Goal: Task Accomplishment & Management: Complete application form

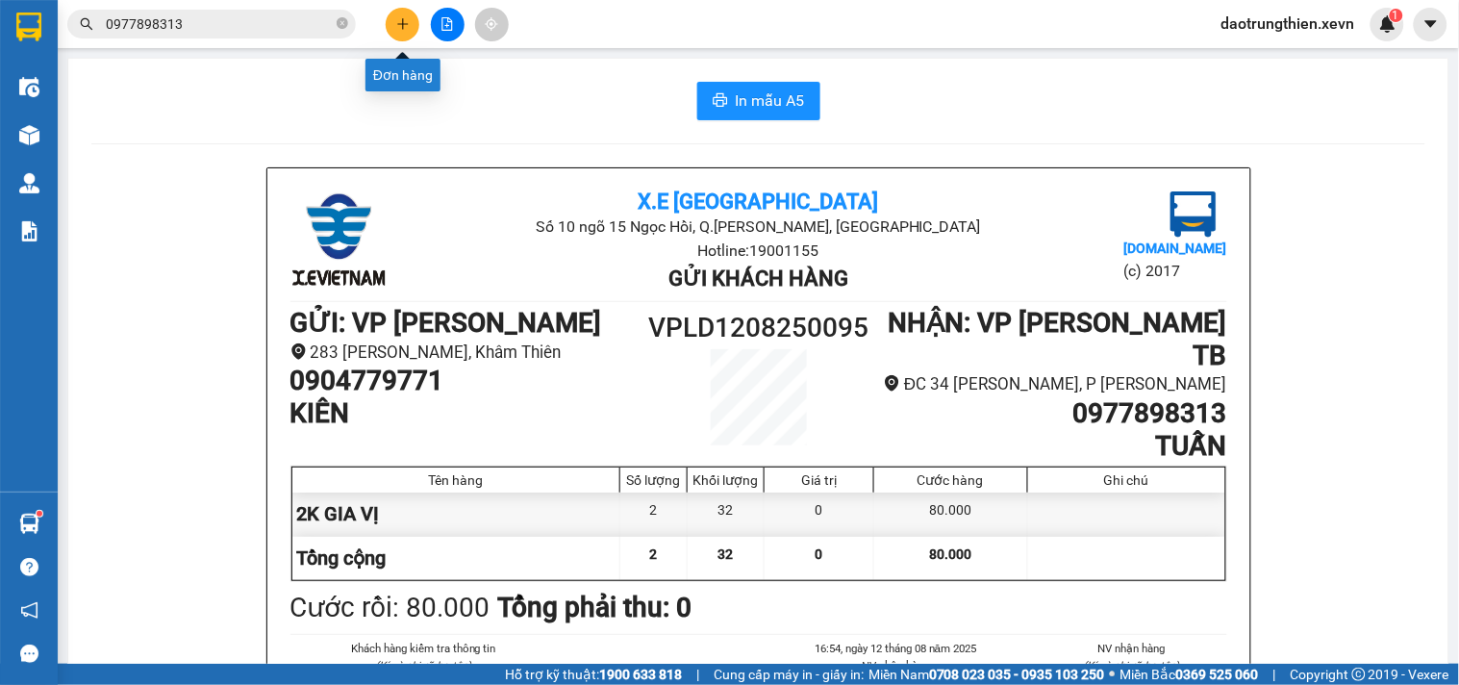
click at [396, 22] on icon "plus" at bounding box center [402, 23] width 13 height 13
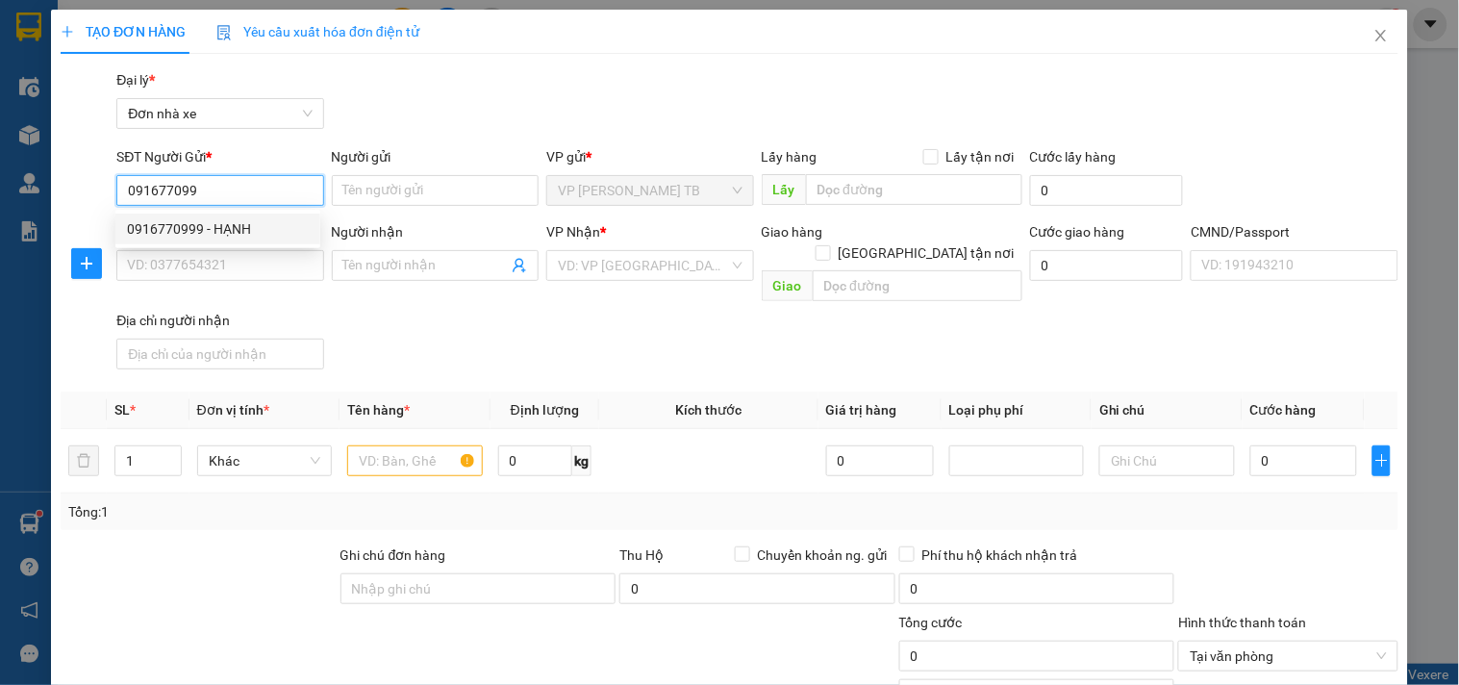
click at [242, 224] on div "0916770999 - HẠNH" at bounding box center [218, 228] width 182 height 21
type input "0916770999"
type input "HẠNH"
type input "0916555669"
type input "PHƯƠNG"
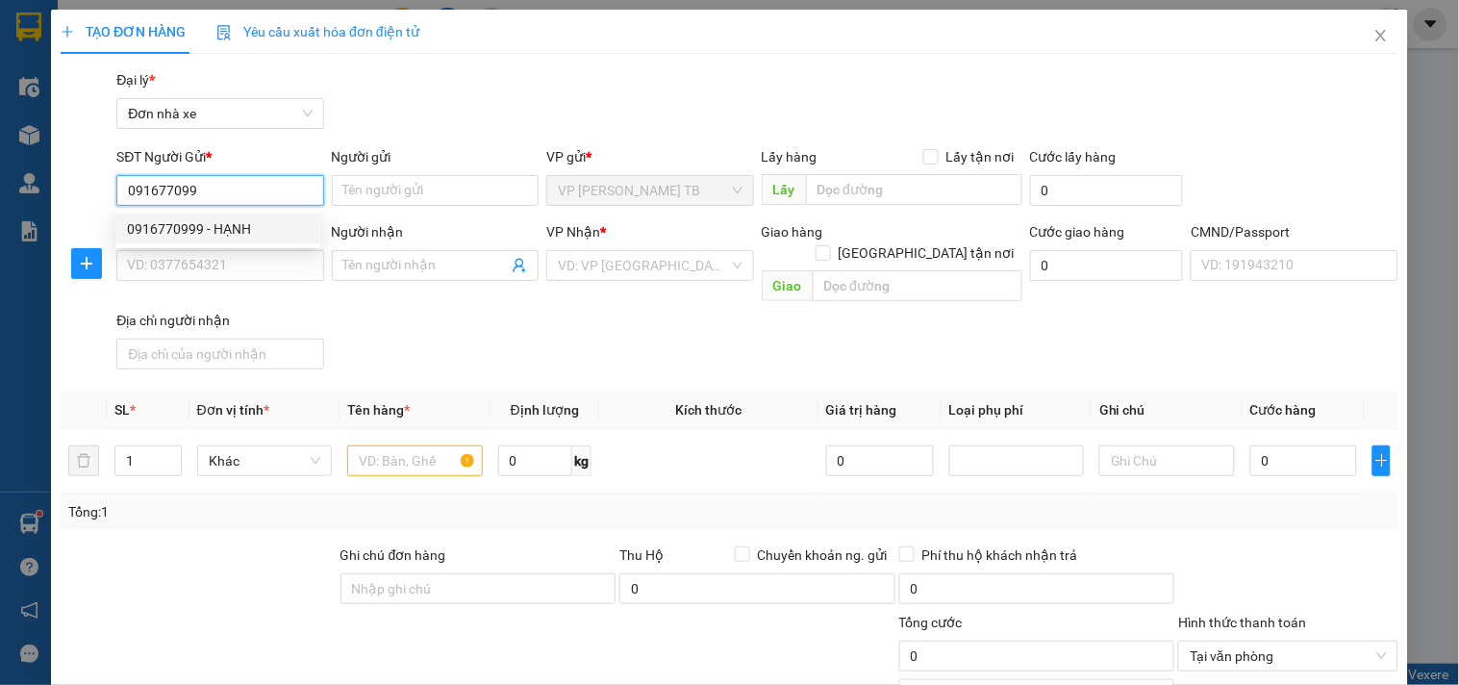
type input "034305005635"
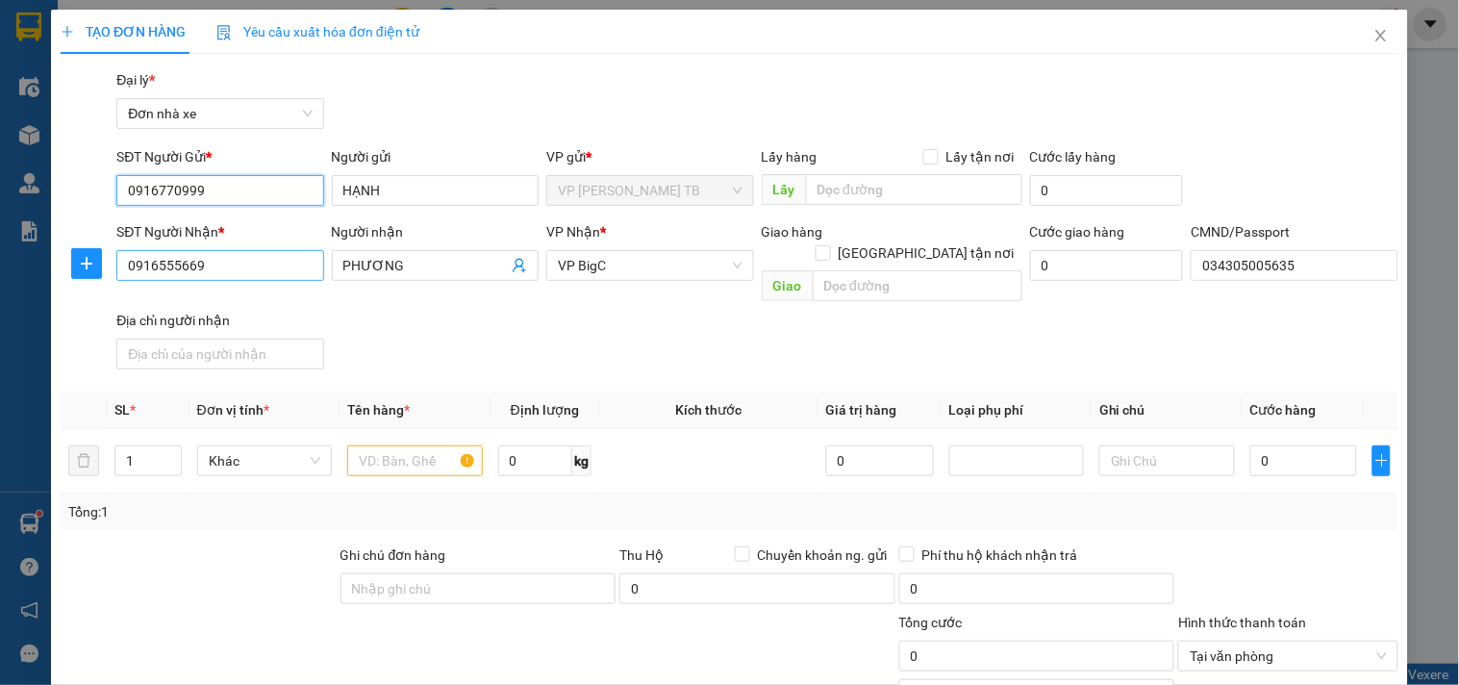
type input "0916770999"
click at [250, 254] on input "0916555669" at bounding box center [219, 265] width 207 height 31
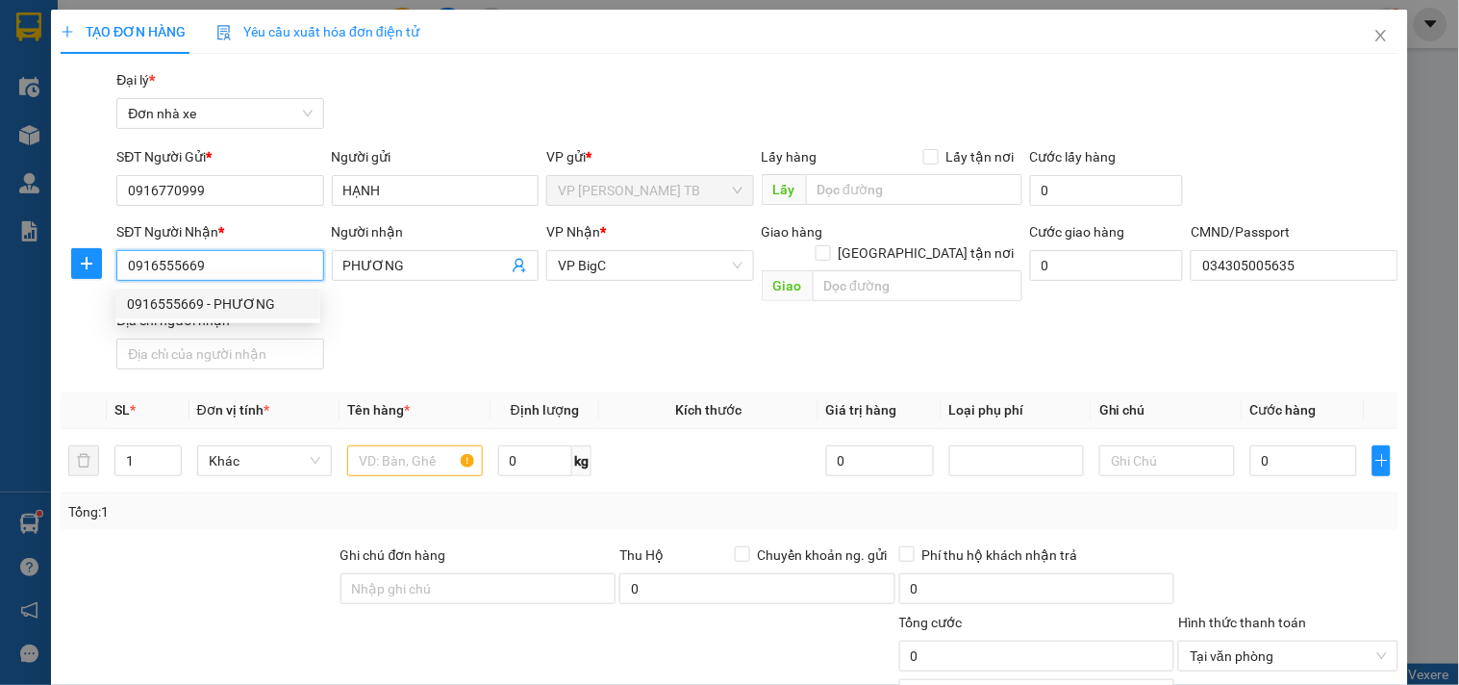
click at [272, 294] on div "0916555669 - PHƯƠNG" at bounding box center [218, 303] width 182 height 21
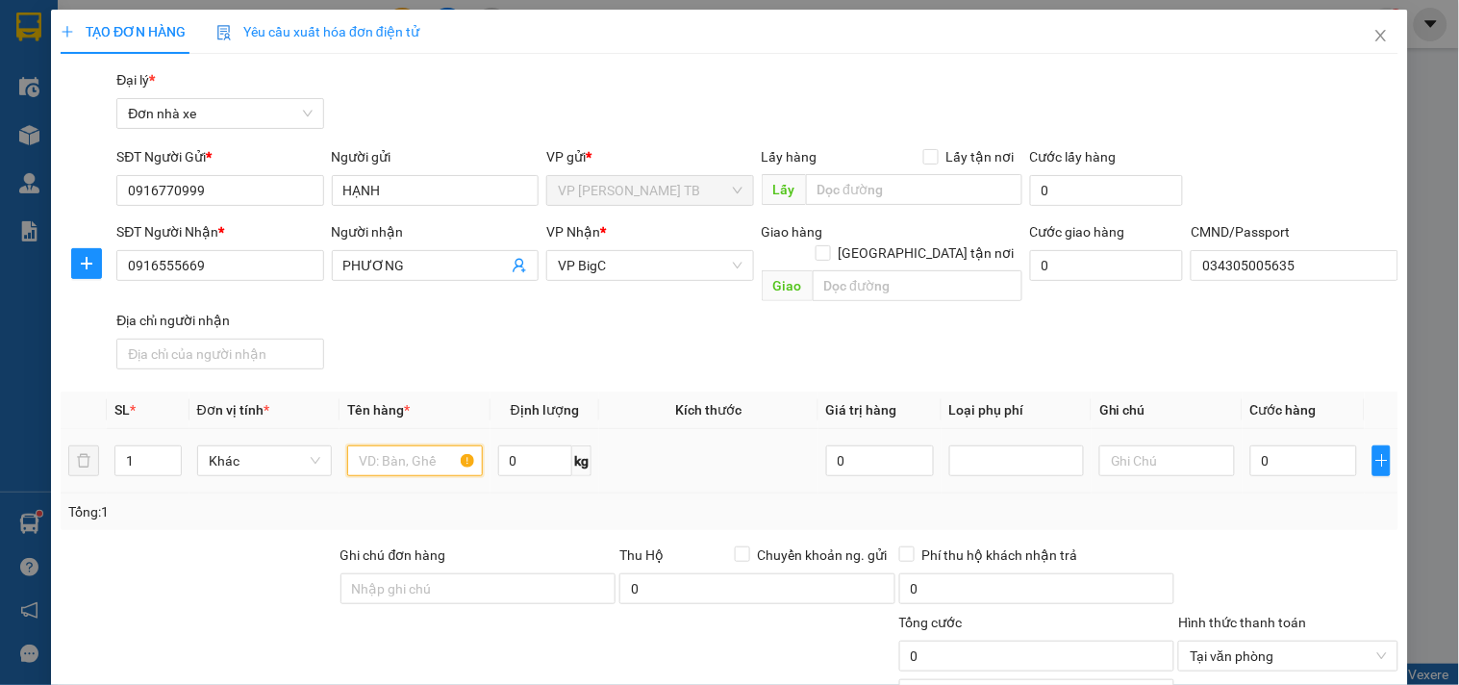
click at [401, 450] on input "text" at bounding box center [414, 460] width 135 height 31
type input "d"
type input "đ"
type input "D"
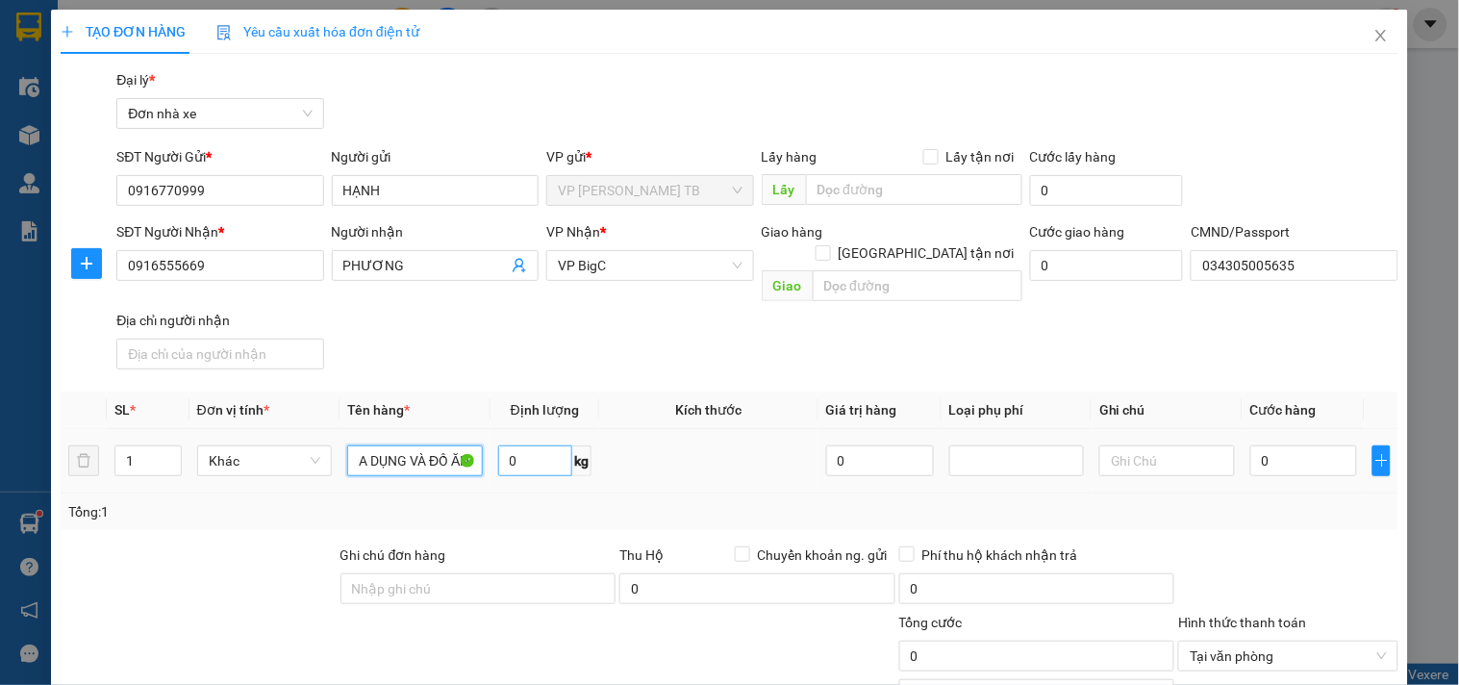
type input "ĐỒ DA DỤNG VÀ ĐỒ ĂN"
click at [531, 445] on input "0" at bounding box center [535, 460] width 75 height 31
type input "16"
click at [1270, 462] on td "0" at bounding box center [1304, 461] width 123 height 64
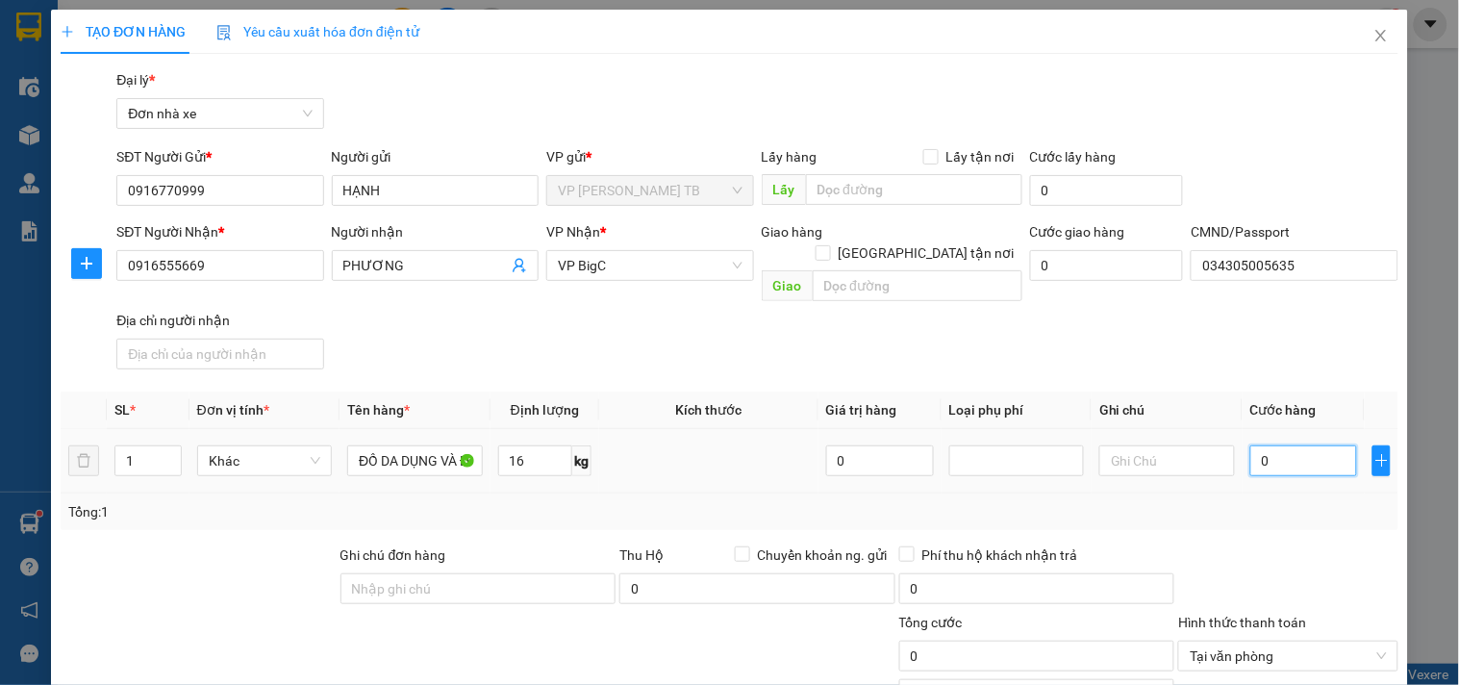
click at [1286, 445] on input "0" at bounding box center [1304, 460] width 108 height 31
type input "4"
type input "40"
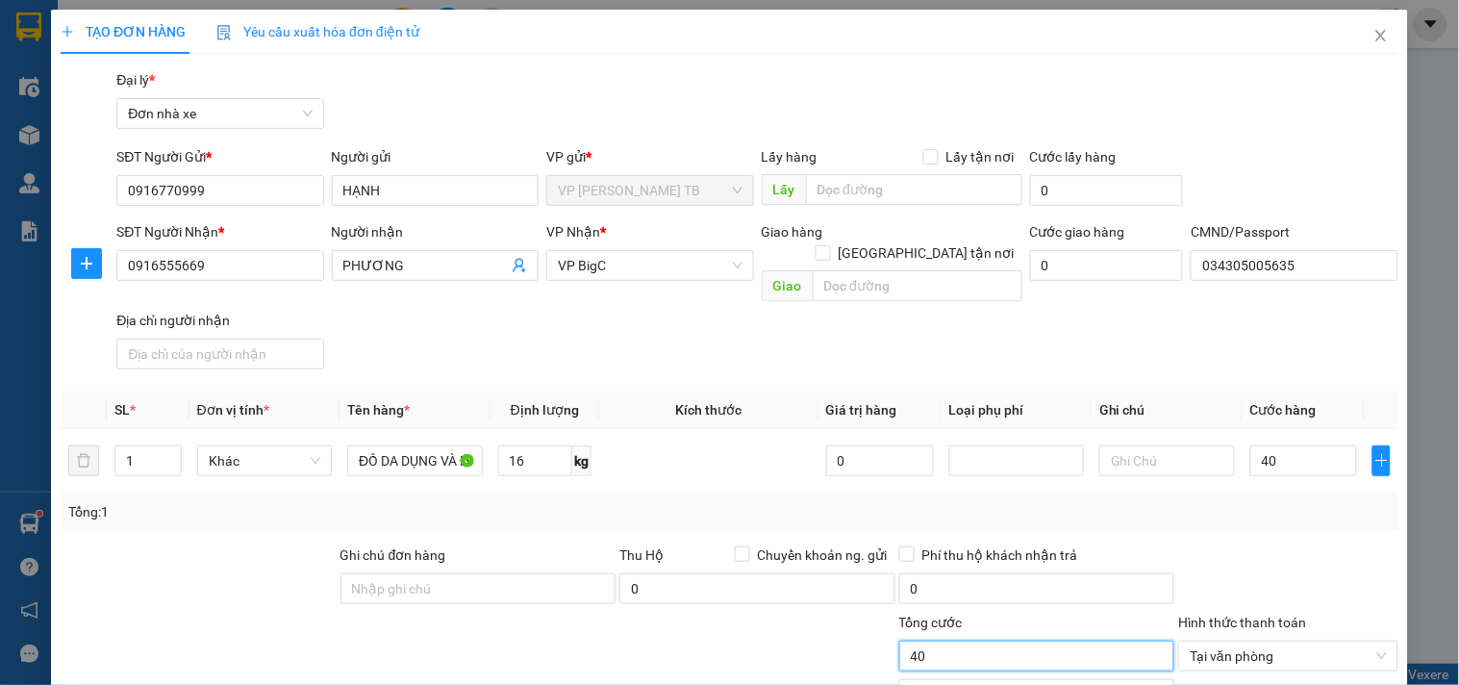
type input "40.000"
click at [1082, 644] on input "40.000" at bounding box center [1037, 656] width 276 height 31
type input "2"
click at [171, 450] on span "up" at bounding box center [171, 456] width 12 height 12
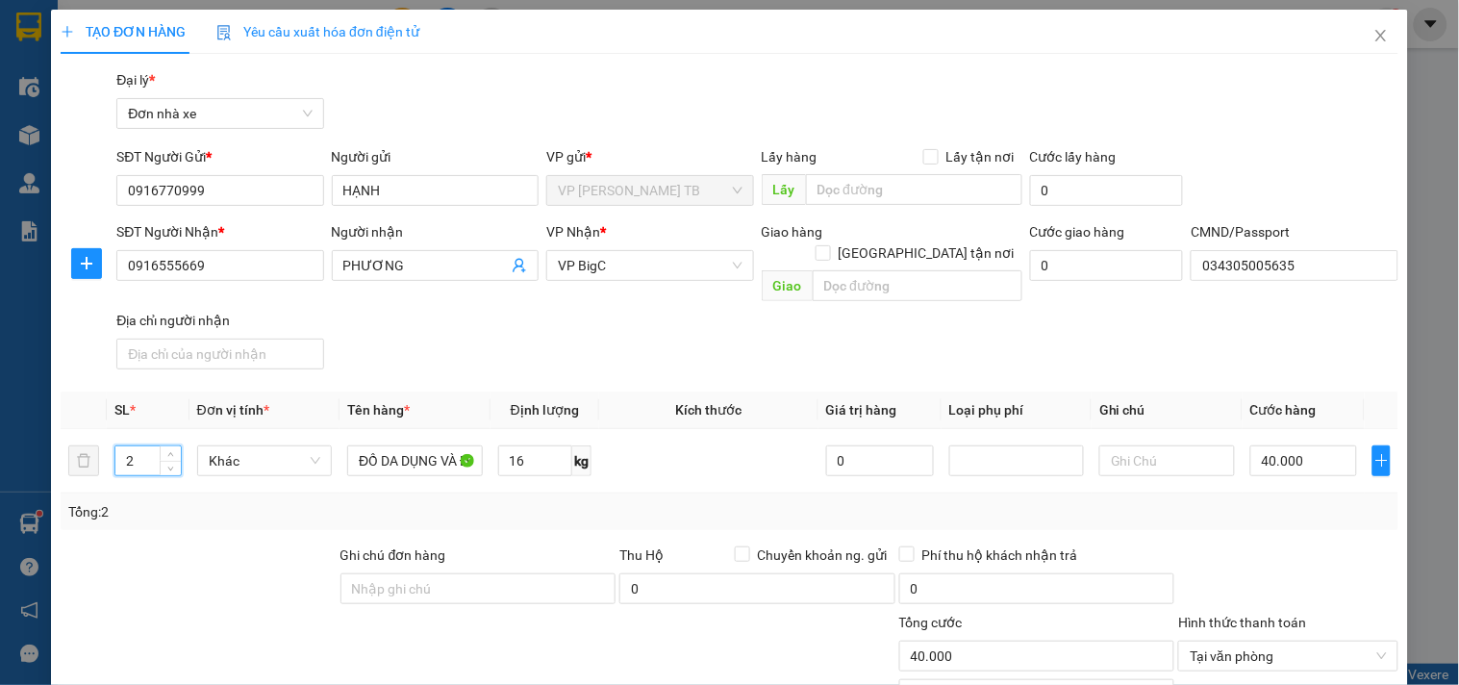
scroll to position [214, 0]
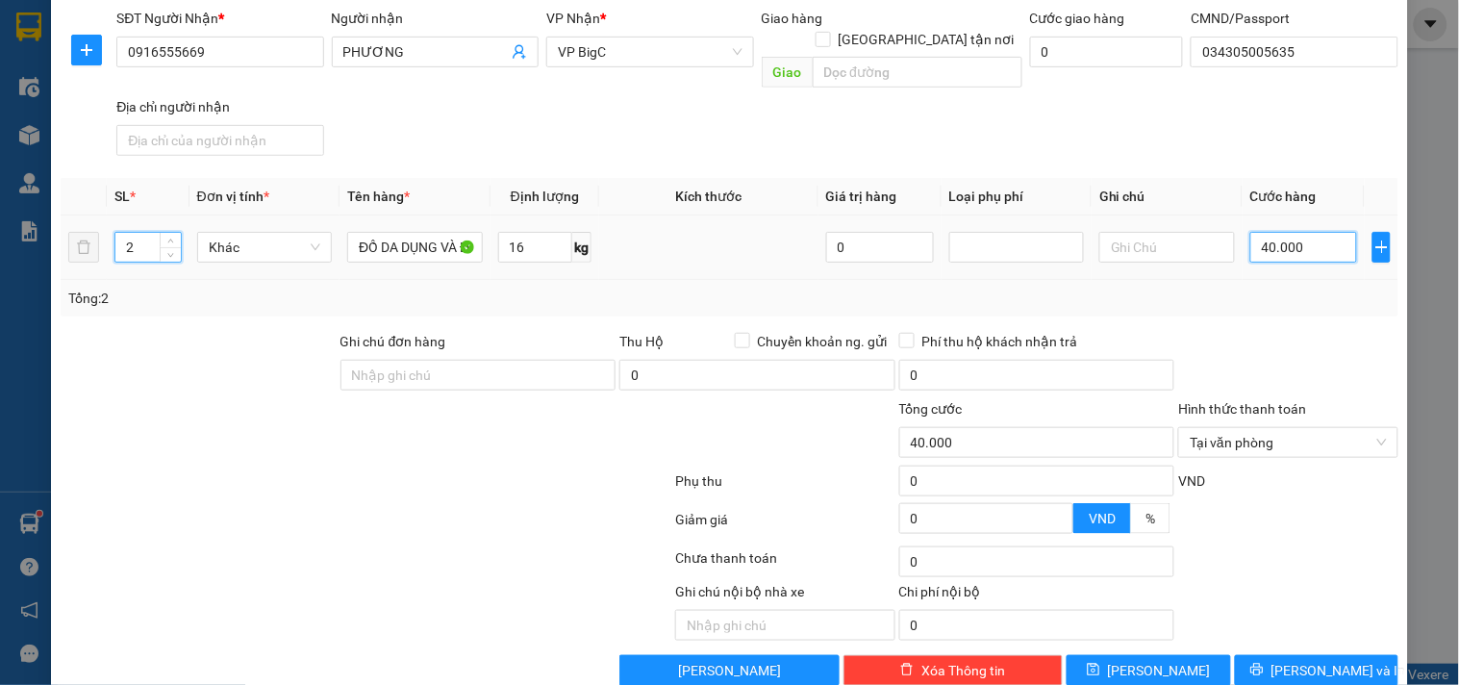
click at [1330, 232] on input "40.000" at bounding box center [1304, 247] width 108 height 31
type input "0"
click at [1322, 232] on input "0" at bounding box center [1304, 247] width 108 height 31
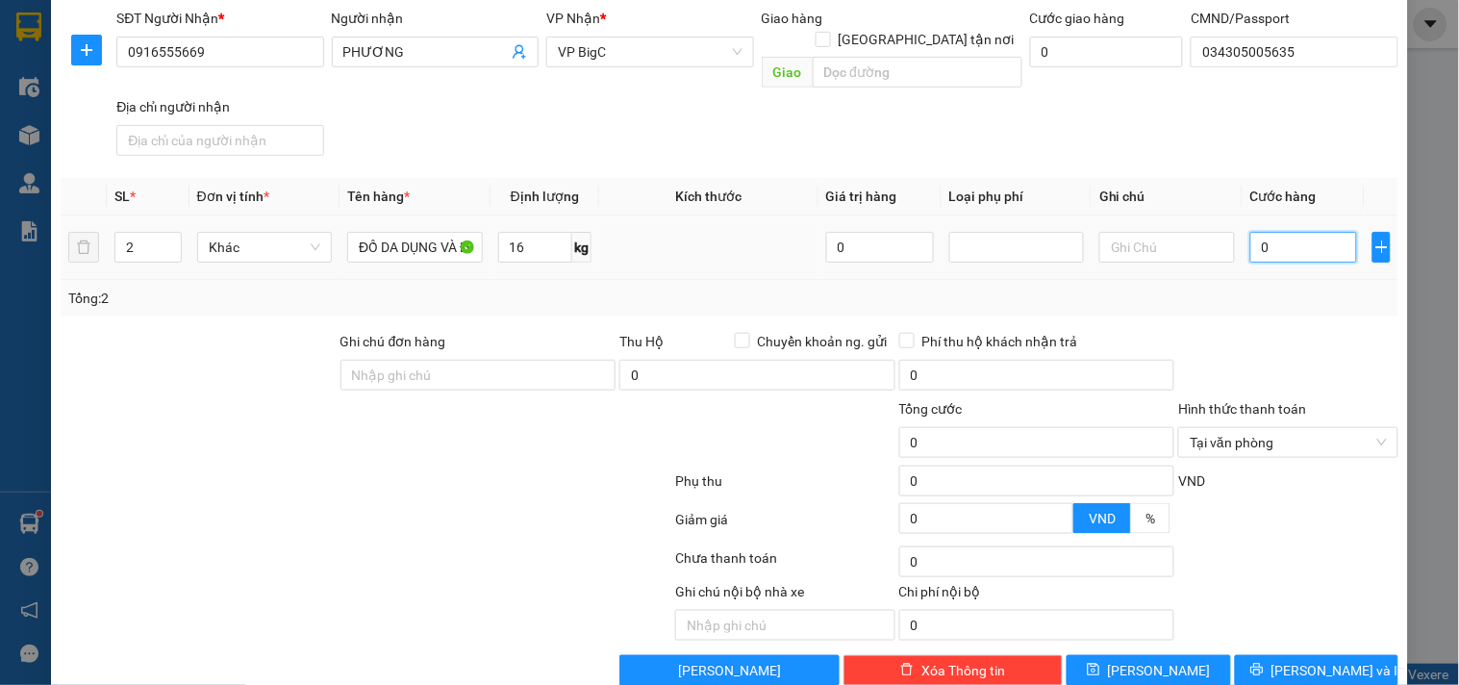
type input "06"
type input "6"
type input "060"
type input "60"
type input "60.000"
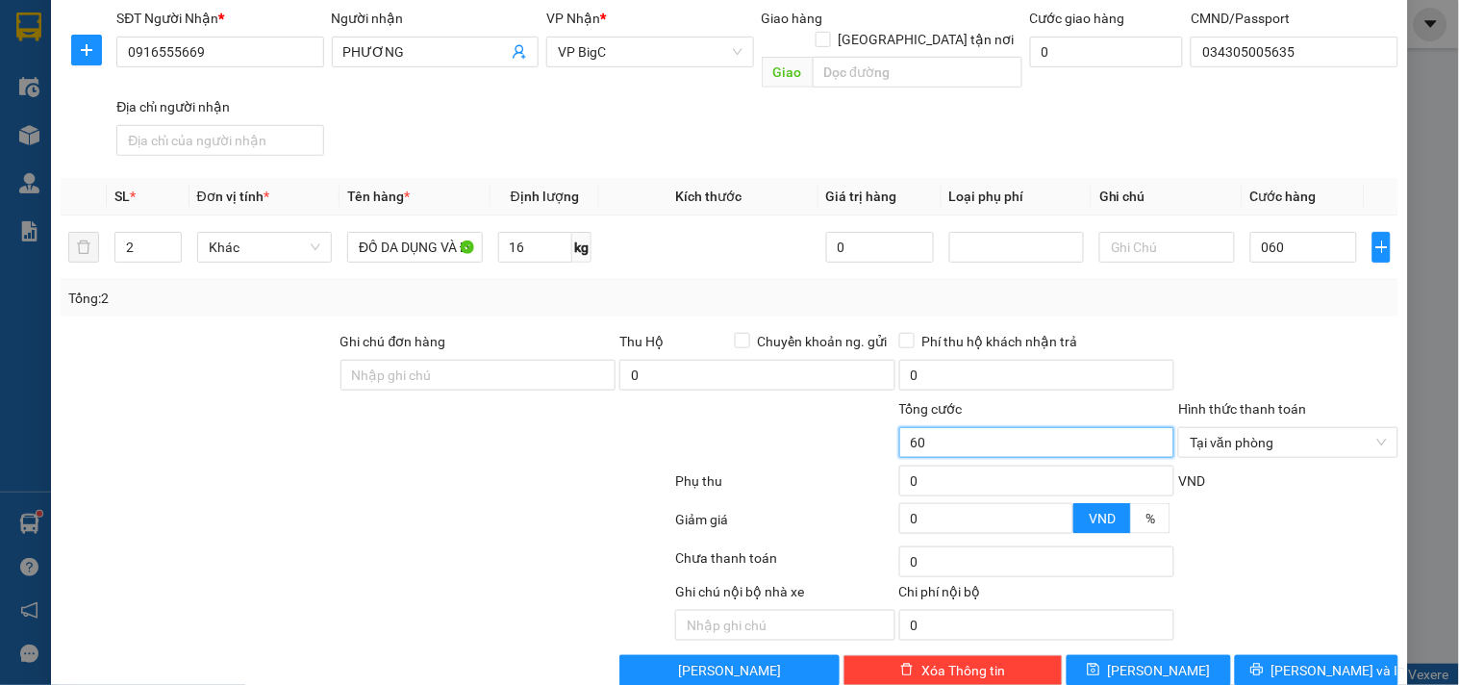
type input "60.000"
click at [1018, 427] on input "60.000" at bounding box center [1037, 442] width 276 height 31
click at [1287, 660] on span "[PERSON_NAME] và In" at bounding box center [1339, 670] width 135 height 21
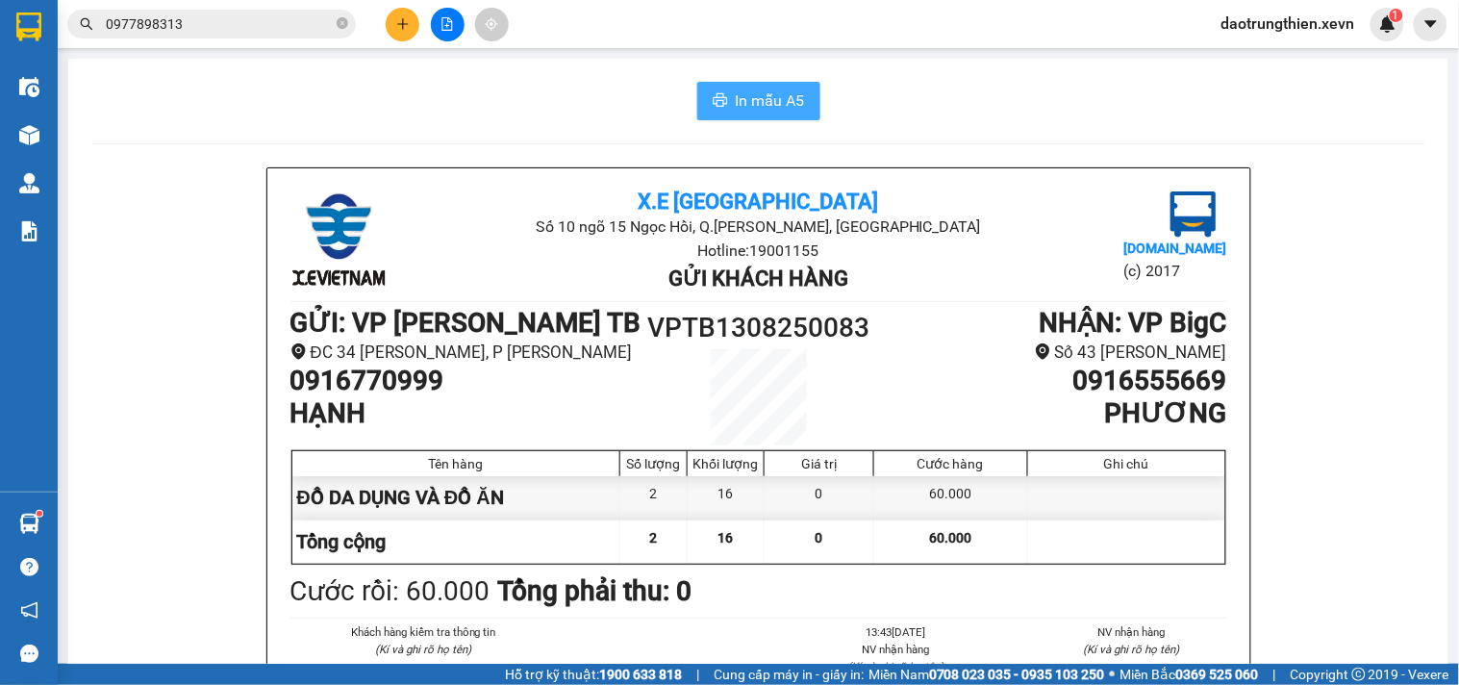
click at [751, 99] on span "In mẫu A5" at bounding box center [770, 100] width 69 height 24
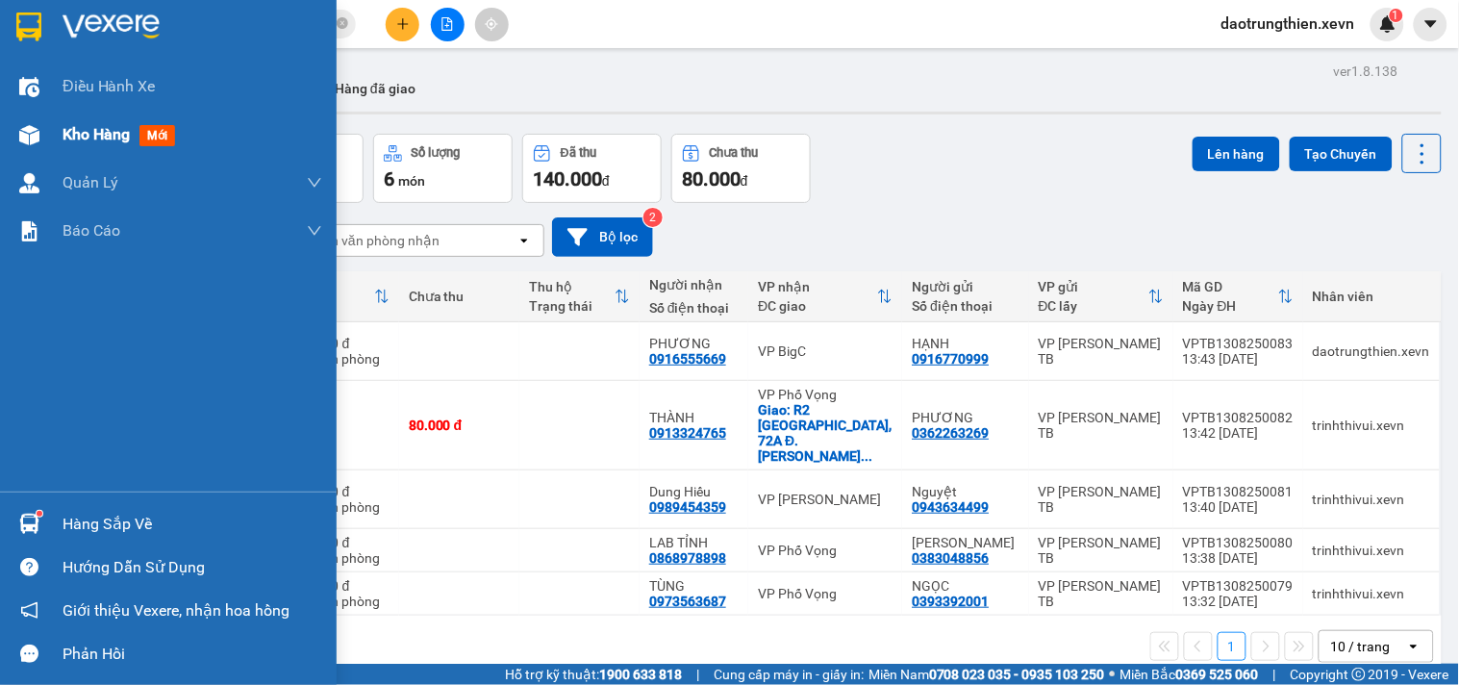
click at [126, 154] on div "Kho hàng mới" at bounding box center [193, 135] width 260 height 48
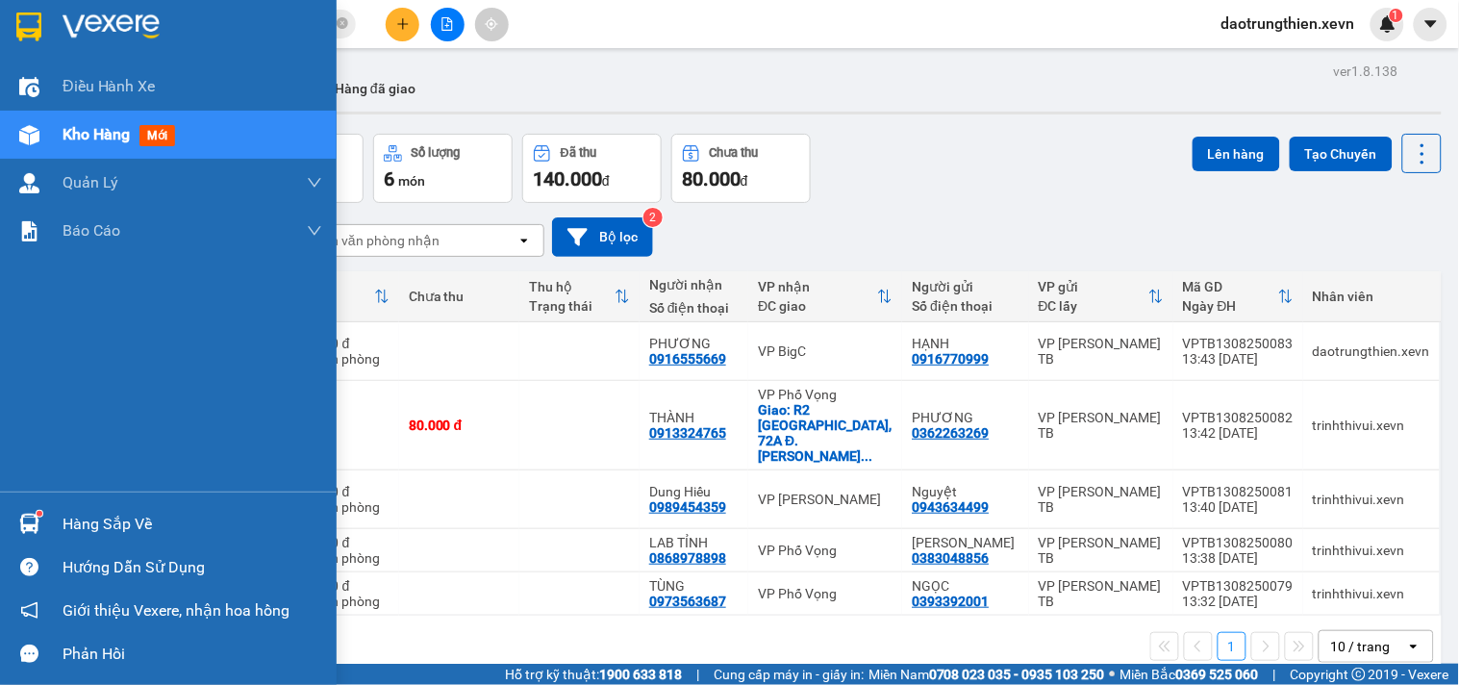
click at [199, 515] on div "Hàng sắp về" at bounding box center [193, 524] width 260 height 29
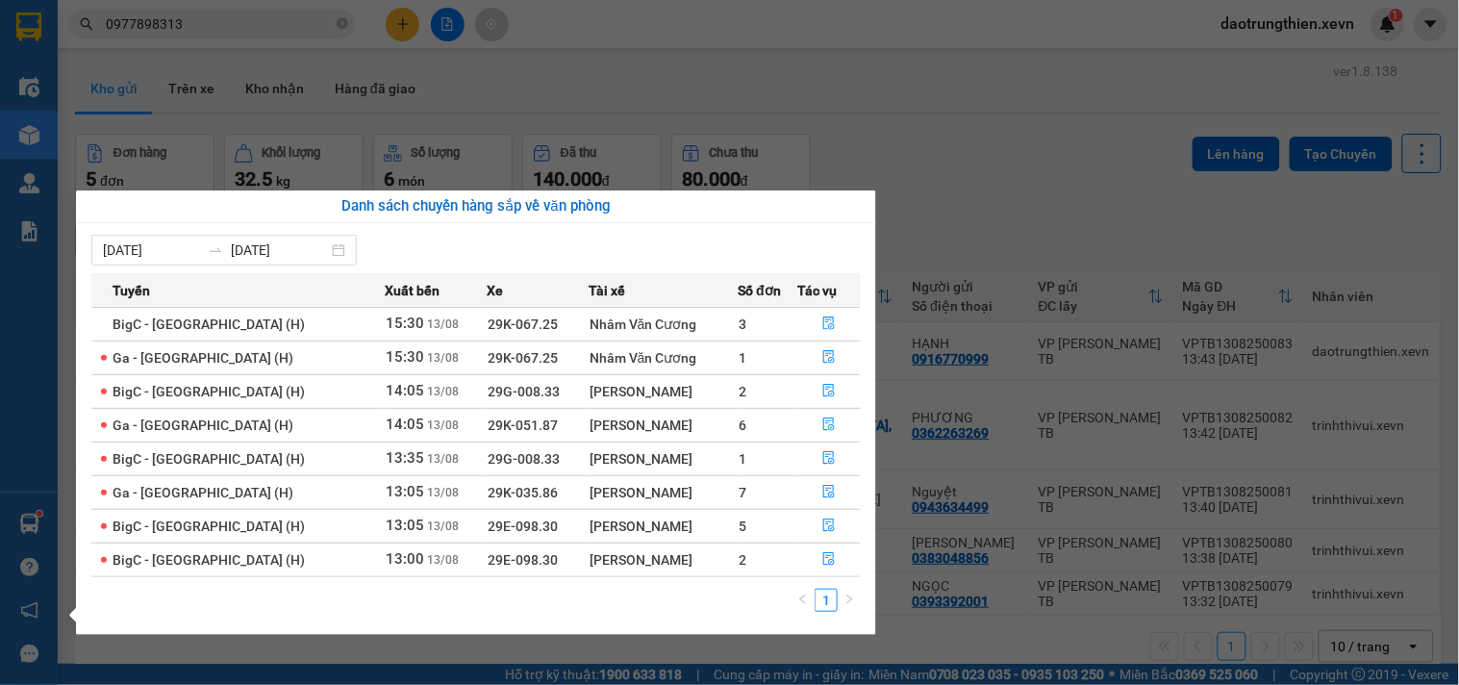
click at [956, 118] on section "Kết quả tìm kiếm ( 60 ) Bộ lọc Mã ĐH Trạng thái Món hàng Thu hộ Tổng cước Chưa …" at bounding box center [729, 342] width 1459 height 685
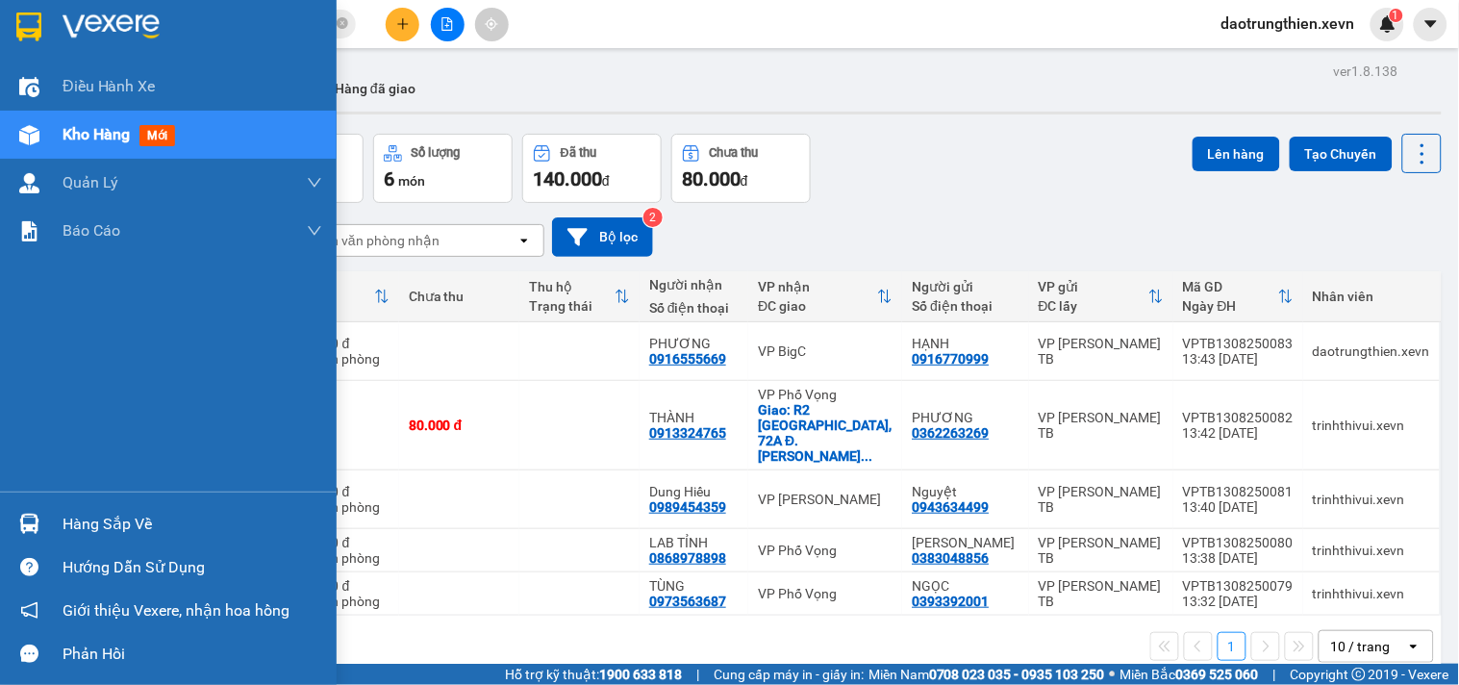
click at [89, 518] on div "Hàng sắp về" at bounding box center [193, 524] width 260 height 29
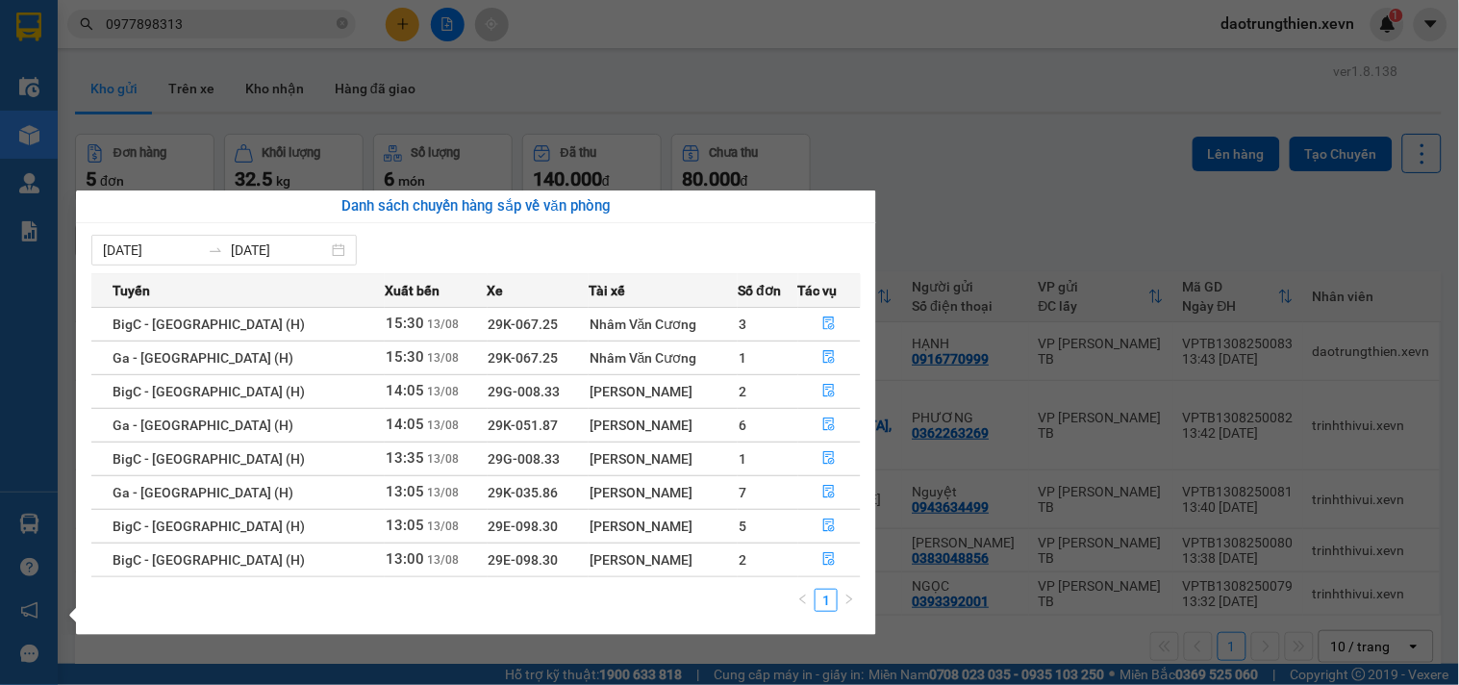
click at [881, 137] on section "Kết quả tìm kiếm ( 60 ) Bộ lọc Mã ĐH Trạng thái Món hàng Thu hộ Tổng cước Chưa …" at bounding box center [729, 342] width 1459 height 685
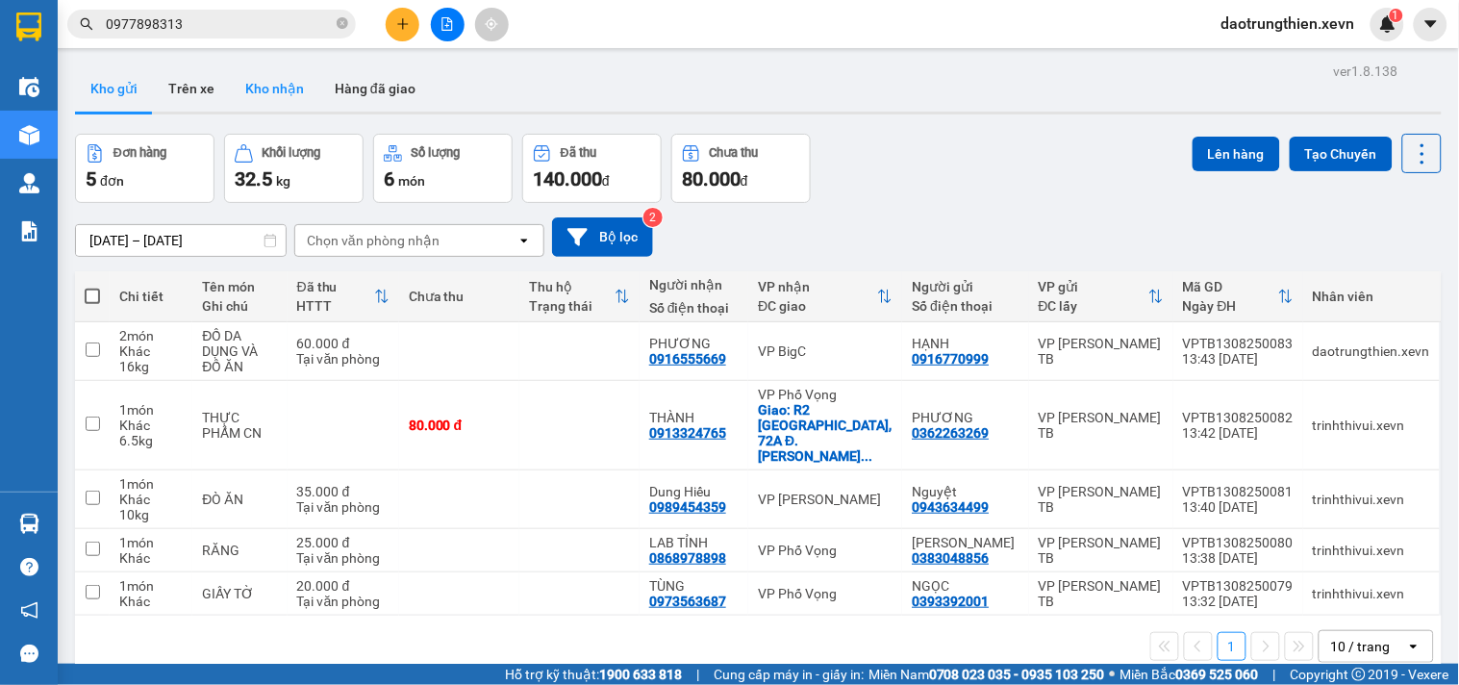
click at [243, 89] on button "Kho nhận" at bounding box center [274, 88] width 89 height 46
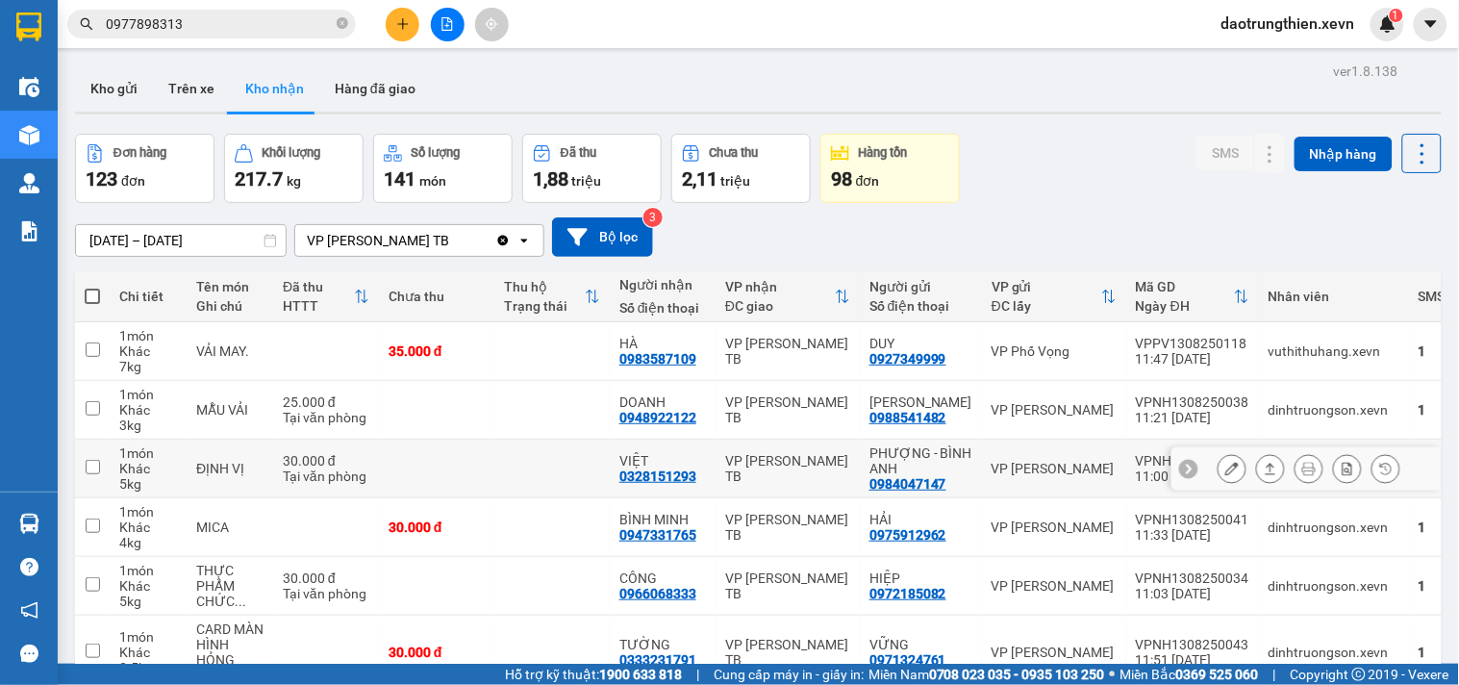
scroll to position [333, 0]
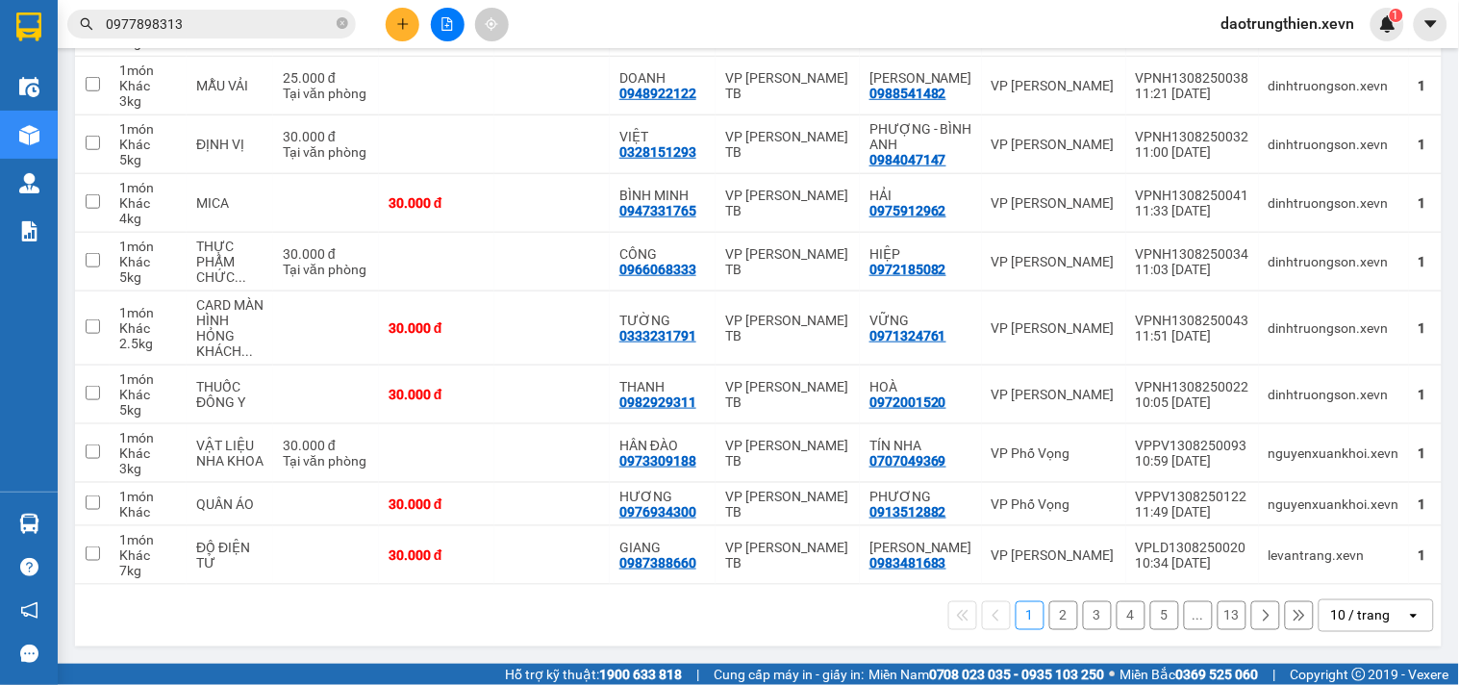
click at [1049, 616] on button "2" at bounding box center [1063, 615] width 29 height 29
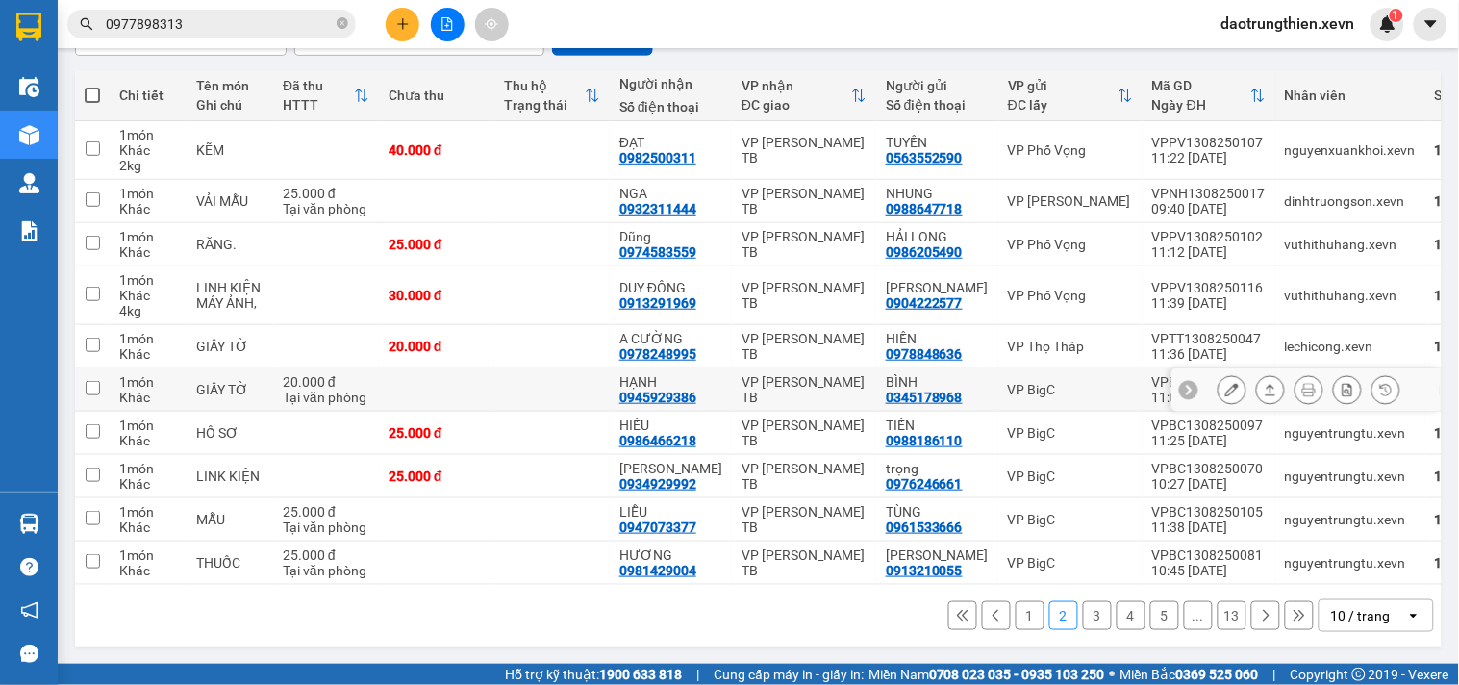
scroll to position [210, 0]
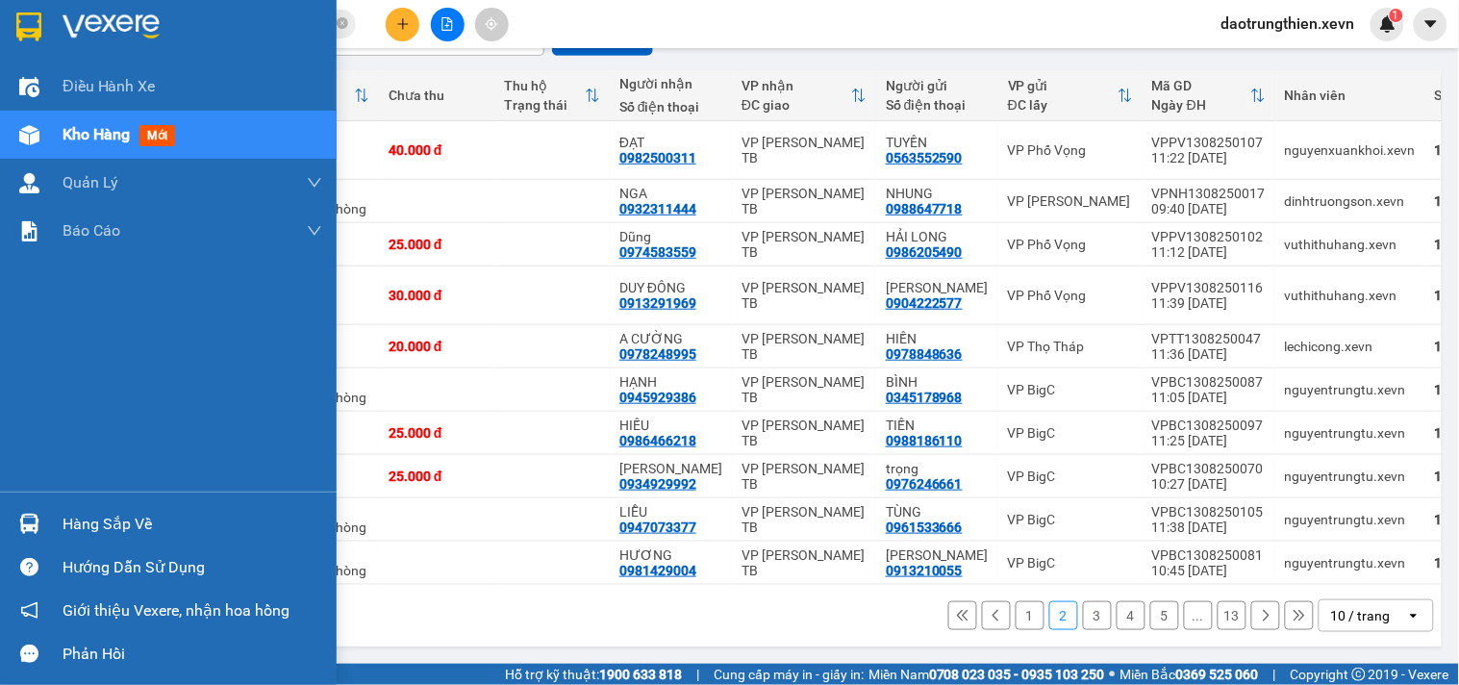
click at [88, 147] on div "Kho hàng mới" at bounding box center [193, 135] width 260 height 48
click at [81, 133] on span "Kho hàng" at bounding box center [96, 134] width 67 height 18
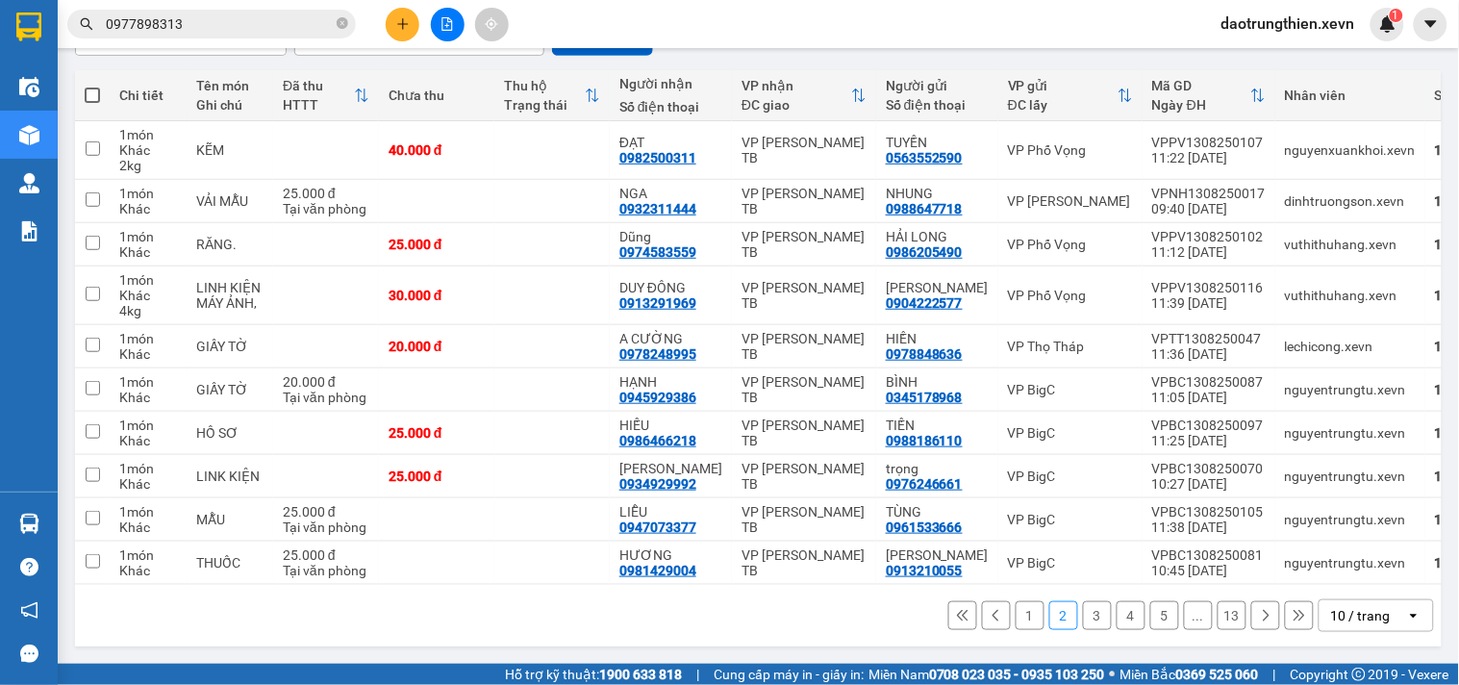
click at [708, 3] on div "Kết quả tìm kiếm ( 60 ) Bộ lọc Mã ĐH Trạng thái Món hàng Thu hộ Tổng cước Chưa …" at bounding box center [729, 24] width 1459 height 48
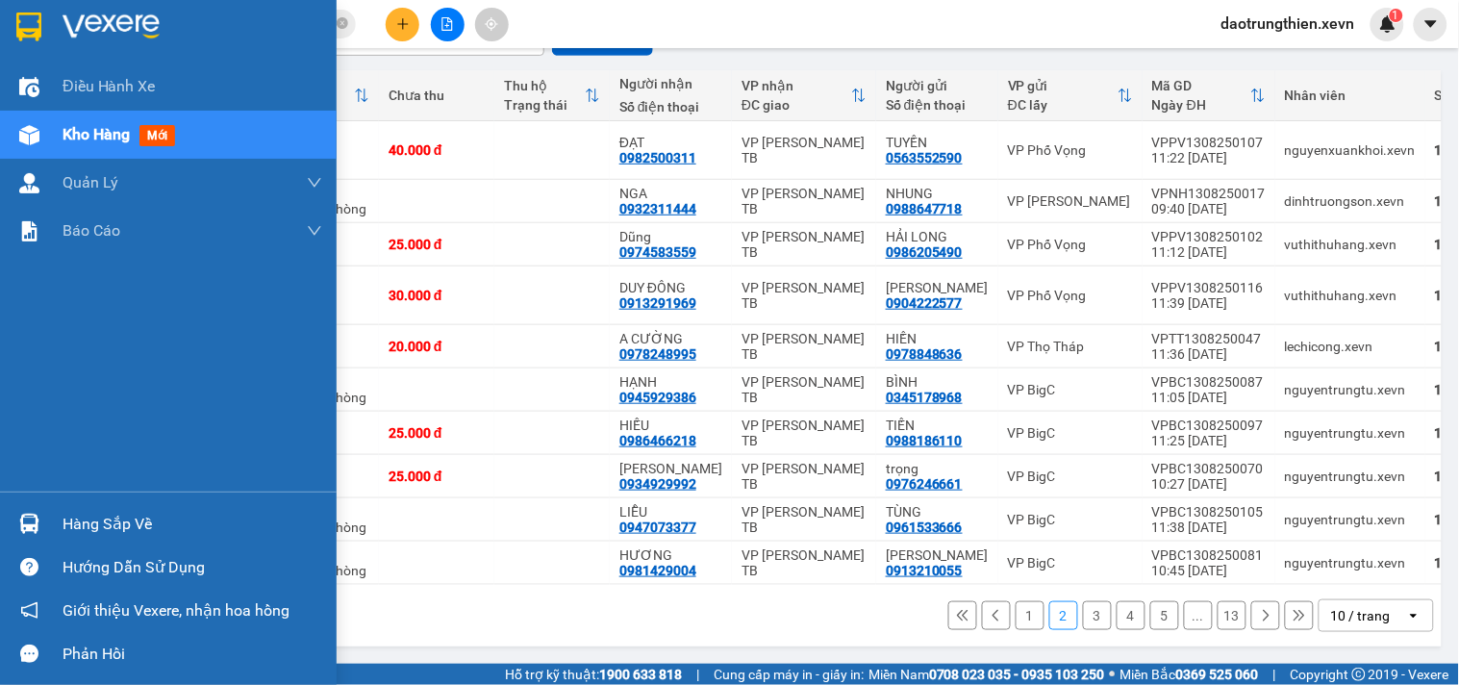
click at [26, 530] on img at bounding box center [29, 524] width 20 height 20
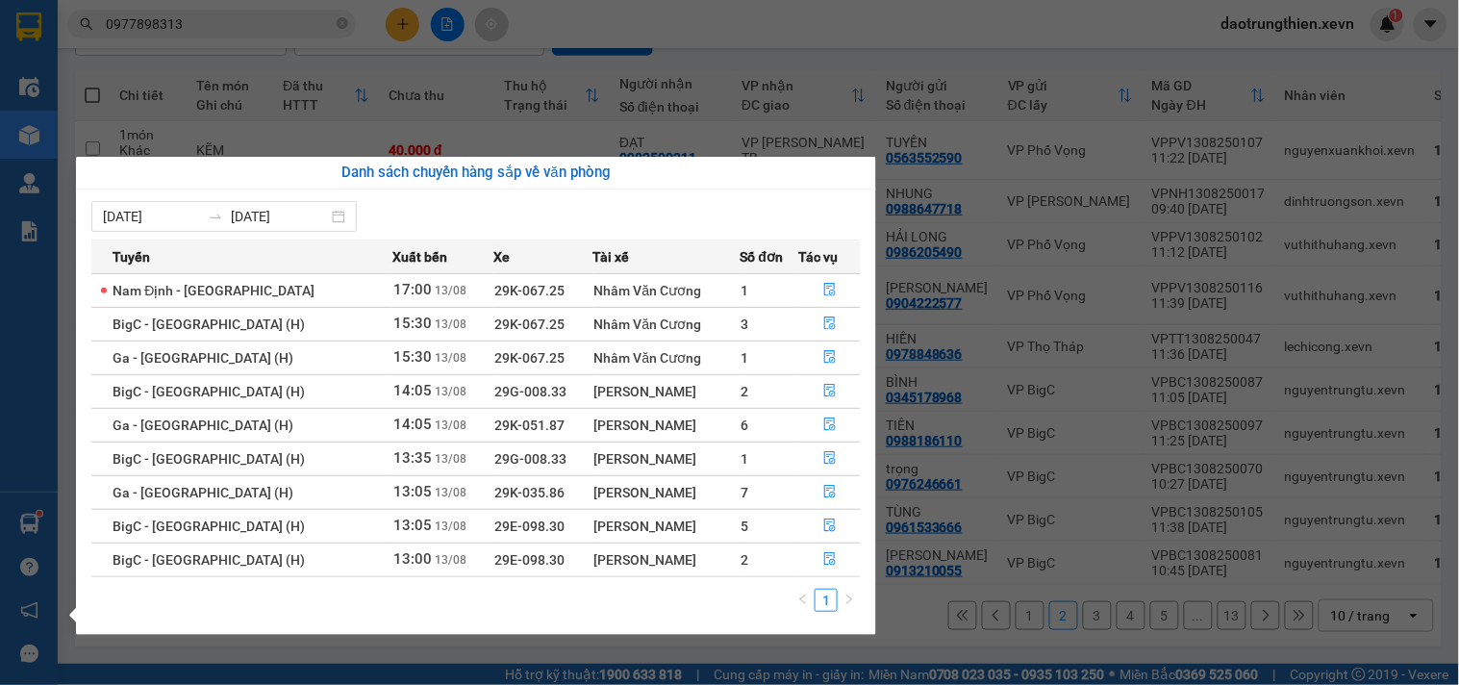
click at [687, 137] on section "Kết quả tìm kiếm ( 60 ) Bộ lọc Mã ĐH Trạng thái Món hàng Thu hộ Tổng cước Chưa …" at bounding box center [729, 342] width 1459 height 685
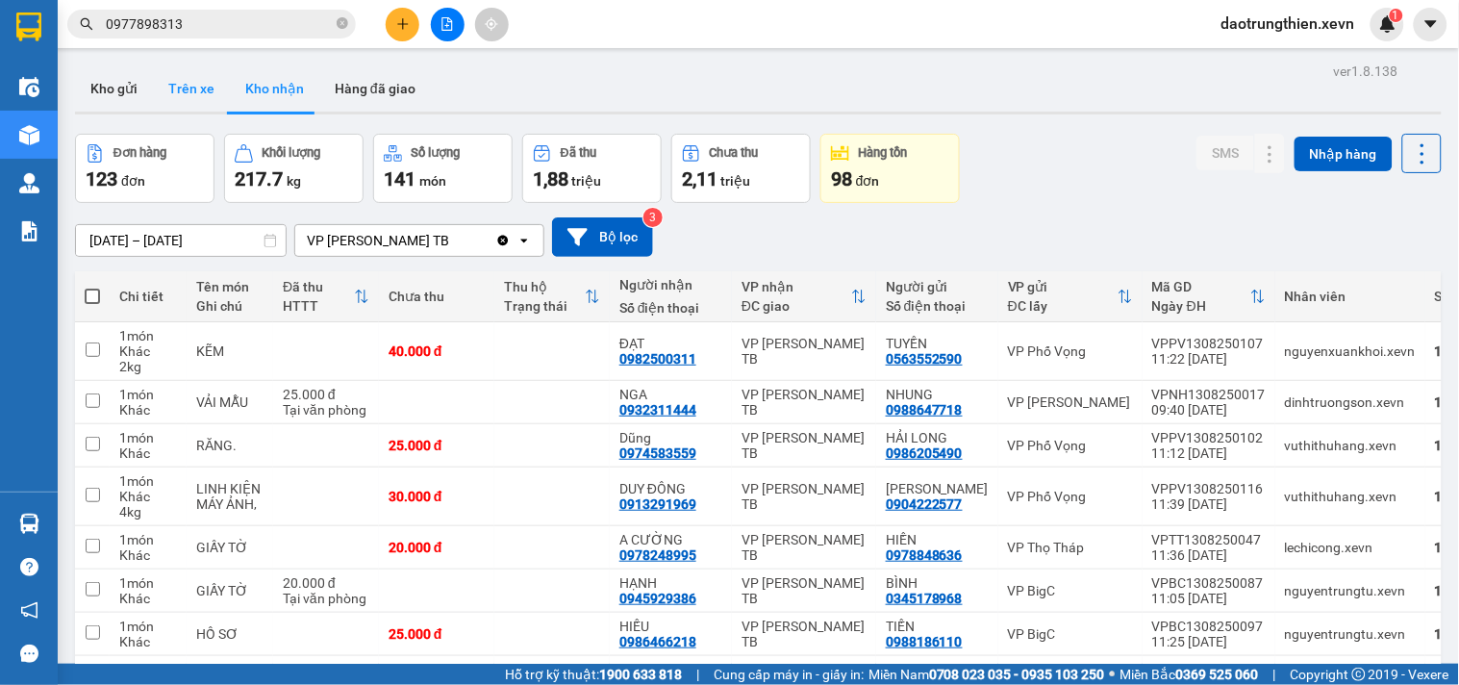
click at [202, 90] on button "Trên xe" at bounding box center [191, 88] width 77 height 46
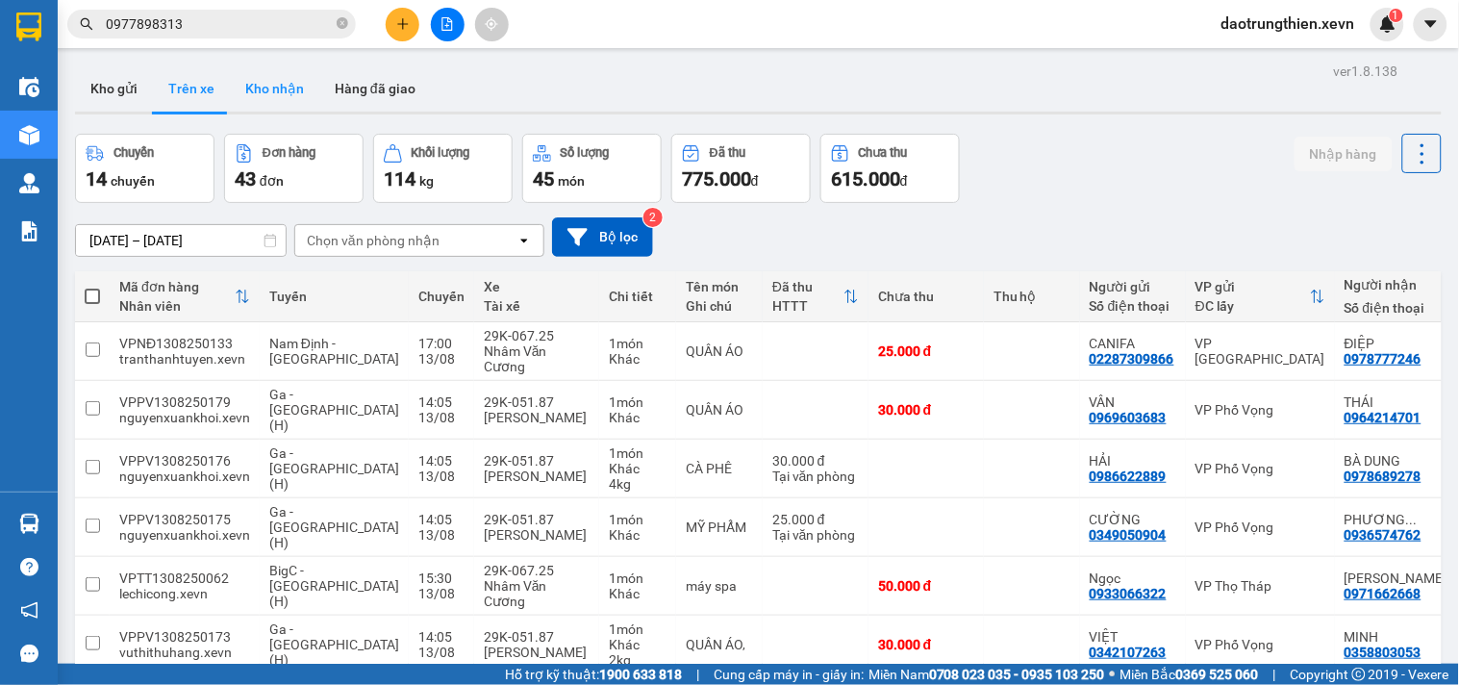
click at [272, 88] on button "Kho nhận" at bounding box center [274, 88] width 89 height 46
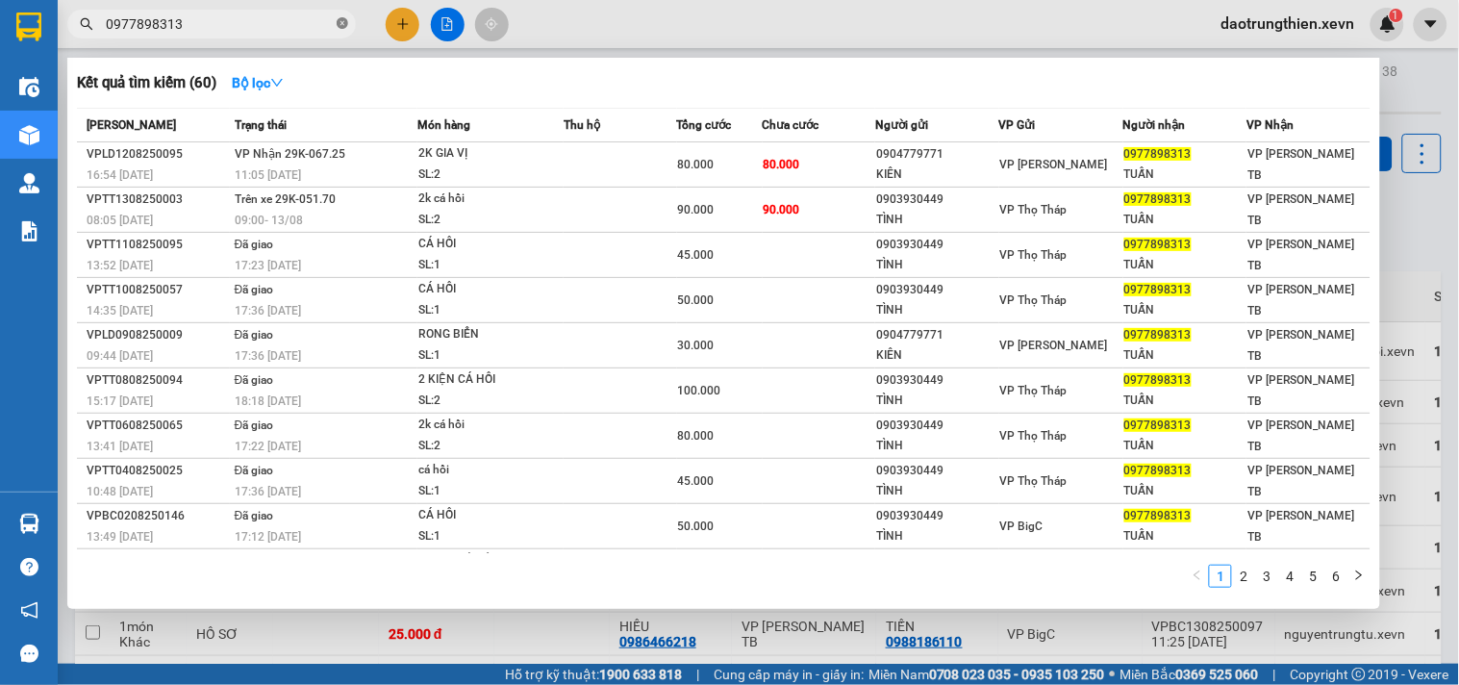
click at [341, 23] on icon "close-circle" at bounding box center [343, 23] width 12 height 12
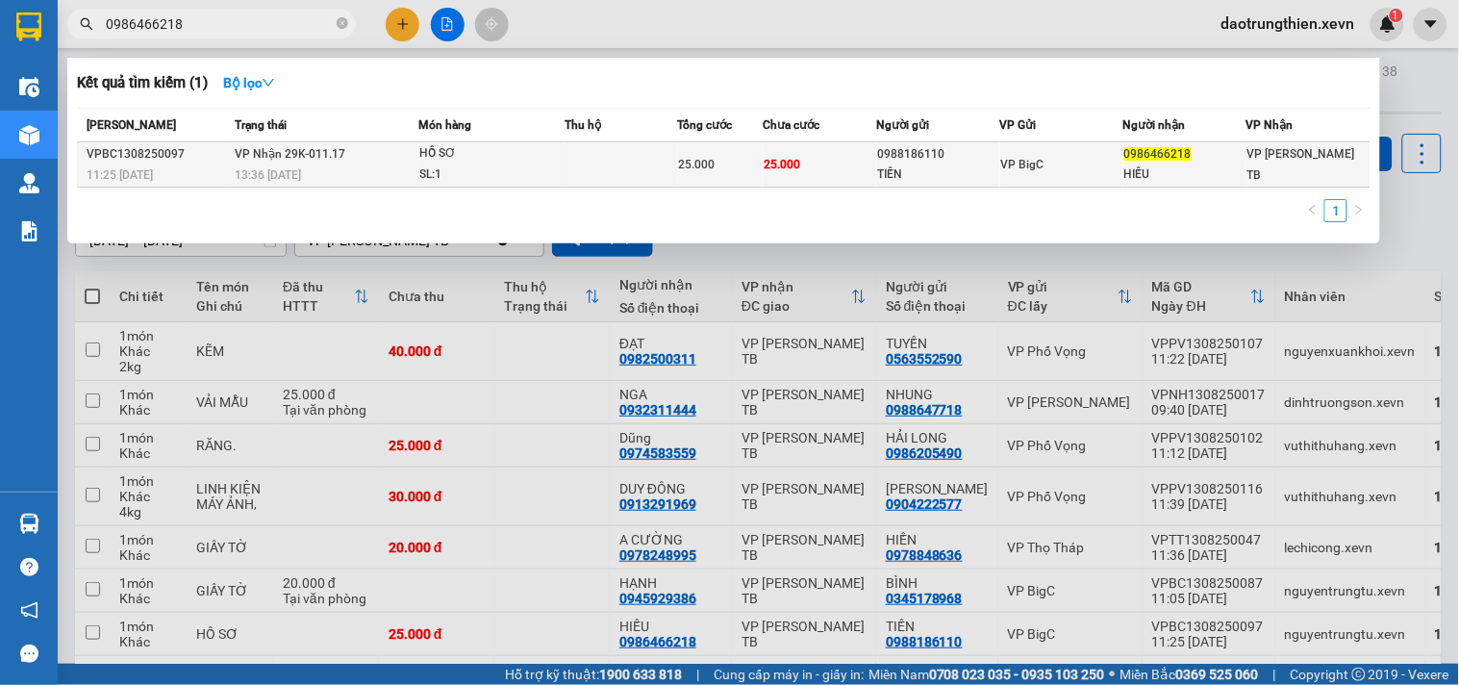
type input "0986466218"
click at [908, 176] on div "TIẾN" at bounding box center [938, 174] width 122 height 20
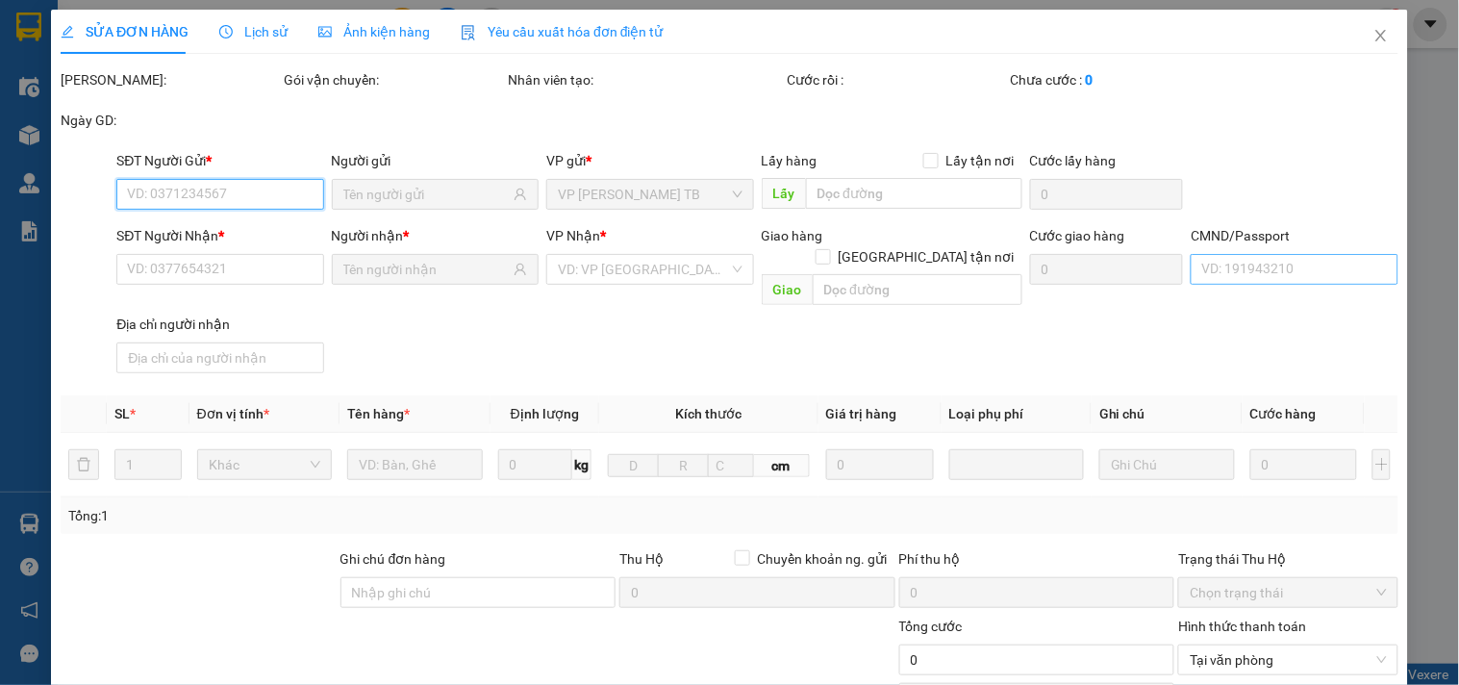
type input "0988186110"
type input "TIẾN"
type input "0986466218"
type input "HIẾU"
type input "CC"
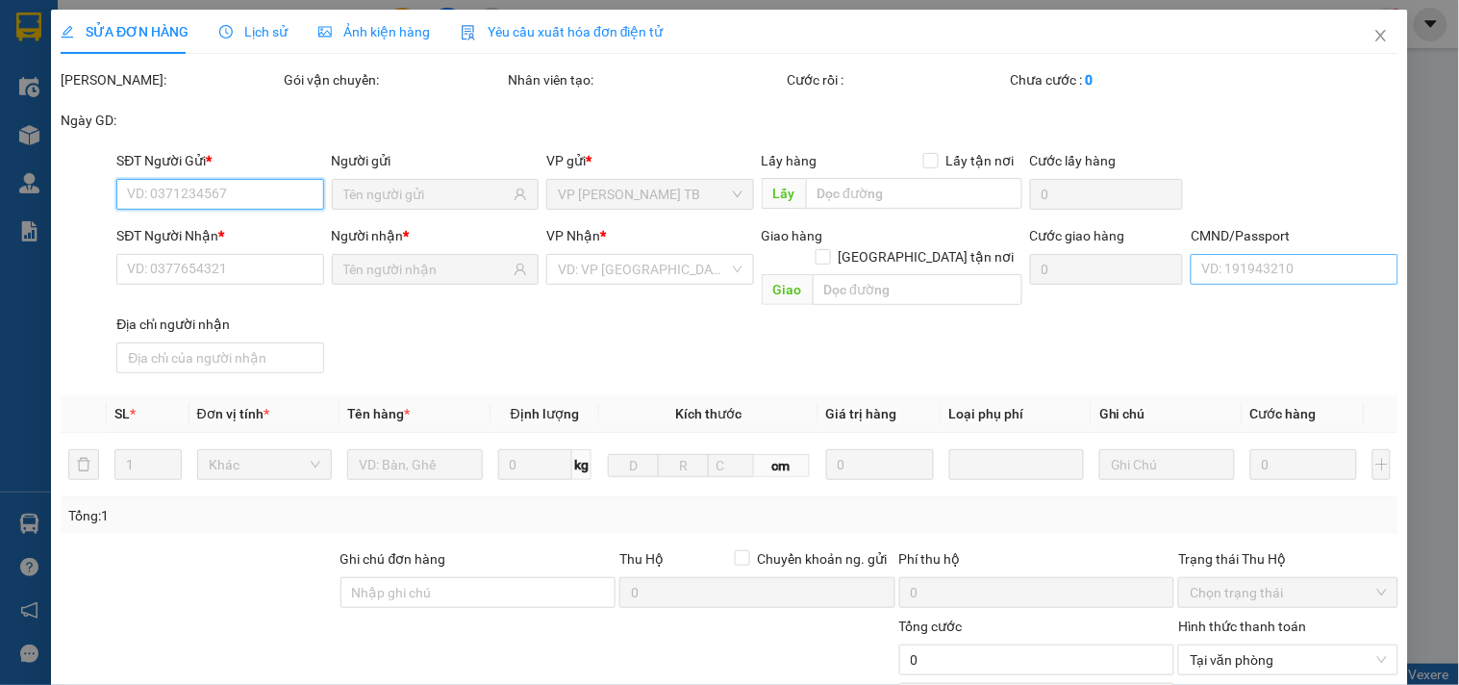
type input "123"
type input "25.000"
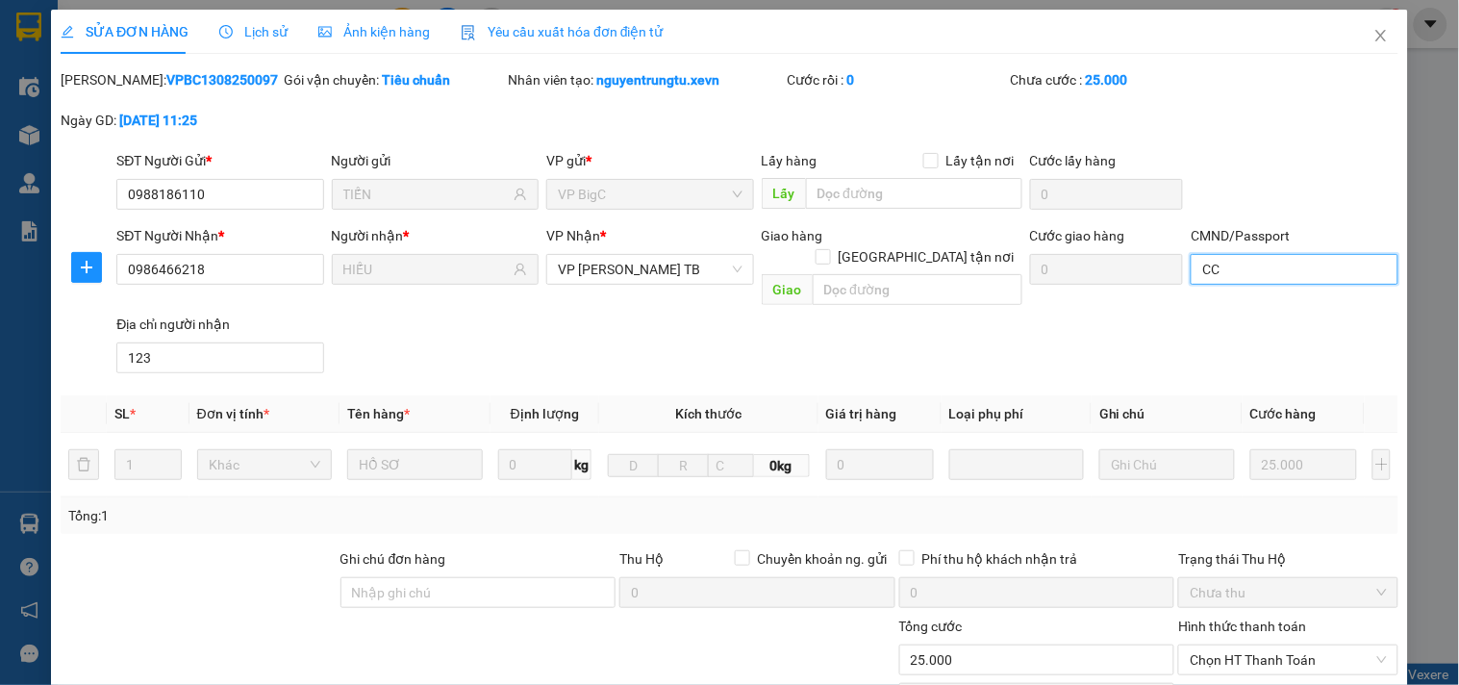
click at [1268, 267] on input "CC" at bounding box center [1294, 269] width 207 height 31
click at [1262, 279] on input "CC" at bounding box center [1294, 269] width 207 height 31
type input "C"
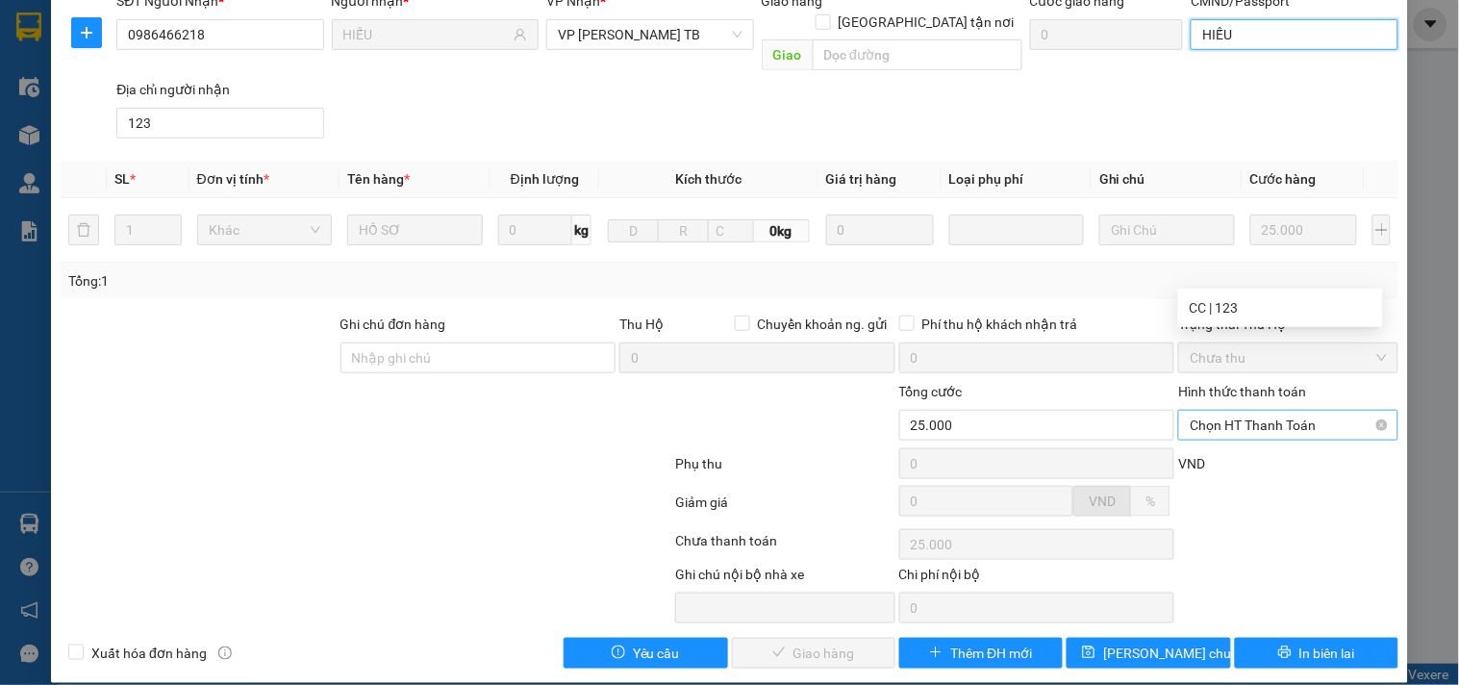
click at [1244, 411] on span "Chọn HT Thanh Toán" at bounding box center [1288, 425] width 196 height 29
type input "HIẾU"
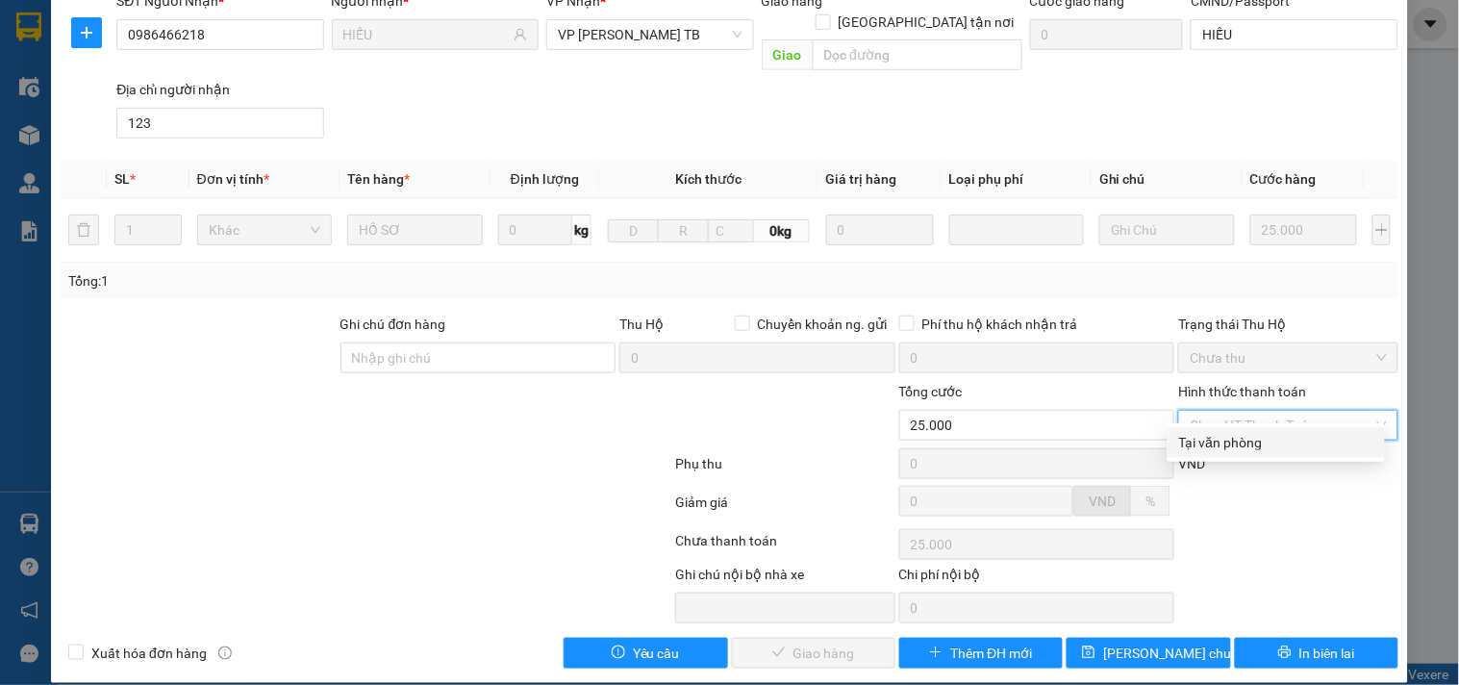
click at [1226, 436] on div "Tại văn phòng" at bounding box center [1276, 442] width 194 height 21
type input "0"
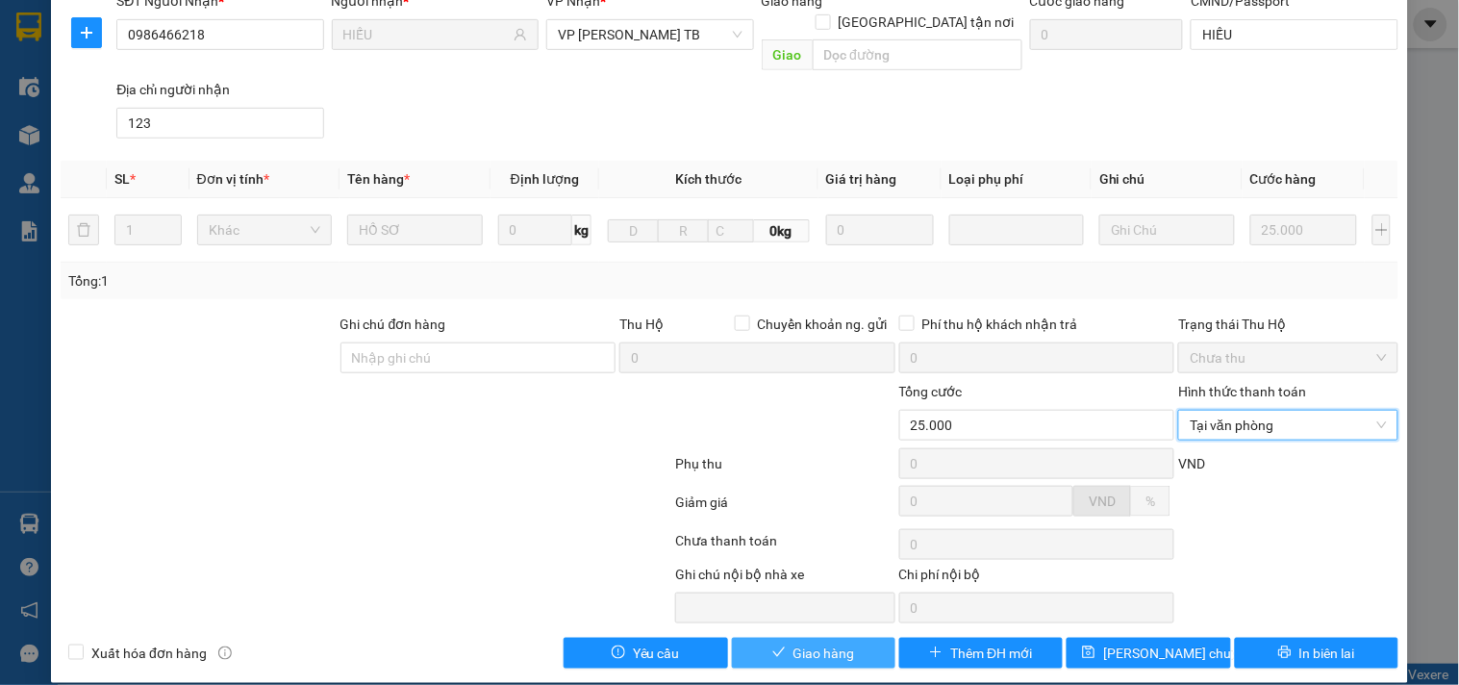
click at [800, 643] on span "Giao hàng" at bounding box center [825, 653] width 62 height 21
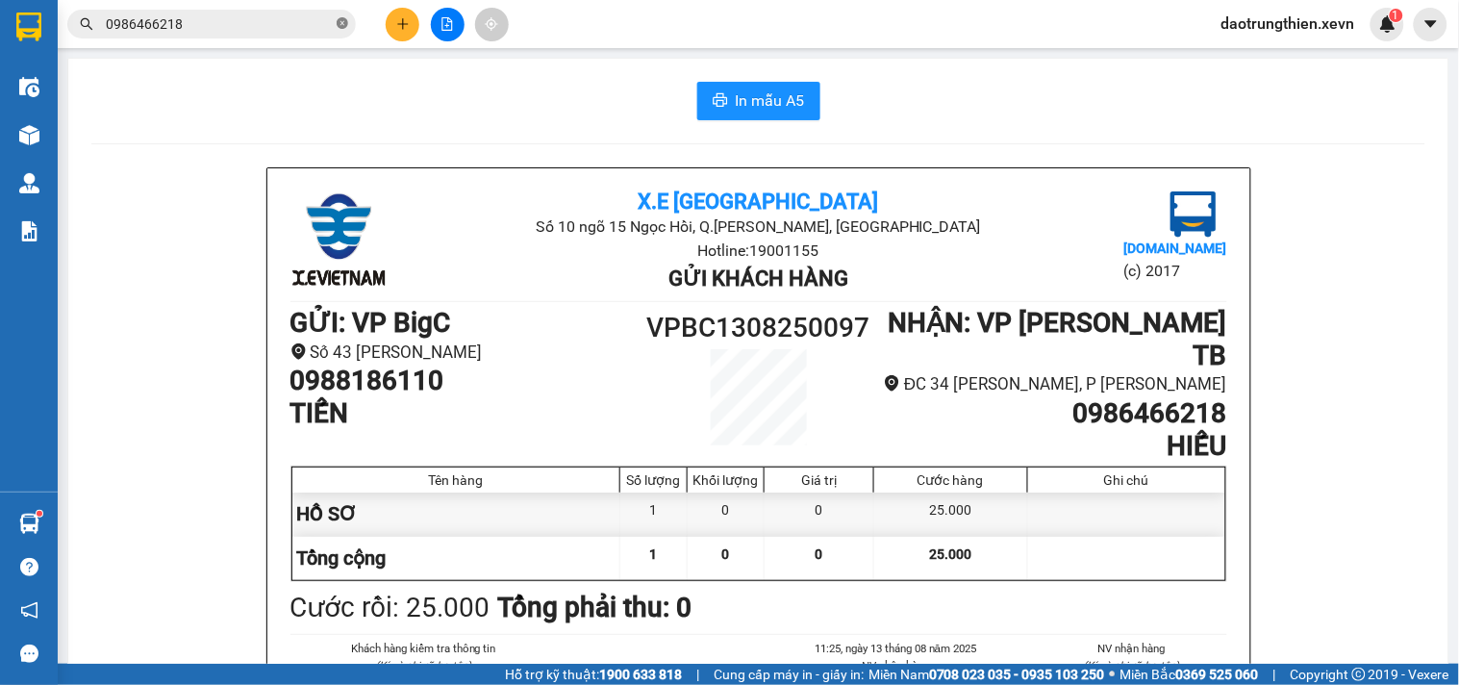
click at [341, 21] on icon "close-circle" at bounding box center [343, 23] width 12 height 12
click at [329, 23] on input "text" at bounding box center [219, 23] width 227 height 21
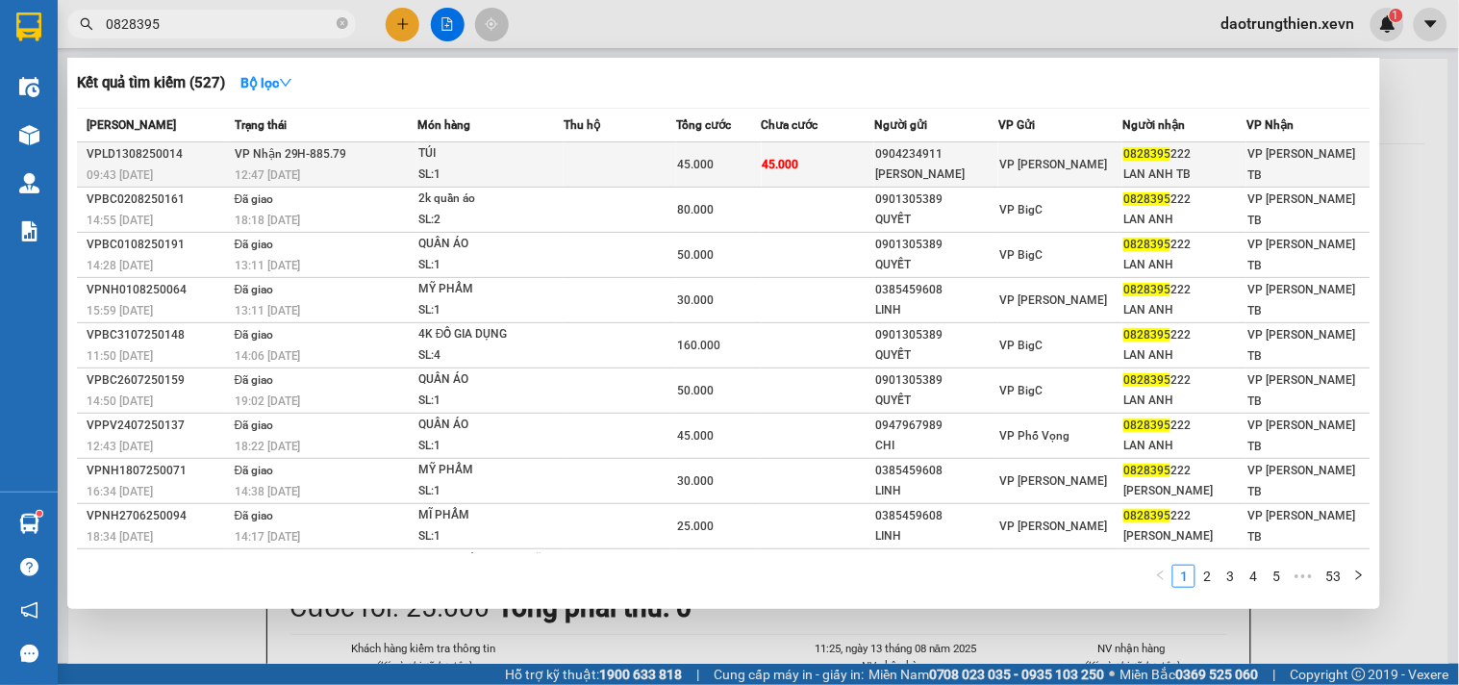
type input "0828395"
click at [409, 161] on td "VP Nhận 29H-885.79 12:47 [DATE]" at bounding box center [324, 164] width 188 height 45
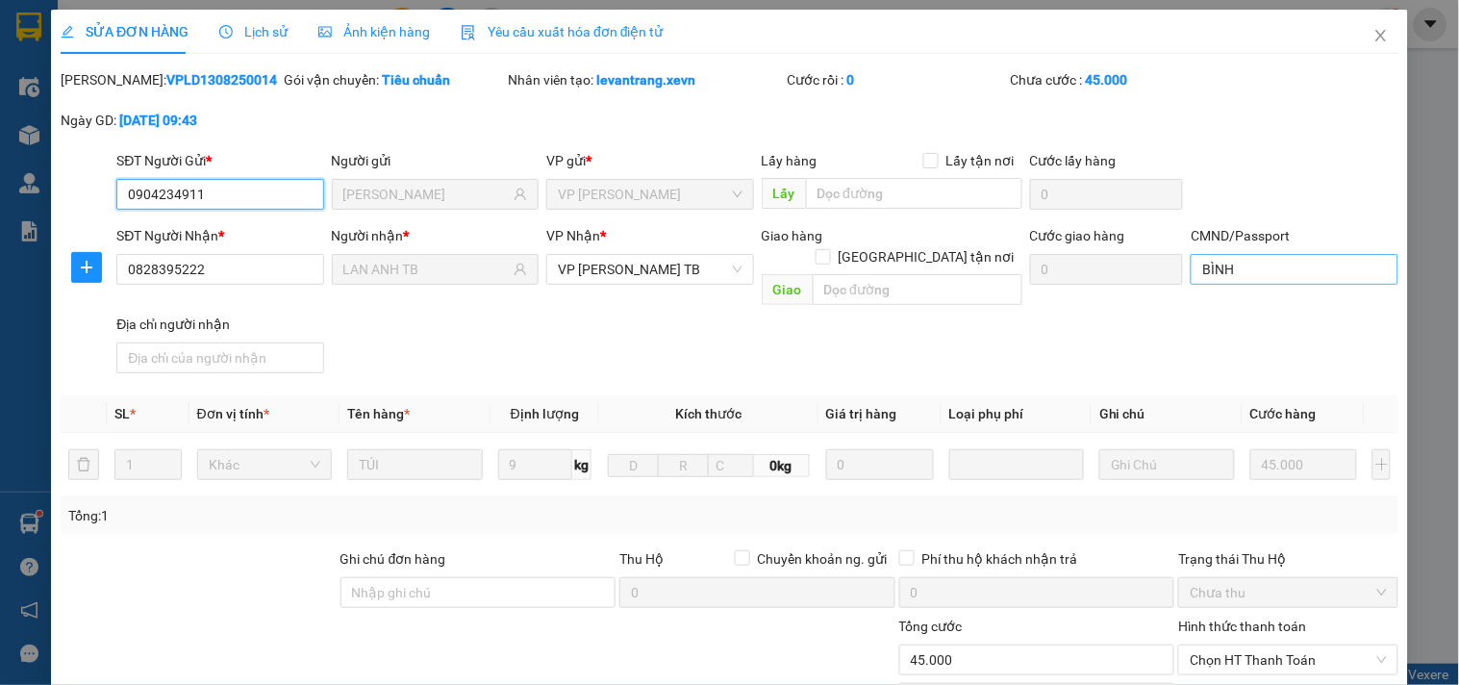
type input "0904234911"
type input "[PERSON_NAME]"
type input "0828395222"
type input "LAN ANH TB"
type input "BÌNH"
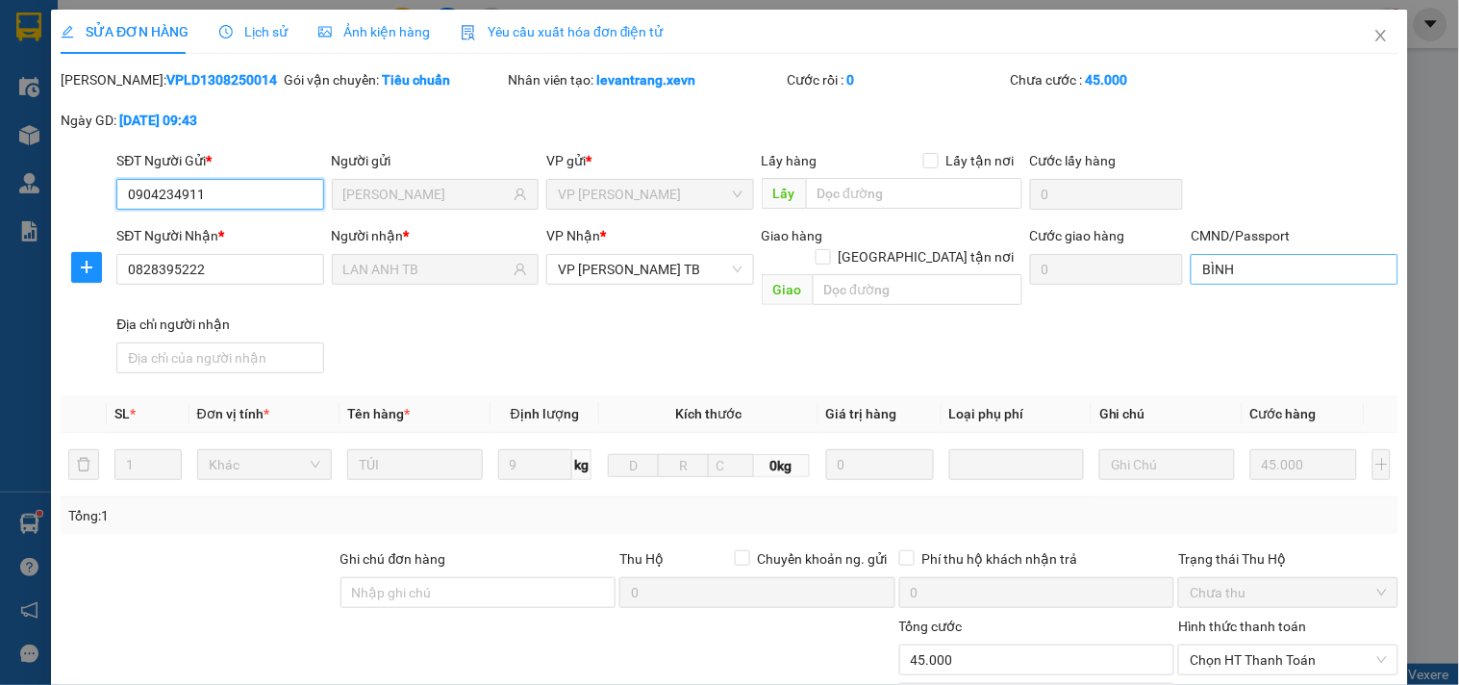
type input "45.000"
click at [1237, 271] on input "BÌNH" at bounding box center [1294, 269] width 207 height 31
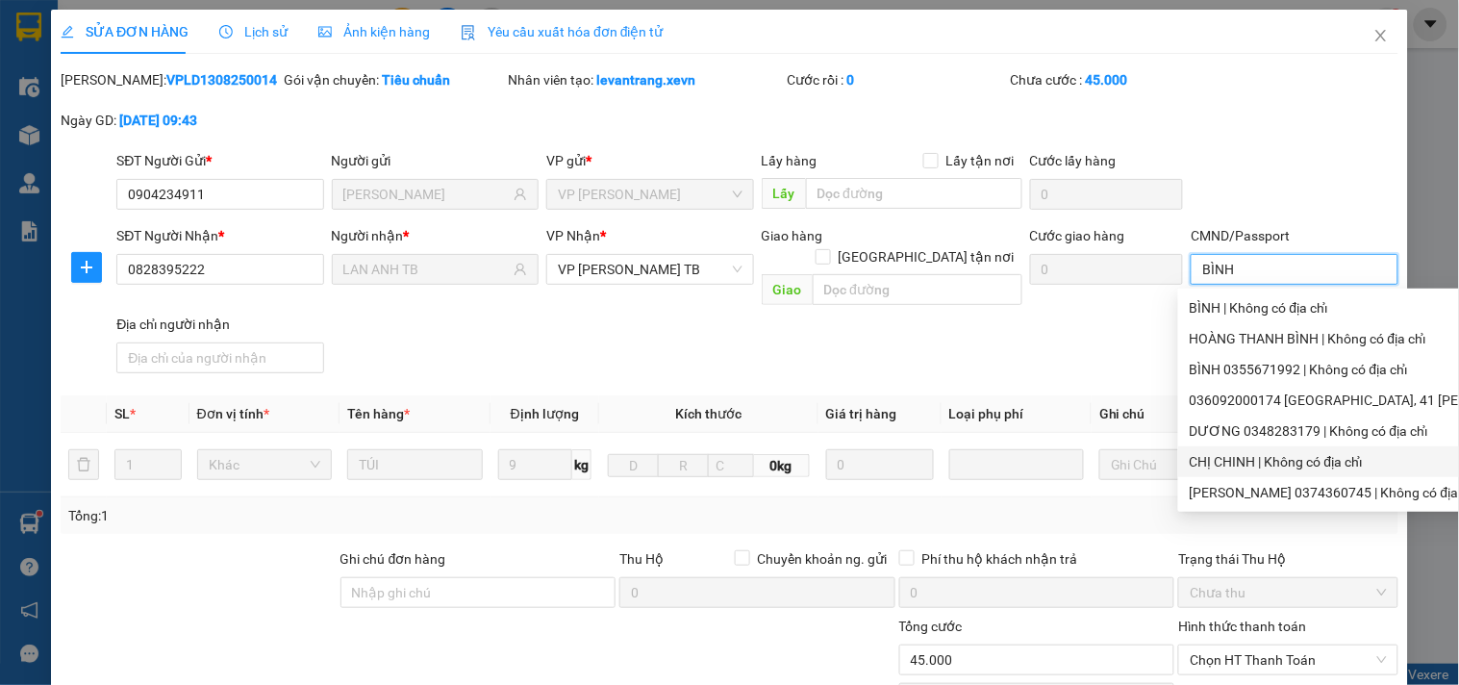
click at [1229, 467] on div "CHỊ CHINH | Không có địa chỉ" at bounding box center [1419, 461] width 459 height 21
type input "CHỊ [PERSON_NAME]"
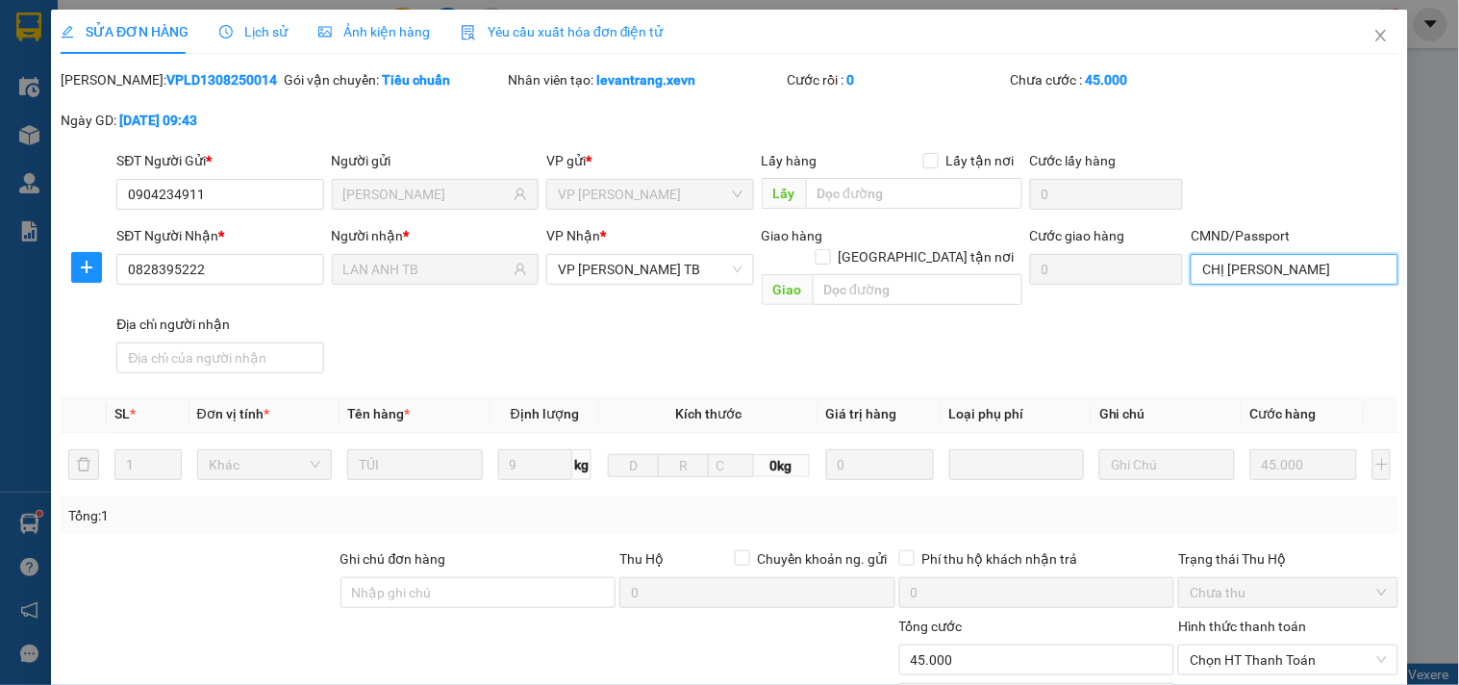
scroll to position [235, 0]
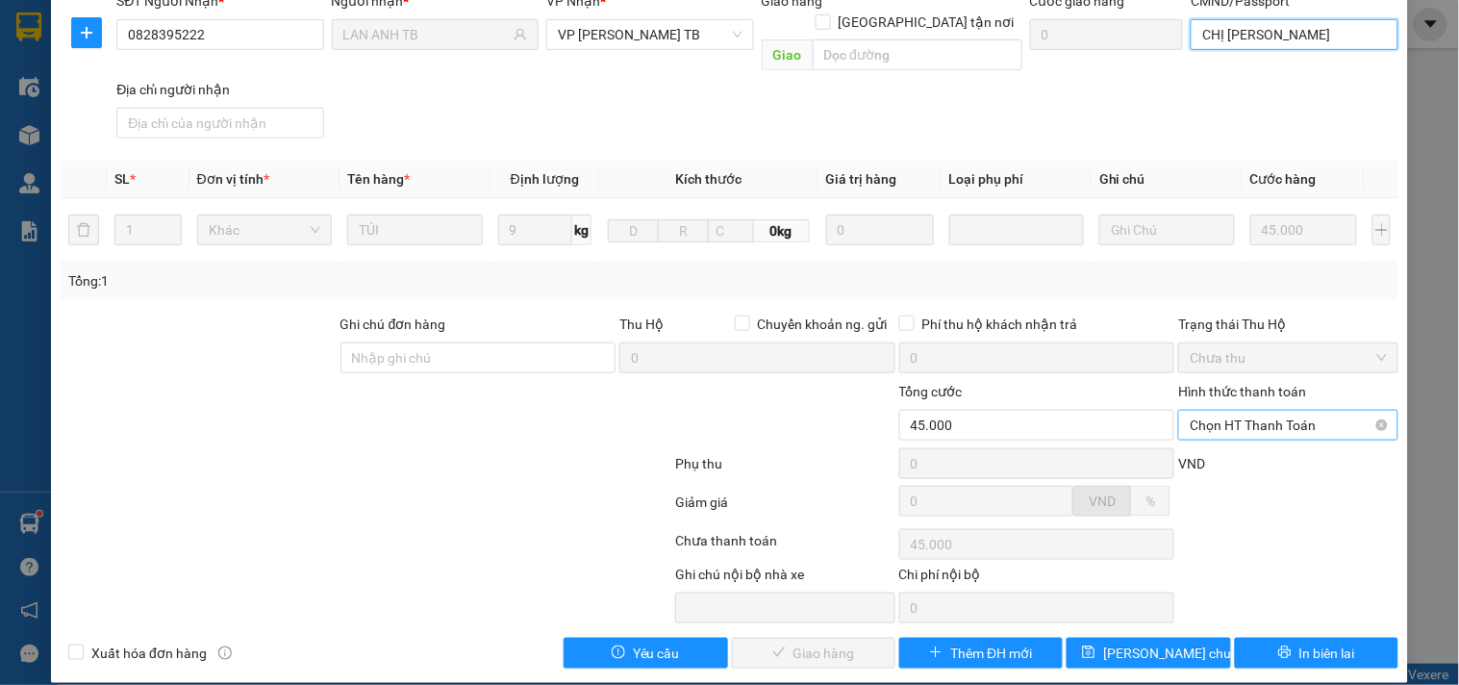
click at [1250, 414] on span "Chọn HT Thanh Toán" at bounding box center [1288, 425] width 196 height 29
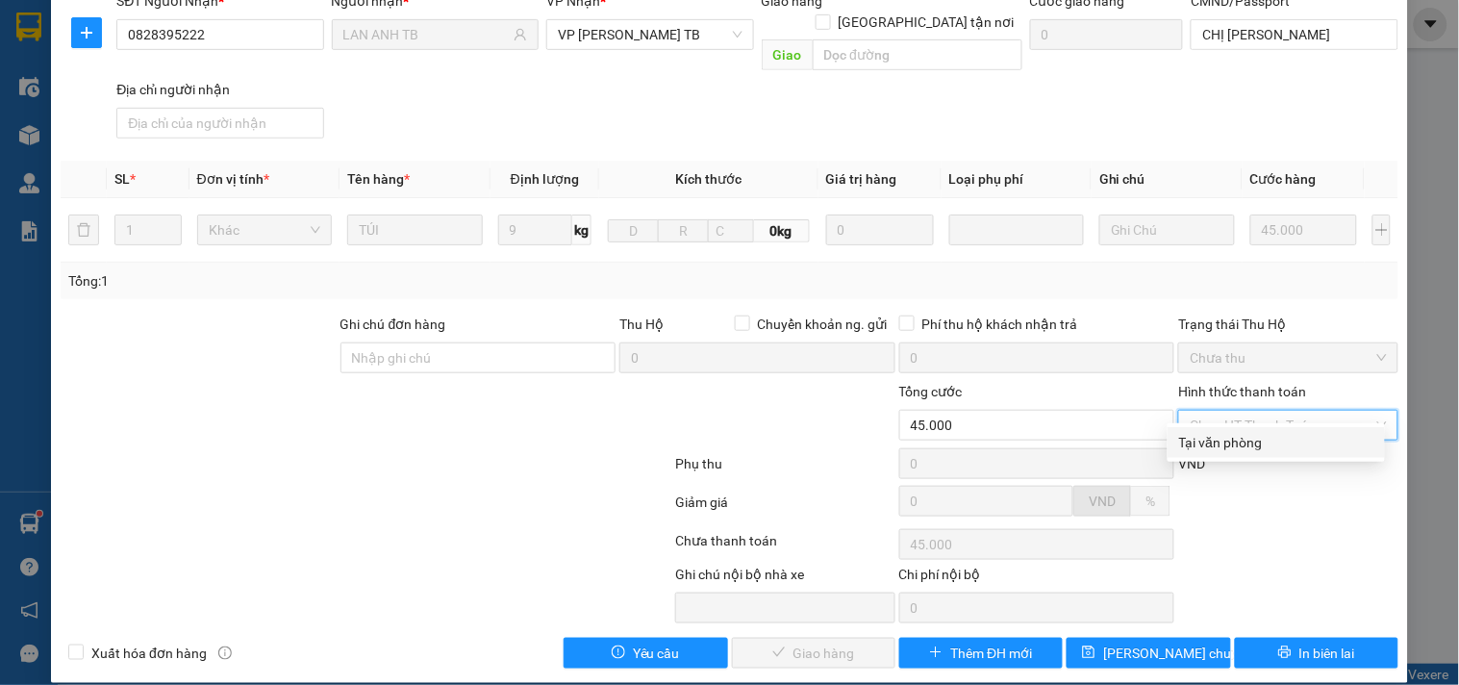
click at [1245, 437] on div "Tại văn phòng" at bounding box center [1276, 442] width 194 height 21
type input "0"
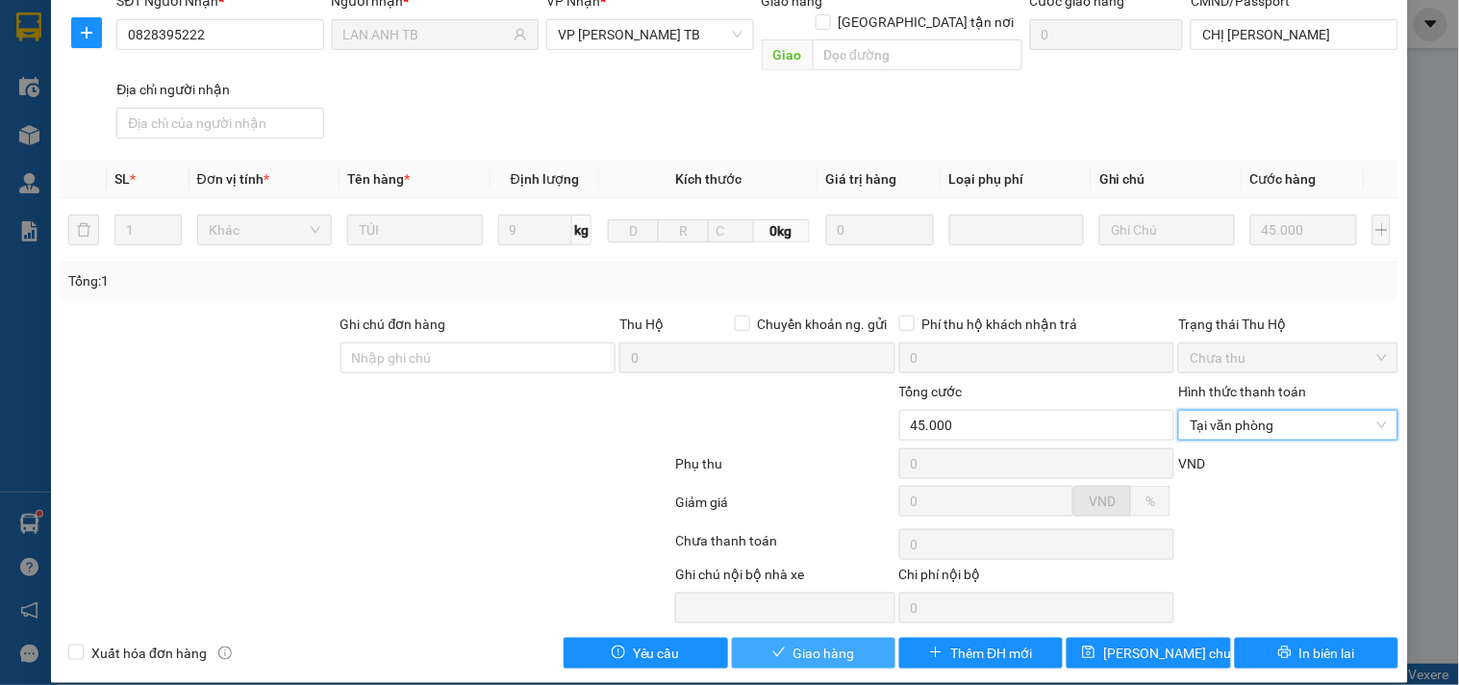
click at [813, 643] on span "Giao hàng" at bounding box center [825, 653] width 62 height 21
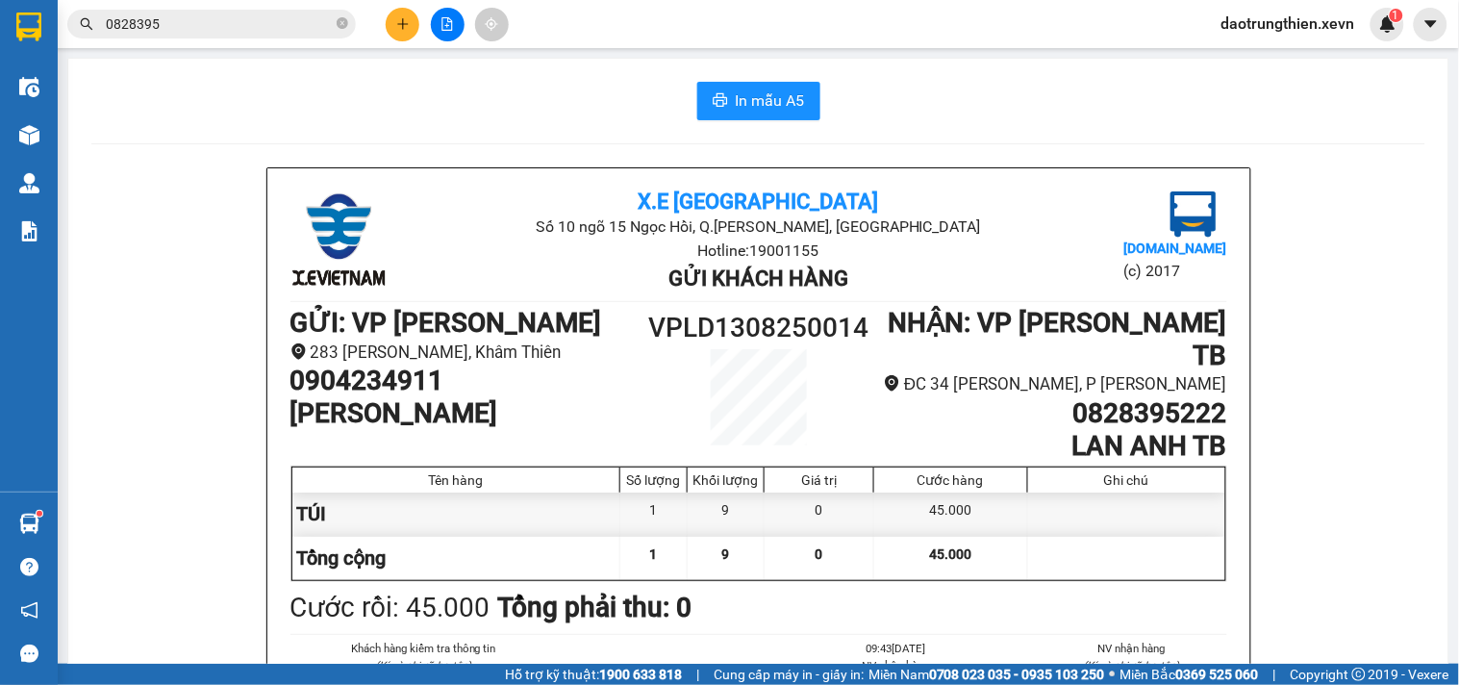
click at [415, 23] on button at bounding box center [403, 25] width 34 height 34
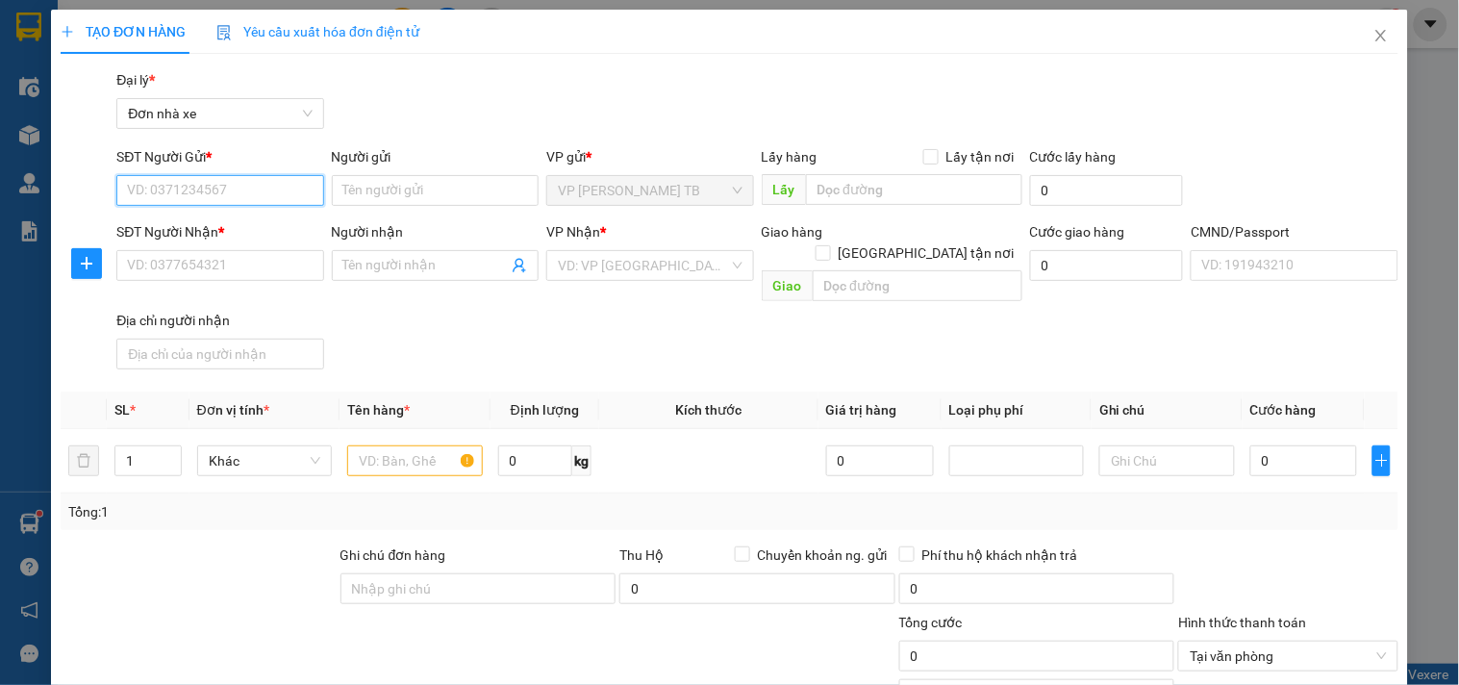
click at [238, 195] on input "SĐT Người Gửi *" at bounding box center [219, 190] width 207 height 31
type input "0354335223"
click at [248, 236] on div "0354335223 - BS HUY" at bounding box center [218, 228] width 182 height 21
type input "BS HUY"
type input "0975163486"
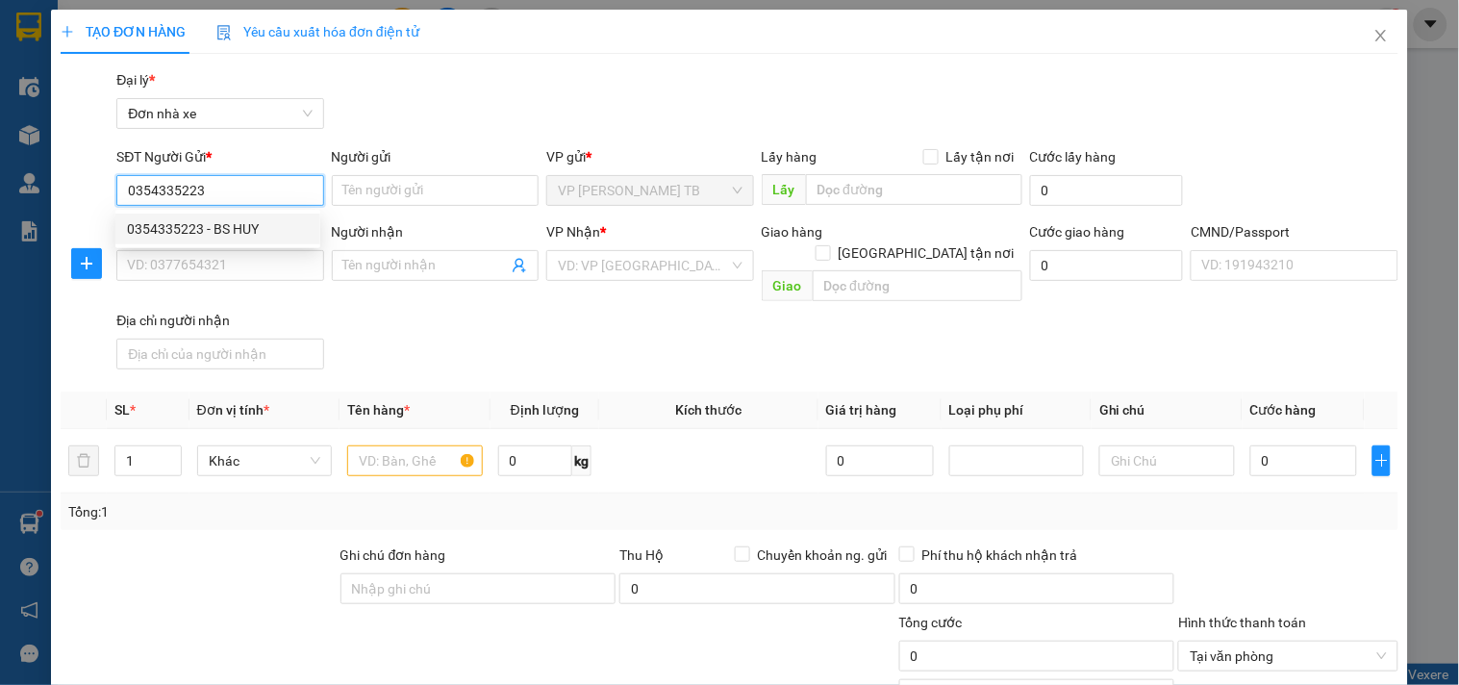
type input "FIRST LAB"
type input "CHÍNH CHỦ"
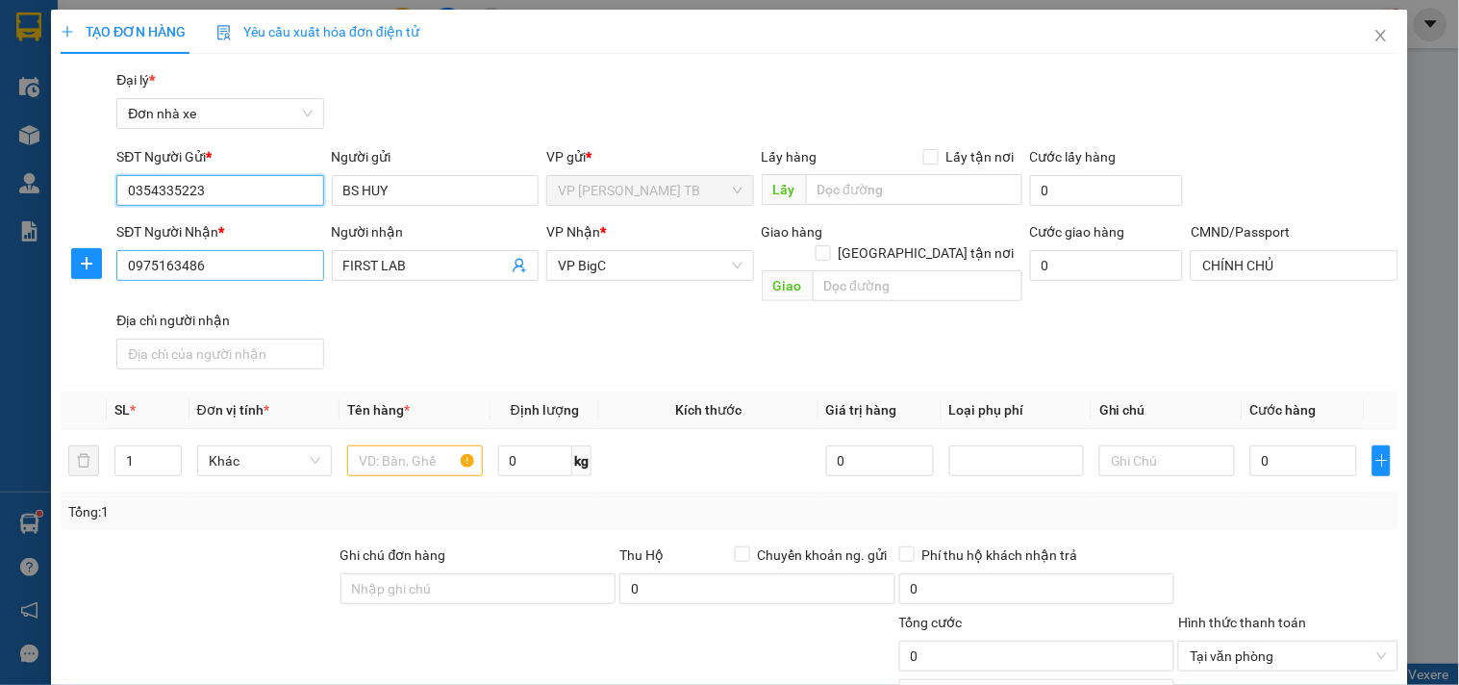
type input "0354335223"
click at [247, 267] on input "0975163486" at bounding box center [219, 265] width 207 height 31
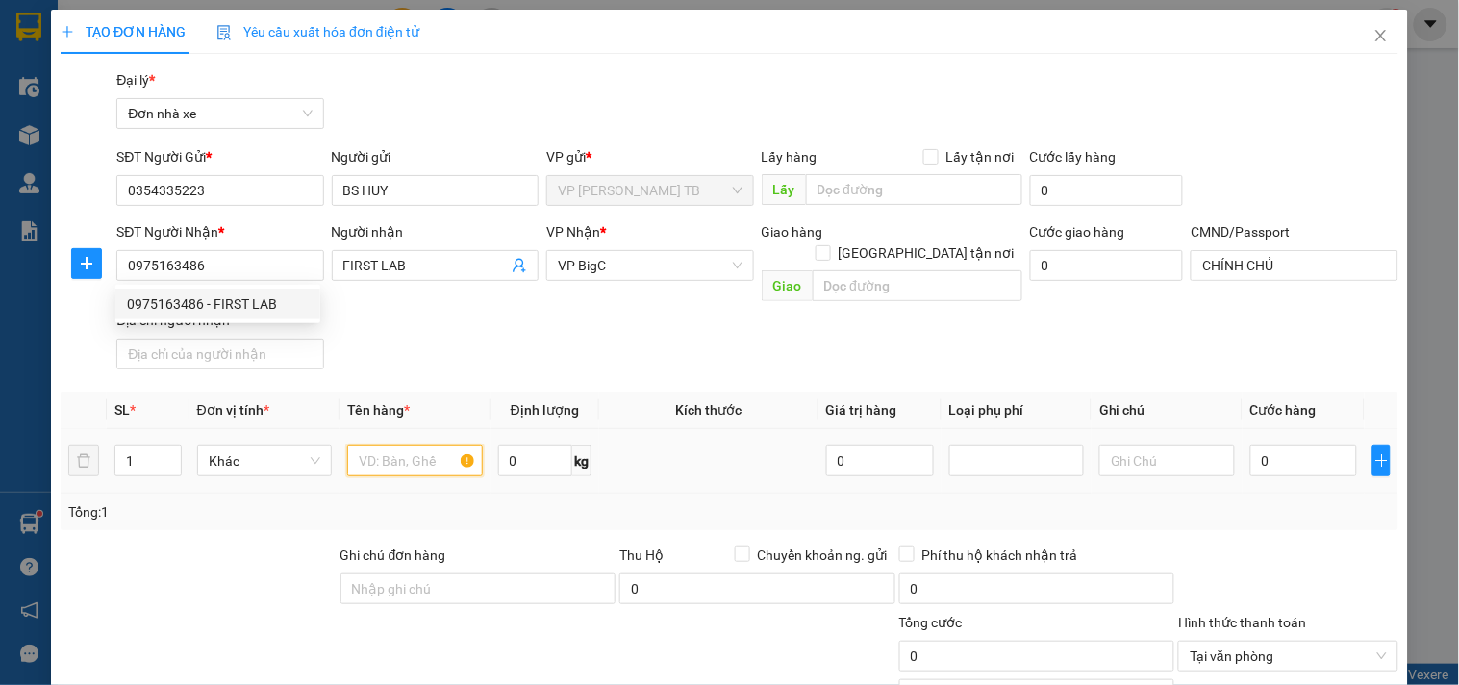
click at [410, 445] on input "text" at bounding box center [414, 460] width 135 height 31
type input "MÃU"
click at [1280, 457] on div "0" at bounding box center [1304, 461] width 108 height 38
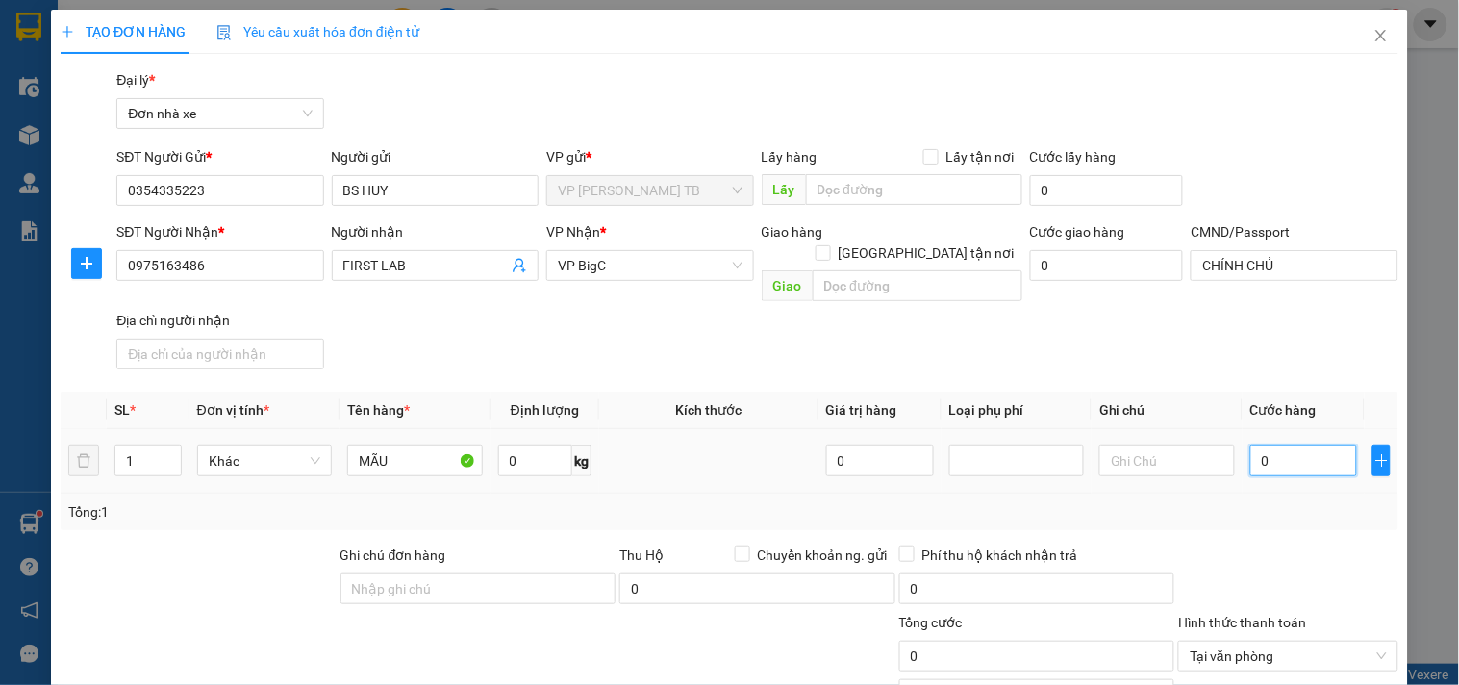
click at [1299, 449] on input "0" at bounding box center [1304, 460] width 108 height 31
type input "2"
type input "25"
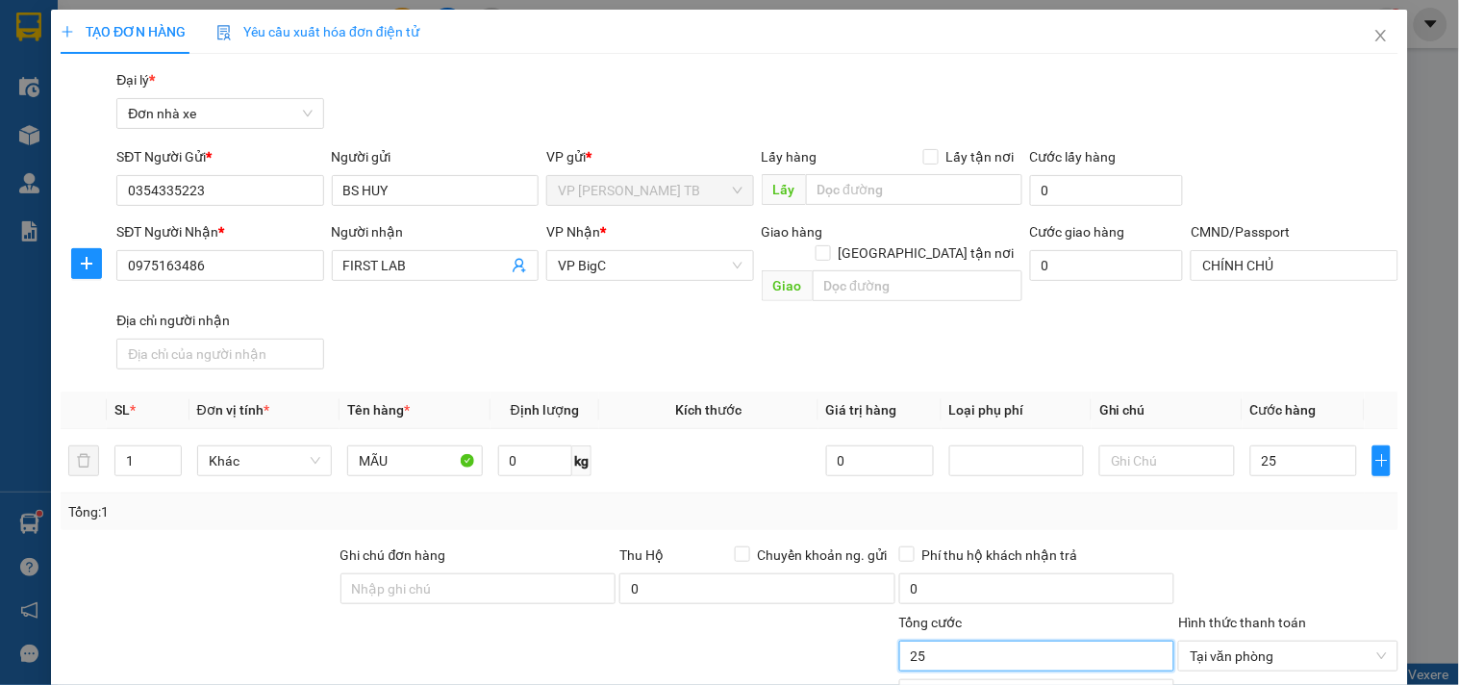
type input "25.000"
click at [1017, 641] on input "25.000" at bounding box center [1037, 656] width 276 height 31
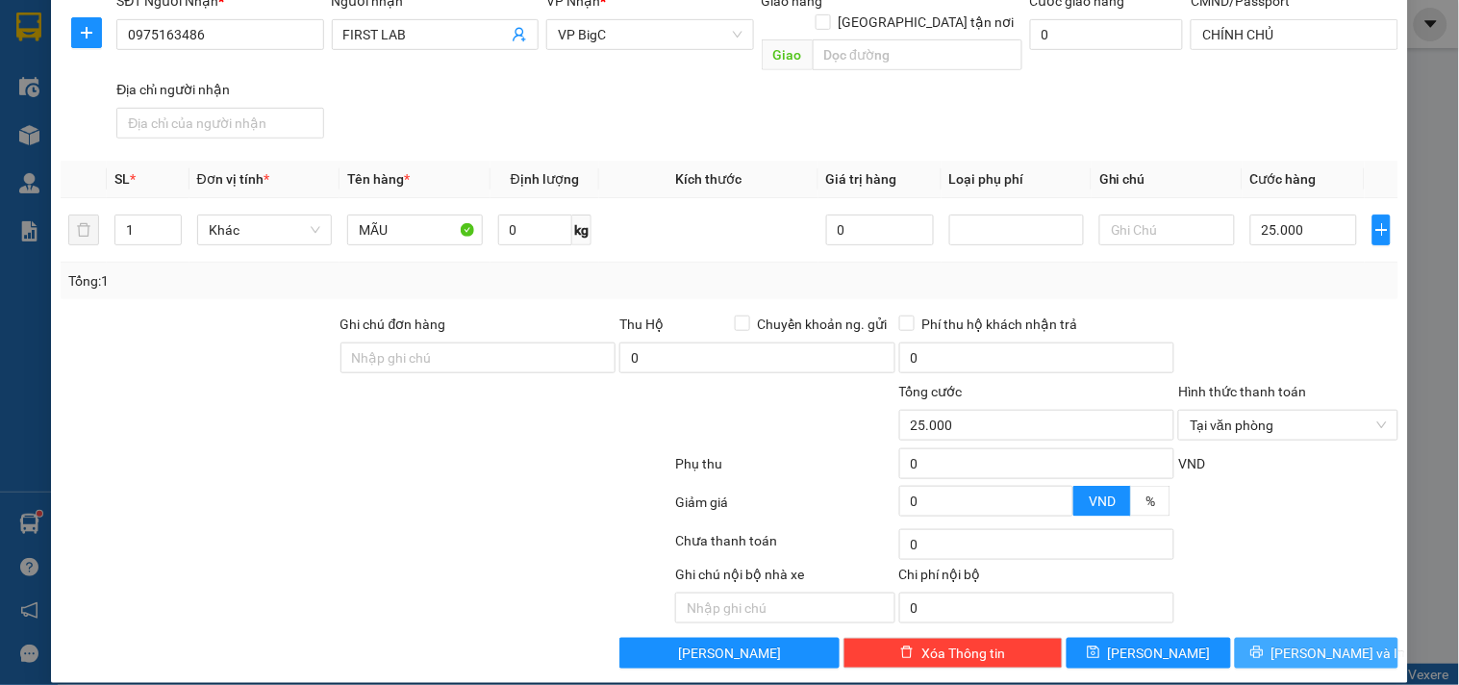
click at [1286, 643] on span "[PERSON_NAME] và In" at bounding box center [1339, 653] width 135 height 21
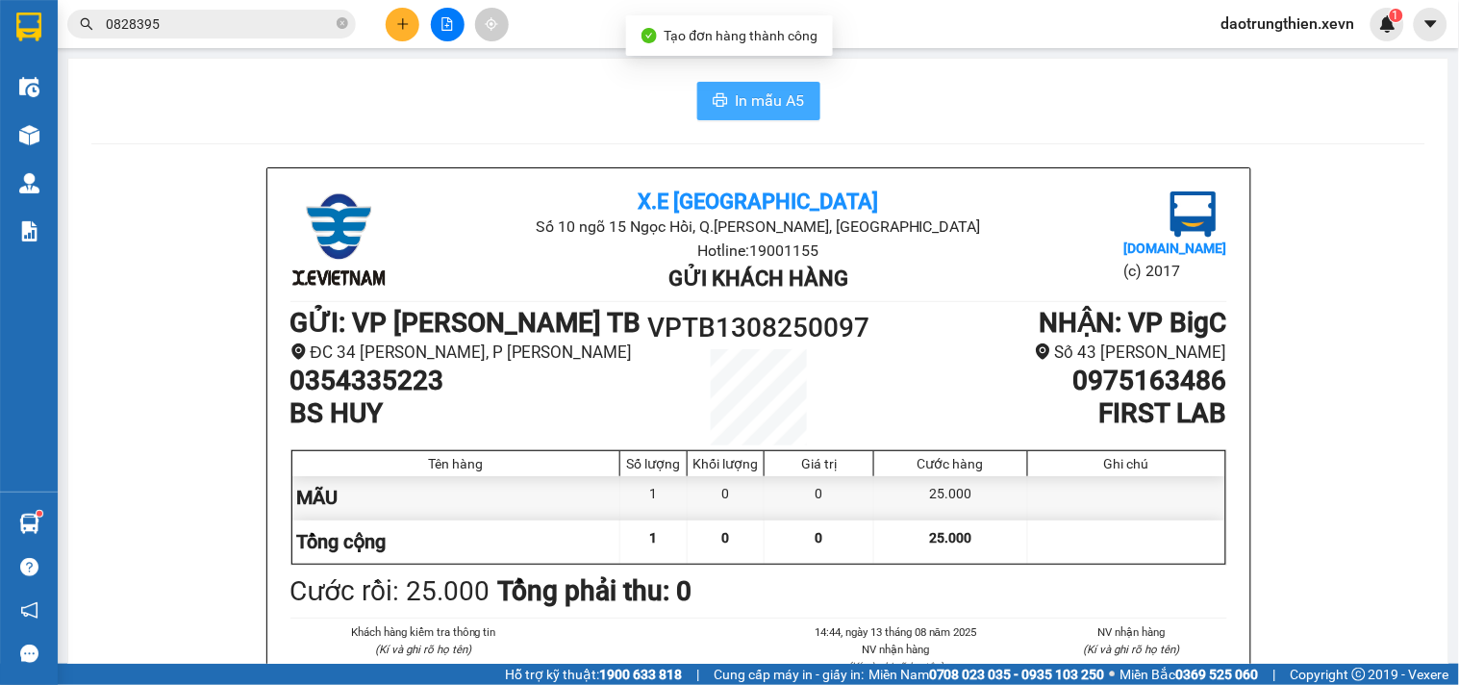
click at [761, 110] on span "In mẫu A5" at bounding box center [770, 100] width 69 height 24
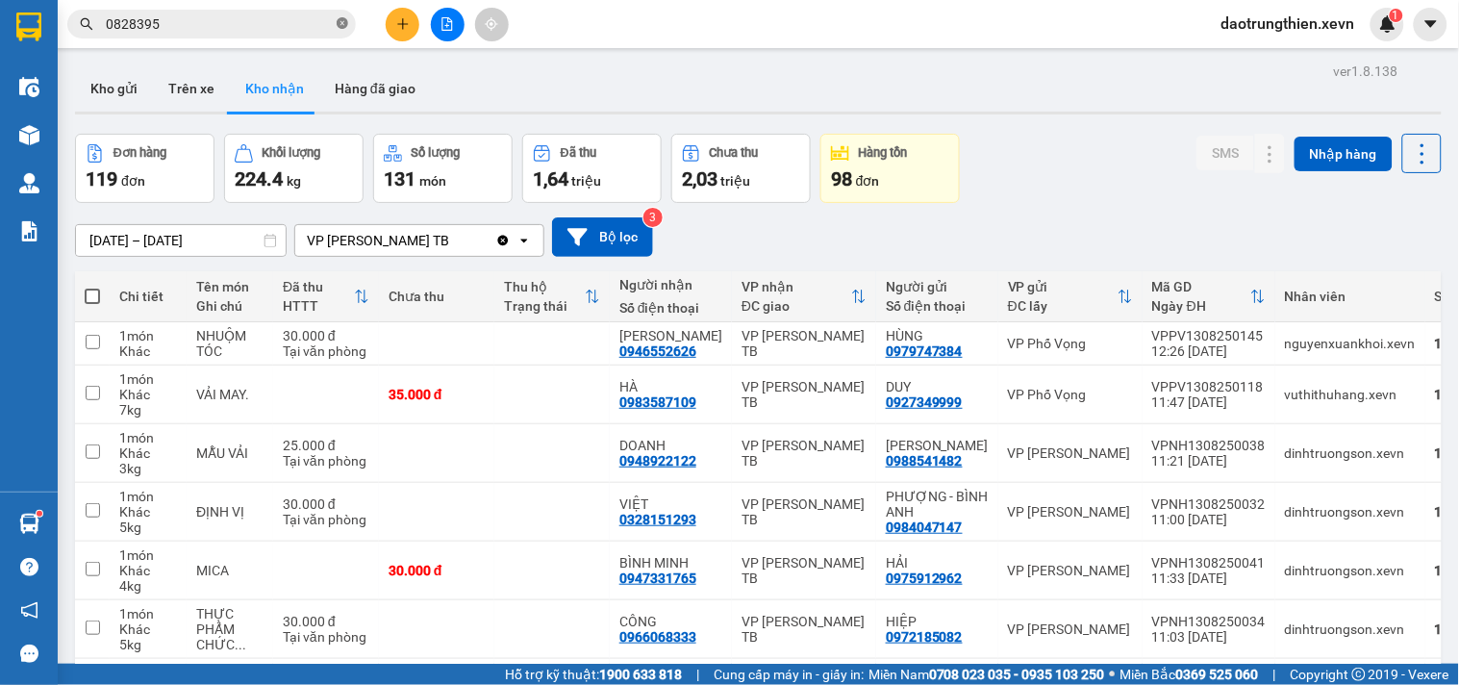
click at [347, 23] on icon "close-circle" at bounding box center [343, 23] width 12 height 12
click at [222, 30] on input "text" at bounding box center [219, 23] width 227 height 21
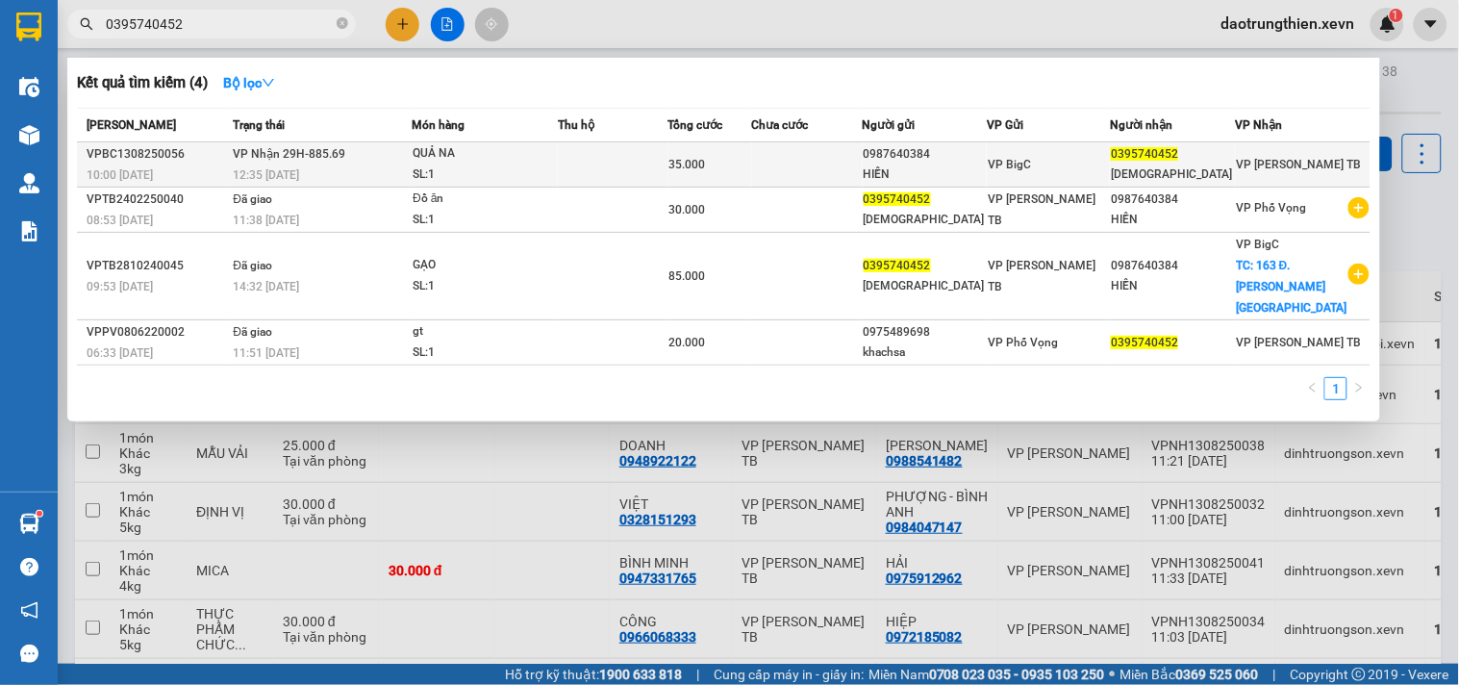
type input "0395740452"
click at [1012, 160] on span "VP BigC" at bounding box center [1009, 164] width 43 height 13
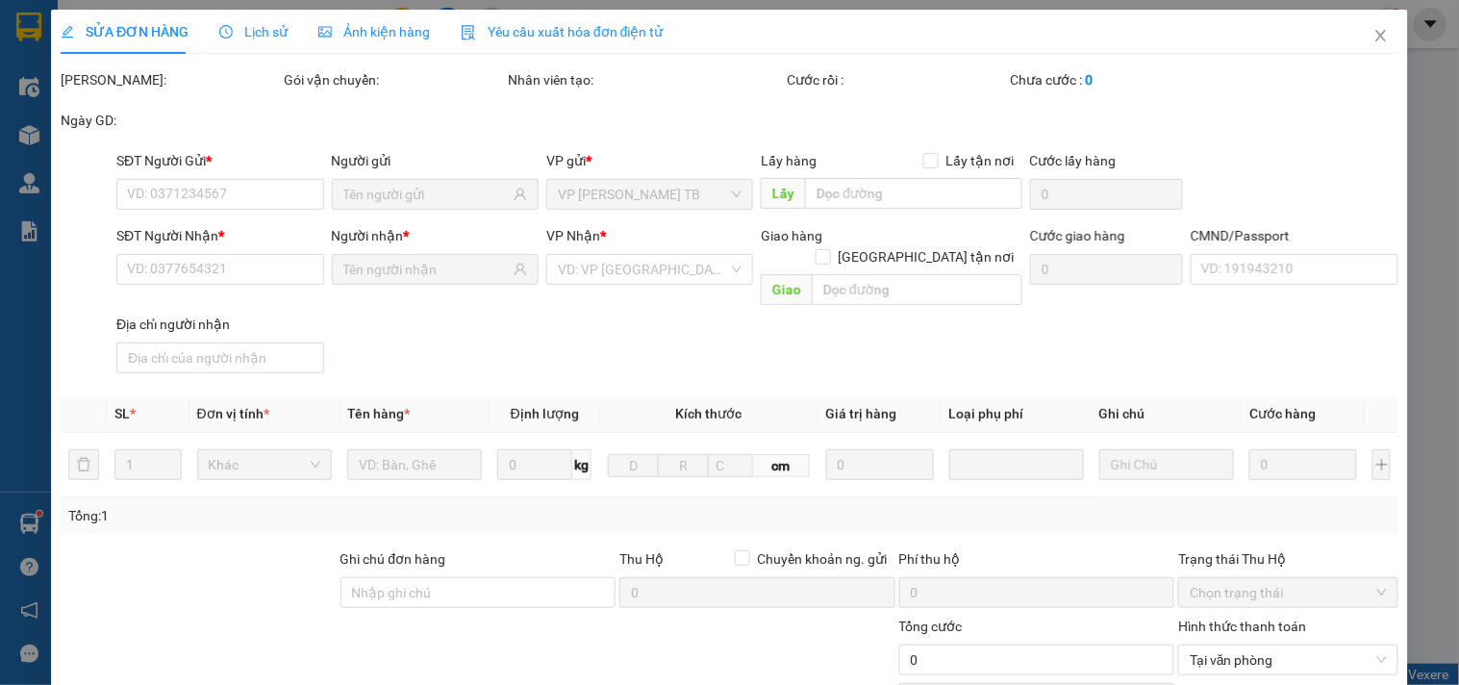
type input "0987640384"
type input "HIỀN"
type input "0395740452"
type input "[DEMOGRAPHIC_DATA]"
type input "35.000"
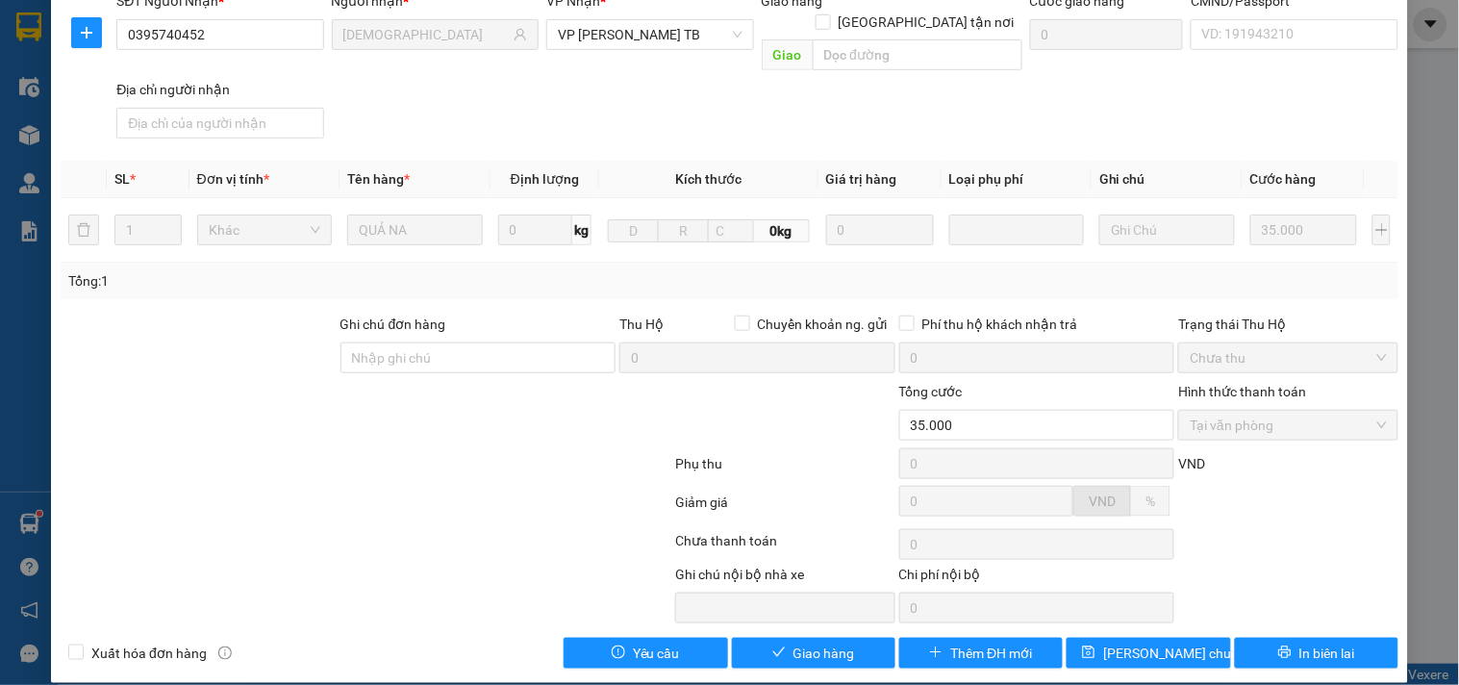
scroll to position [21, 0]
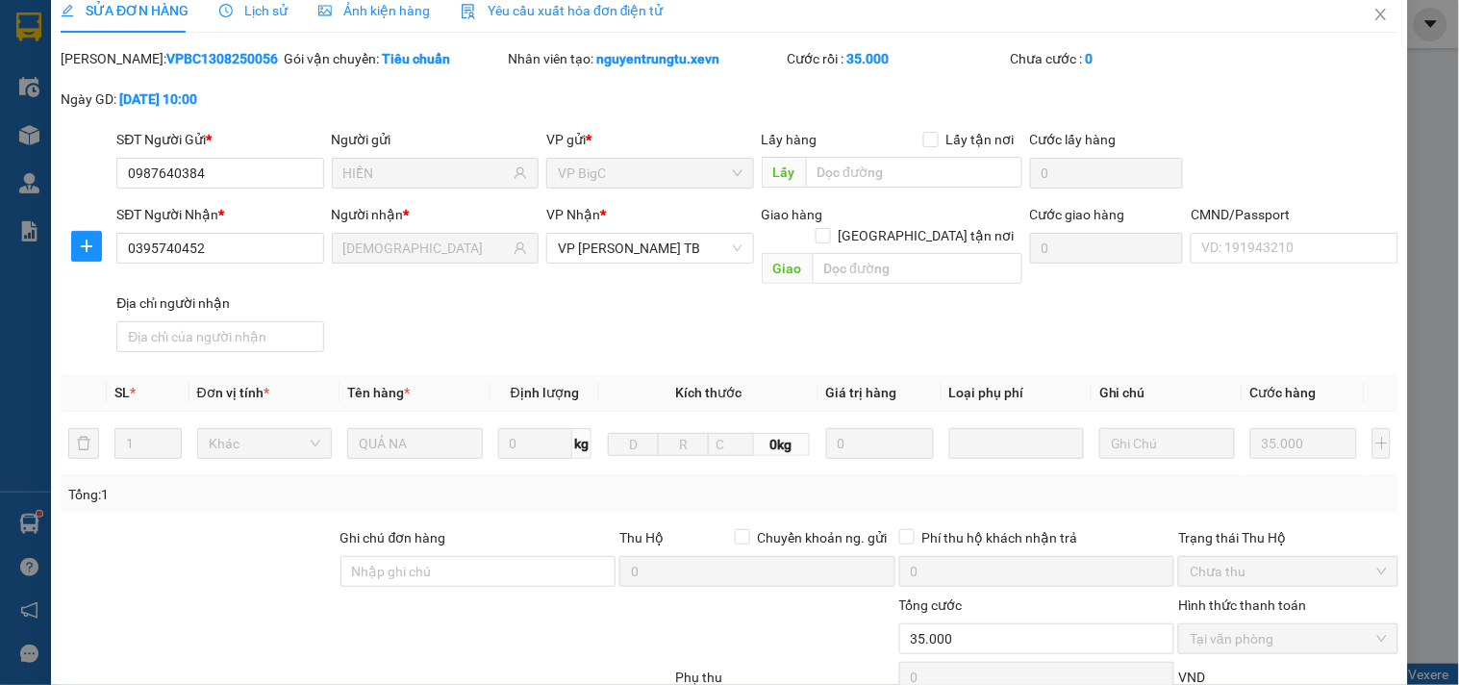
click at [1295, 265] on div "CMND/Passport VD: [PASSPORT]" at bounding box center [1294, 237] width 207 height 67
click at [1300, 257] on input "CMND/Passport" at bounding box center [1294, 248] width 207 height 31
click at [1253, 247] on input "CMND/Passport" at bounding box center [1294, 248] width 207 height 31
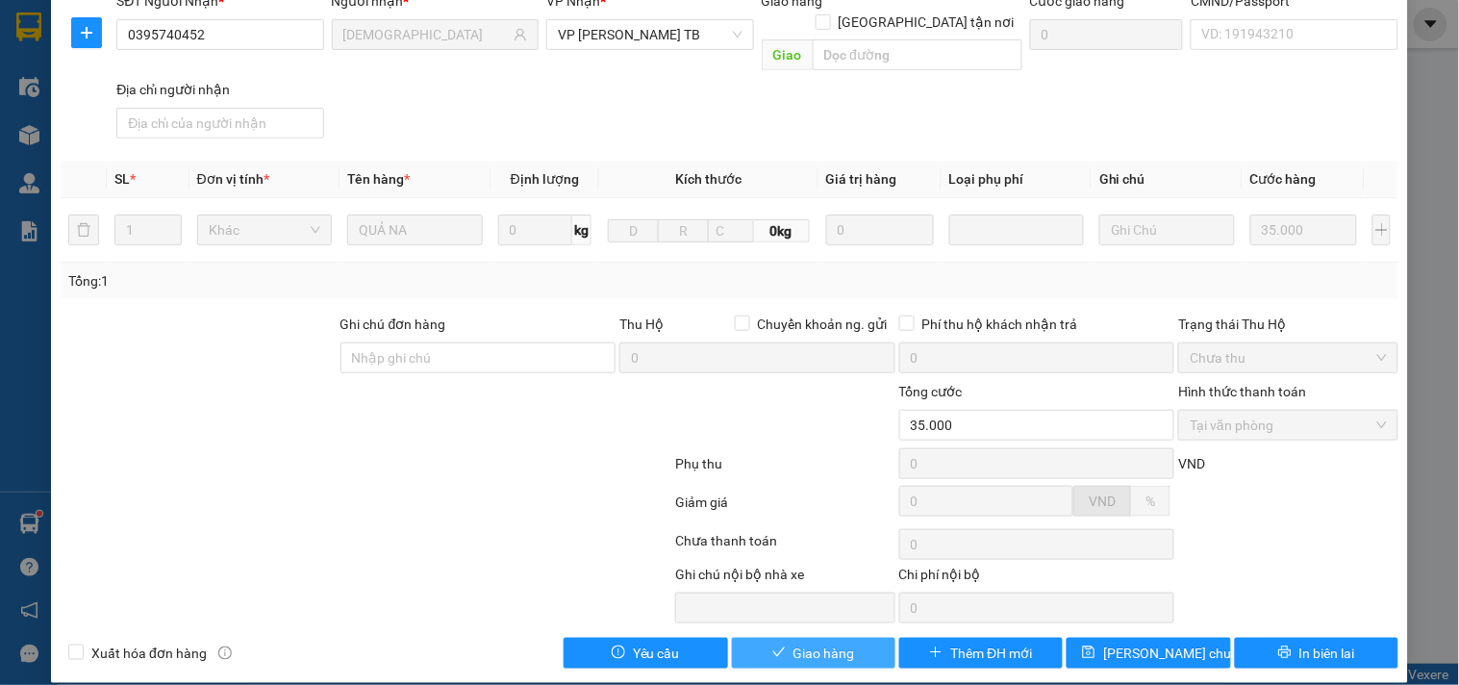
click at [816, 643] on span "Giao hàng" at bounding box center [825, 653] width 62 height 21
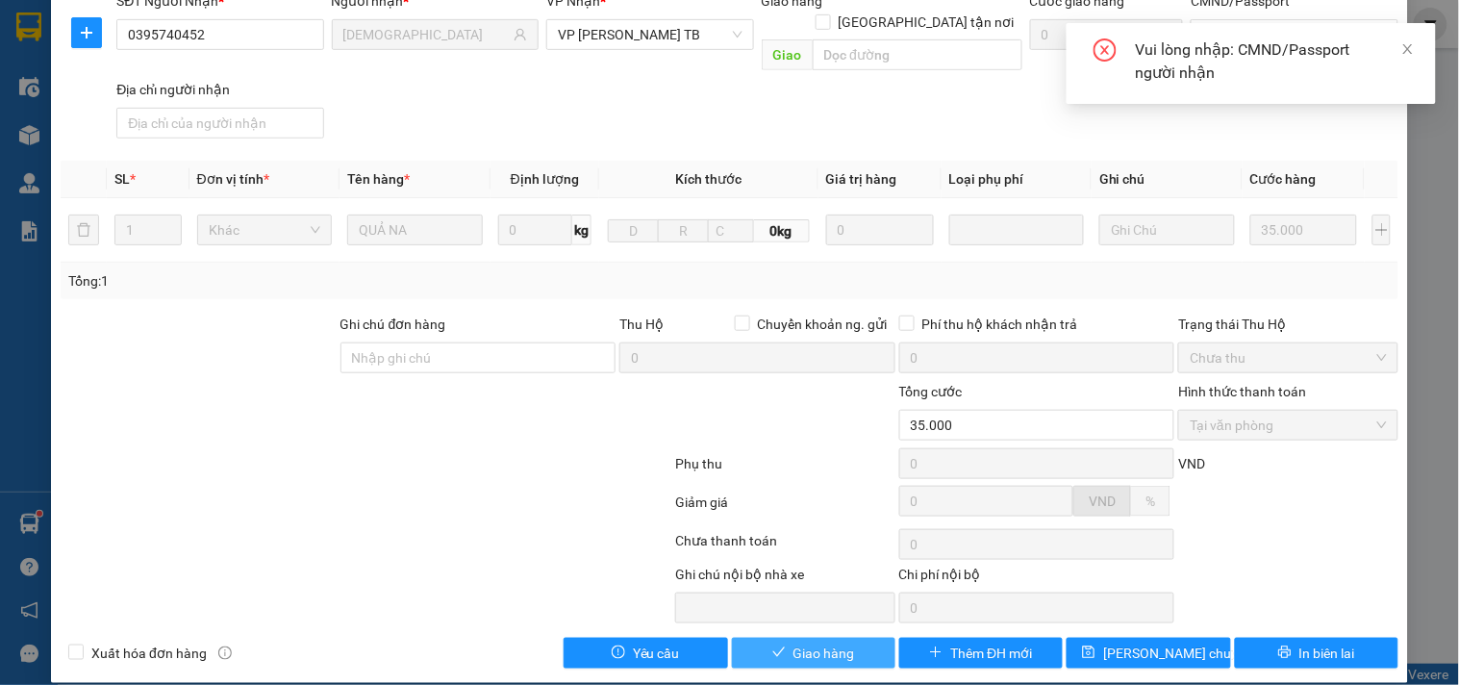
scroll to position [0, 0]
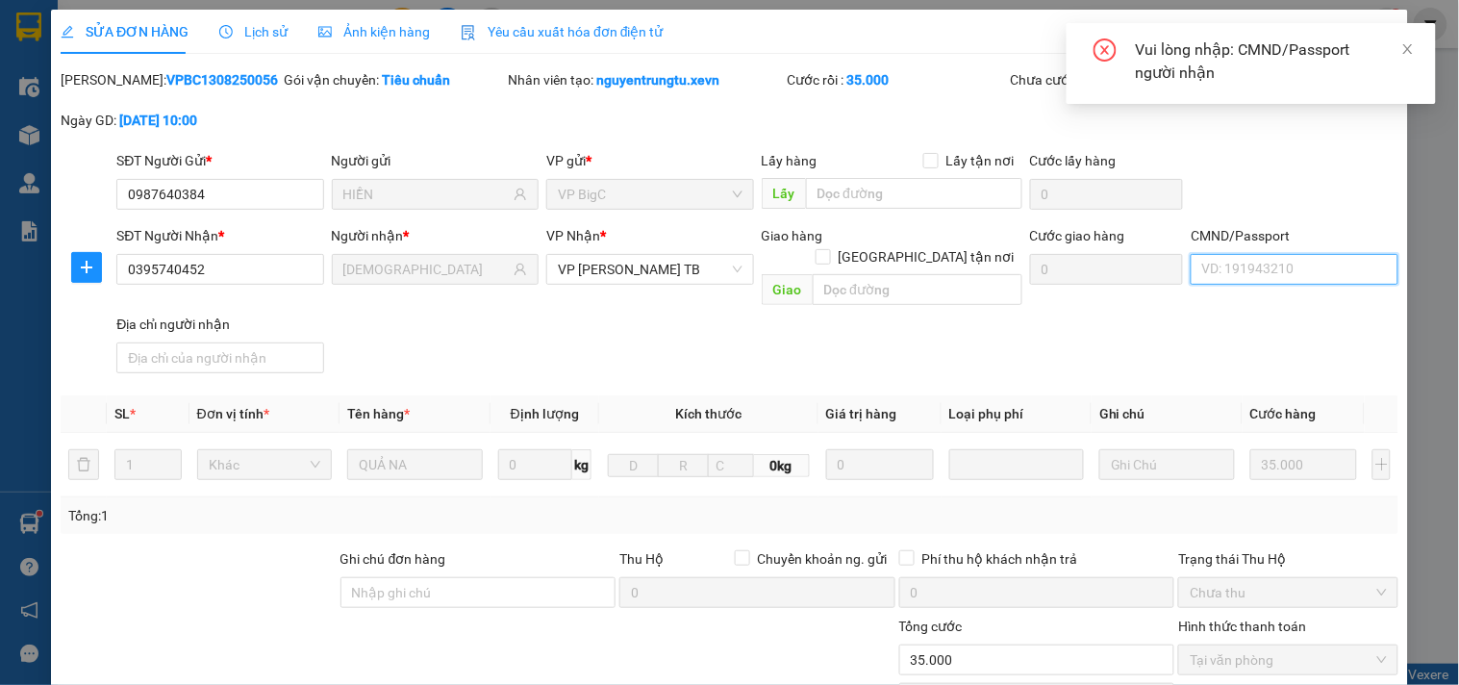
click at [1245, 275] on input "CMND/Passport" at bounding box center [1294, 269] width 207 height 31
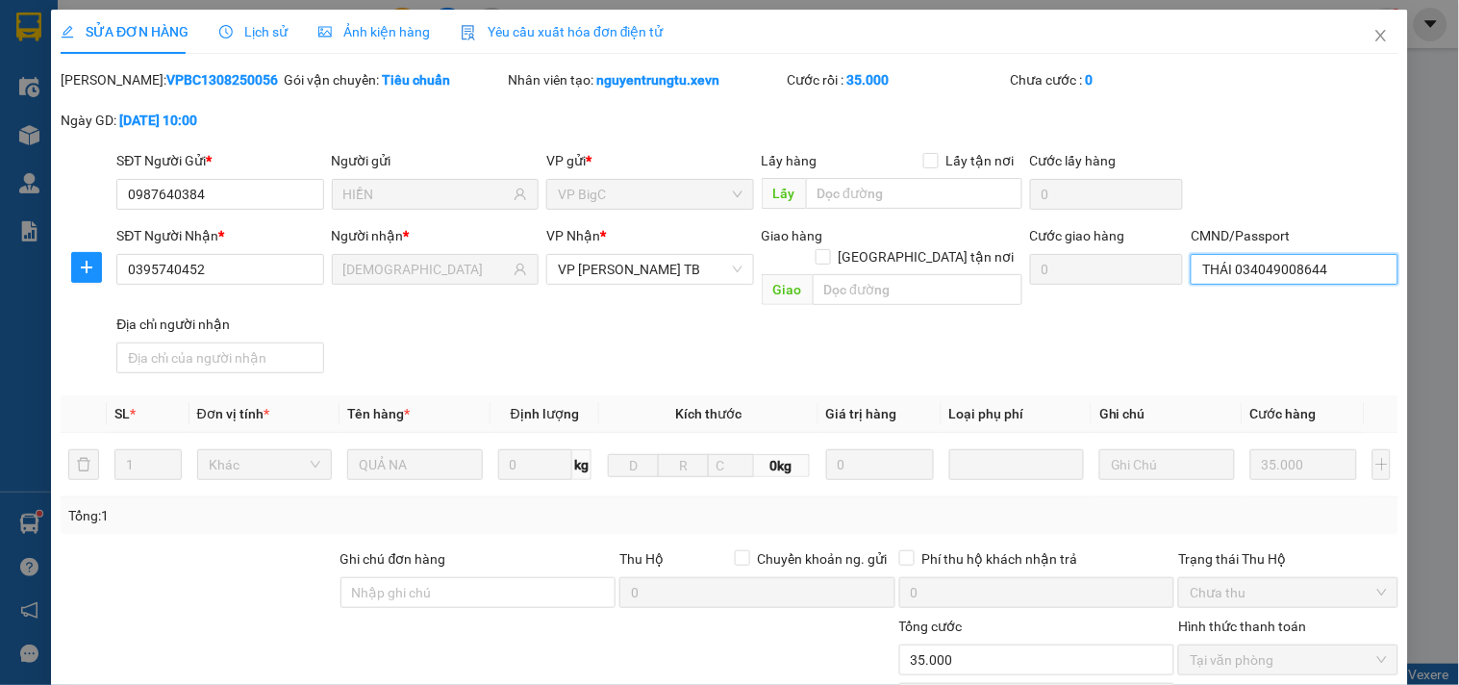
scroll to position [235, 0]
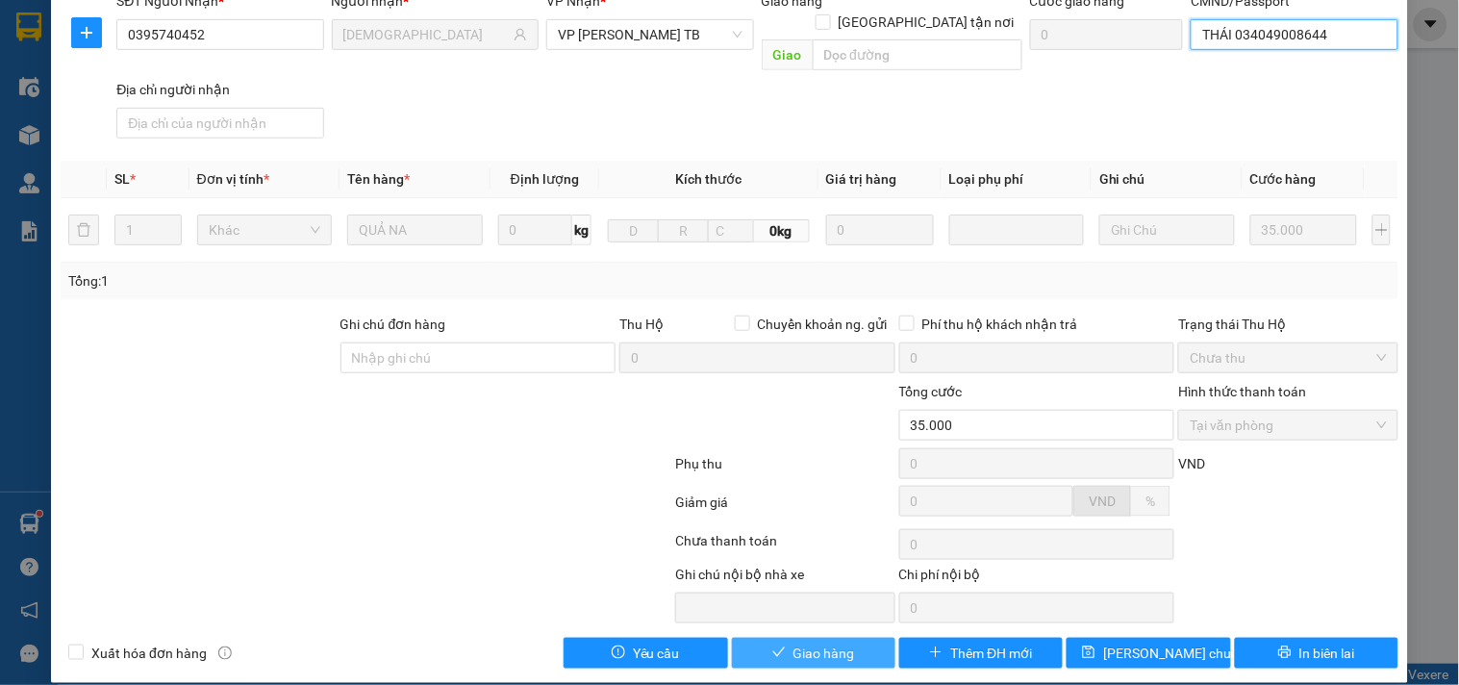
type input "THÁI 034049008644"
click at [752, 638] on button "Giao hàng" at bounding box center [814, 653] width 164 height 31
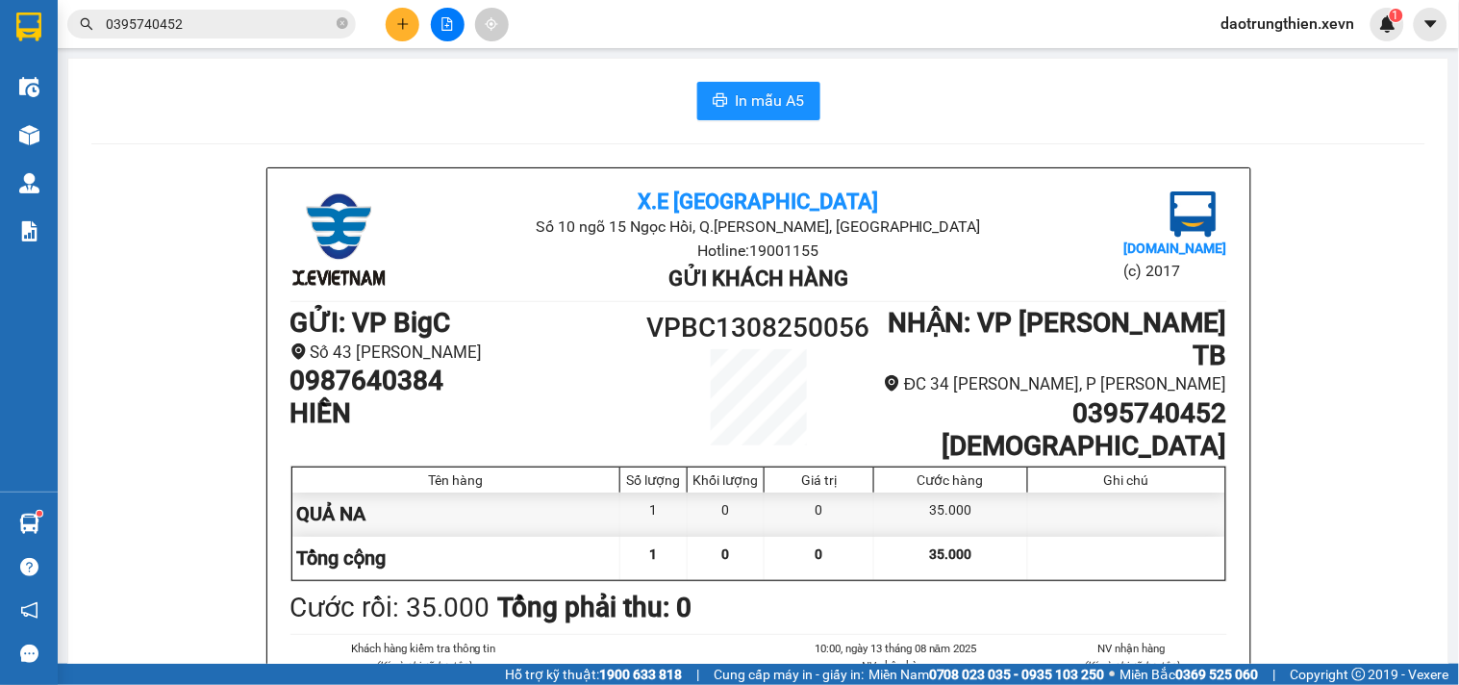
click at [316, 33] on input "0395740452" at bounding box center [219, 23] width 227 height 21
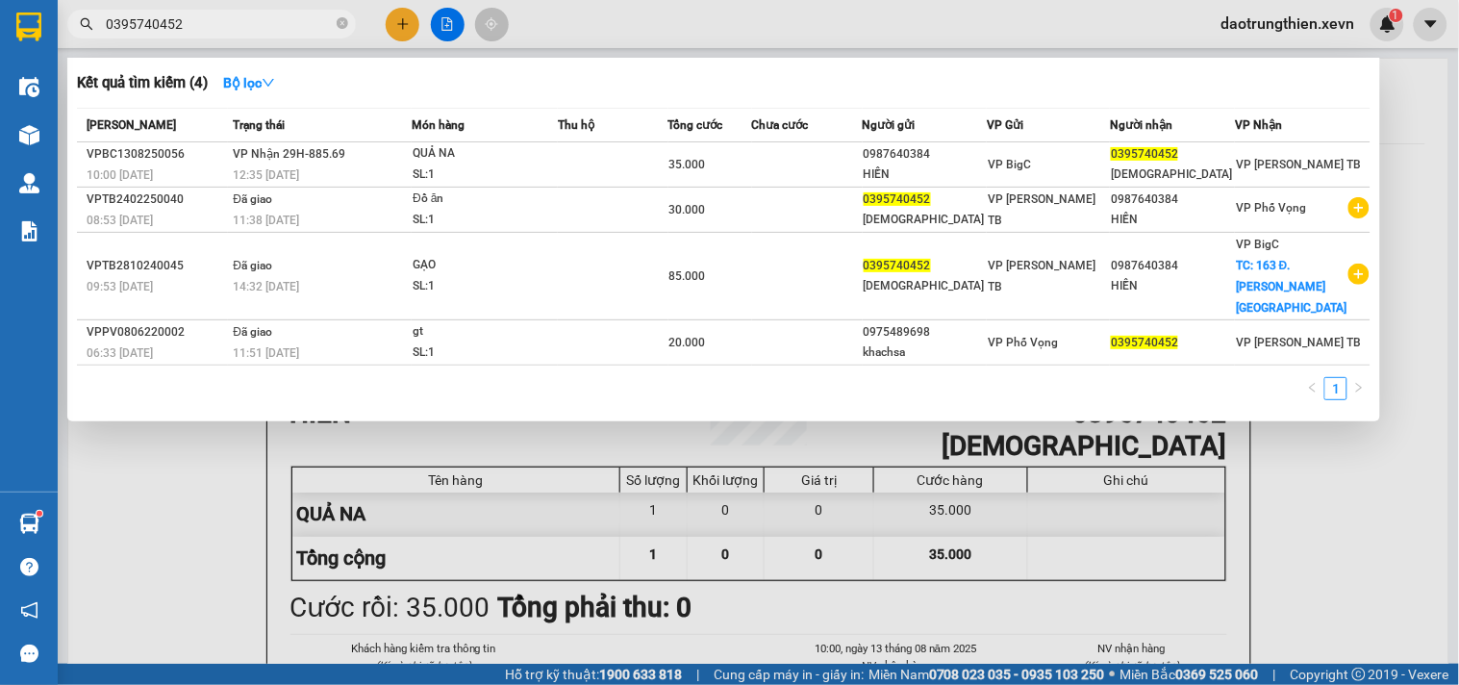
click at [834, 594] on div at bounding box center [729, 342] width 1459 height 685
click at [338, 19] on icon "close-circle" at bounding box center [343, 23] width 12 height 12
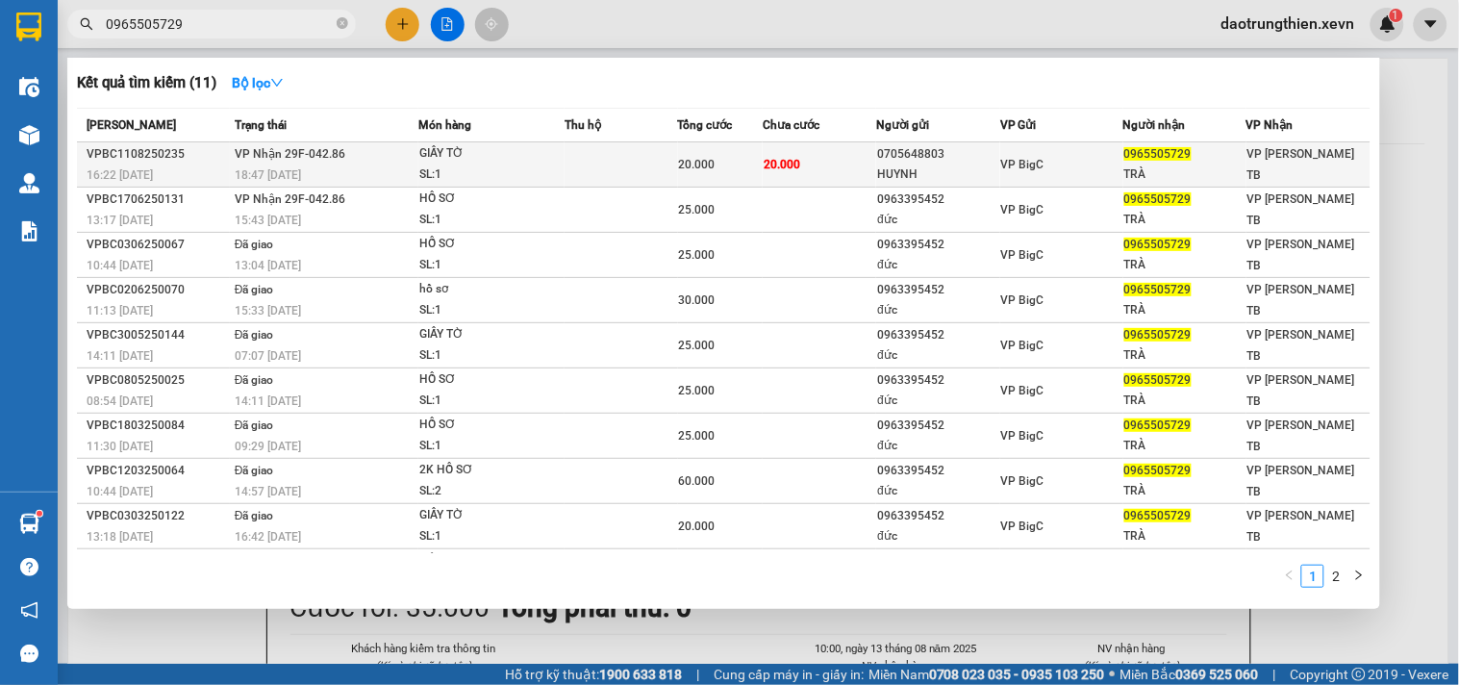
type input "0965505729"
click at [1001, 161] on span "VP BigC" at bounding box center [1022, 164] width 43 height 13
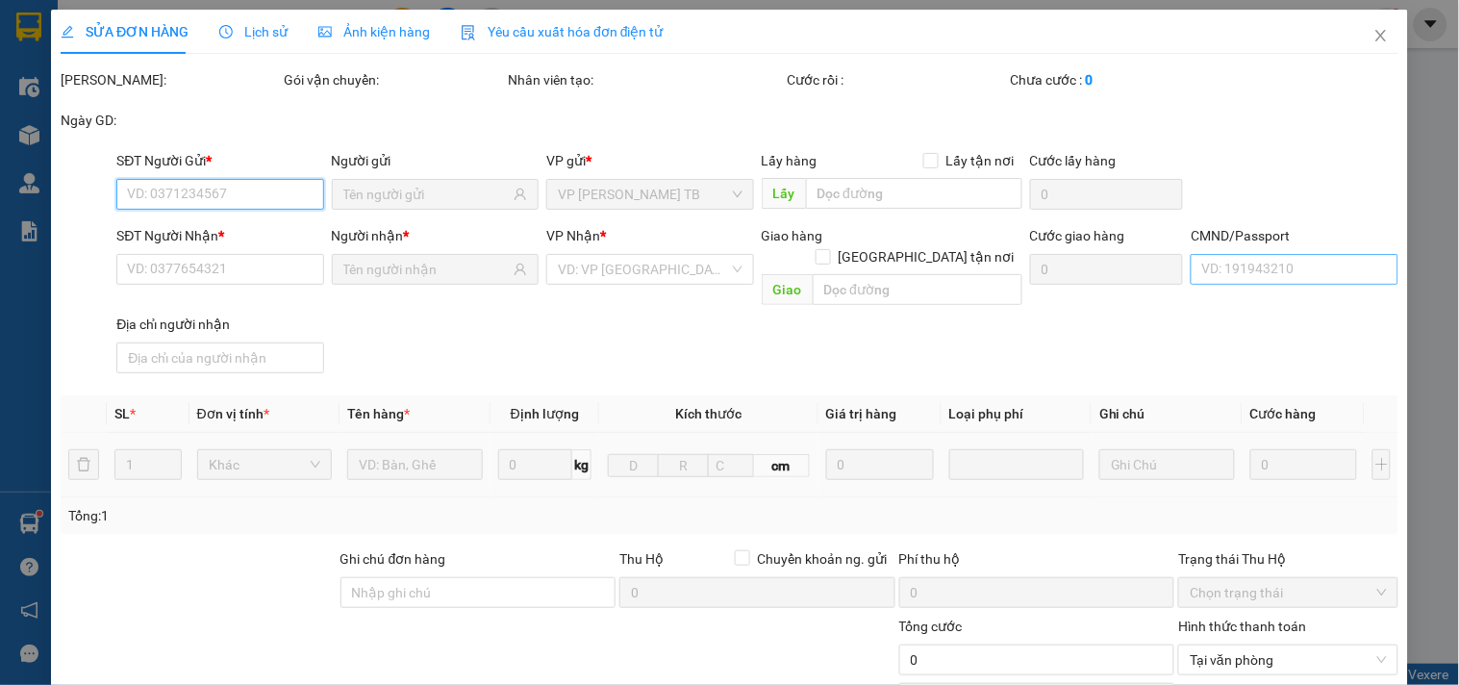
type input "0705648803"
type input "HUYNH"
type input "0965505729"
type input "TRÀ"
type input "20.000"
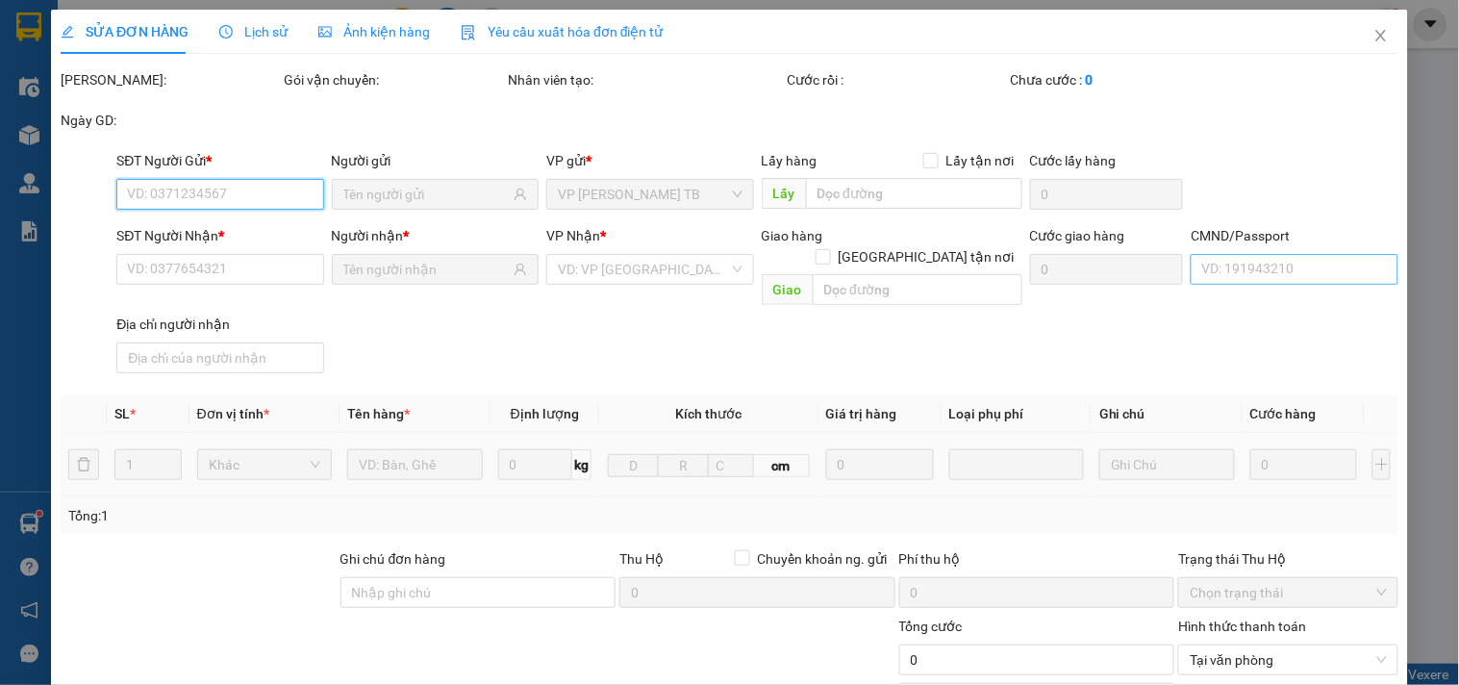
type input "20.000"
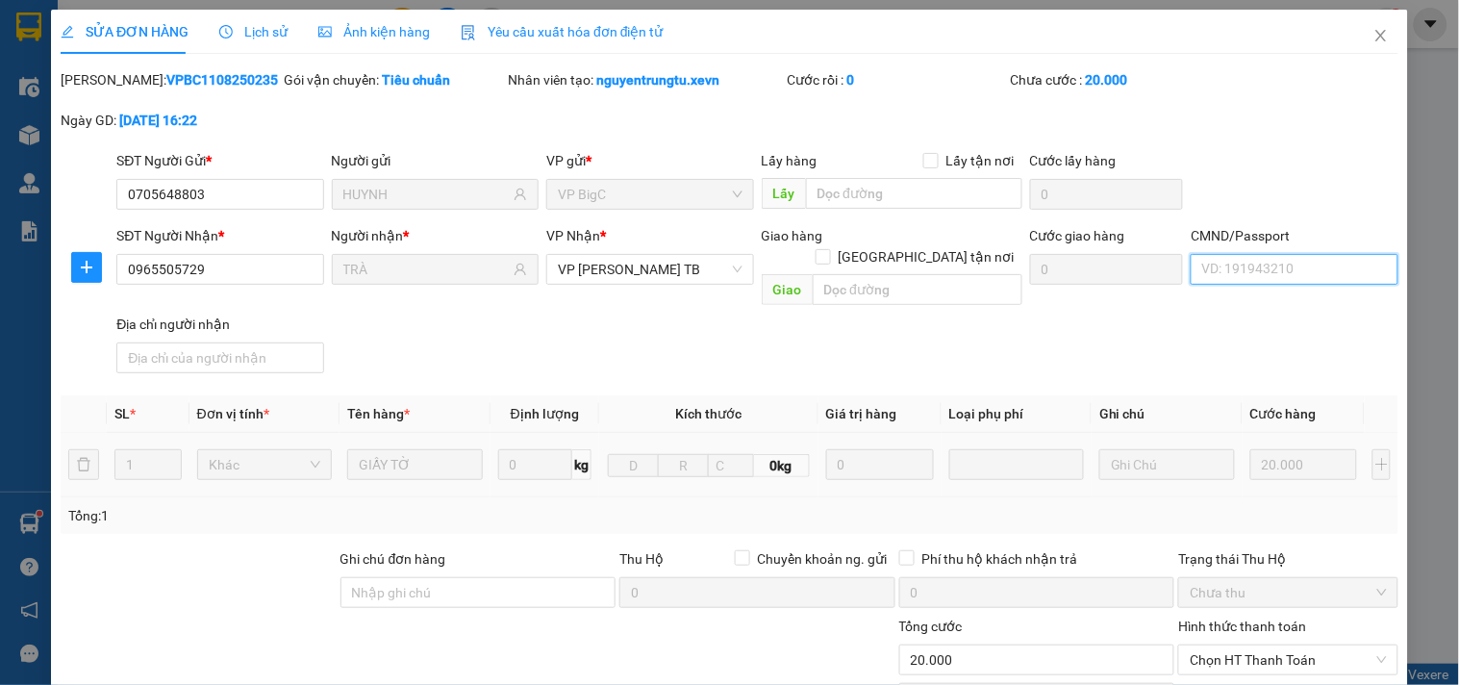
click at [1330, 274] on input "CMND/Passport" at bounding box center [1294, 269] width 207 height 31
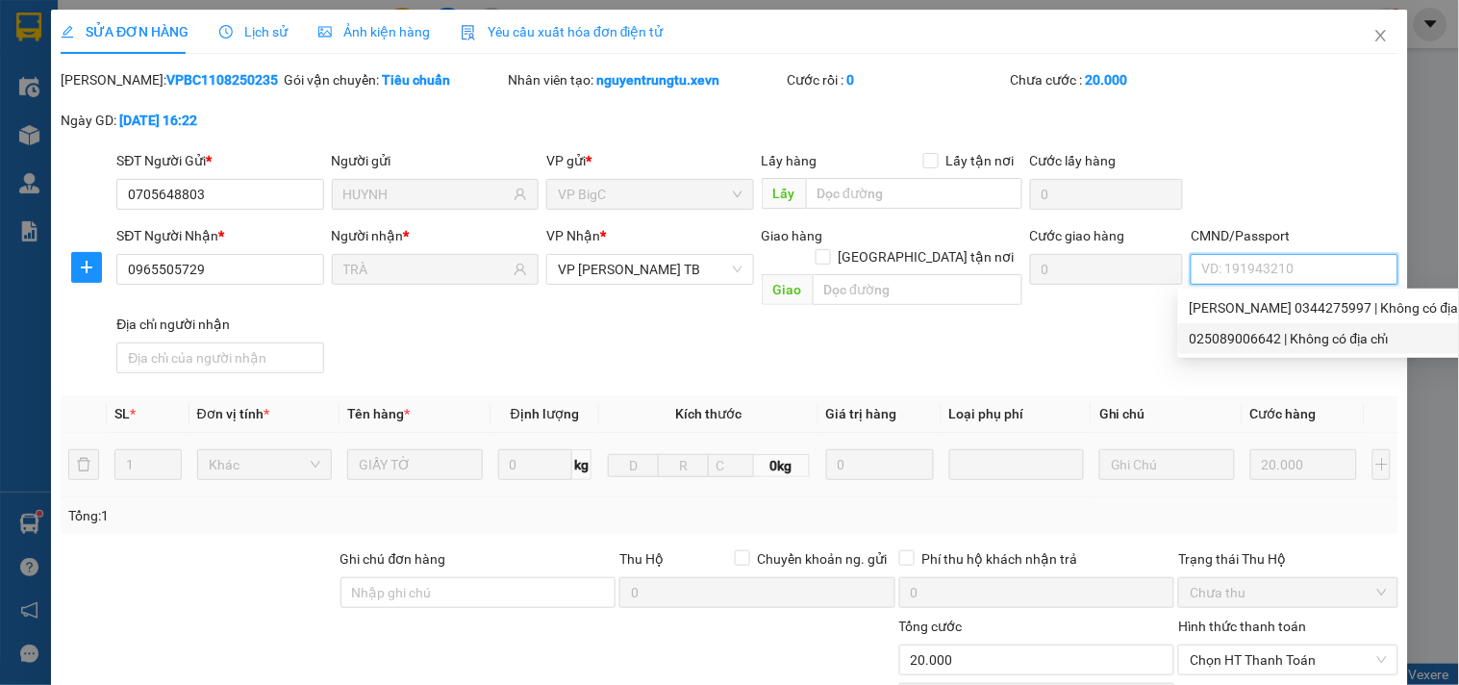
click at [1246, 341] on div "025089006642 | Không có địa chỉ" at bounding box center [1335, 338] width 290 height 21
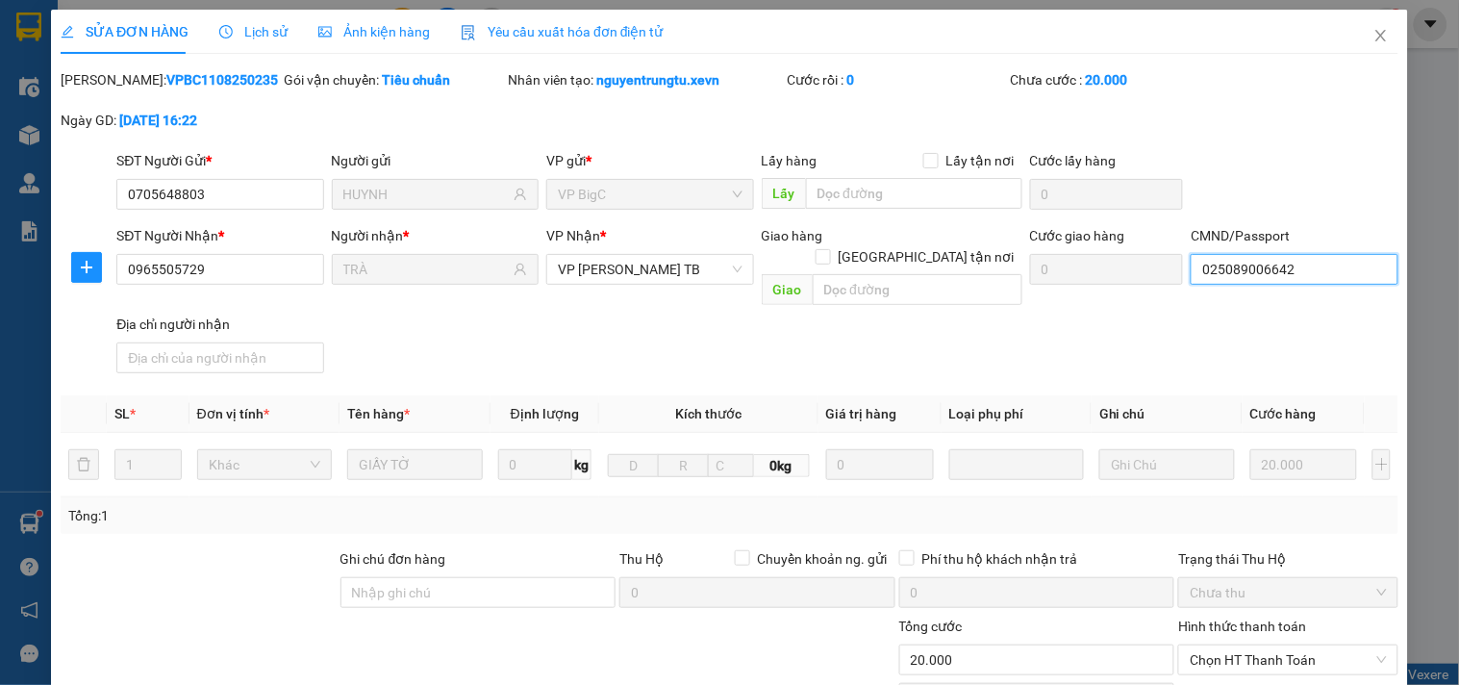
click at [1329, 275] on input "025089006642" at bounding box center [1294, 269] width 207 height 31
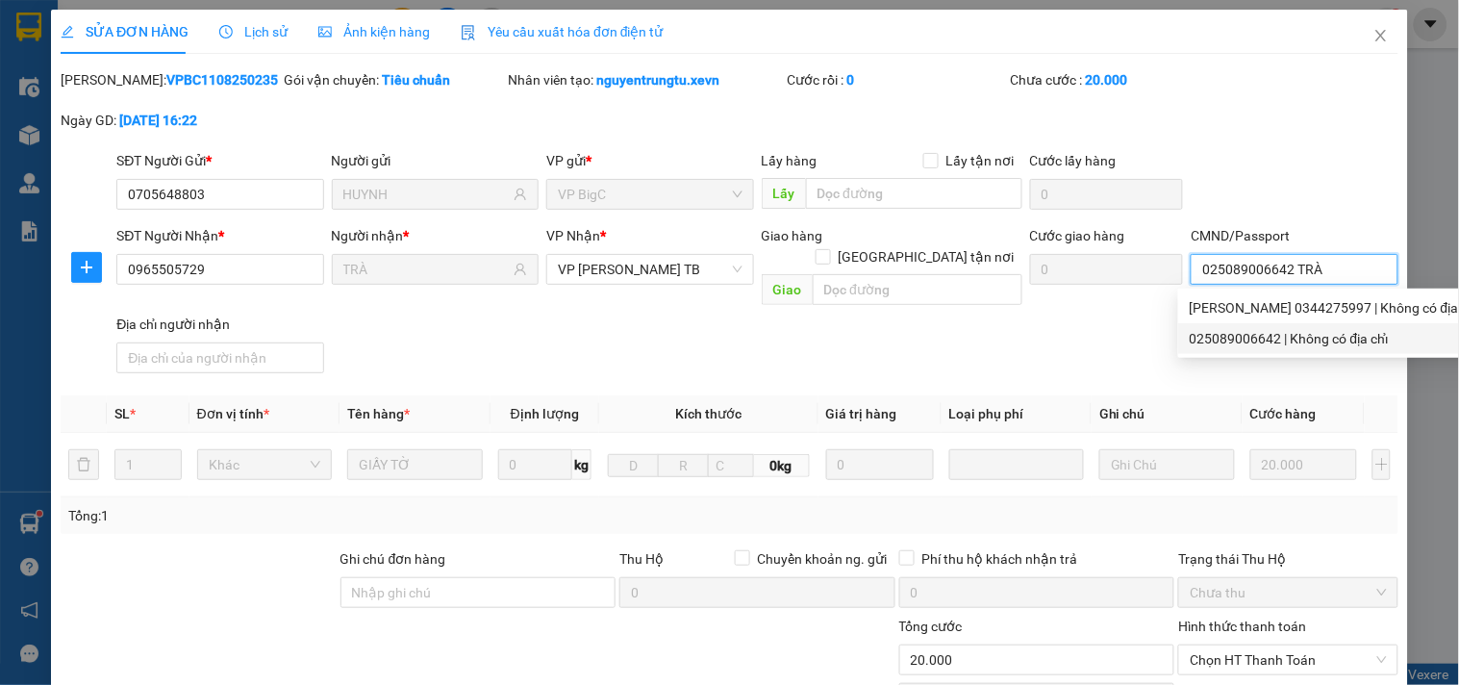
scroll to position [235, 0]
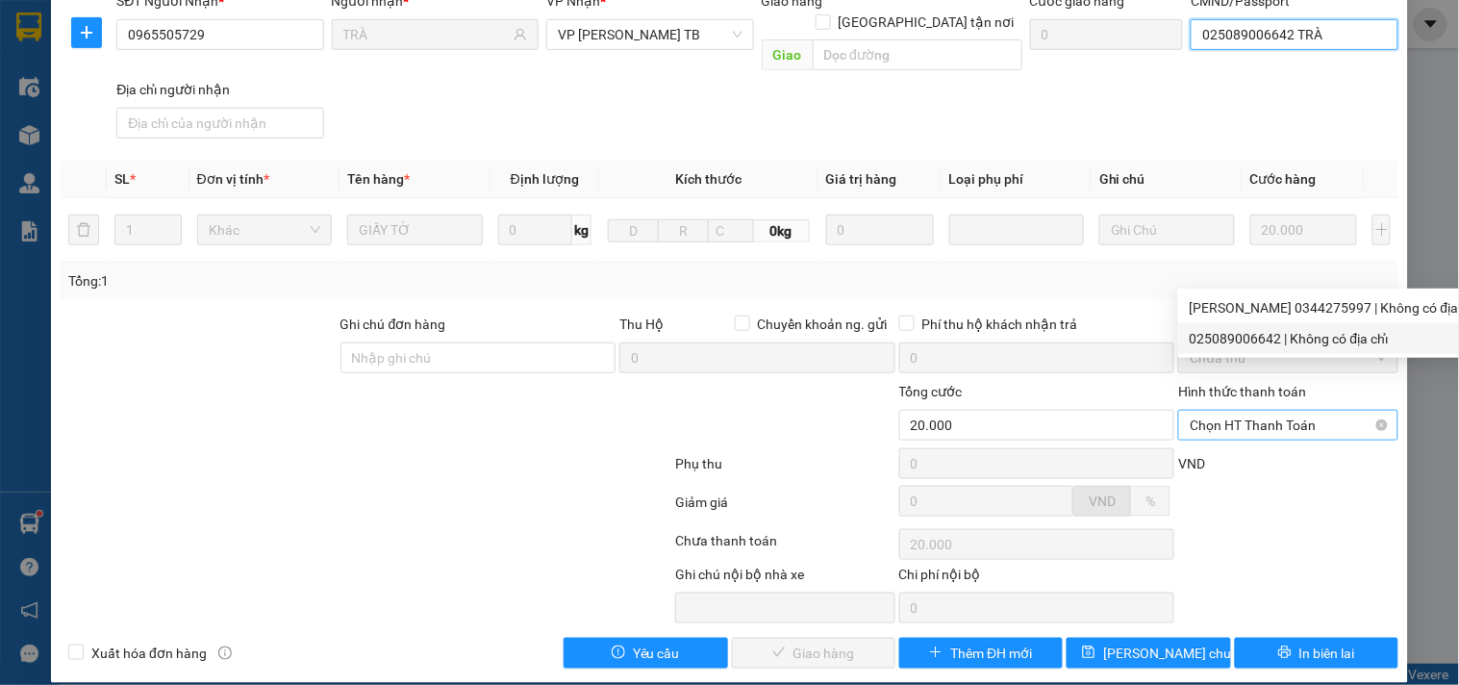
click at [1246, 411] on span "Chọn HT Thanh Toán" at bounding box center [1288, 425] width 196 height 29
type input "025089006642 TRÀ"
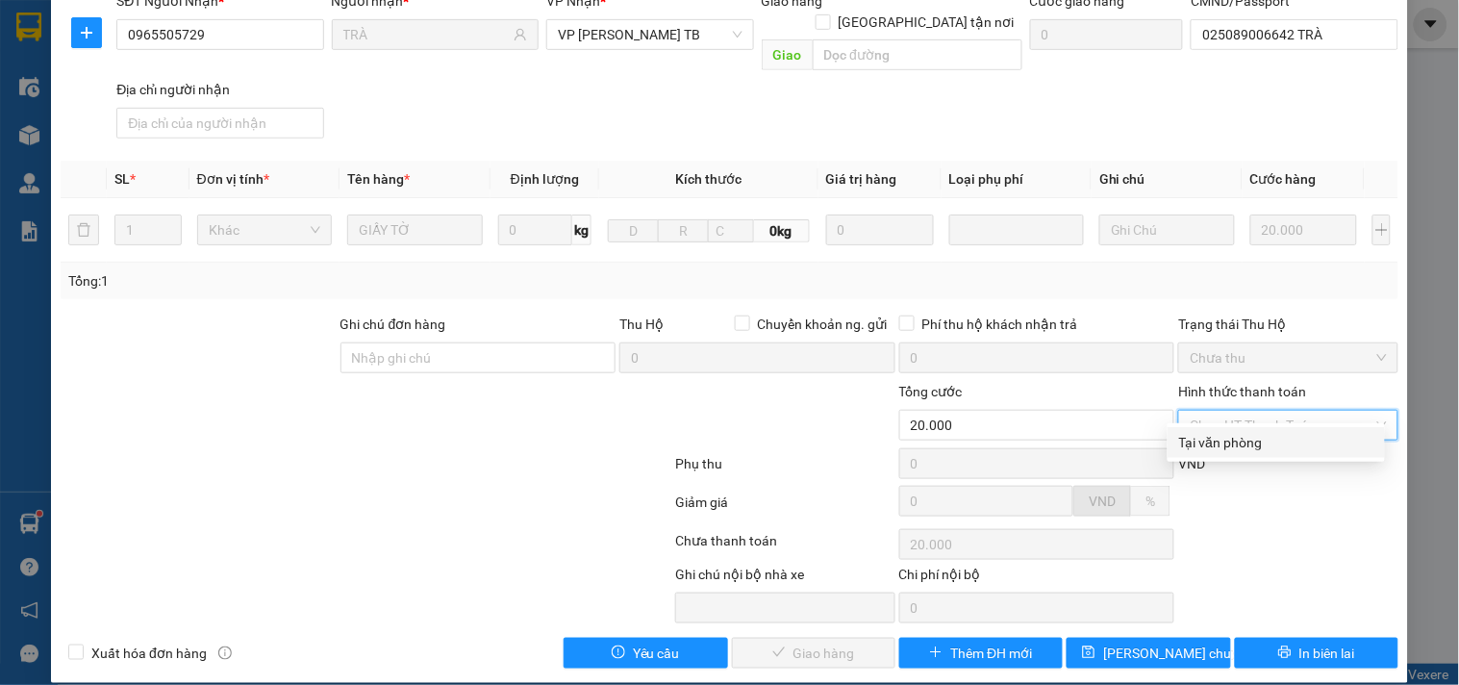
click at [1253, 454] on div "Tại văn phòng" at bounding box center [1276, 442] width 217 height 31
type input "0"
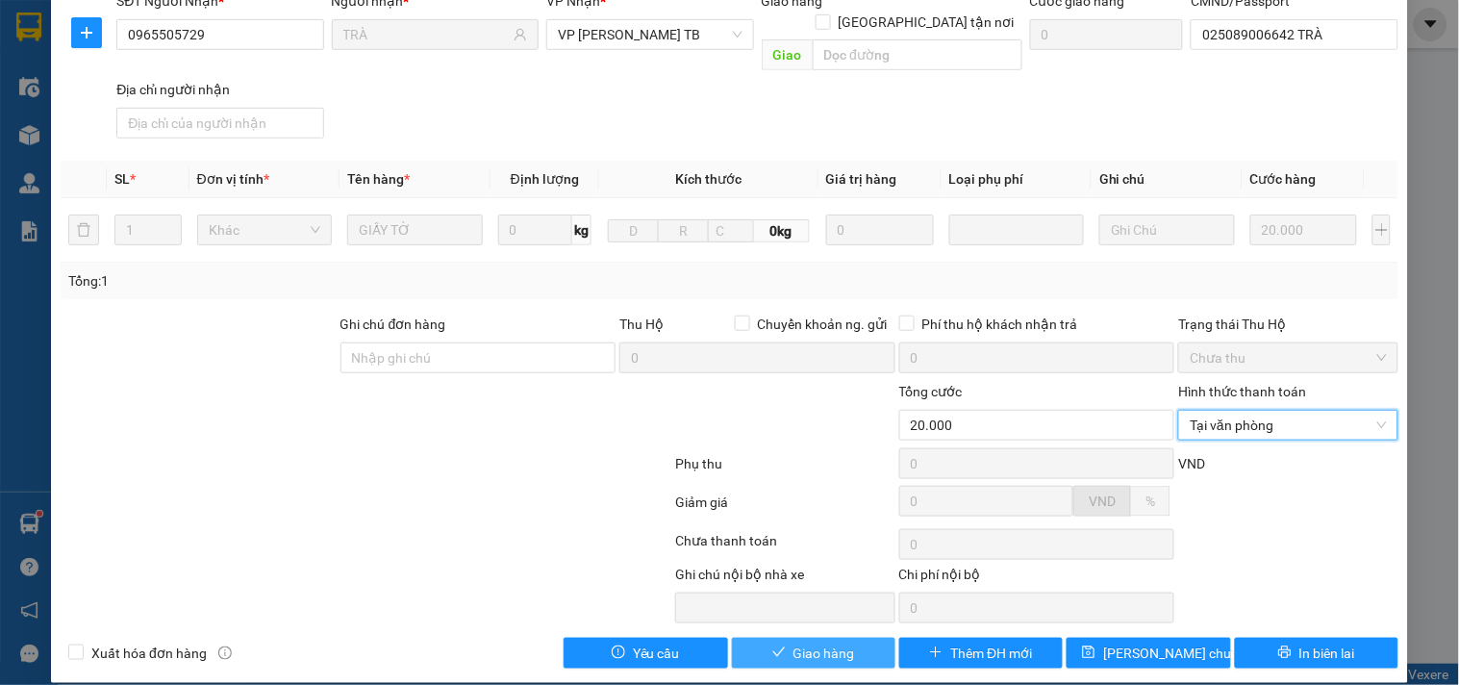
click at [800, 643] on span "Giao hàng" at bounding box center [825, 653] width 62 height 21
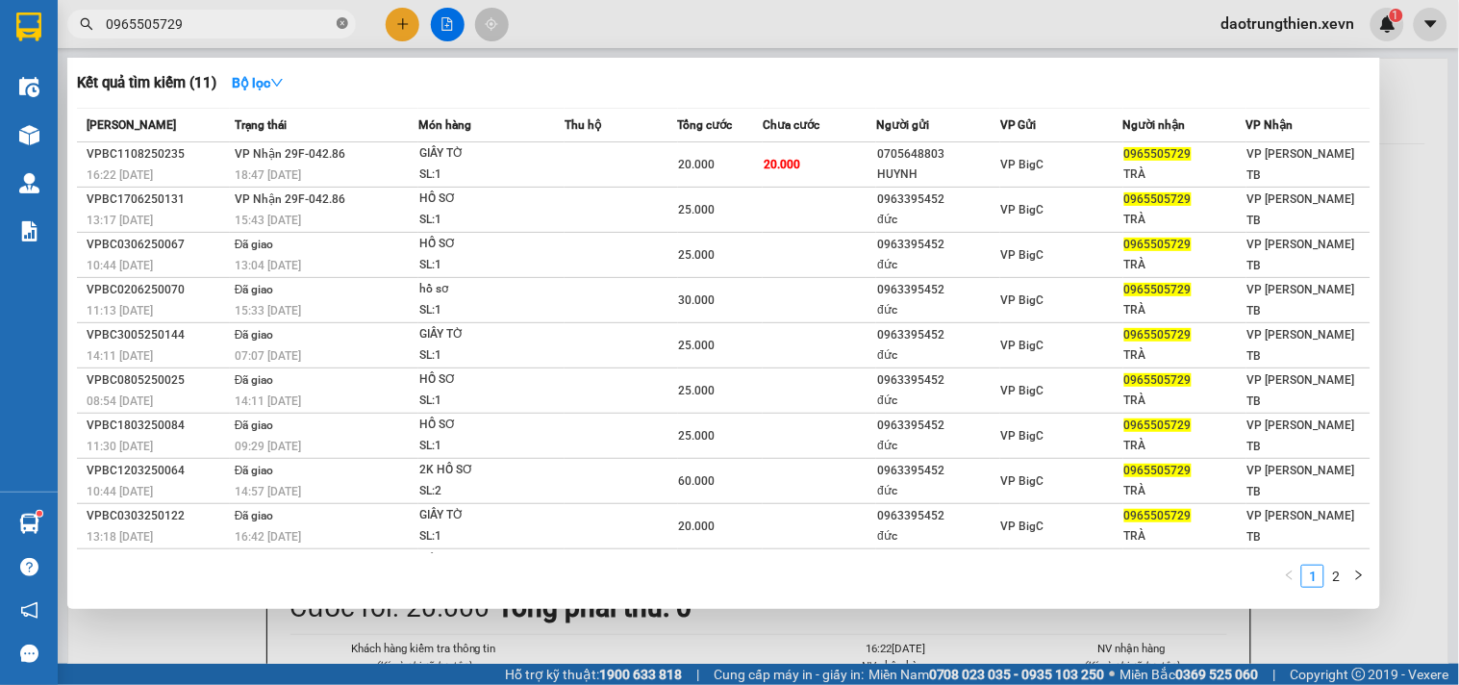
drag, startPoint x: 801, startPoint y: 630, endPoint x: 338, endPoint y: 22, distance: 764.5
click at [338, 22] on icon "close-circle" at bounding box center [343, 23] width 12 height 12
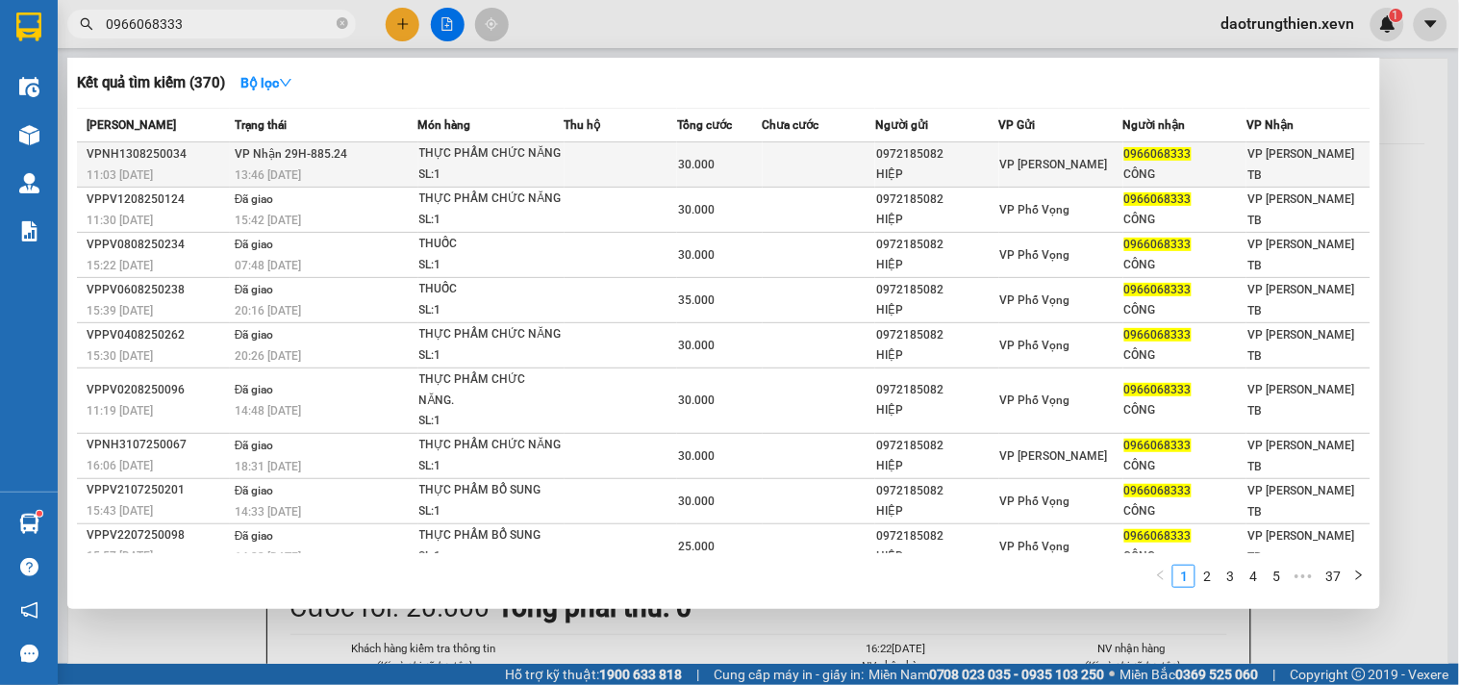
type input "0966068333"
click at [558, 167] on div "SL: 1" at bounding box center [491, 174] width 144 height 21
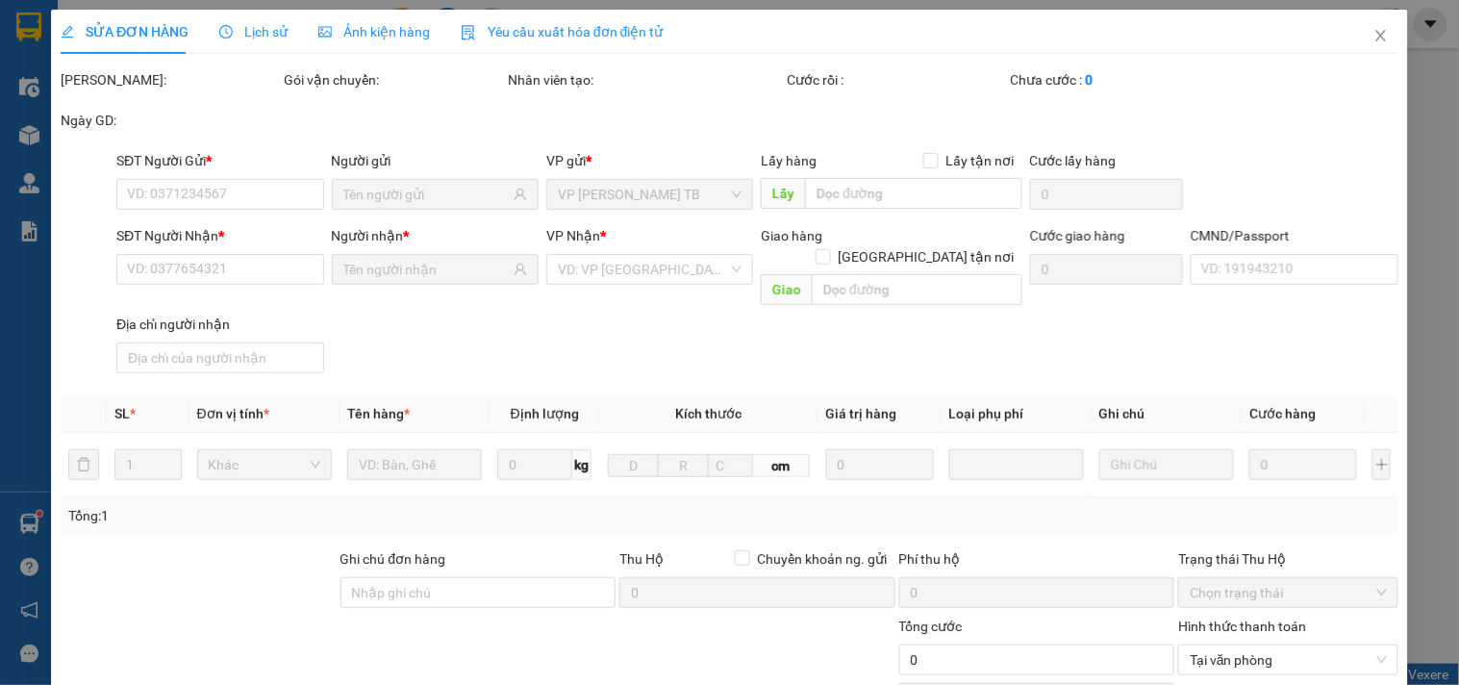
type input "0972185082"
type input "HIỆP"
type input "0966068333"
type input "CÔNG"
type input "[PERSON_NAME] 152093826"
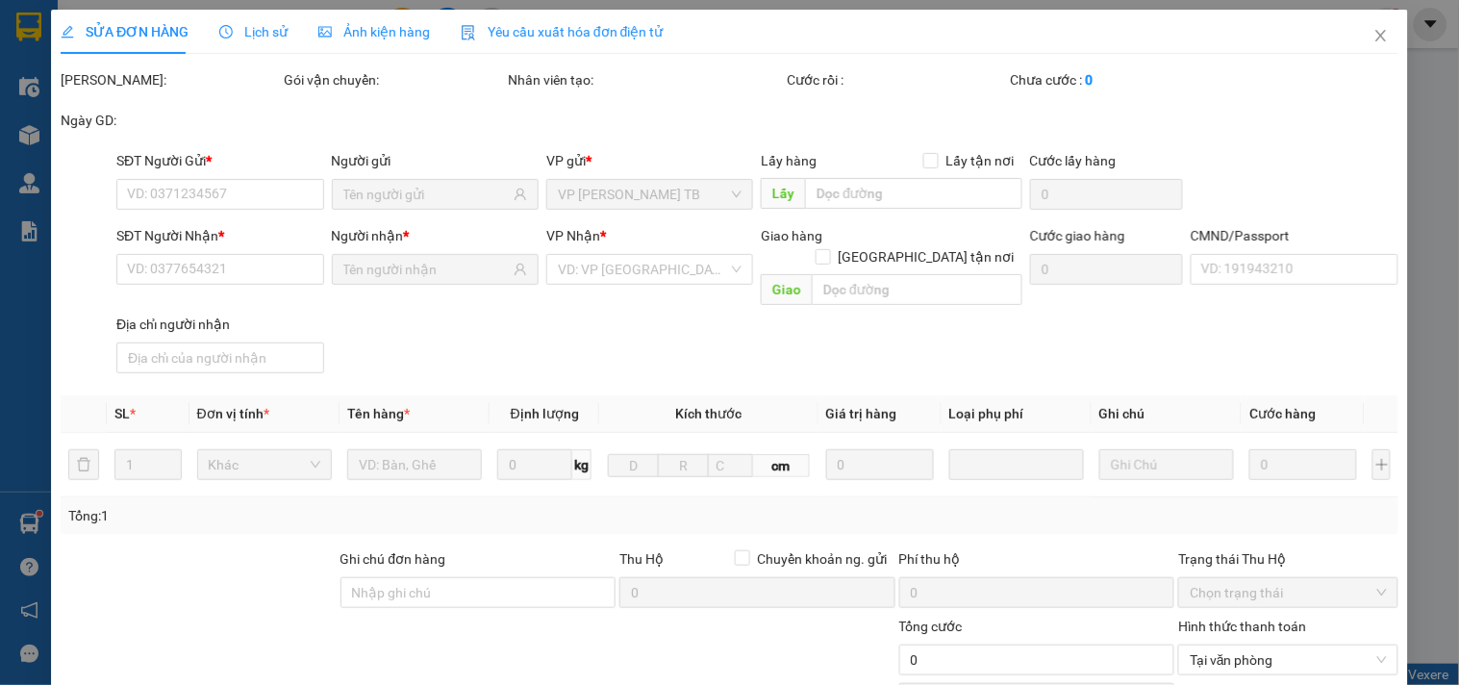
type input "30.000"
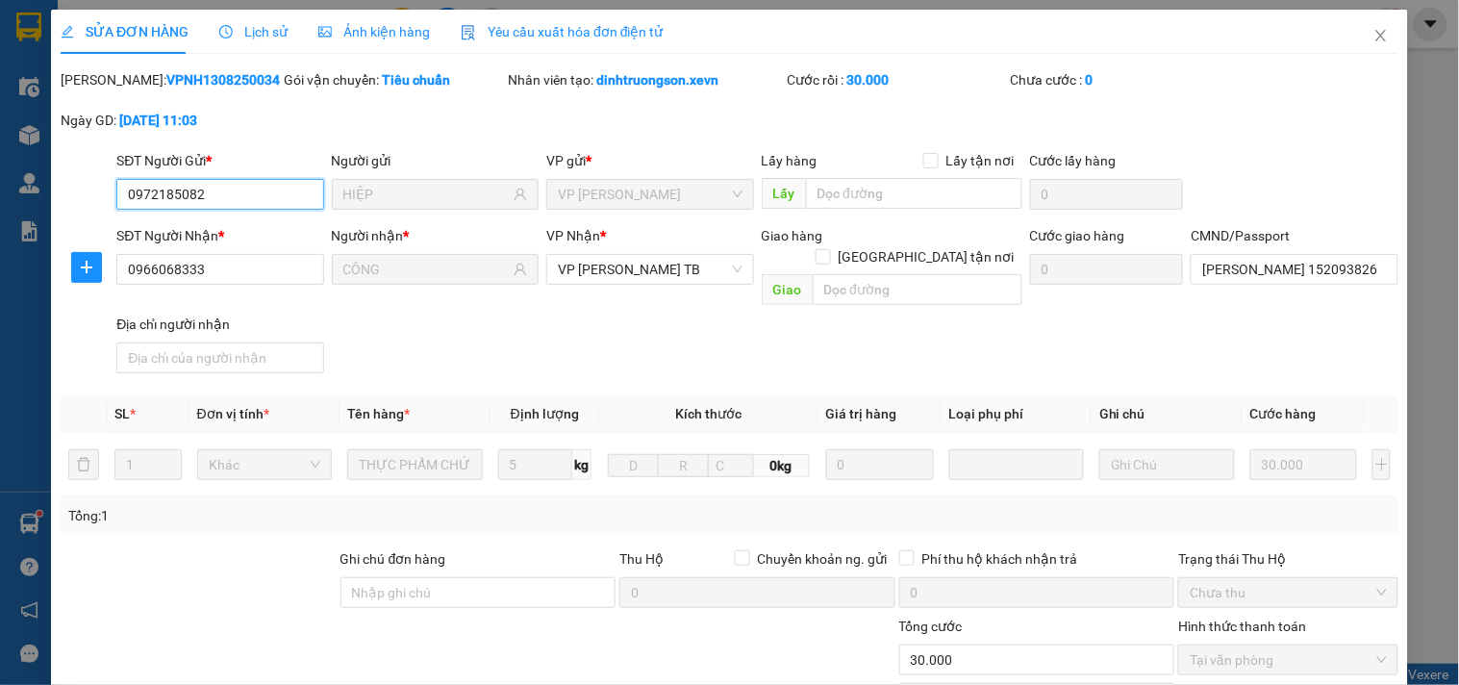
scroll to position [235, 0]
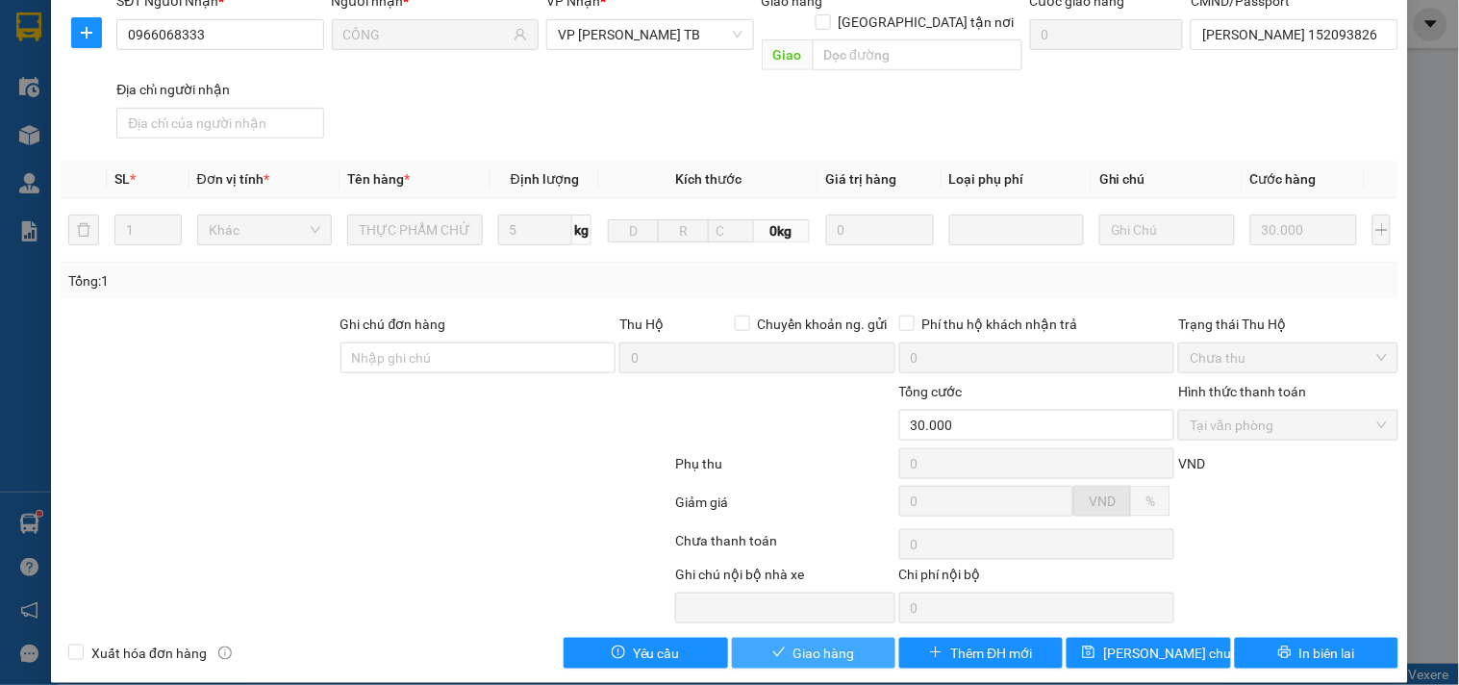
click at [840, 643] on span "Giao hàng" at bounding box center [825, 653] width 62 height 21
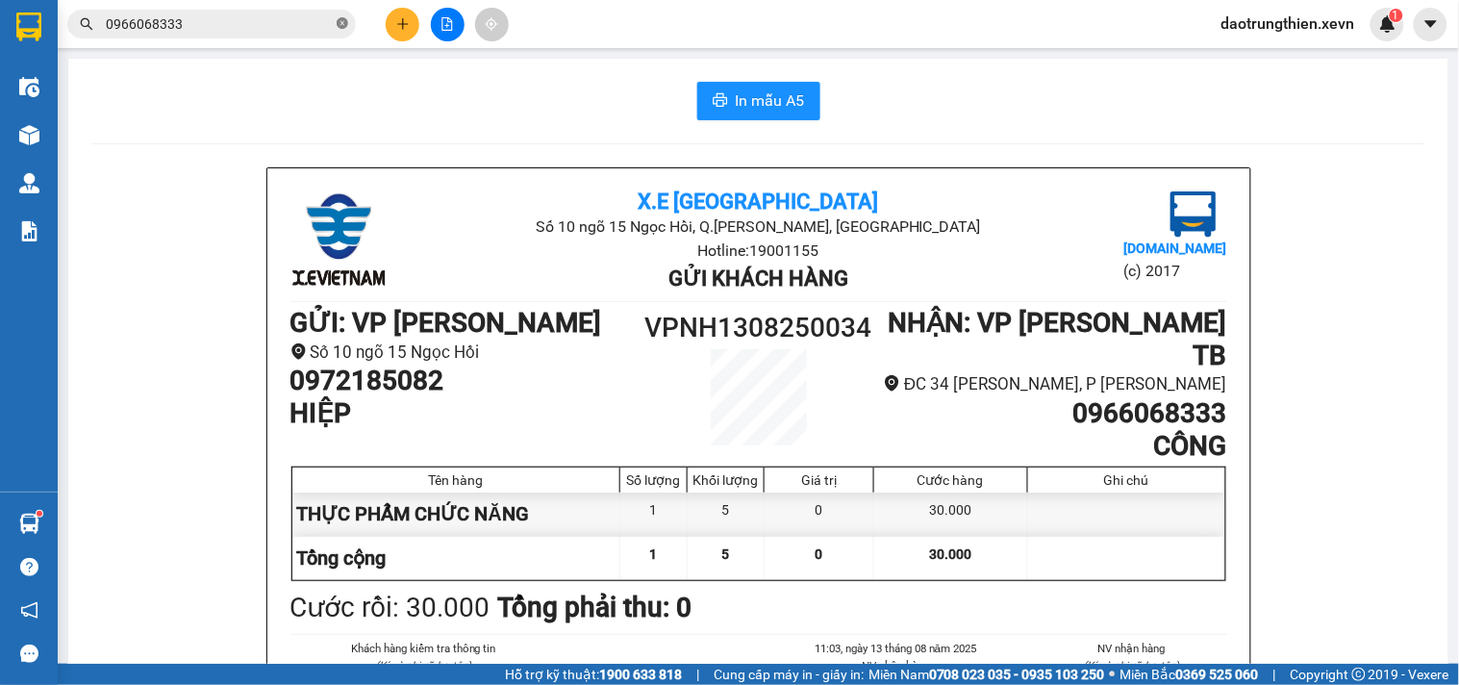
click at [343, 22] on icon "close-circle" at bounding box center [343, 23] width 12 height 12
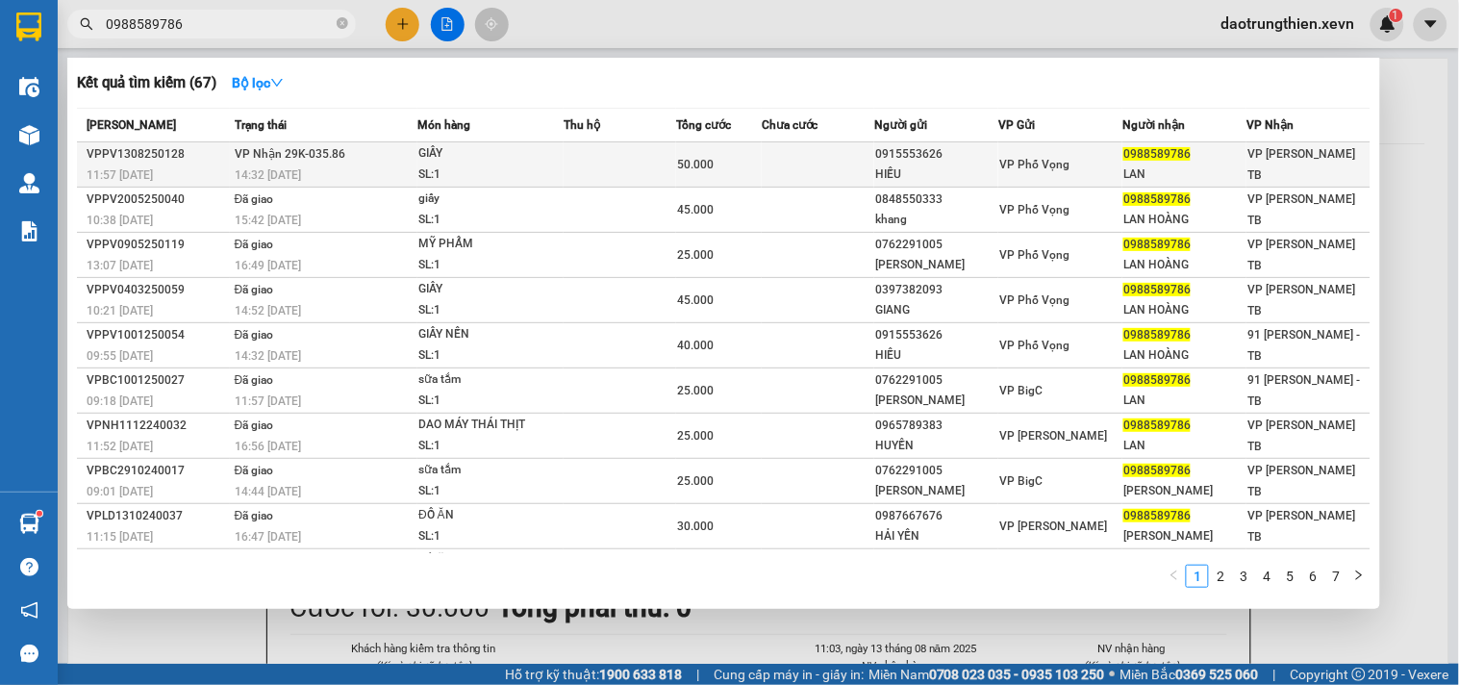
type input "0988589786"
click at [838, 162] on td at bounding box center [818, 164] width 113 height 45
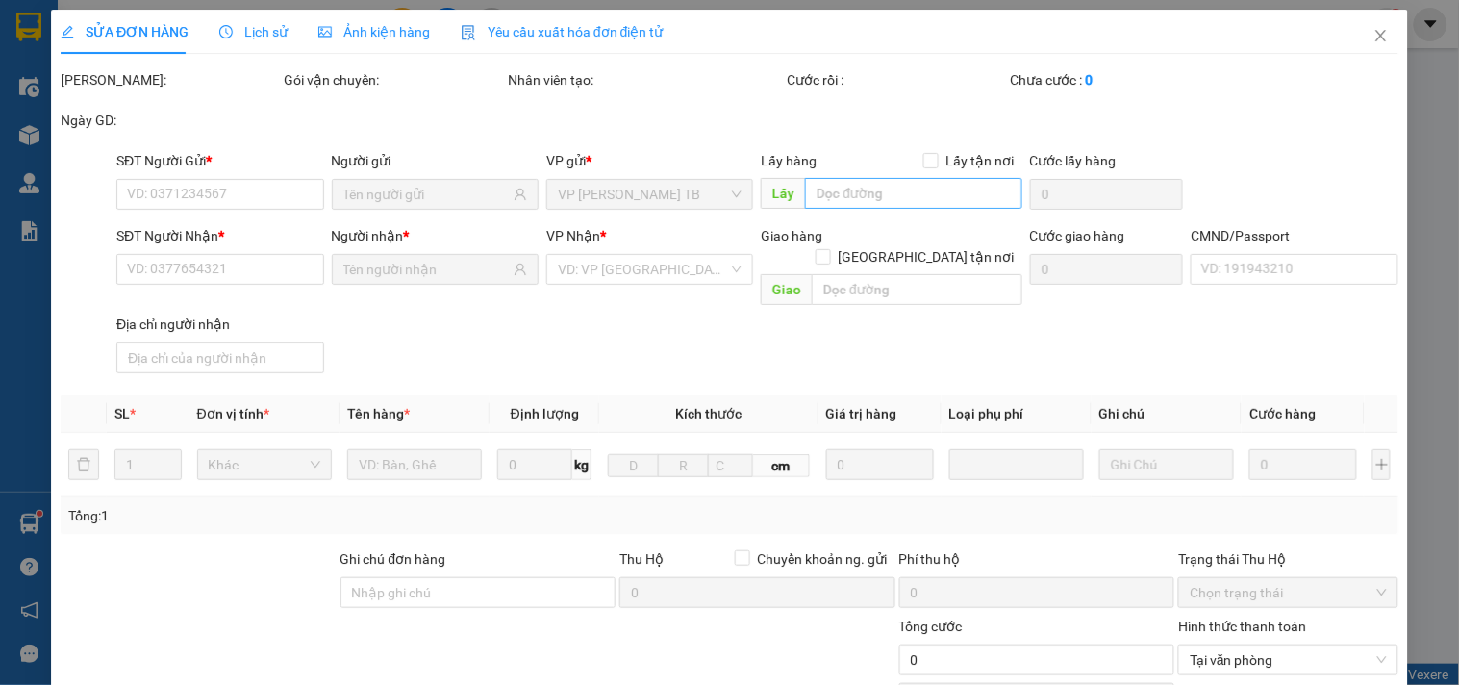
type input "0915553626"
type input "HIẾU"
type input "0988589786"
type input "LAN"
type input "50.000"
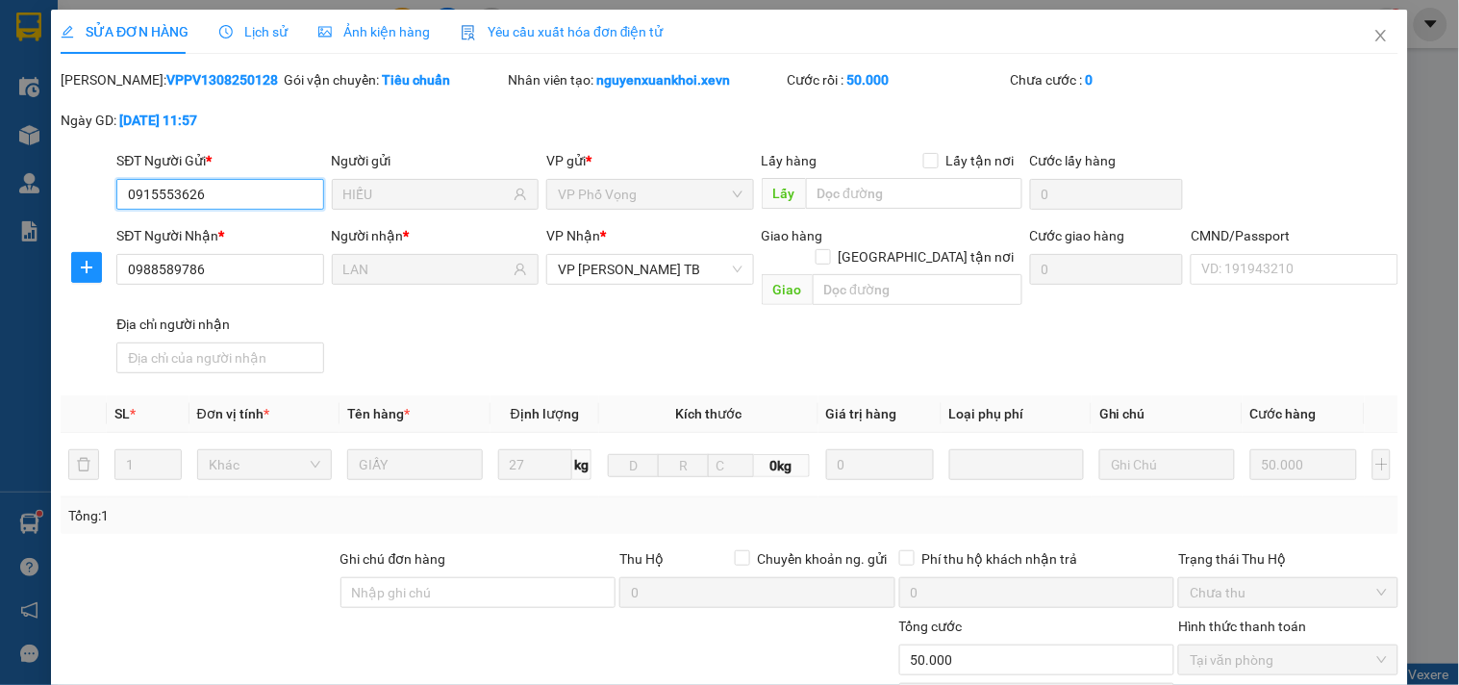
scroll to position [235, 0]
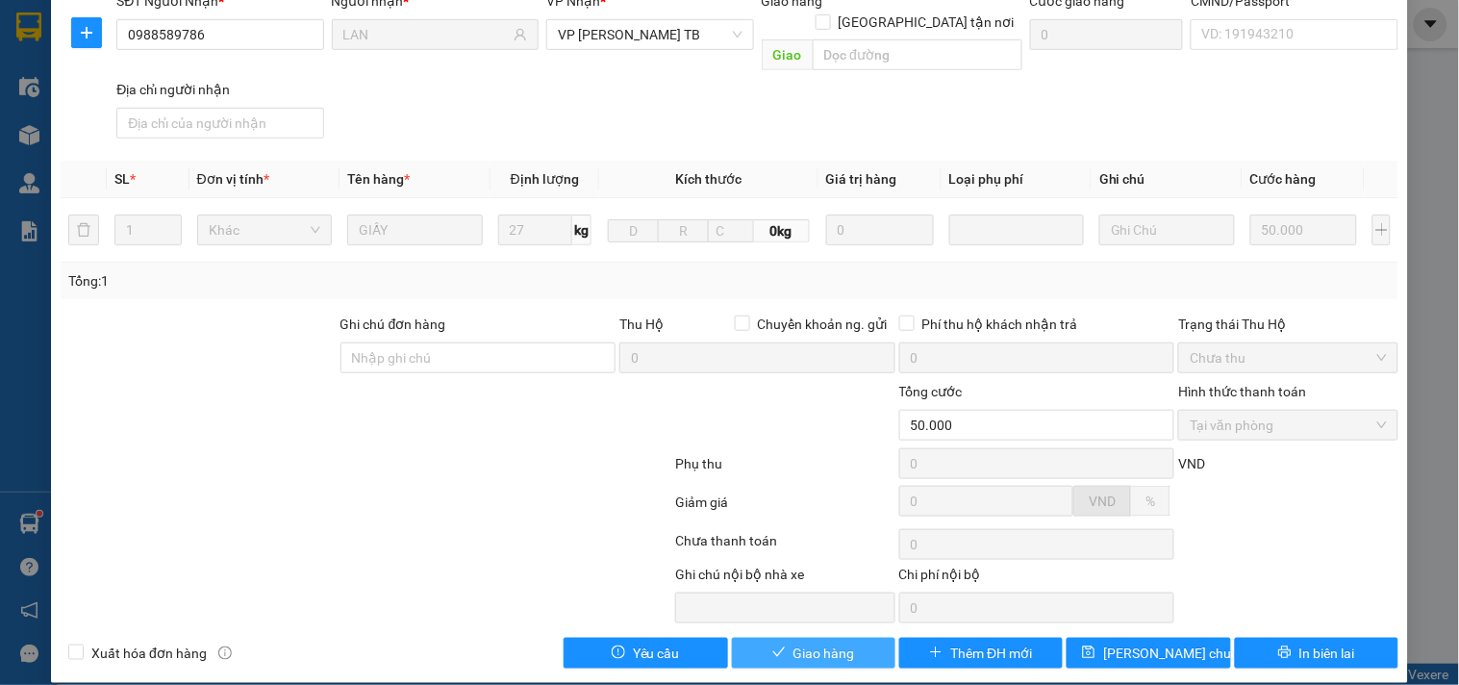
click at [821, 643] on button "Giao hàng" at bounding box center [814, 653] width 164 height 31
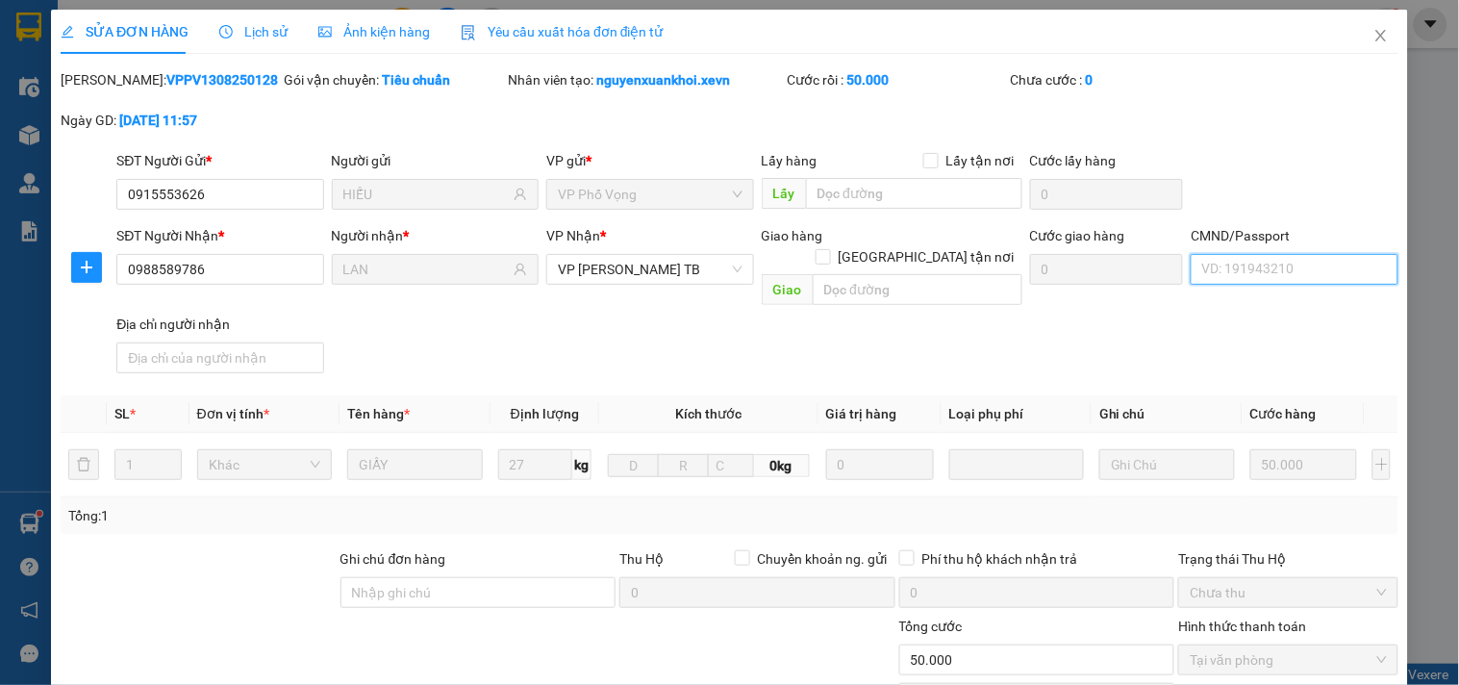
click at [1267, 276] on input "CMND/Passport" at bounding box center [1294, 269] width 207 height 31
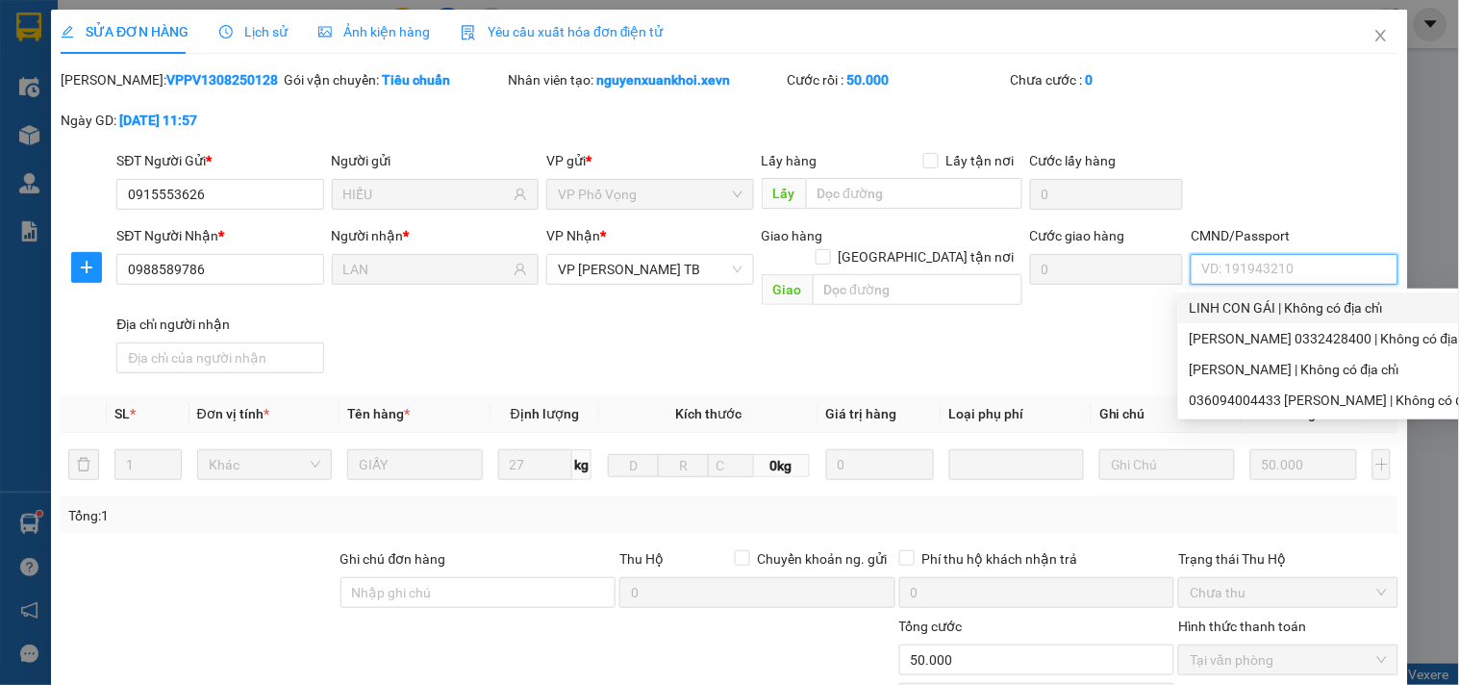
click at [1300, 311] on div "LINH CON GÁI | Không có địa chỉ" at bounding box center [1342, 307] width 305 height 21
type input "LINH CON GÁI"
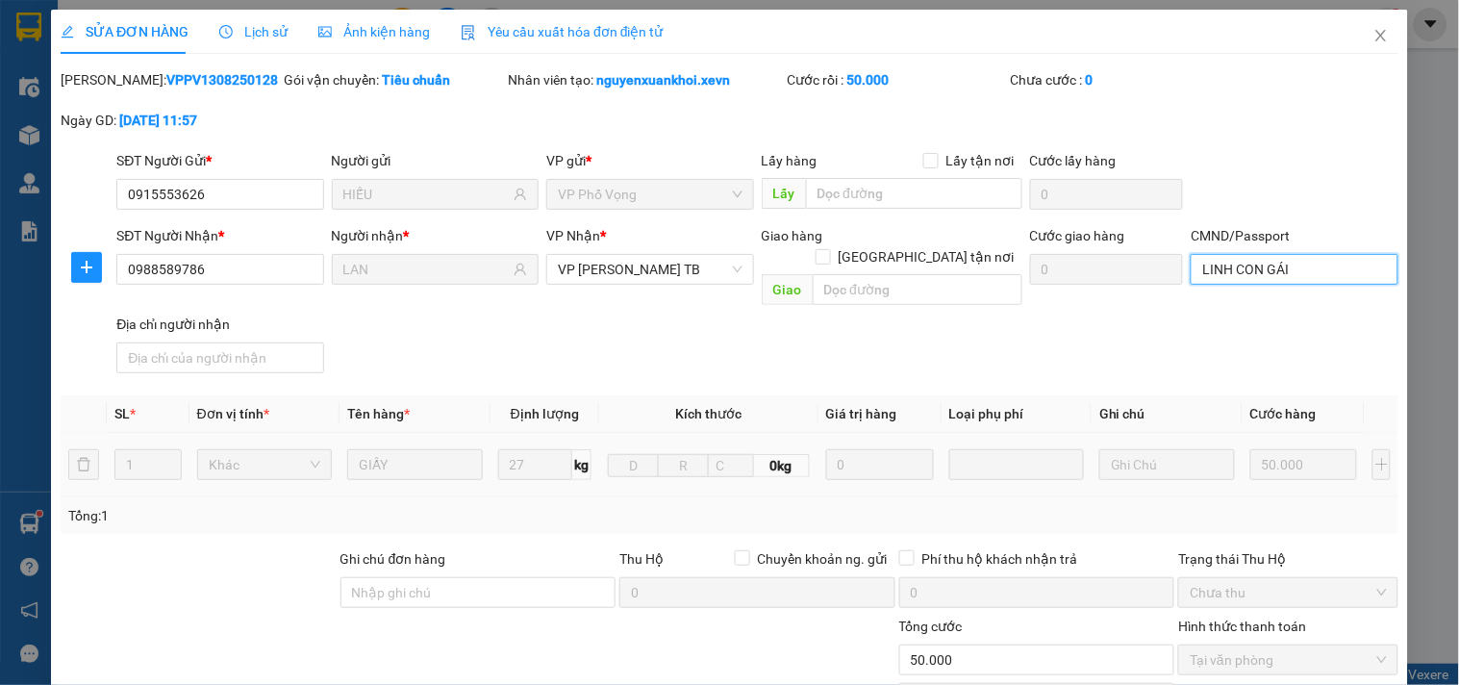
scroll to position [214, 0]
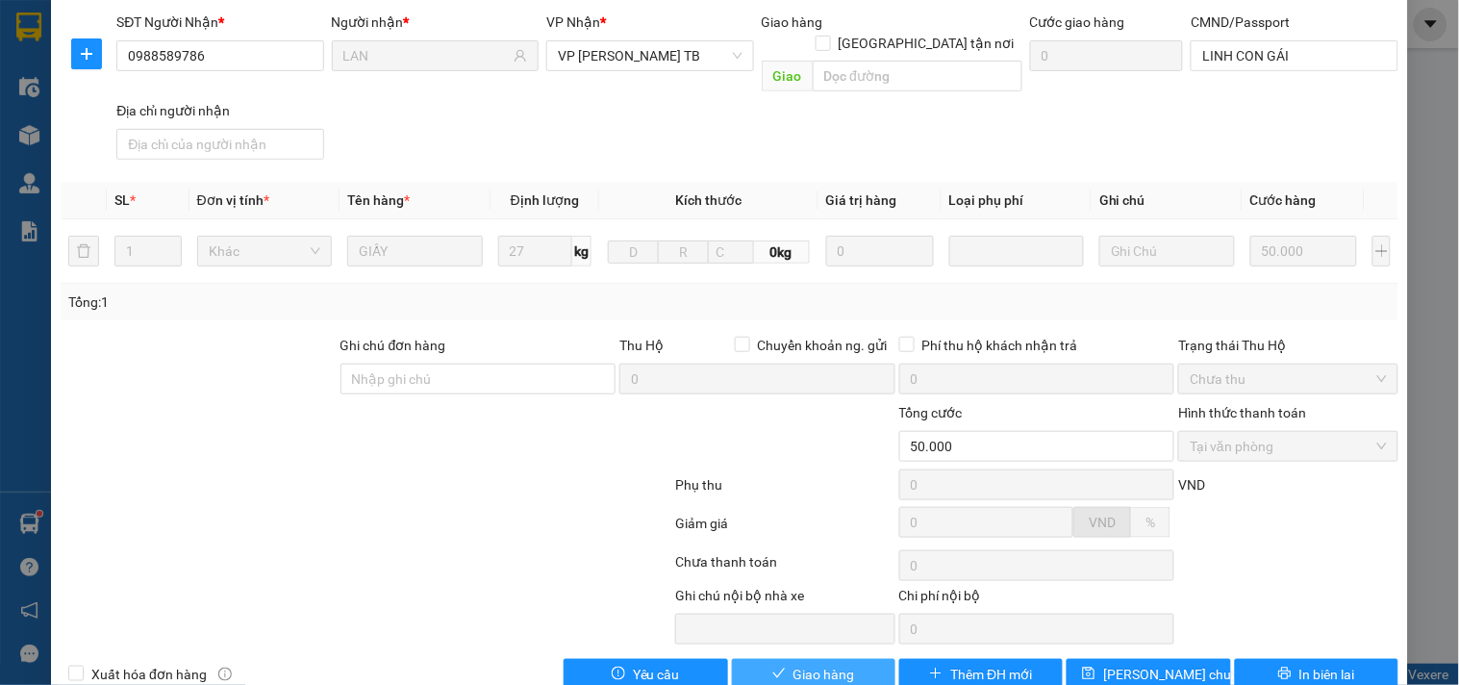
click at [848, 659] on button "Giao hàng" at bounding box center [814, 674] width 164 height 31
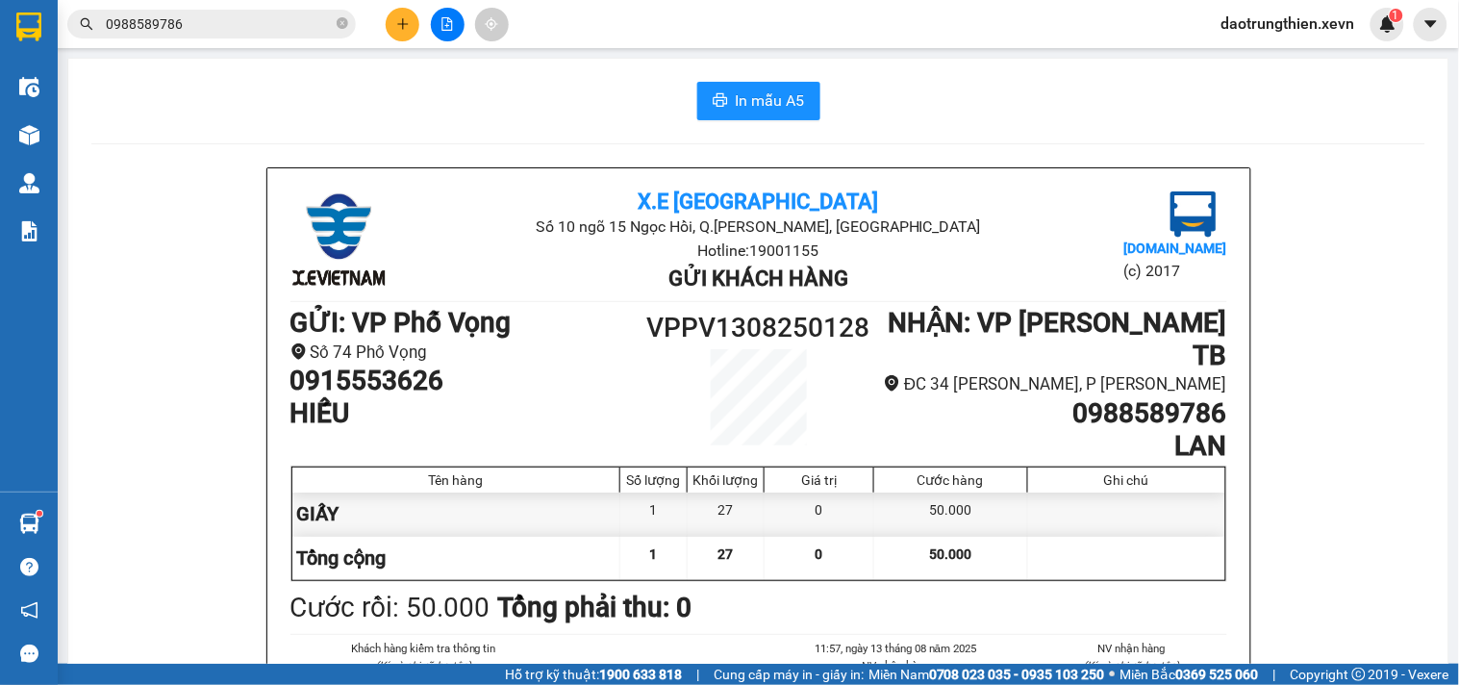
click at [214, 20] on input "0988589786" at bounding box center [219, 23] width 227 height 21
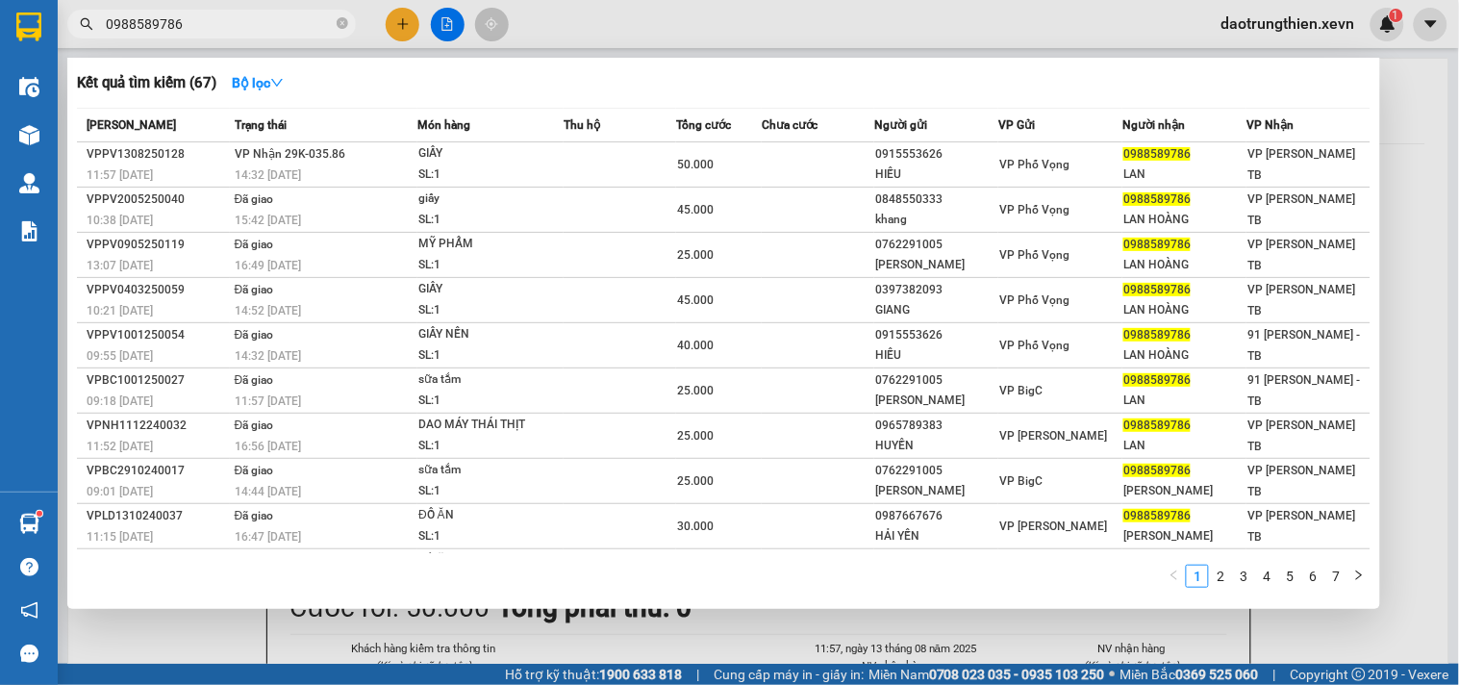
click at [408, 20] on div at bounding box center [729, 342] width 1459 height 685
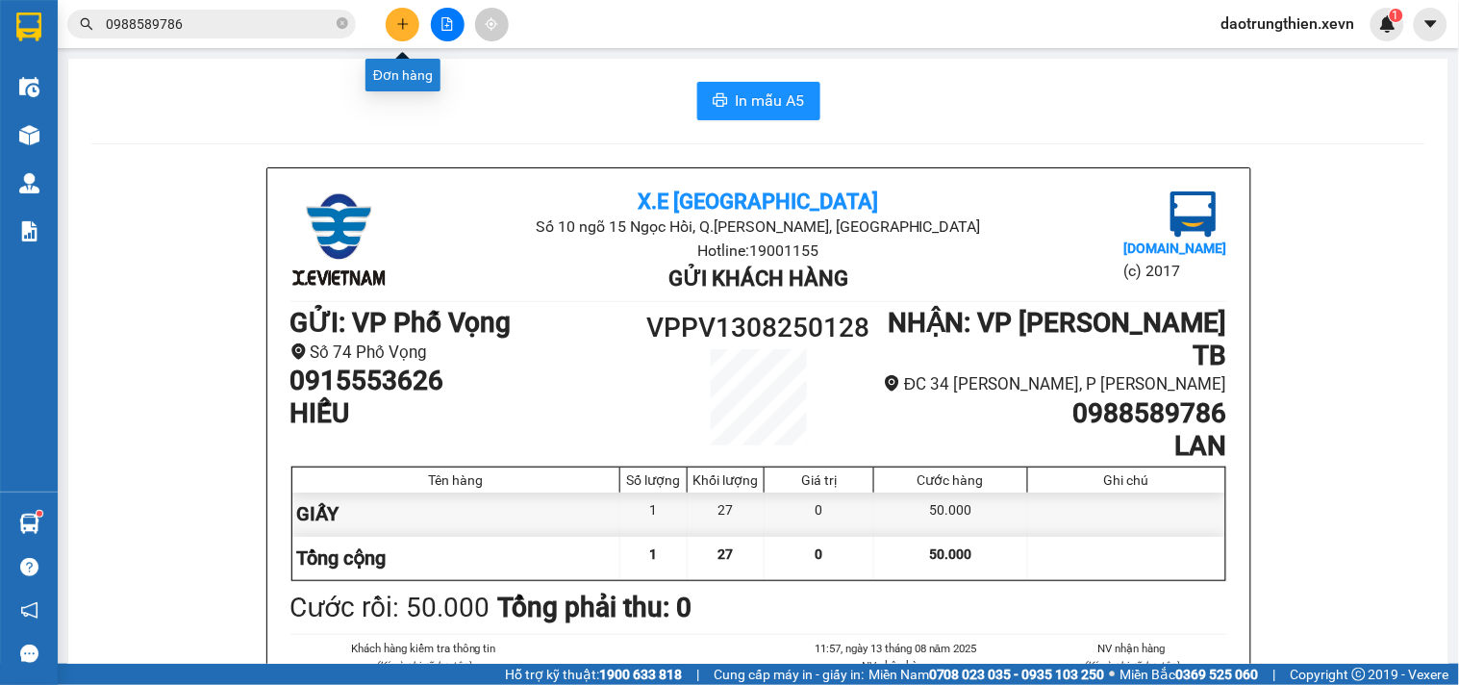
click at [405, 34] on button at bounding box center [403, 25] width 34 height 34
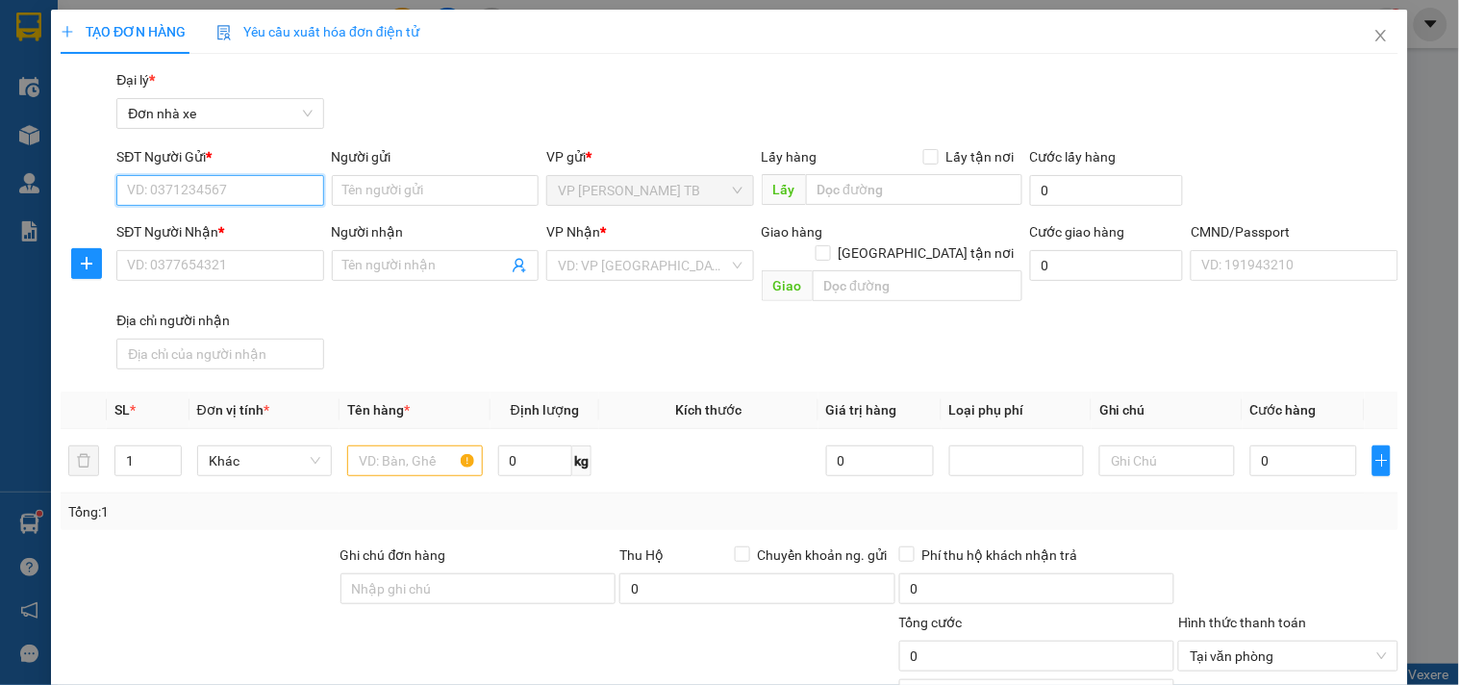
click at [243, 192] on input "SĐT Người Gửi *" at bounding box center [219, 190] width 207 height 31
type input "0976916362"
click at [241, 232] on div "0976916362 - Thành" at bounding box center [218, 228] width 182 height 21
type input "Thành"
type input "0982379936"
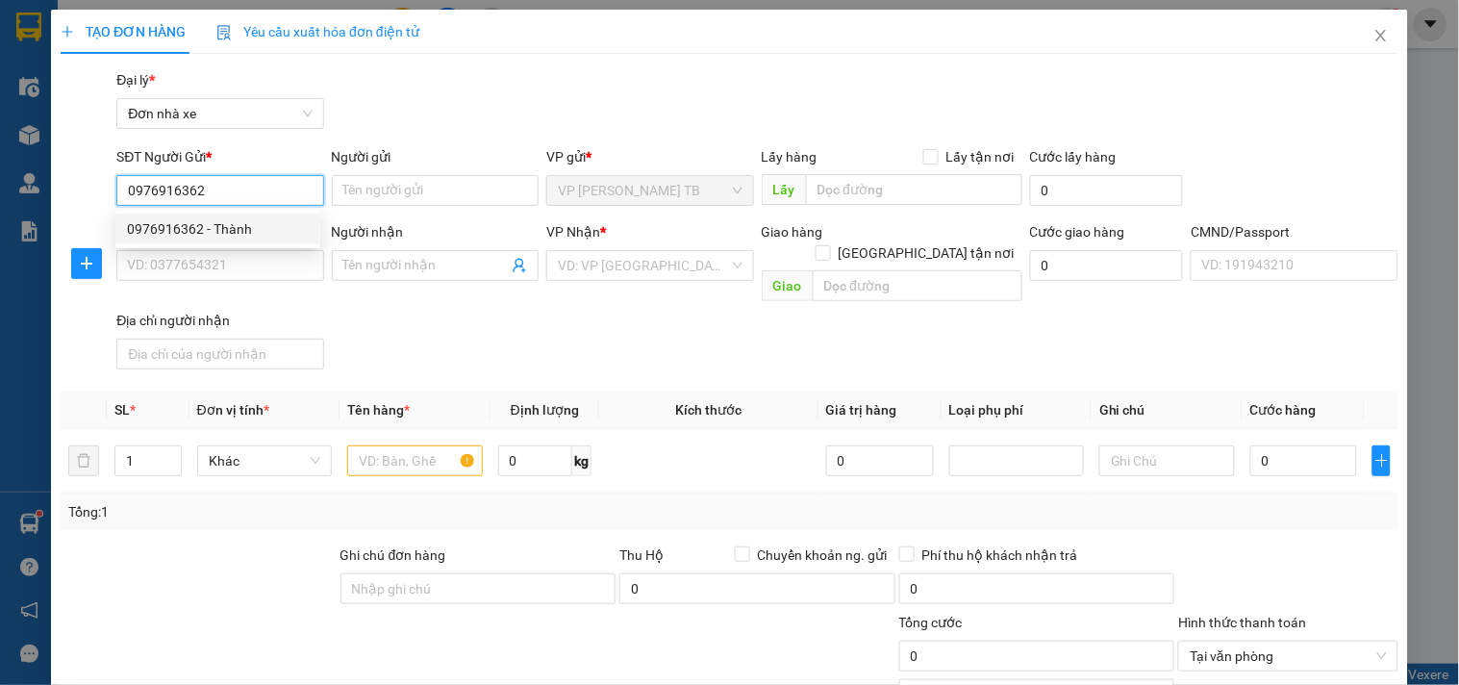
type input "Nguyệt"
type input "SMS"
type input "0976916362"
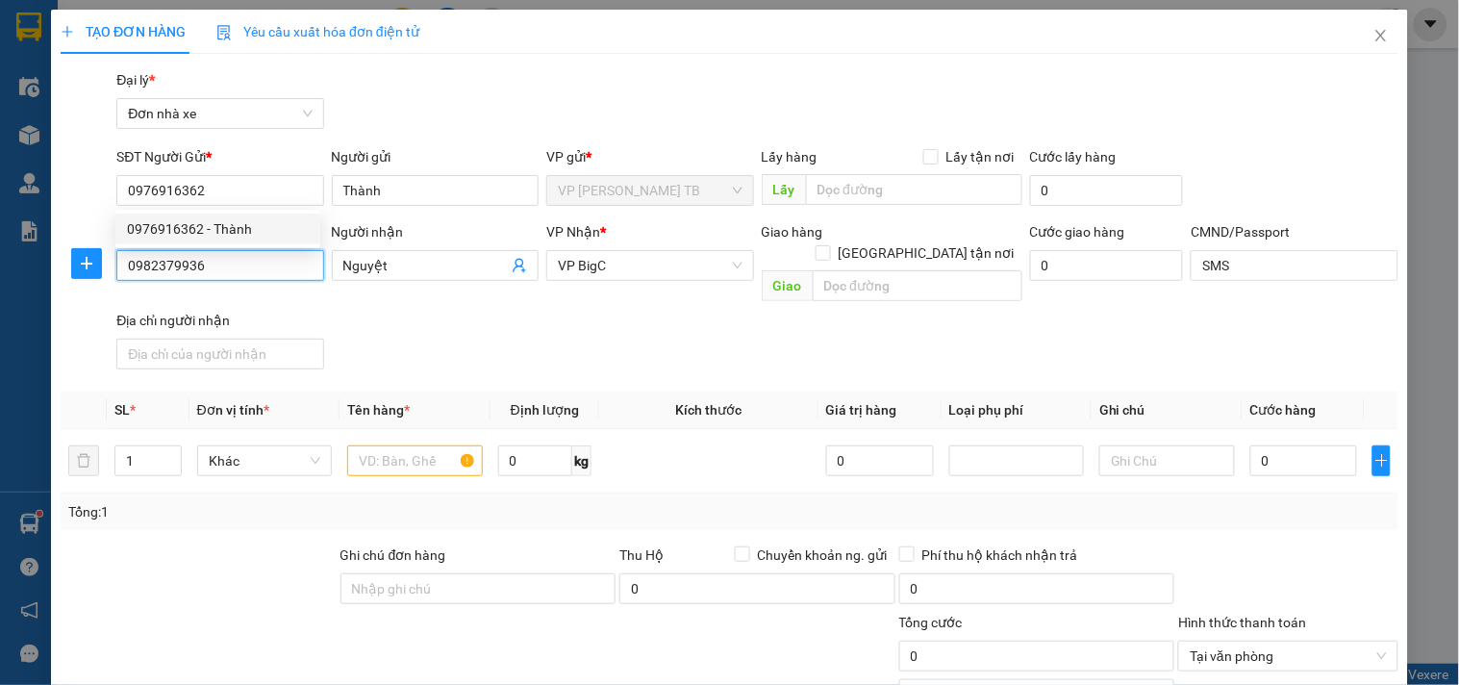
click at [258, 264] on input "0982379936" at bounding box center [219, 265] width 207 height 31
click at [248, 301] on div "0982379936 - Nguyệt" at bounding box center [218, 303] width 182 height 21
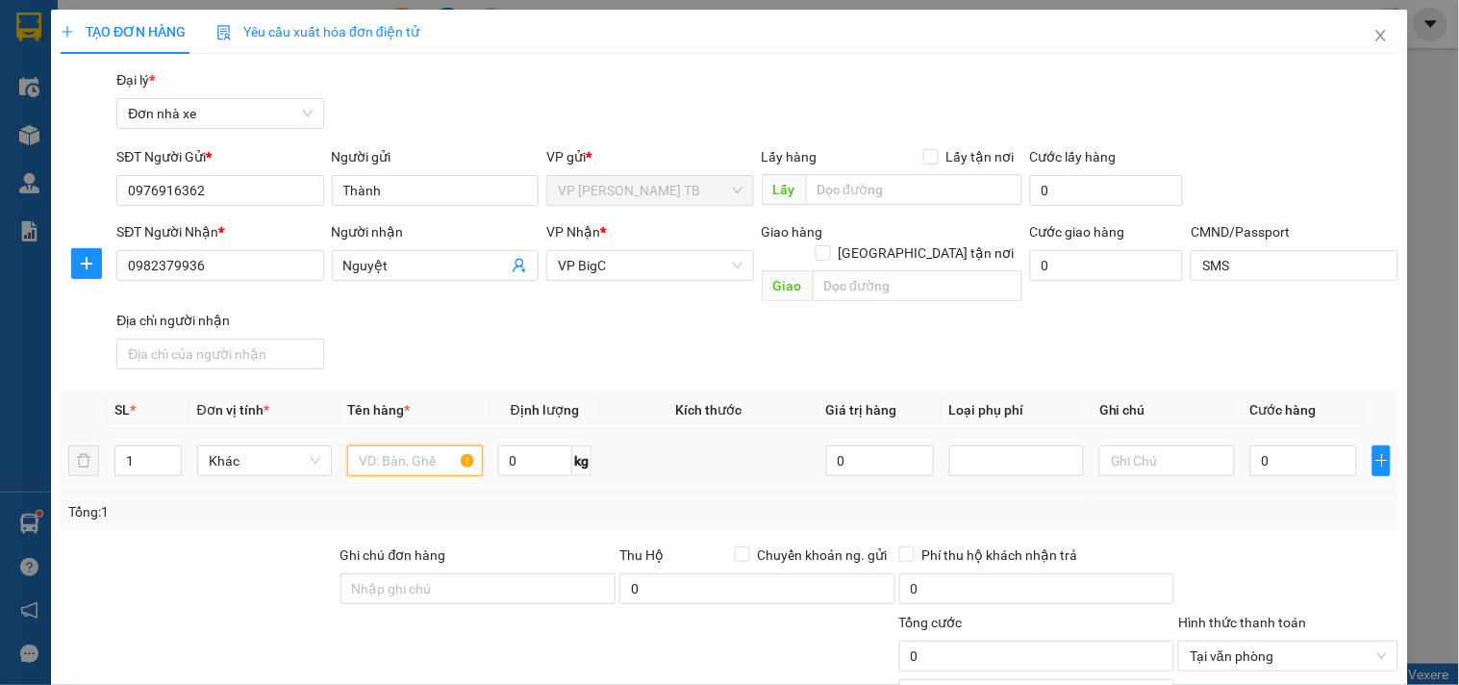
click at [389, 445] on input "text" at bounding box center [414, 460] width 135 height 31
type input "GIẤY TỜ"
click at [526, 447] on input "0" at bounding box center [535, 460] width 75 height 31
type input "8"
click at [1295, 442] on div "0" at bounding box center [1304, 461] width 108 height 38
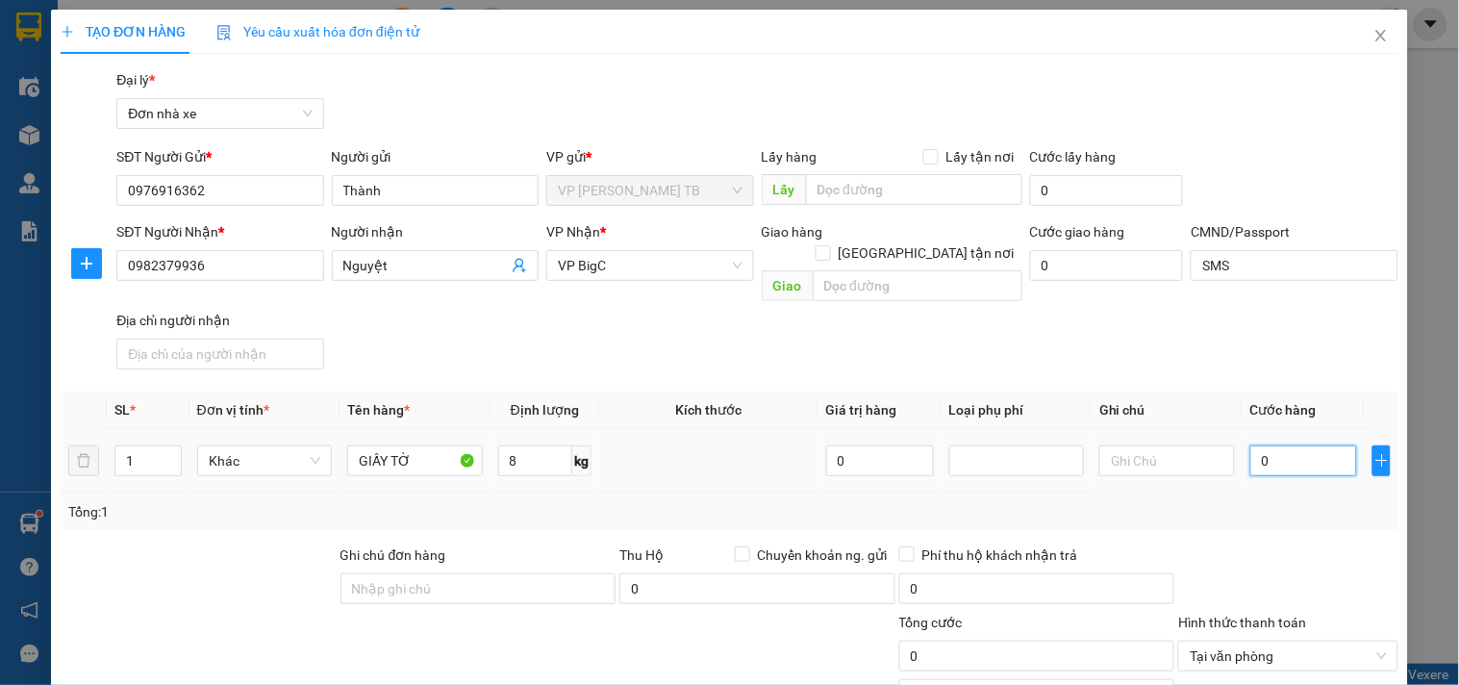
click at [1309, 446] on input "0" at bounding box center [1304, 460] width 108 height 31
type input "3"
type input "30"
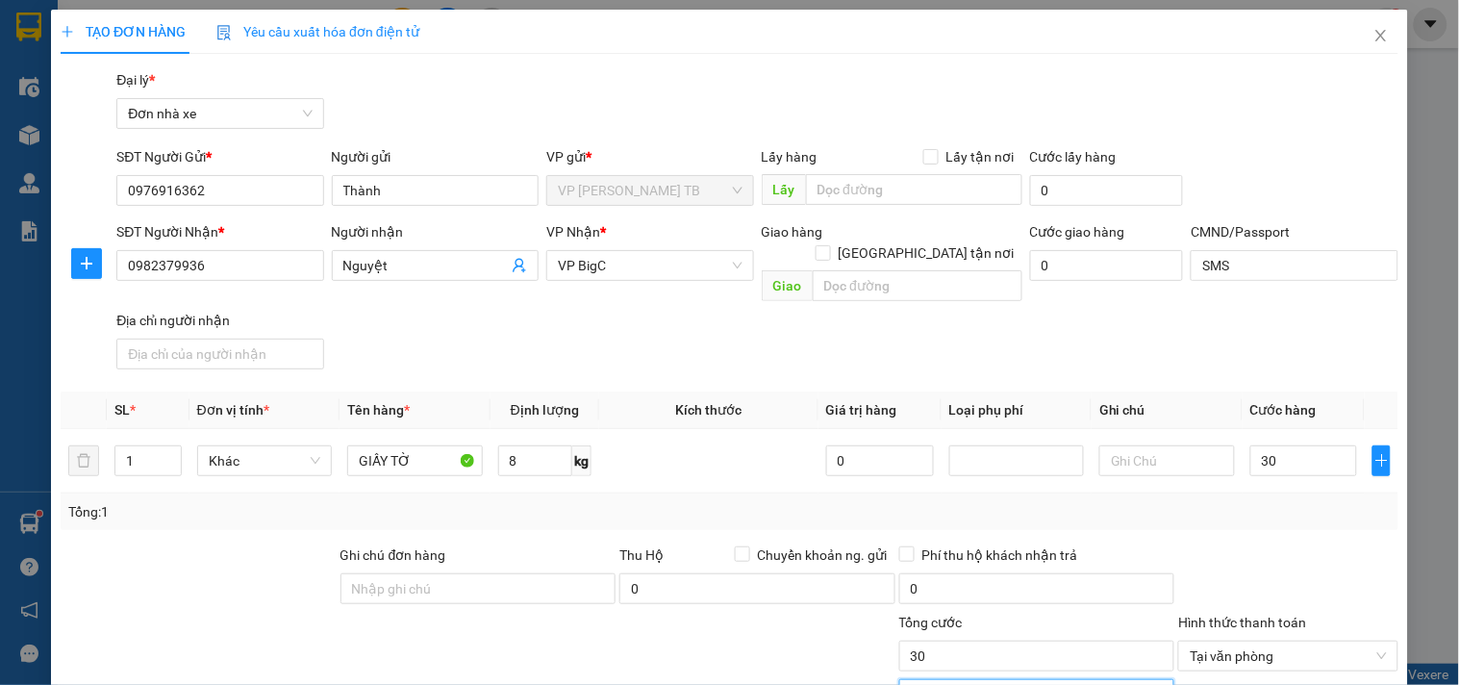
type input "30.000"
click at [948, 679] on input "0" at bounding box center [1037, 694] width 276 height 31
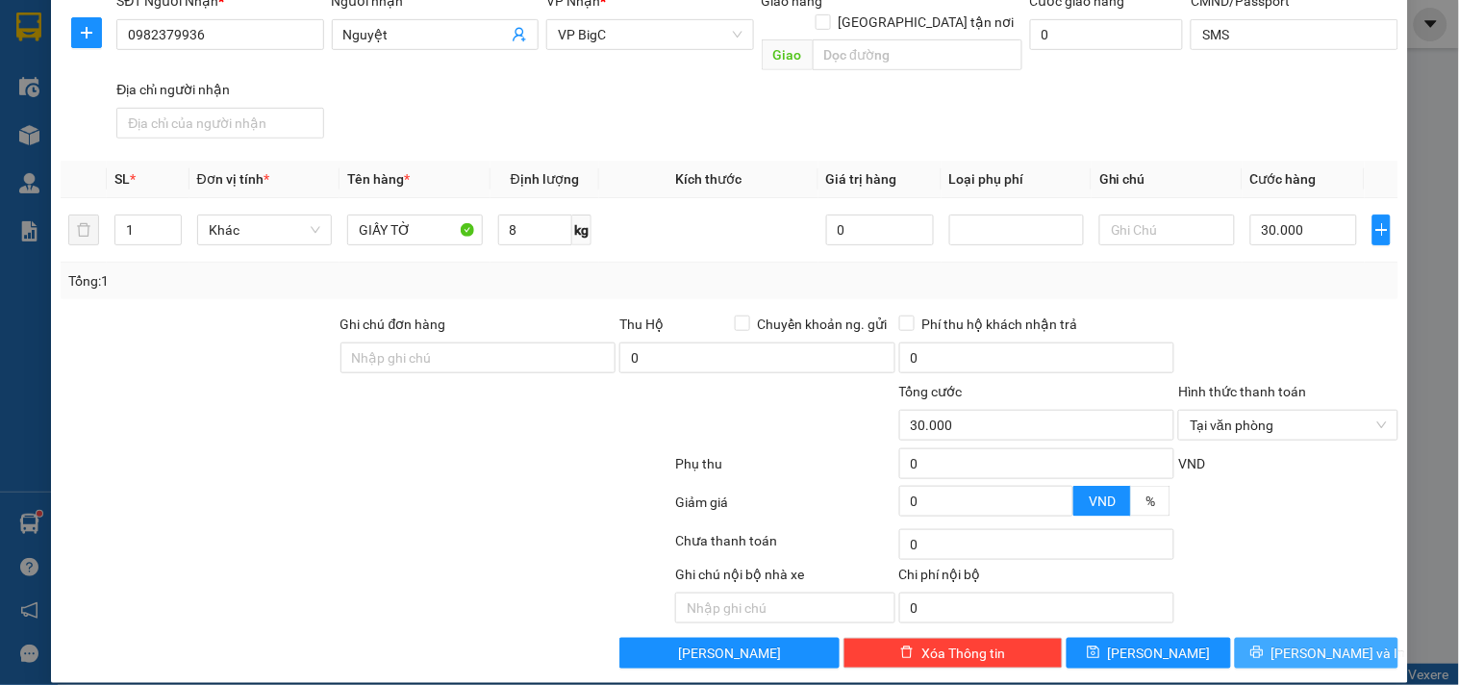
click at [1329, 643] on span "[PERSON_NAME] và In" at bounding box center [1339, 653] width 135 height 21
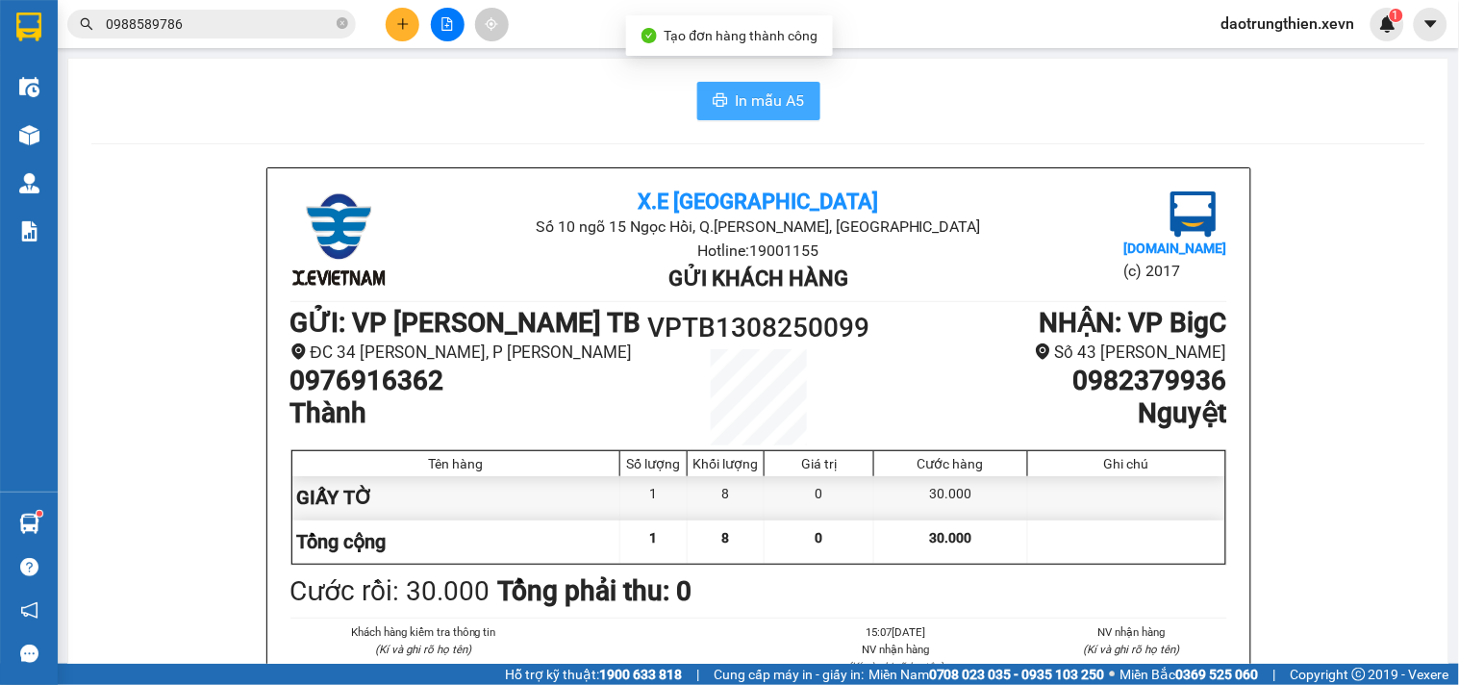
click at [736, 107] on span "In mẫu A5" at bounding box center [770, 100] width 69 height 24
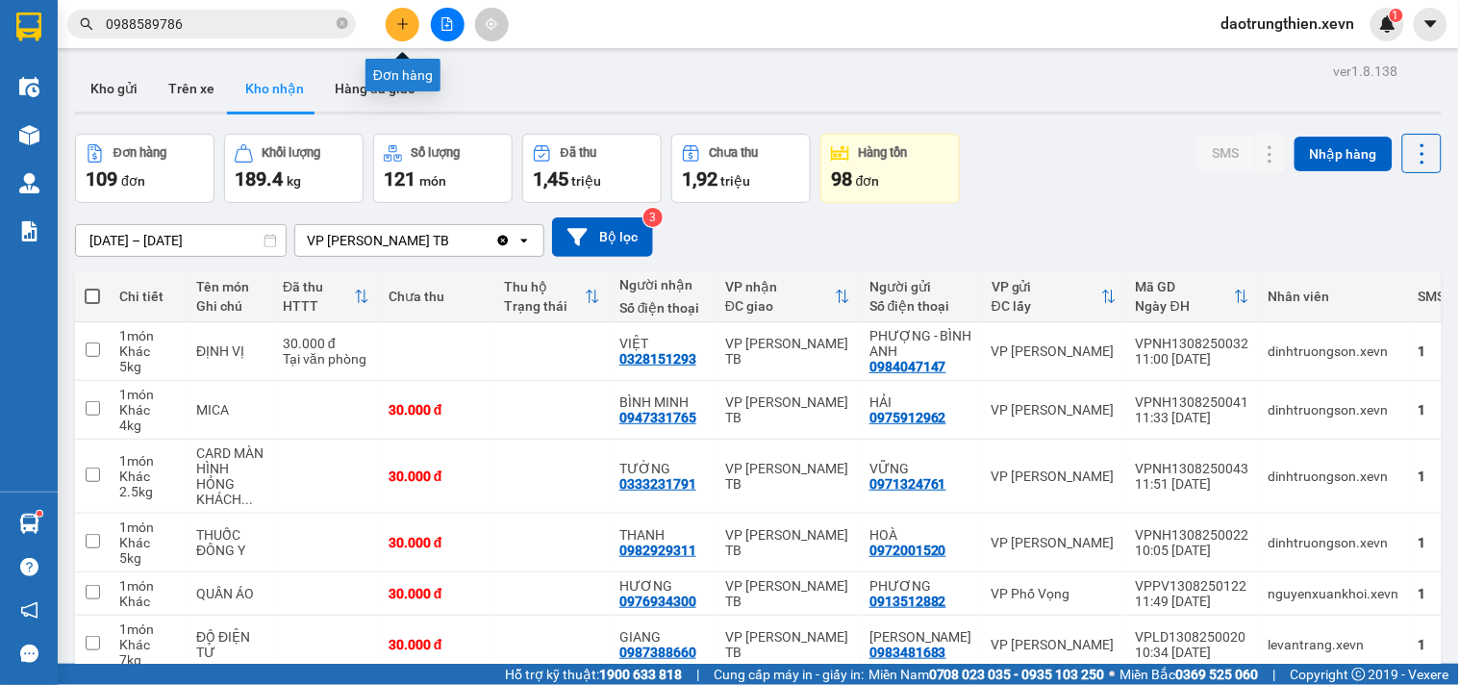
click at [391, 19] on button at bounding box center [403, 25] width 34 height 34
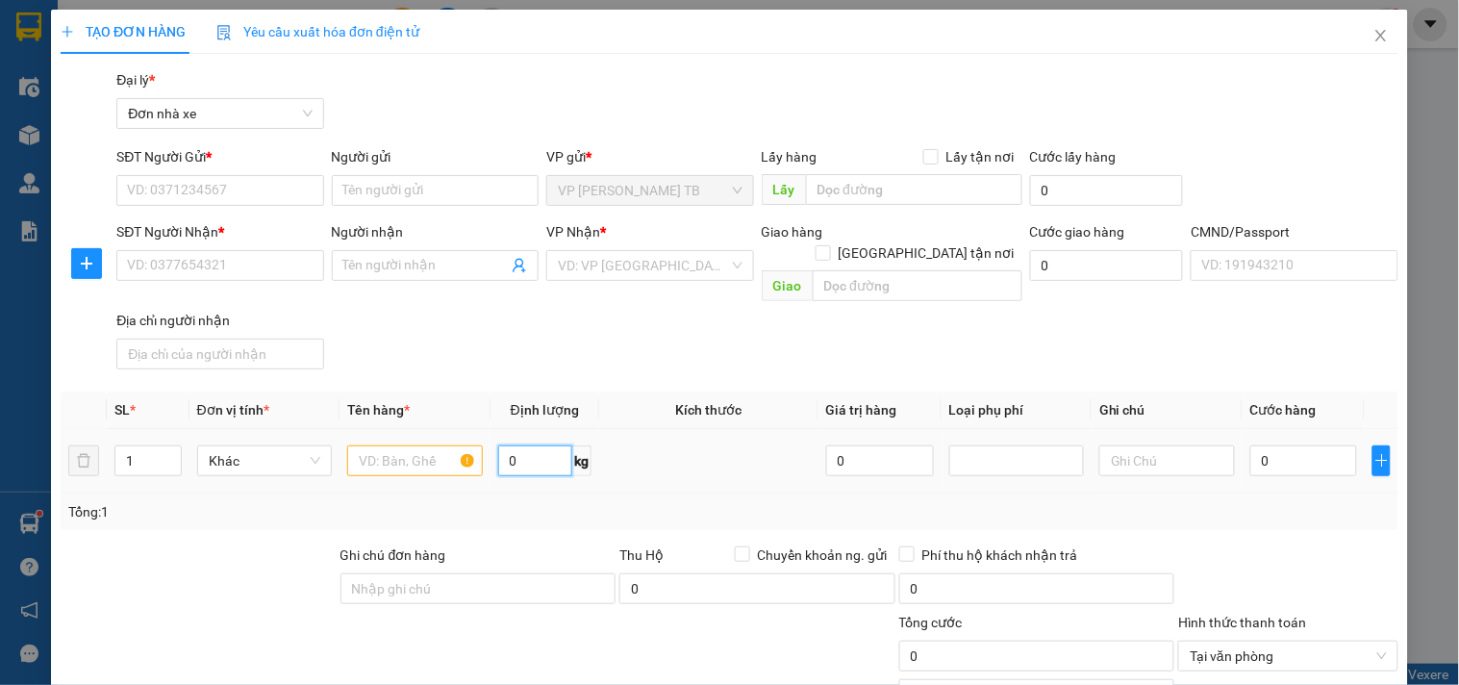
click at [520, 445] on input "0" at bounding box center [535, 460] width 75 height 31
type input "14"
click at [426, 445] on input "text" at bounding box center [414, 460] width 135 height 31
type input "YẾN"
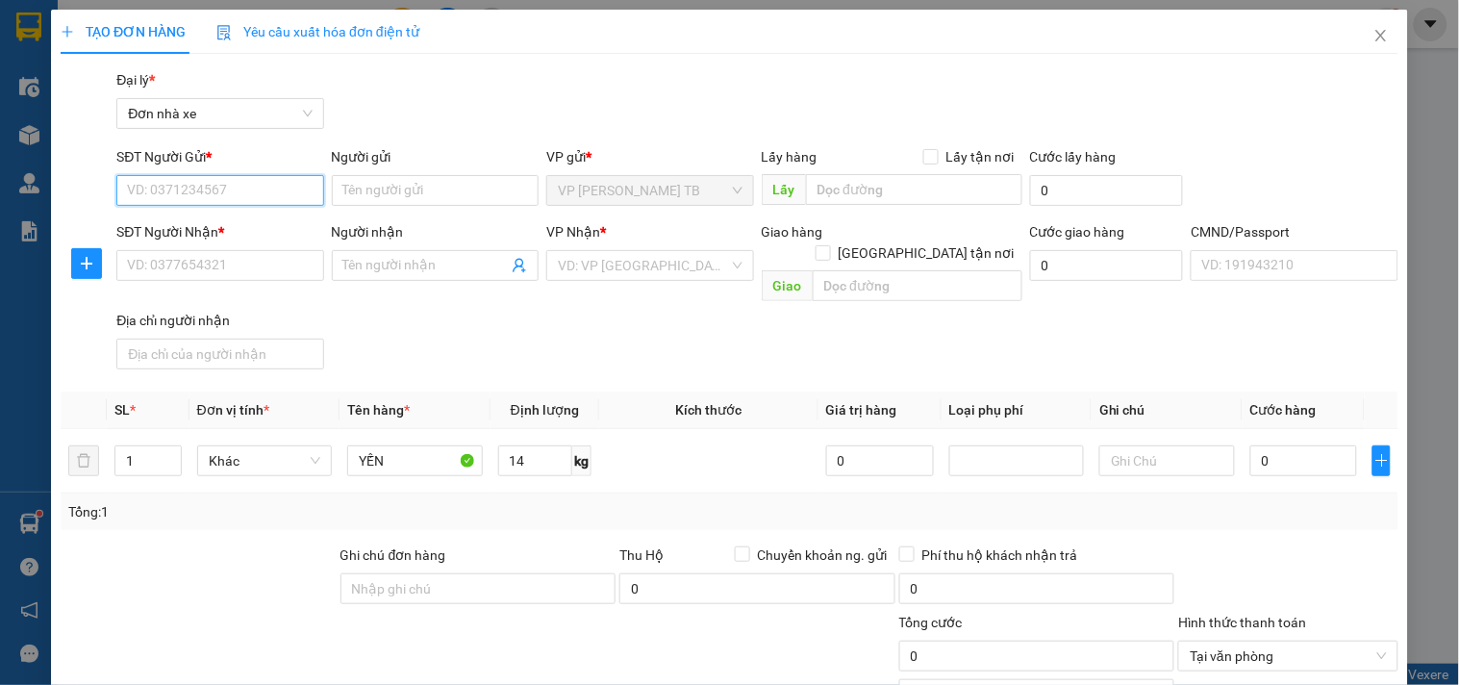
click at [239, 185] on input "SĐT Người Gửi *" at bounding box center [219, 190] width 207 height 31
type input "0966230591"
click at [283, 225] on div "0966230591 - THU" at bounding box center [218, 228] width 182 height 21
type input "THU"
type input "0911828379"
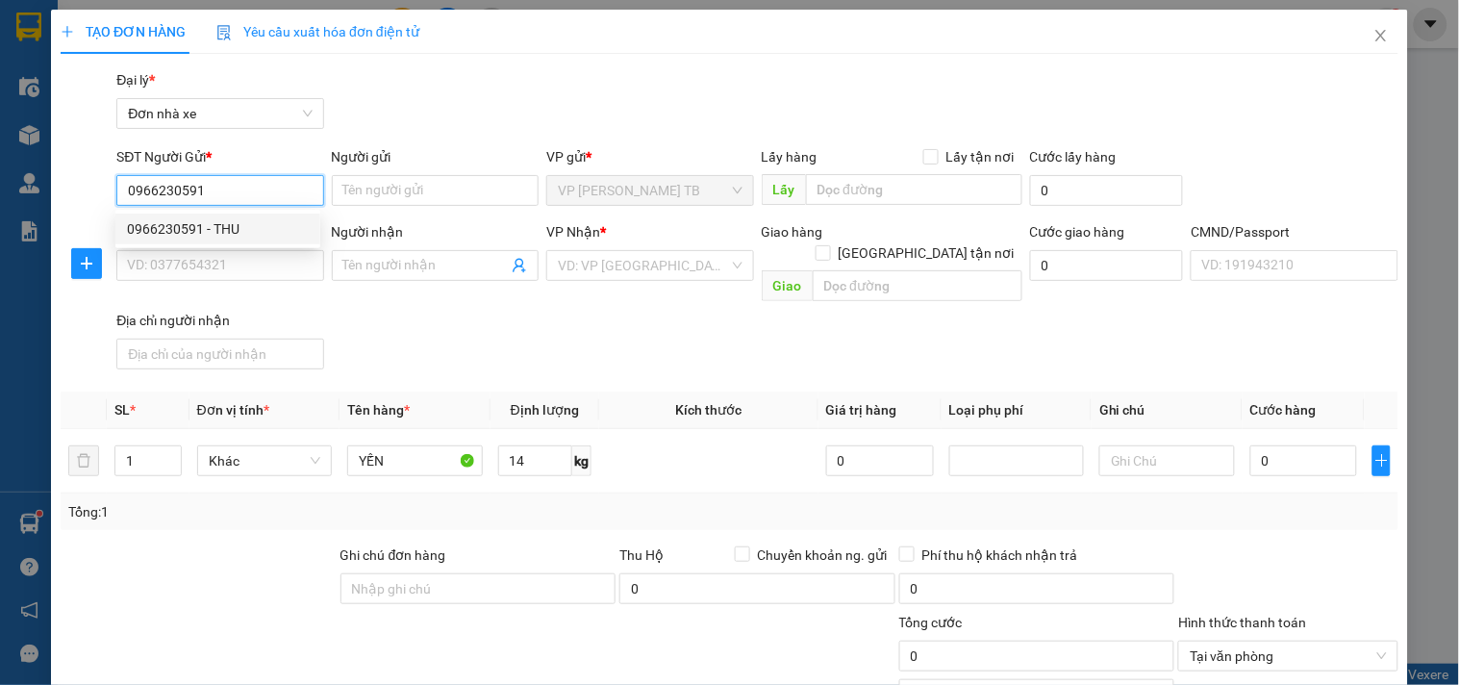
type input "HÒA"
type input "001095028894 [PERSON_NAME] 1995"
type input "0966230591"
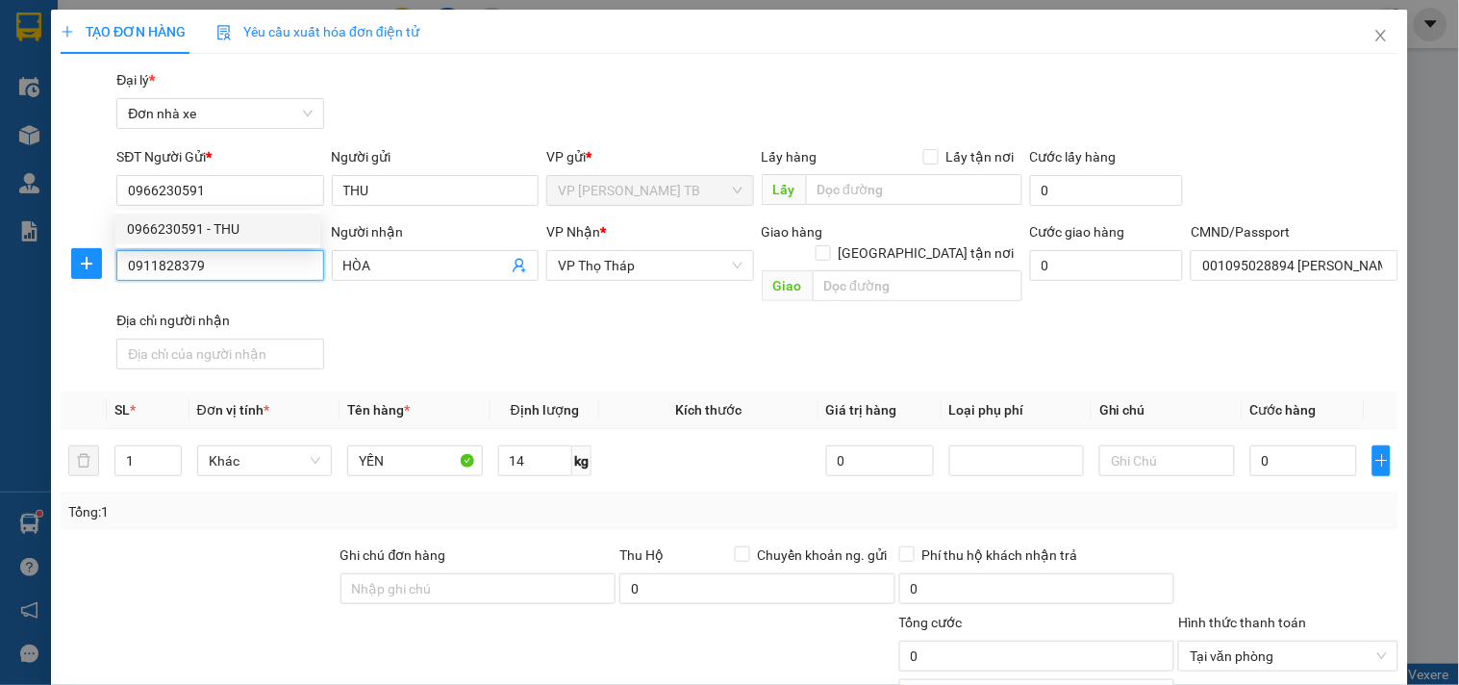
click at [257, 264] on input "0911828379" at bounding box center [219, 265] width 207 height 31
type input "0"
type input "0946628056"
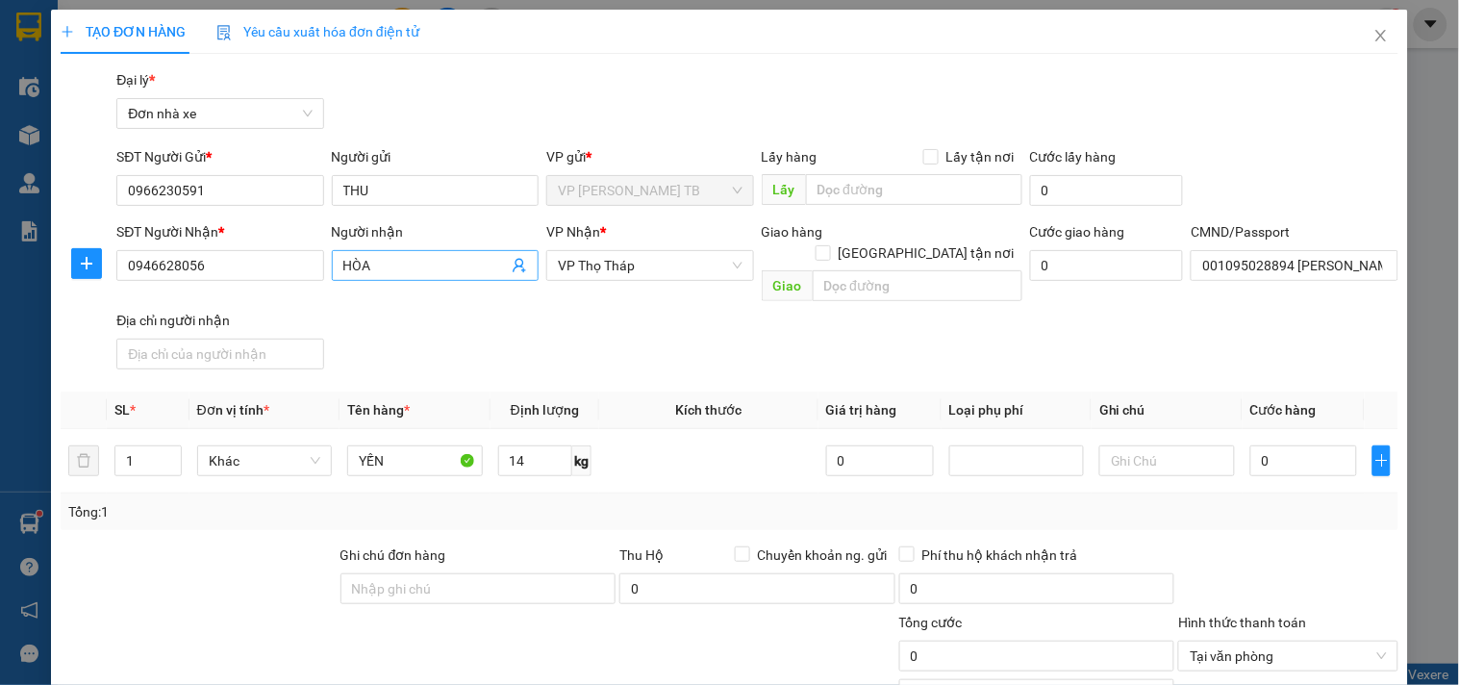
click at [410, 269] on input "HÒA" at bounding box center [425, 265] width 164 height 21
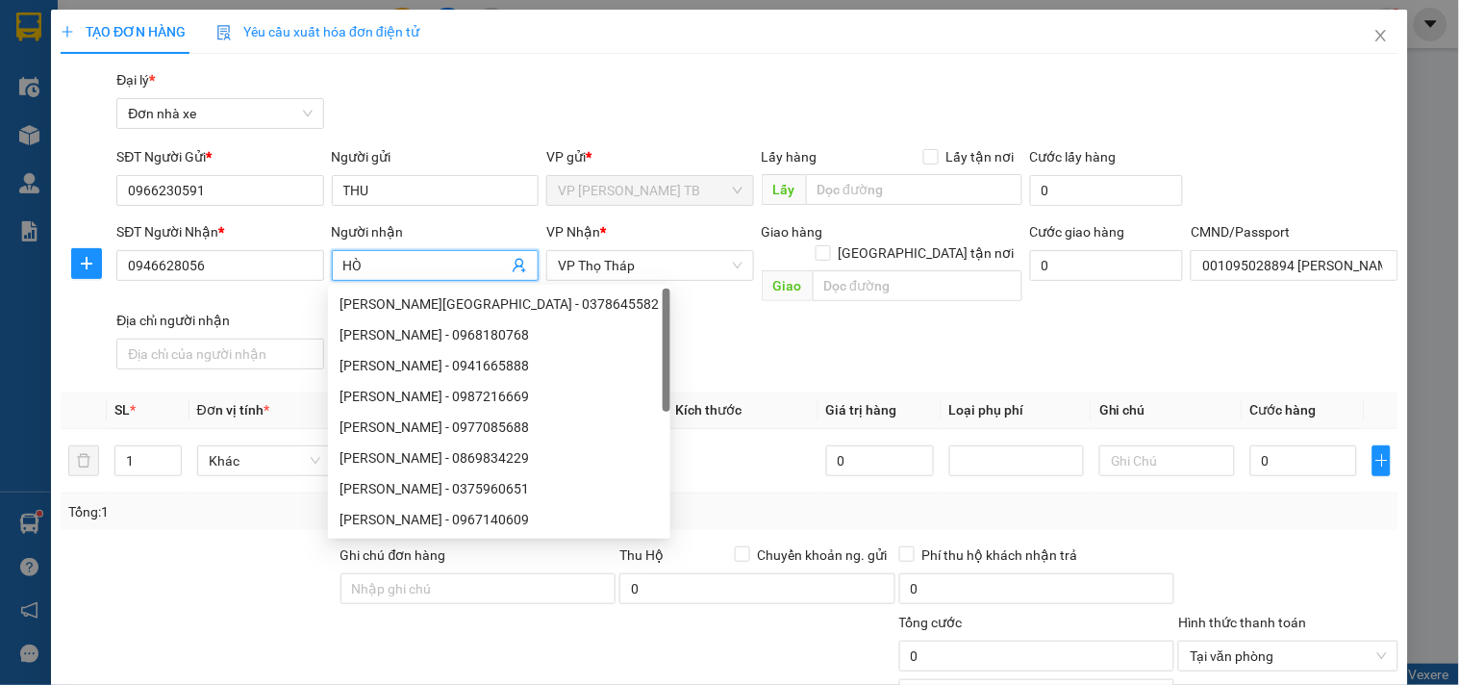
type input "H"
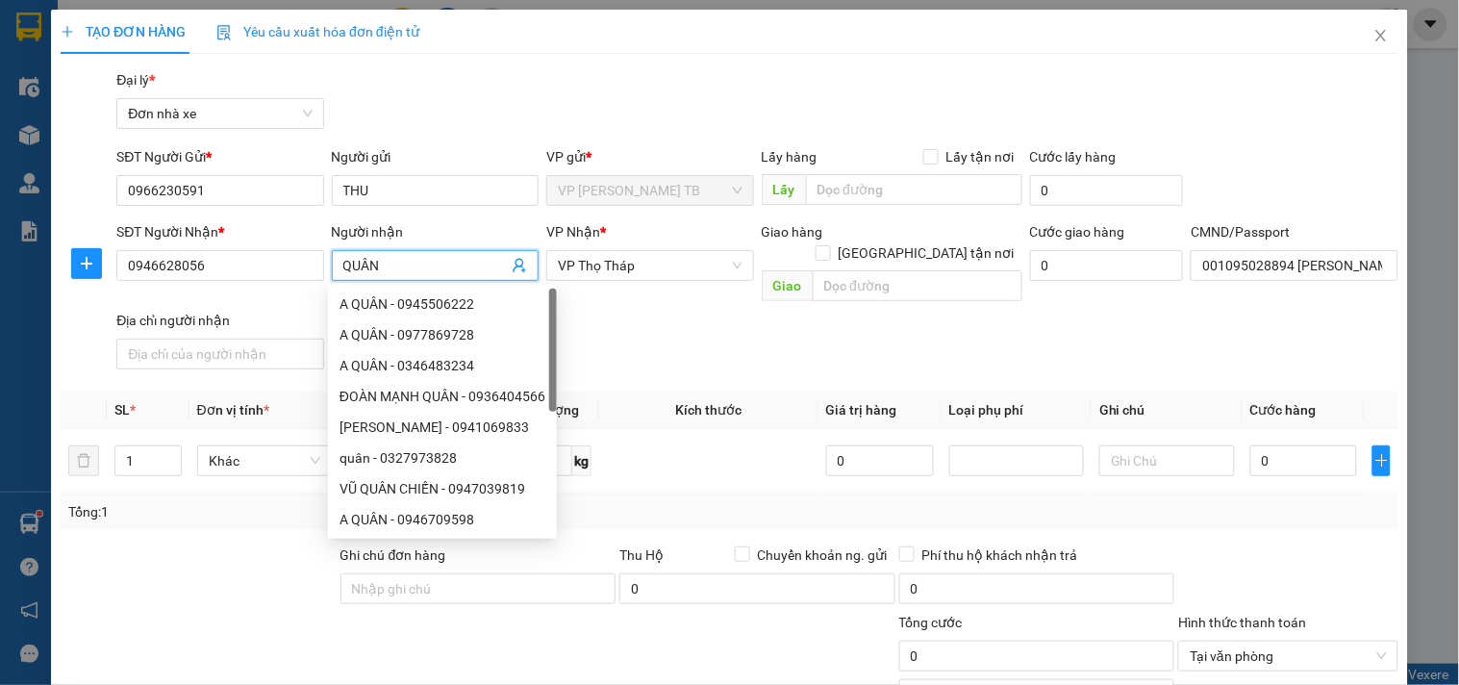
type input "QUÂN"
click at [639, 315] on div "SĐT Người Nhận * 0946628056 Người nhận QUÂN VP Nhận * VP Thọ Tháp Giao hàng Gia…" at bounding box center [758, 299] width 1290 height 156
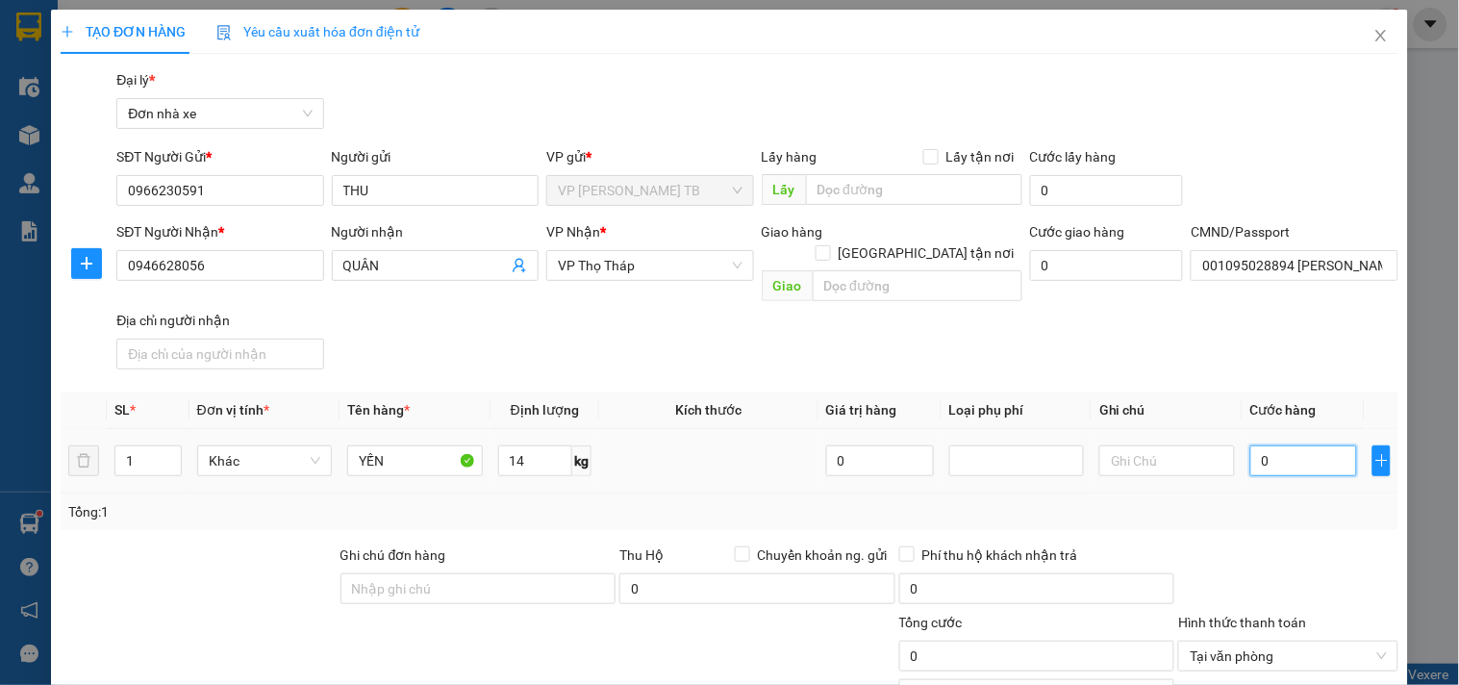
click at [1296, 447] on input "0" at bounding box center [1304, 460] width 108 height 31
type input "4"
type input "40"
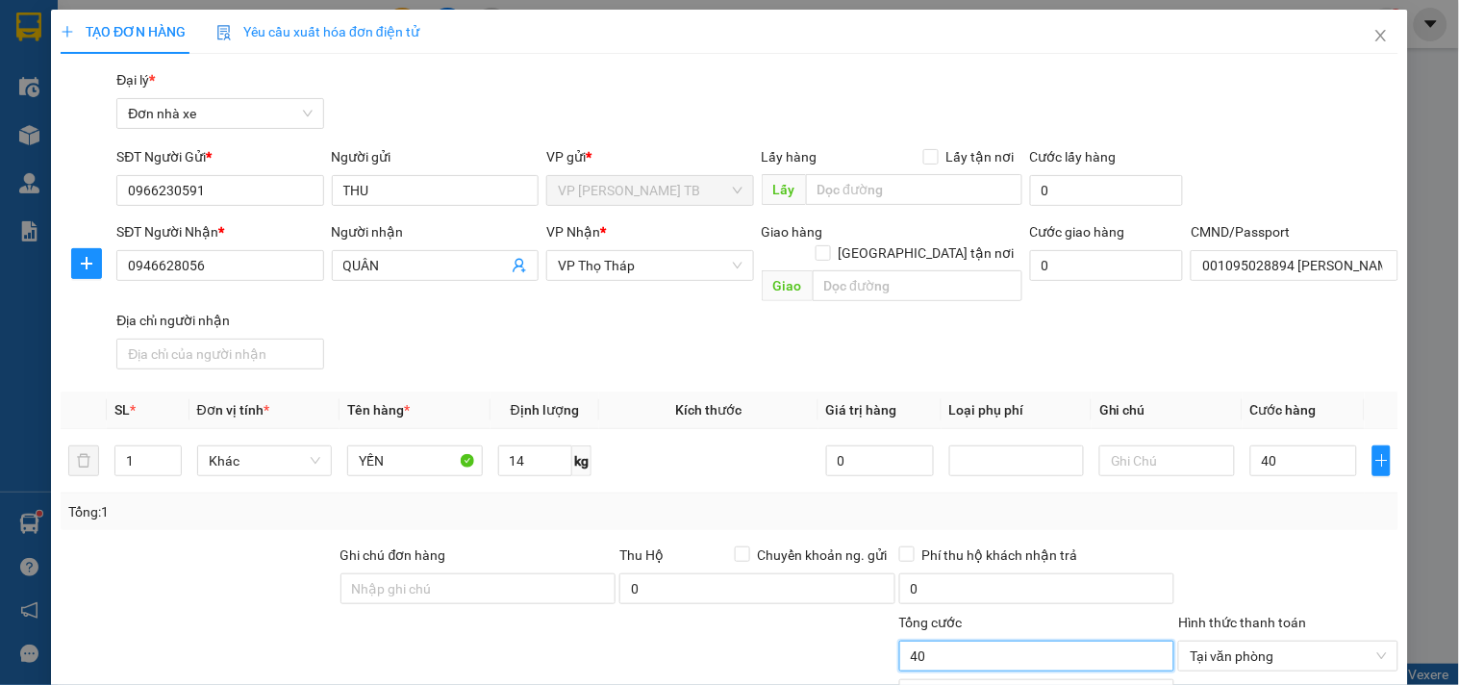
type input "40.000"
click at [1014, 641] on input "40.000" at bounding box center [1037, 656] width 276 height 31
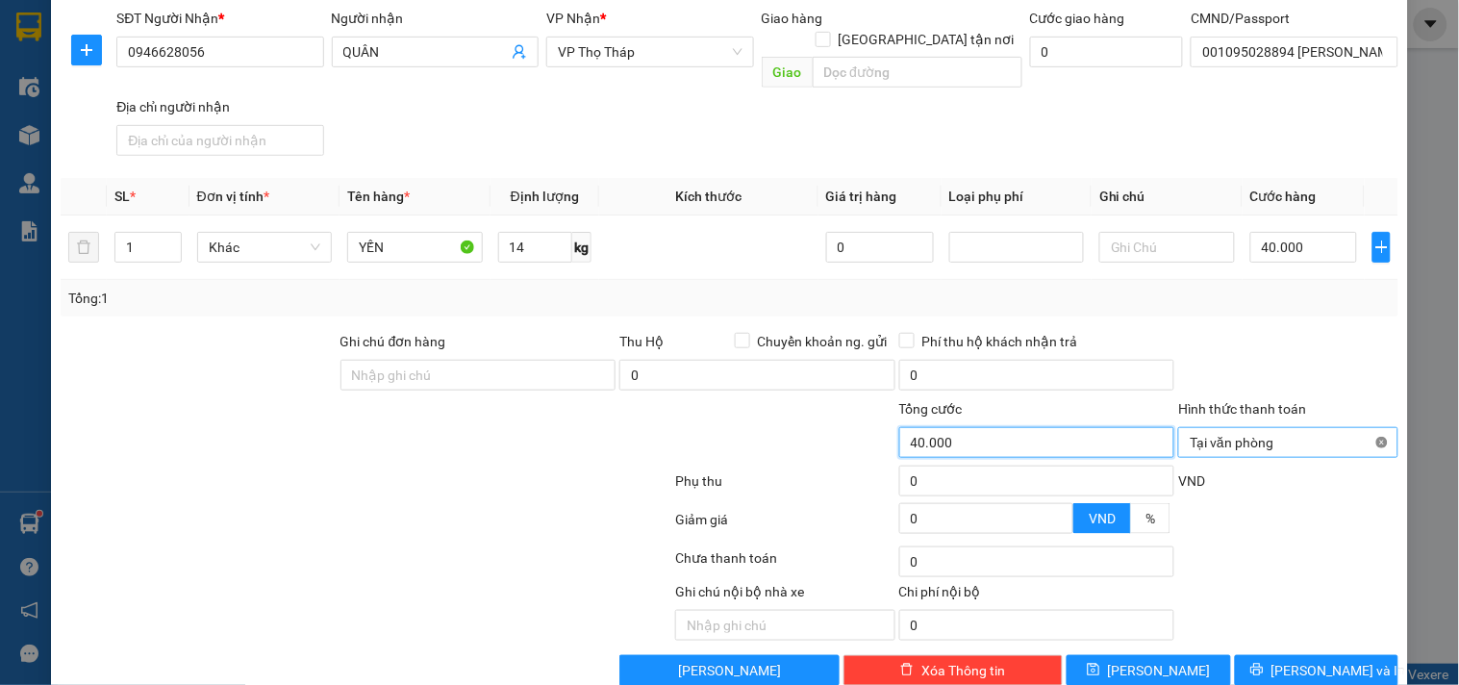
type input "40.000"
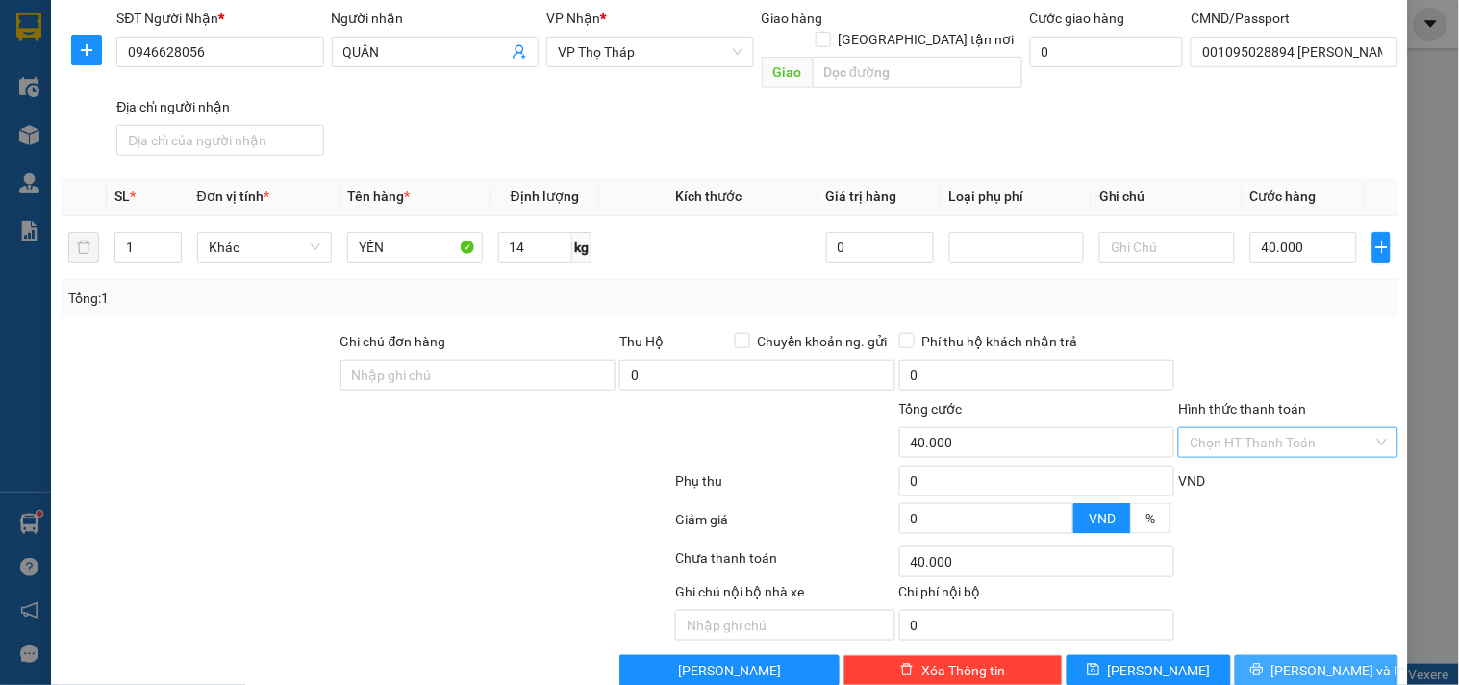
click at [1338, 660] on span "[PERSON_NAME] và In" at bounding box center [1339, 670] width 135 height 21
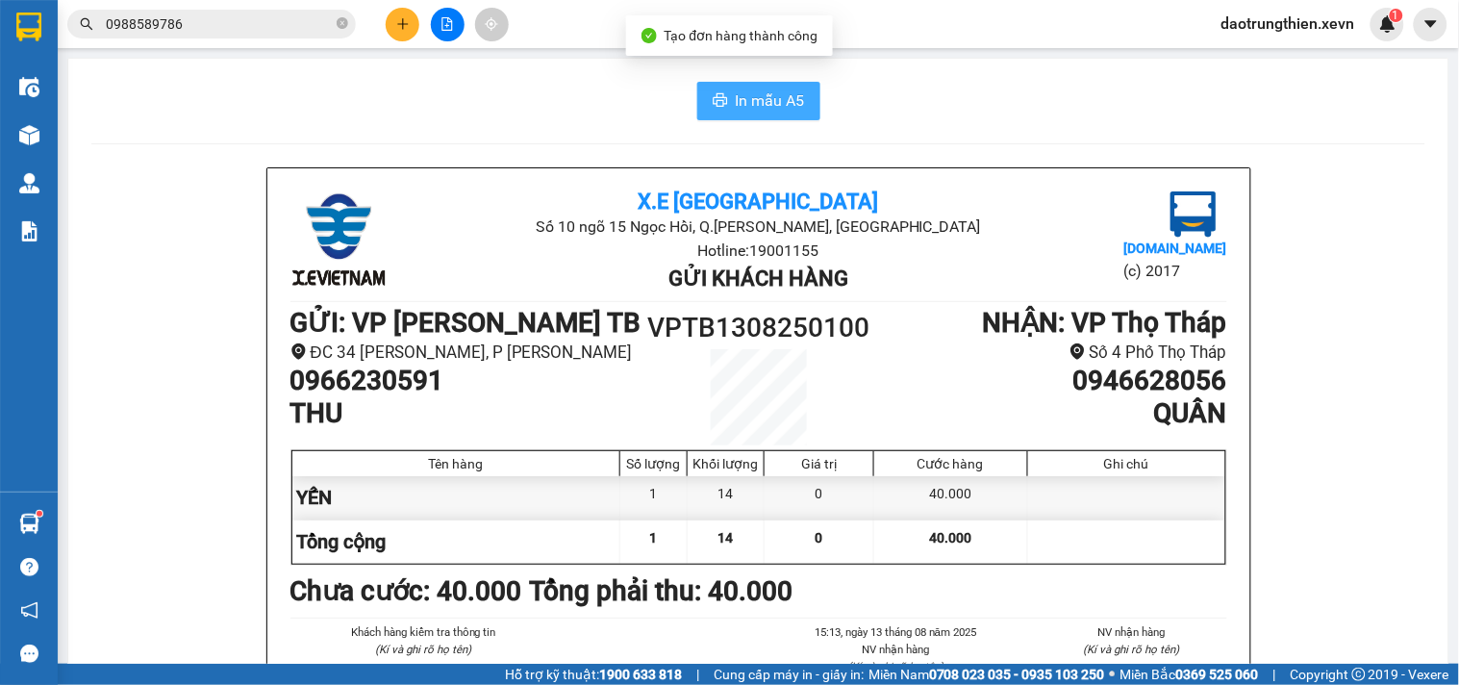
click at [760, 110] on span "In mẫu A5" at bounding box center [770, 100] width 69 height 24
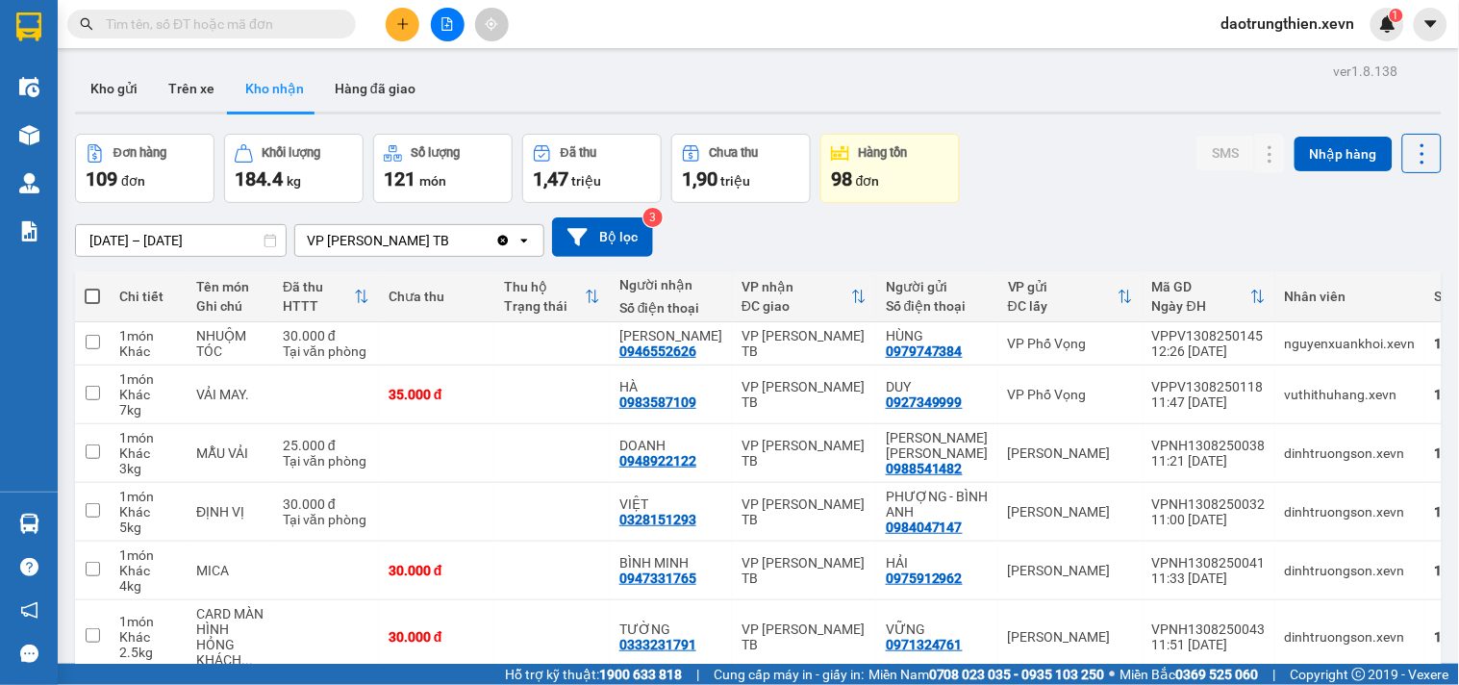
click at [317, 27] on input "text" at bounding box center [219, 23] width 227 height 21
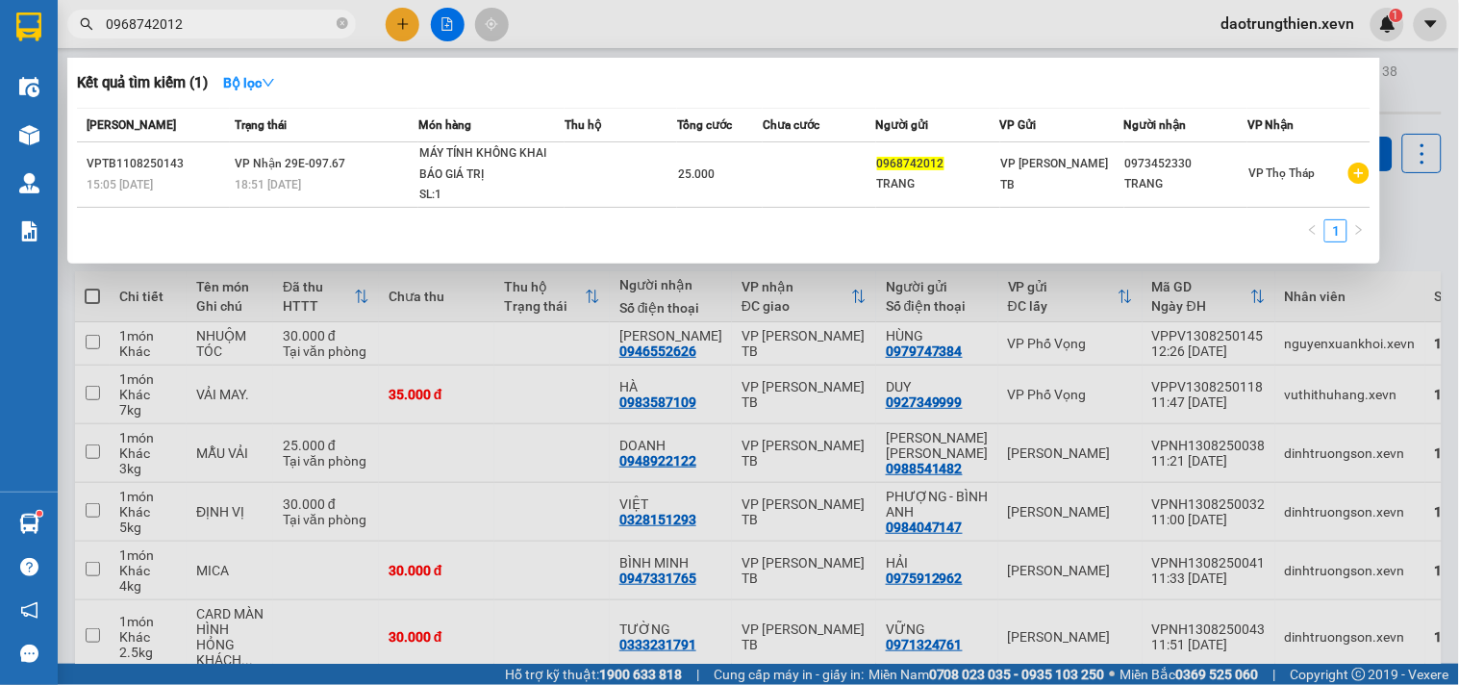
type input "0968742012"
click at [644, 296] on div at bounding box center [729, 342] width 1459 height 685
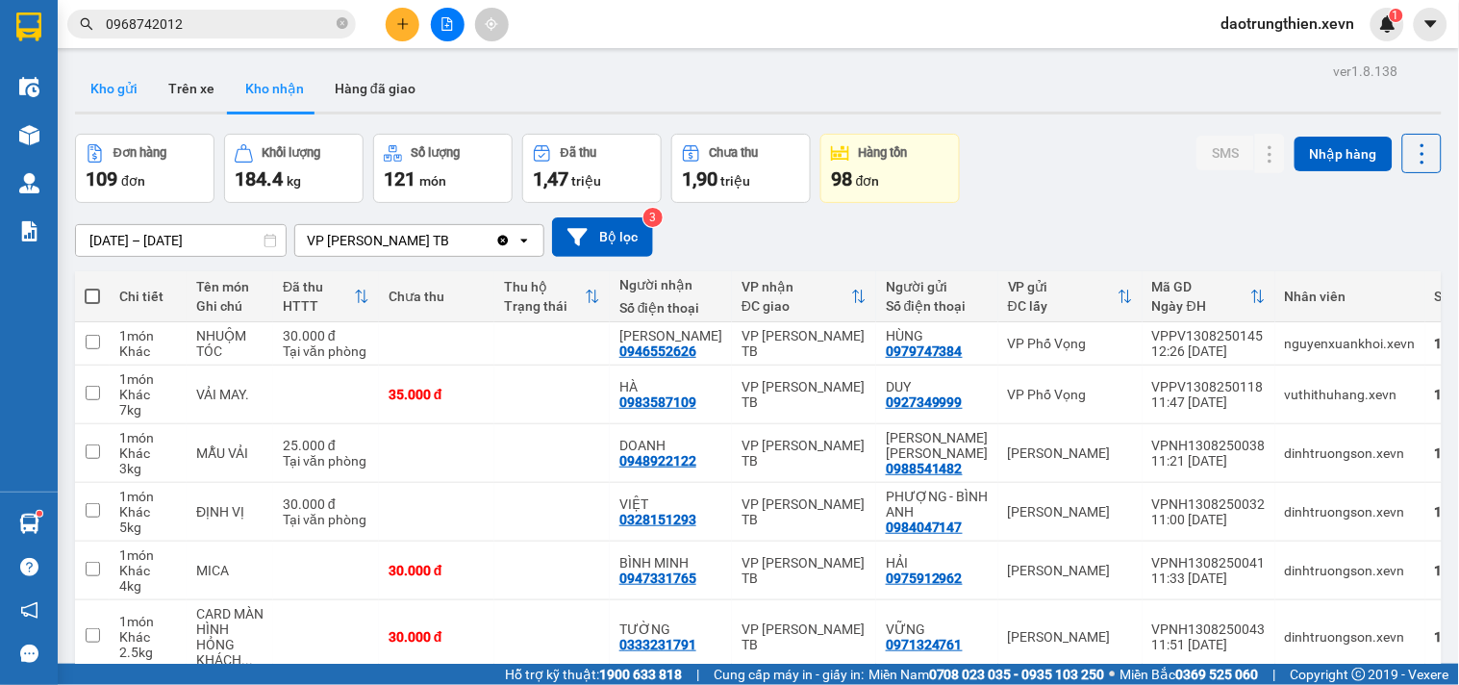
click at [132, 83] on button "Kho gửi" at bounding box center [114, 88] width 78 height 46
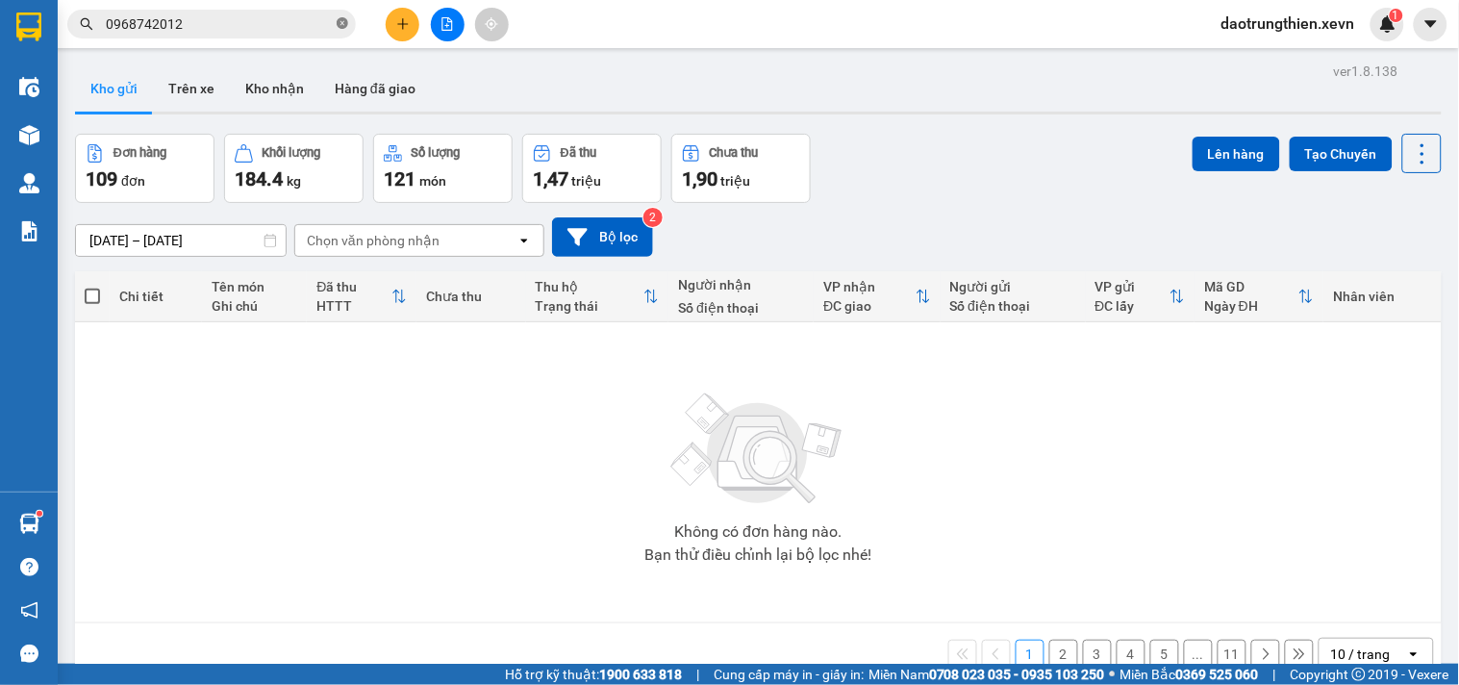
click at [338, 21] on icon "close-circle" at bounding box center [343, 23] width 12 height 12
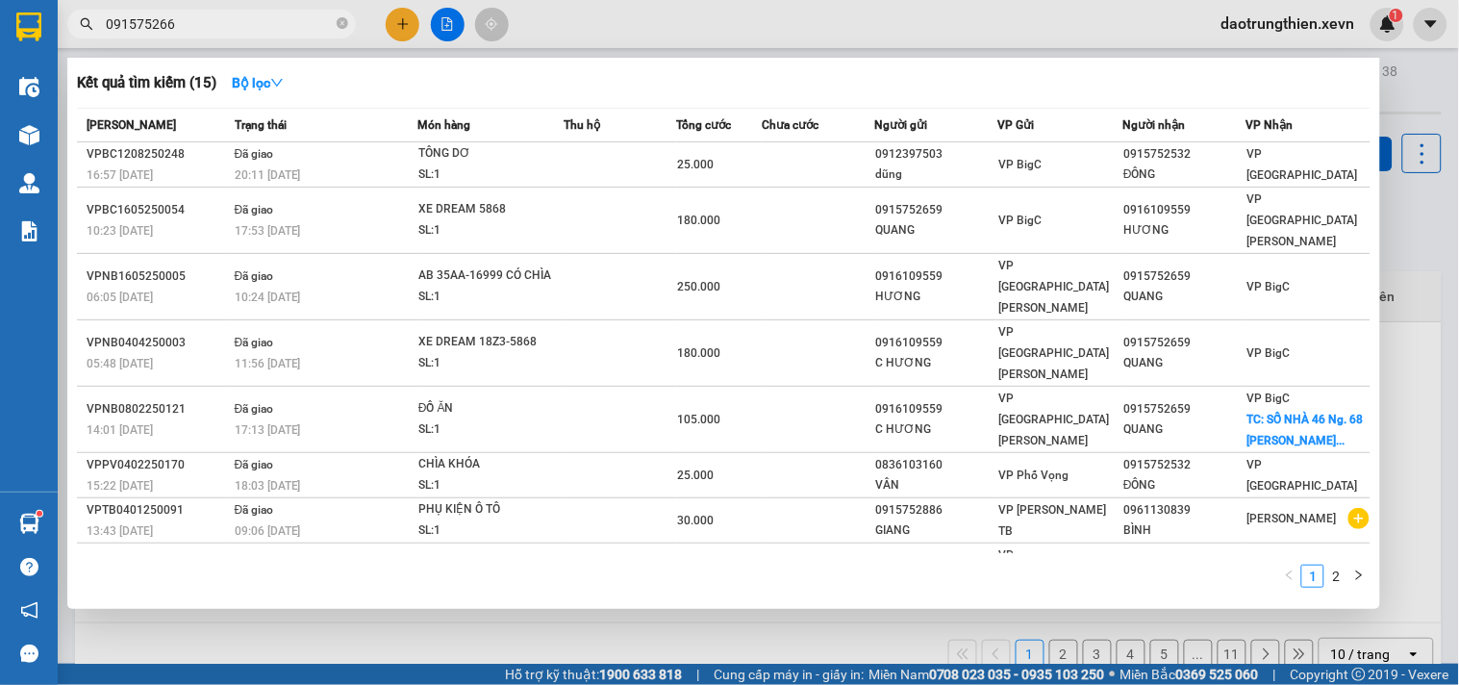
type input "0915752668"
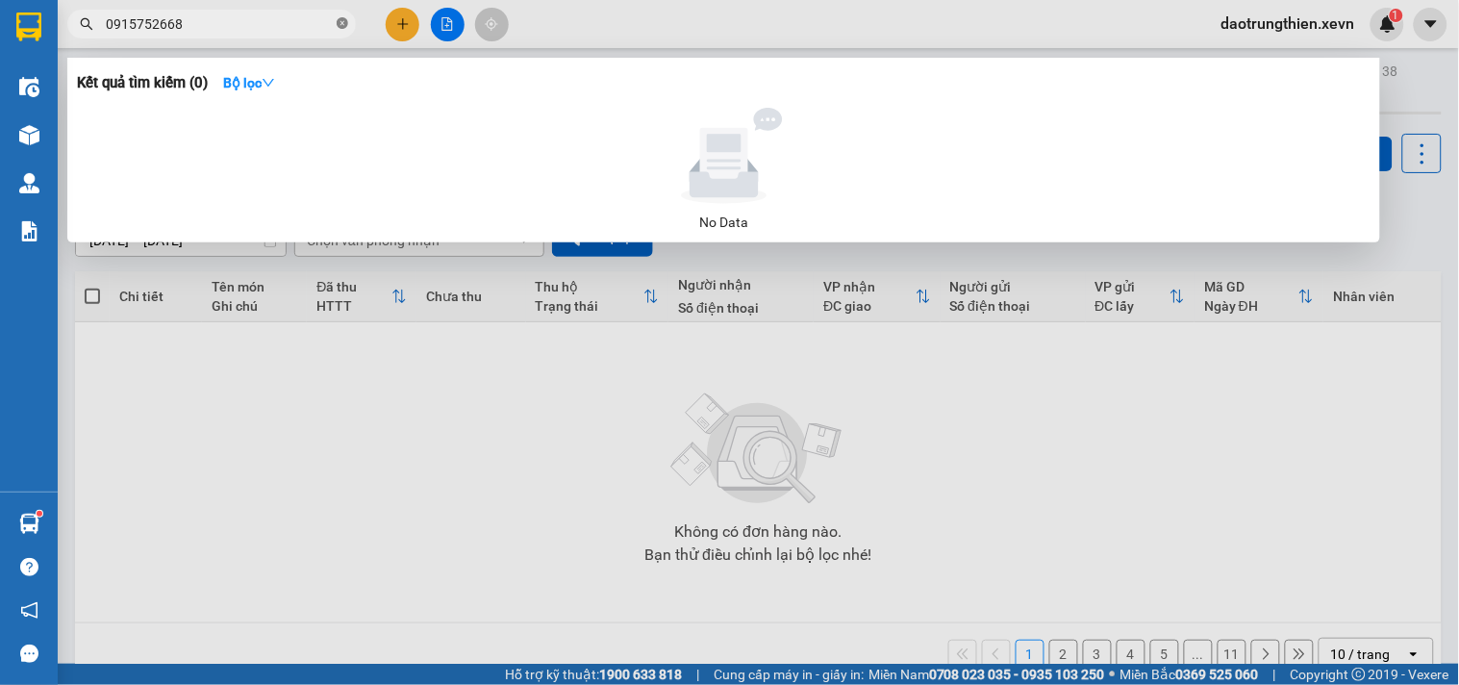
click at [340, 29] on icon "close-circle" at bounding box center [343, 23] width 12 height 12
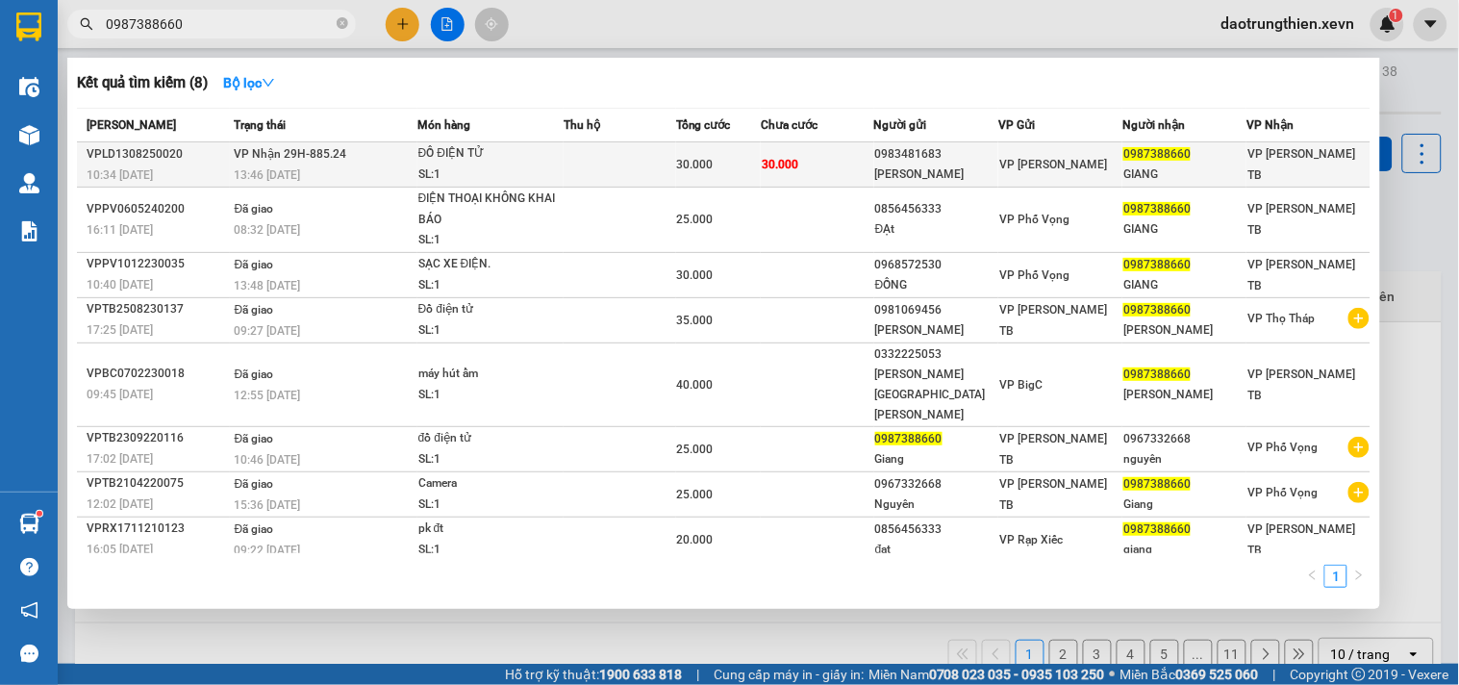
type input "0987388660"
click at [871, 176] on td "30.000" at bounding box center [818, 164] width 114 height 45
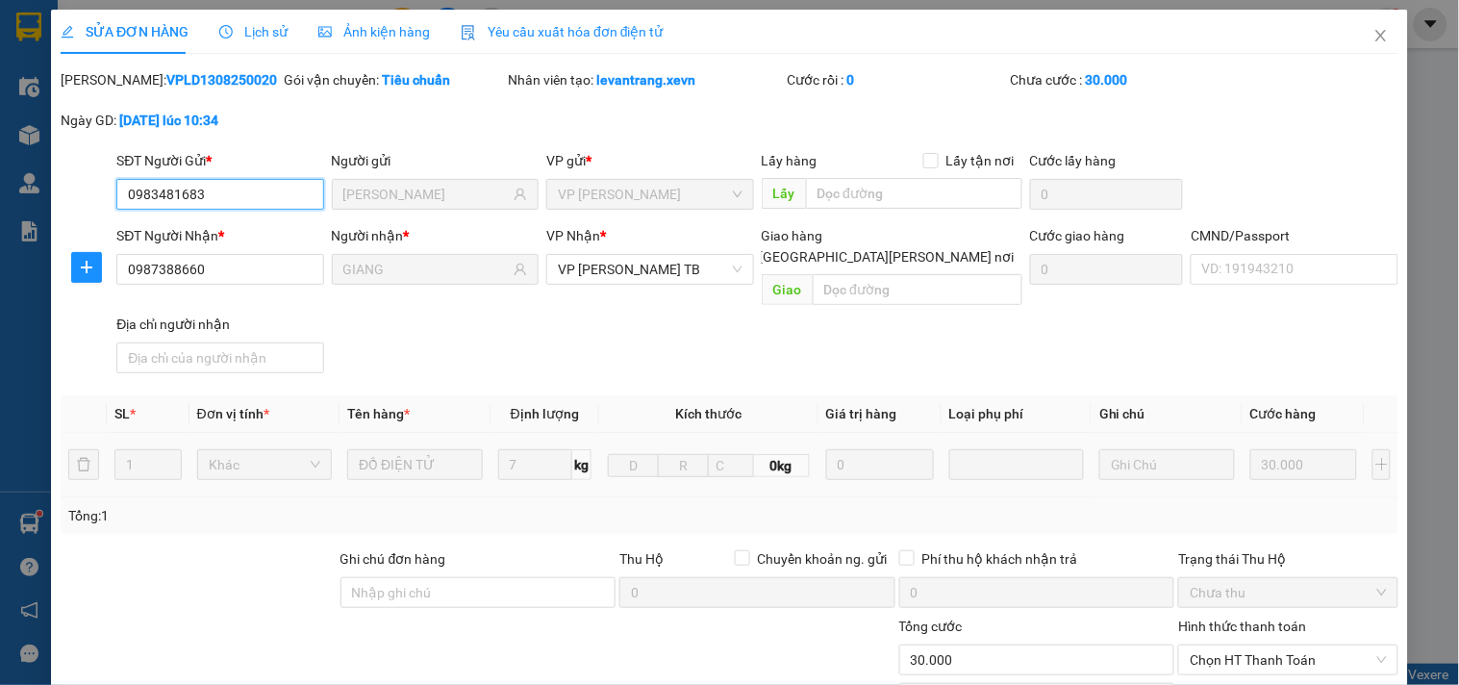
type input "0983481683"
type input "[PERSON_NAME]"
type input "0987388660"
type input "GIANG"
type input "30.000"
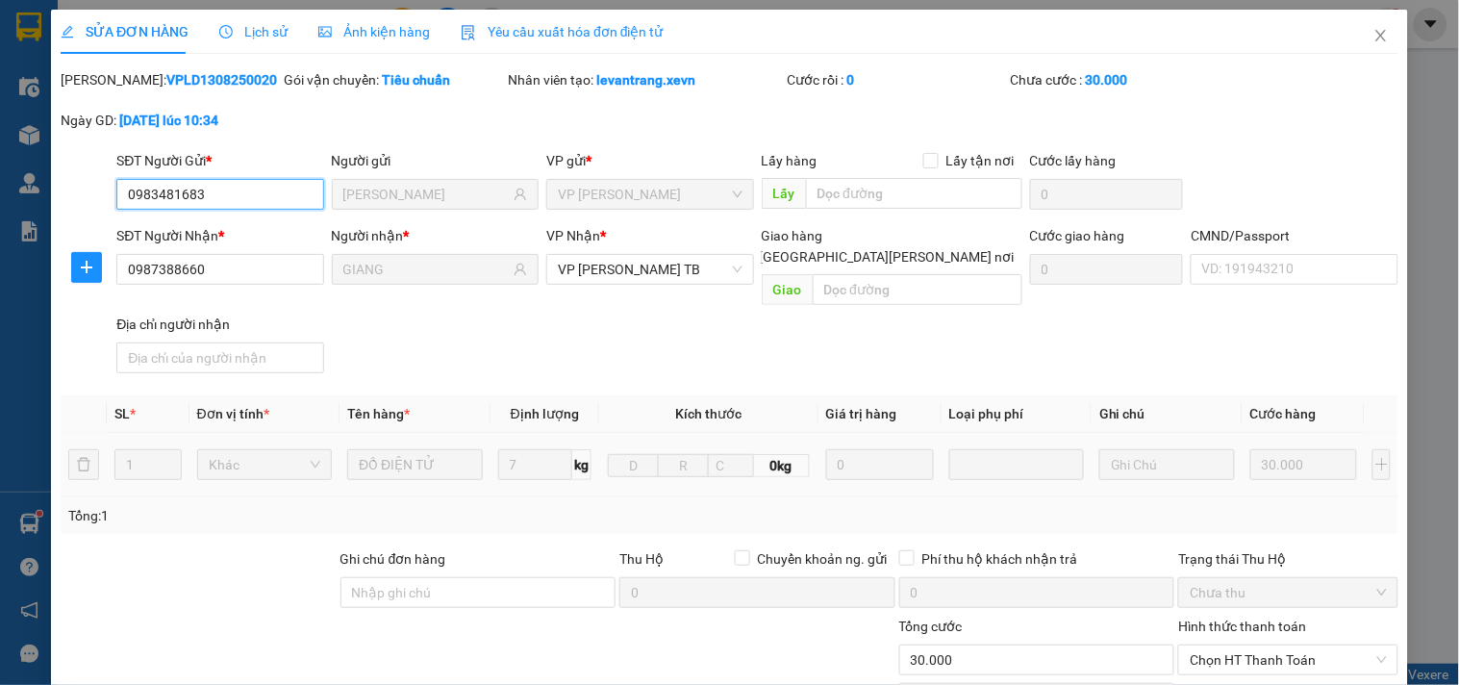
type input "30.000"
click at [1291, 273] on input "CMND/Passport" at bounding box center [1294, 269] width 207 height 31
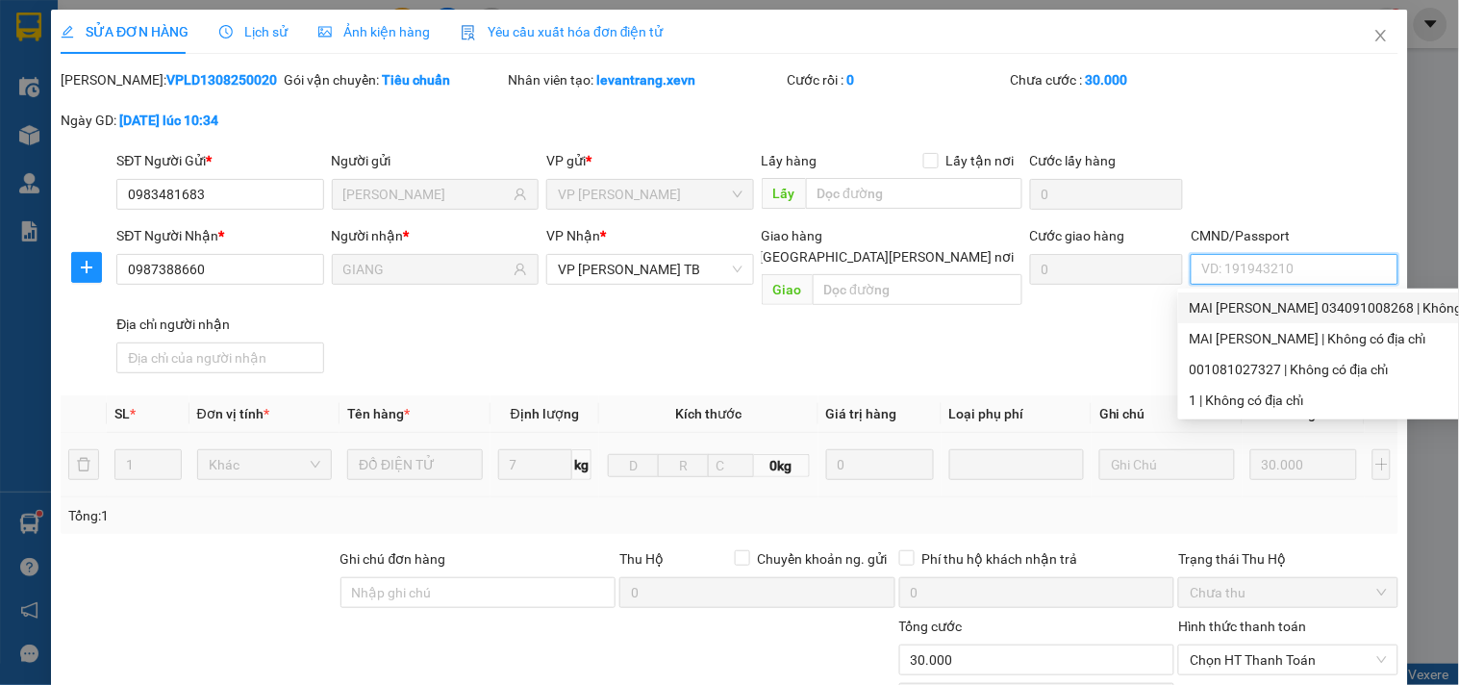
click at [1347, 303] on div "MAI HUY GIANG 034091008268 | Không có địa chỉ" at bounding box center [1356, 307] width 332 height 21
type input "MAI HUY GIANG 034091008268"
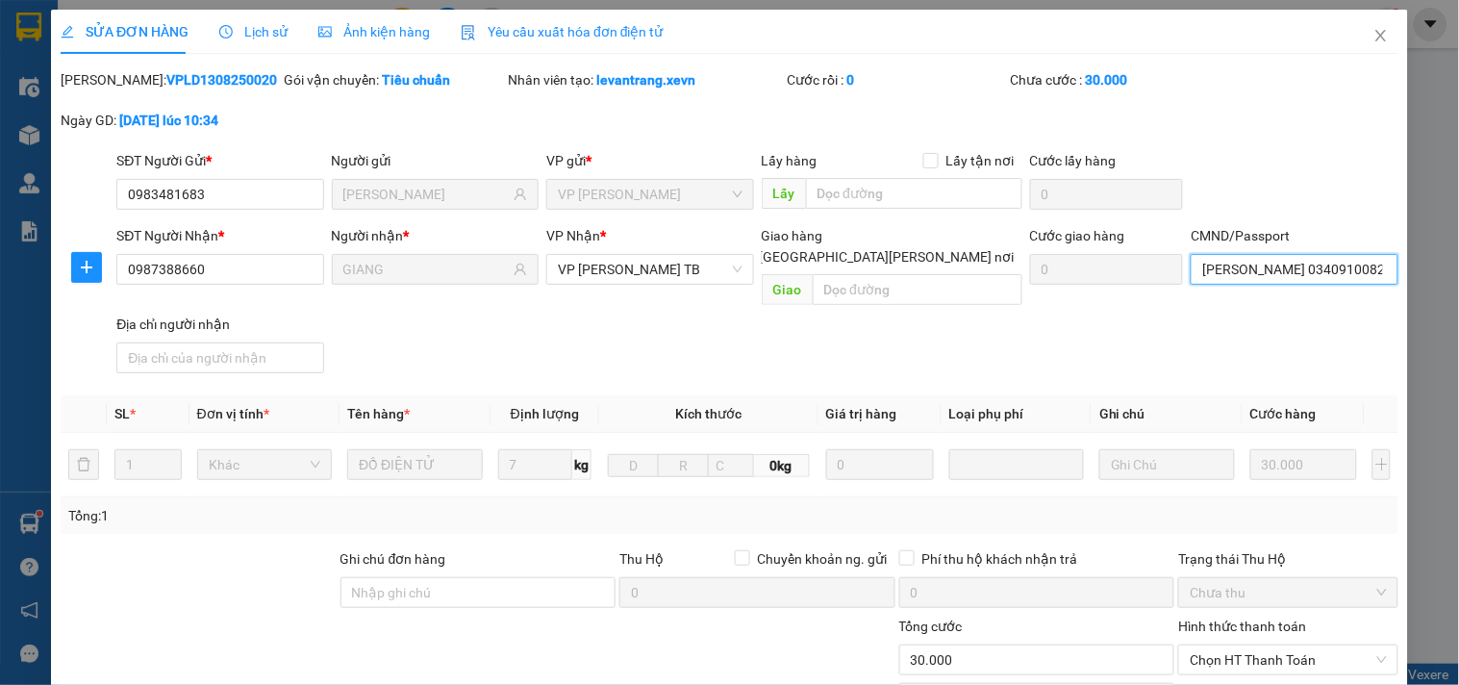
scroll to position [235, 0]
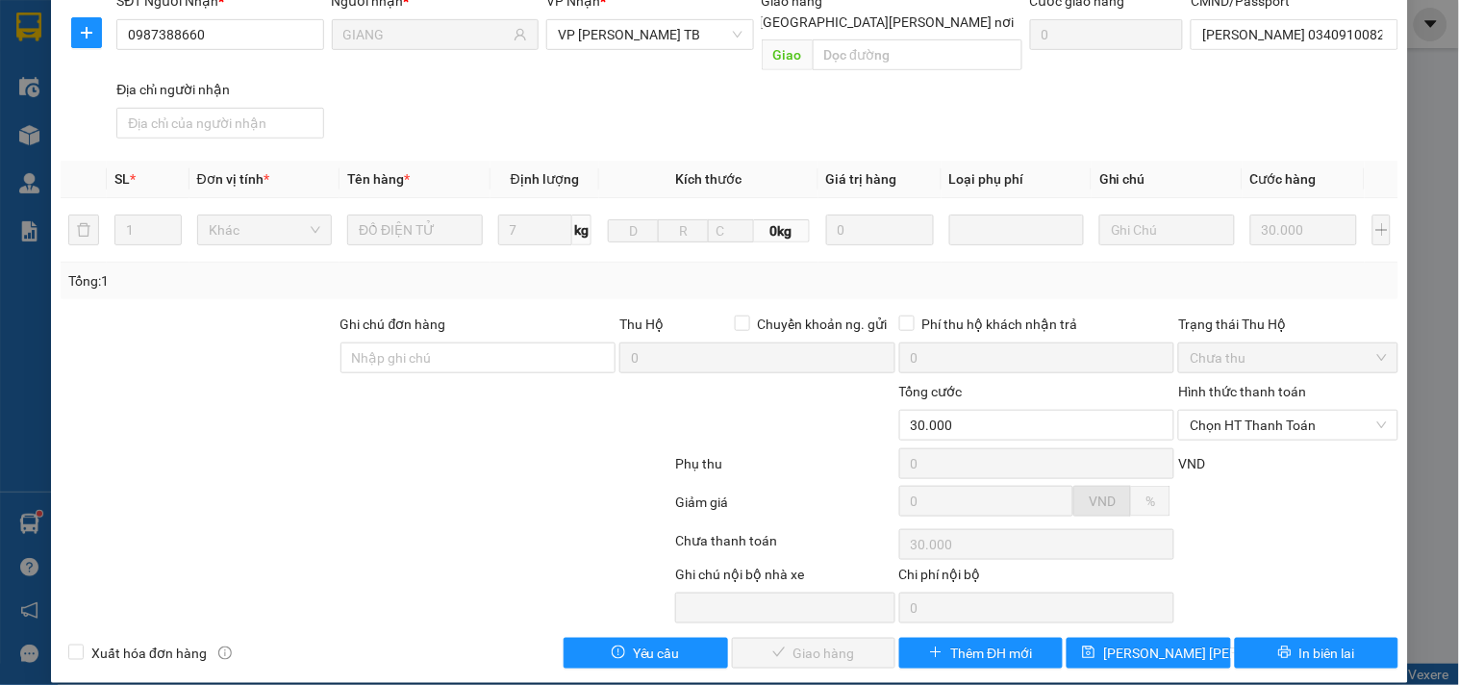
click at [1316, 387] on div "Hình thức thanh toán" at bounding box center [1287, 395] width 219 height 29
click at [1302, 411] on span "Chọn HT Thanh Toán" at bounding box center [1288, 425] width 196 height 29
click at [1282, 446] on div "Tại văn phòng" at bounding box center [1276, 442] width 194 height 21
type input "0"
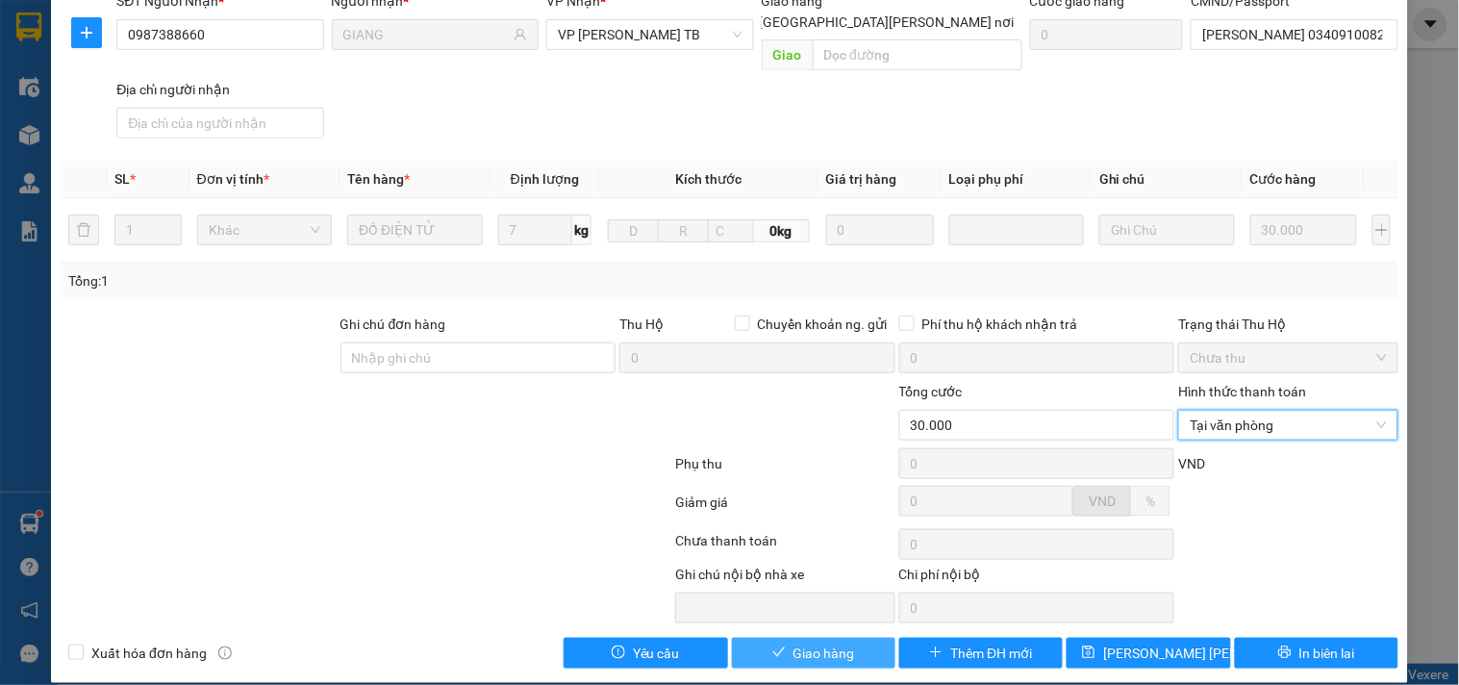
click at [841, 643] on span "Giao hàng" at bounding box center [825, 653] width 62 height 21
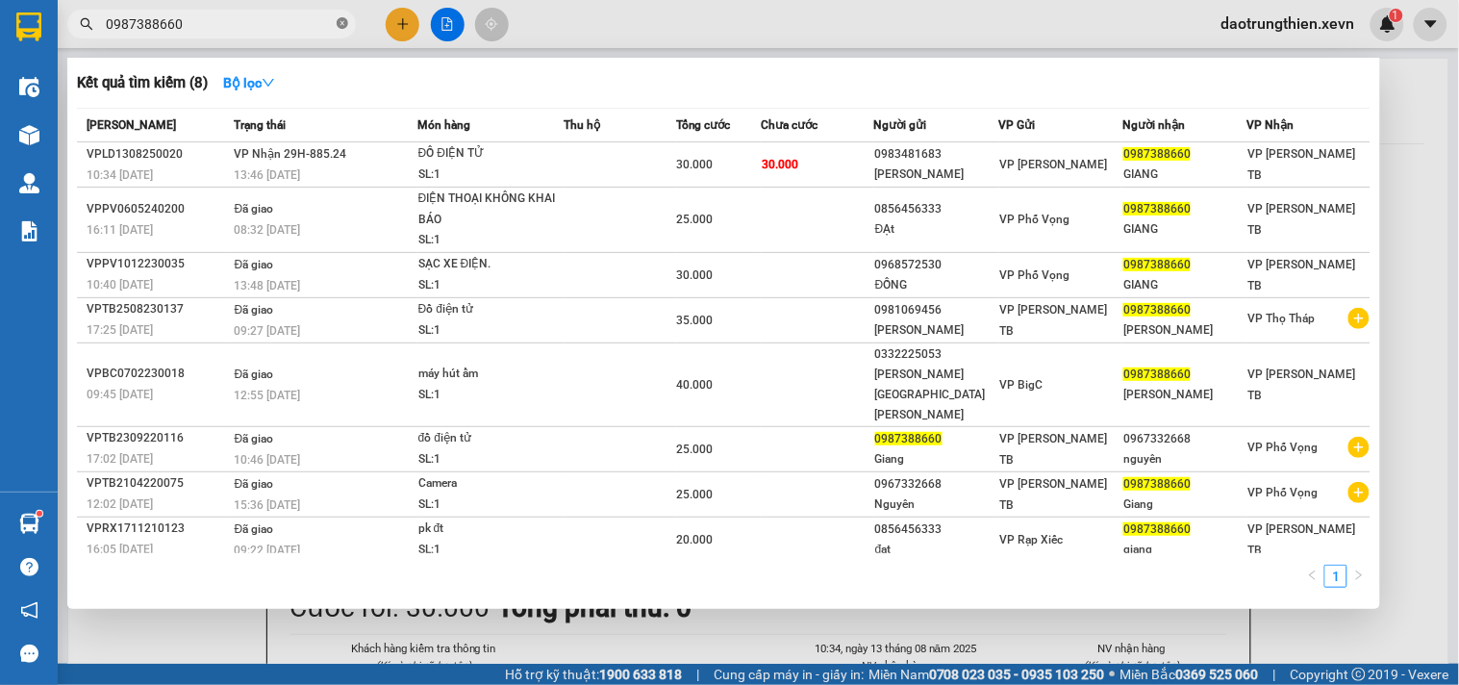
click at [342, 22] on icon "close-circle" at bounding box center [343, 23] width 12 height 12
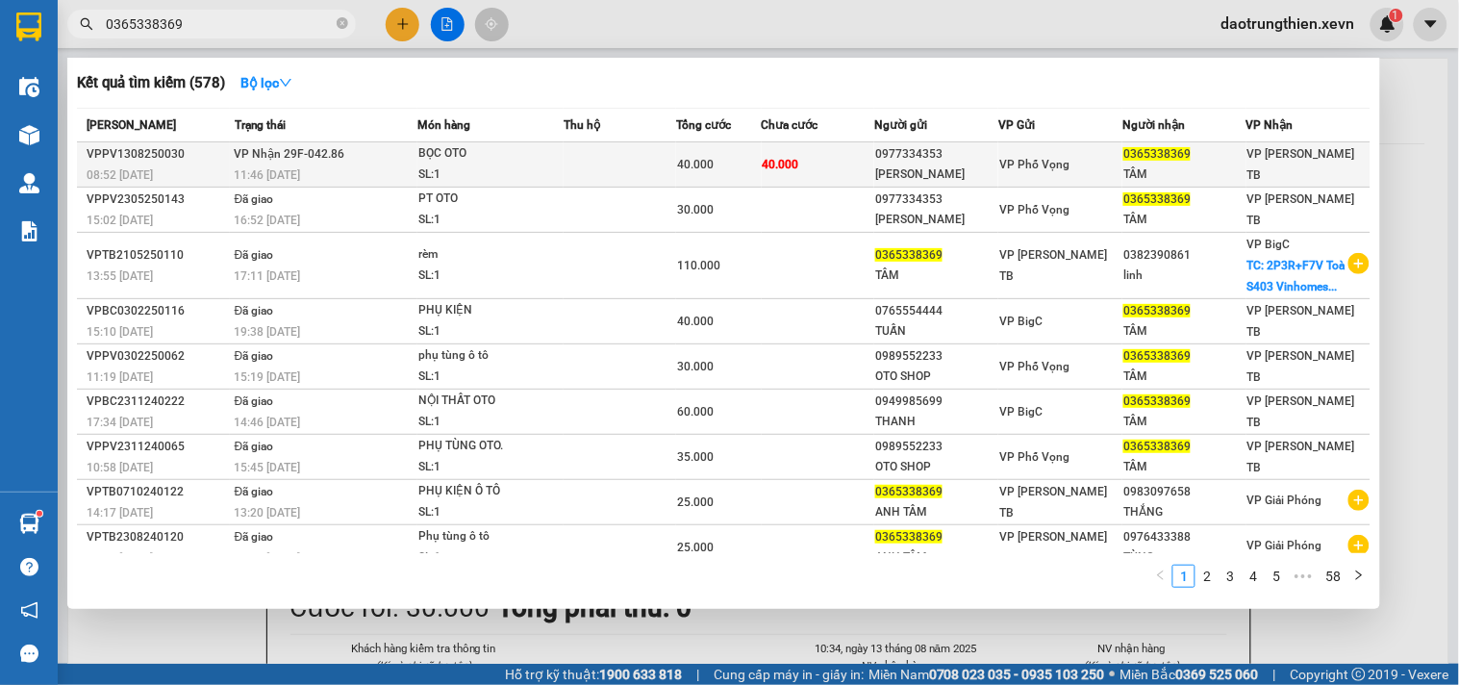
type input "0365338369"
click at [985, 164] on div "0977334353" at bounding box center [936, 154] width 122 height 20
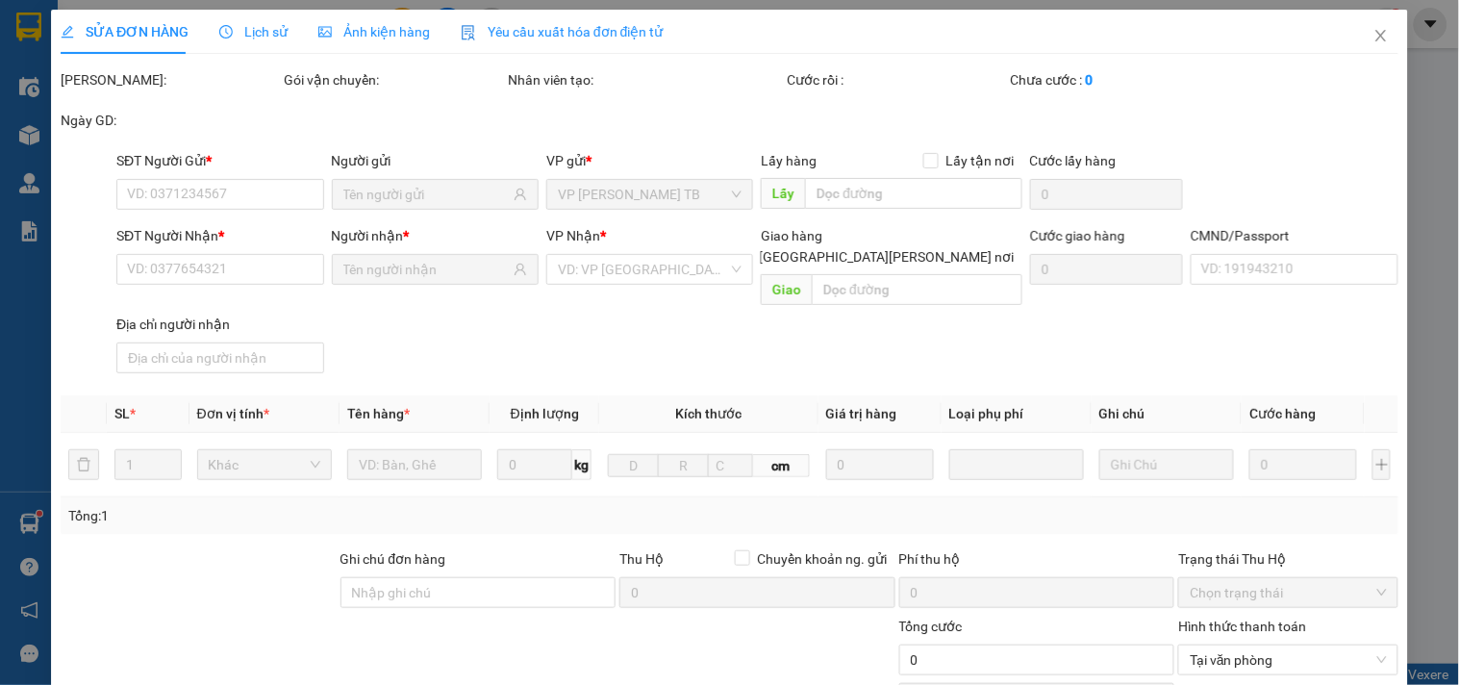
type input "0977334353"
type input "MR OTO"
type input "0365338369"
type input "TÂM"
type input "025086001512 NG TTRỌNG TOẢN"
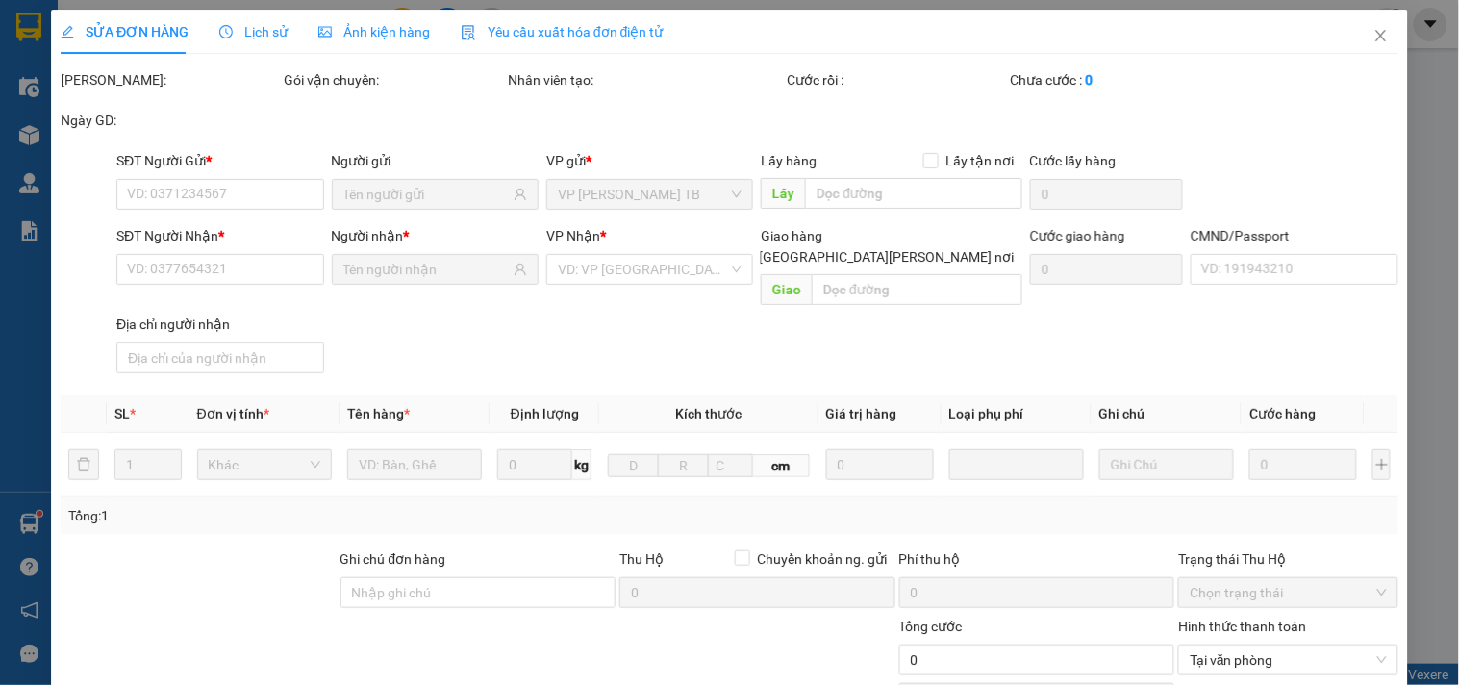
type input "40.000"
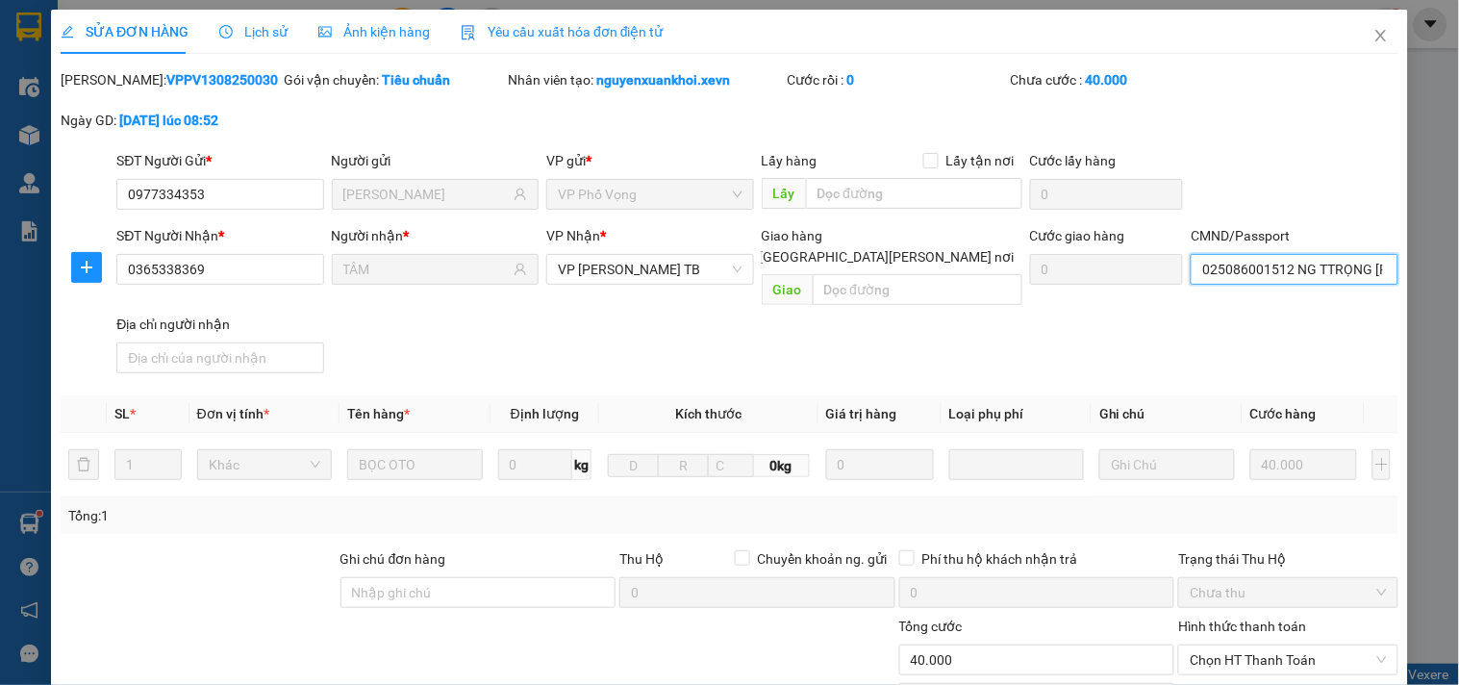
click at [1302, 271] on input "025086001512 NG TTRỌNG TOẢN" at bounding box center [1294, 269] width 207 height 31
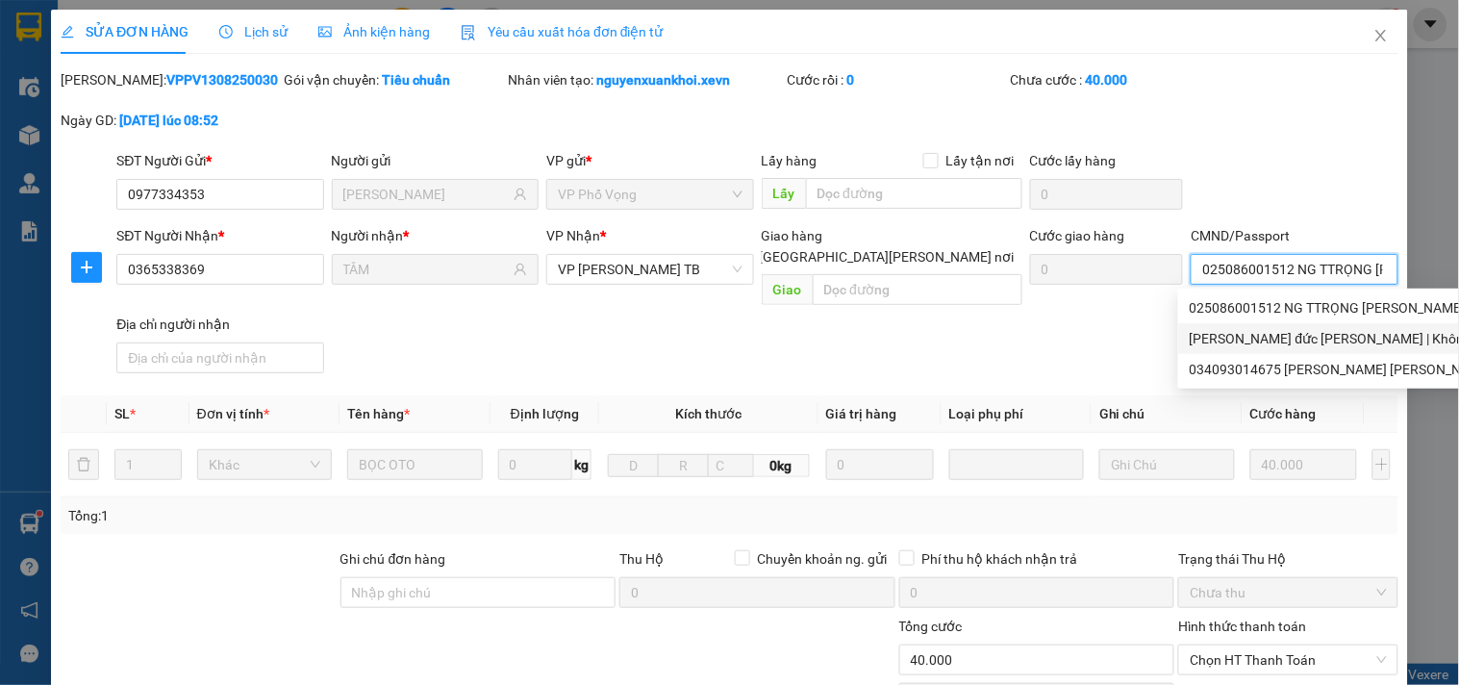
click at [1351, 346] on div "nguyễn đức tâm | Không có địa chỉ" at bounding box center [1395, 338] width 411 height 21
type input "nguyễn đức tâm"
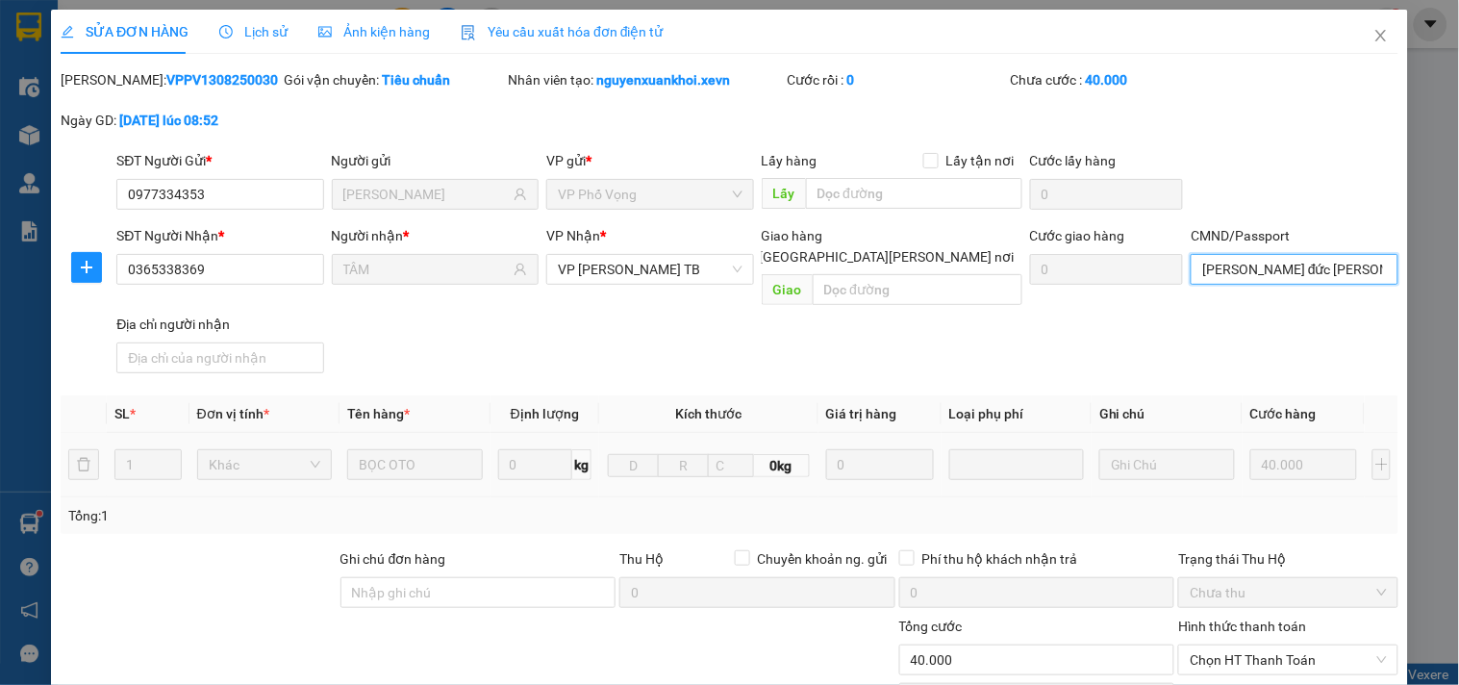
scroll to position [235, 0]
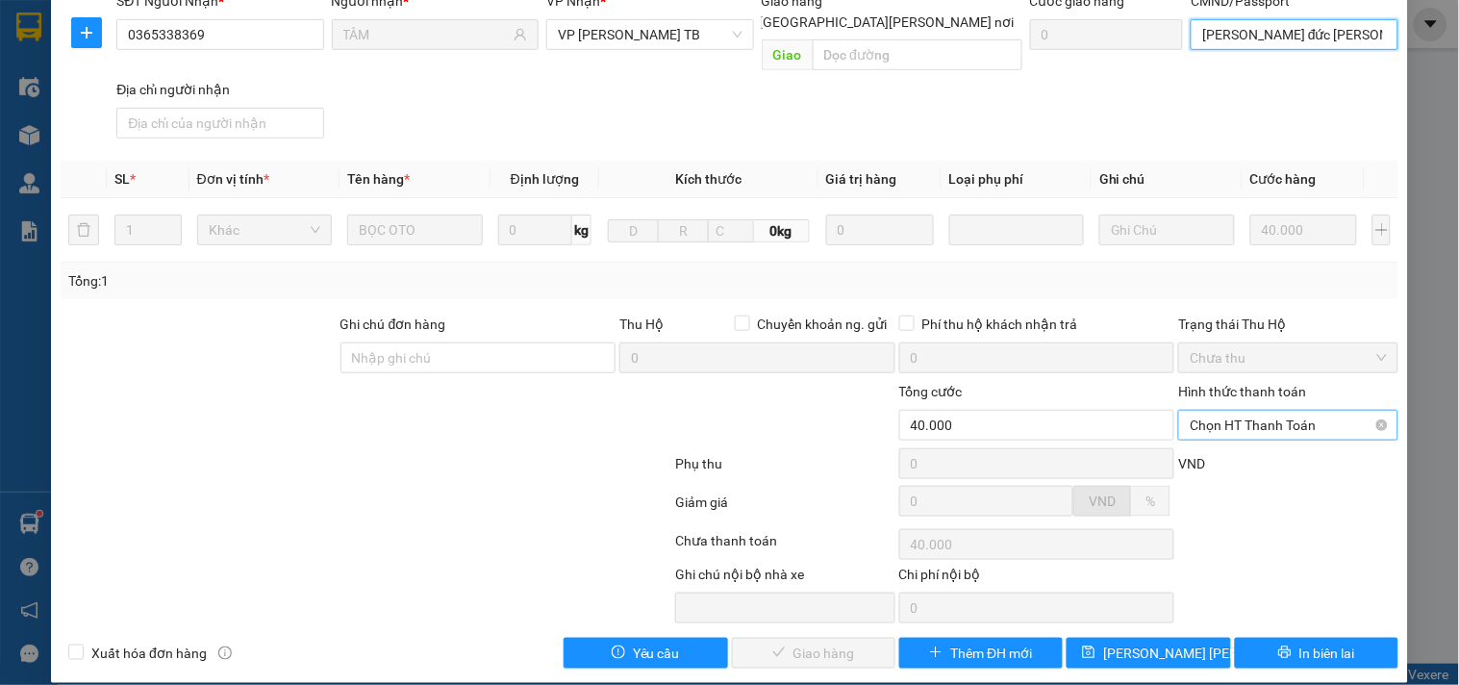
click at [1294, 411] on span "Chọn HT Thanh Toán" at bounding box center [1288, 425] width 196 height 29
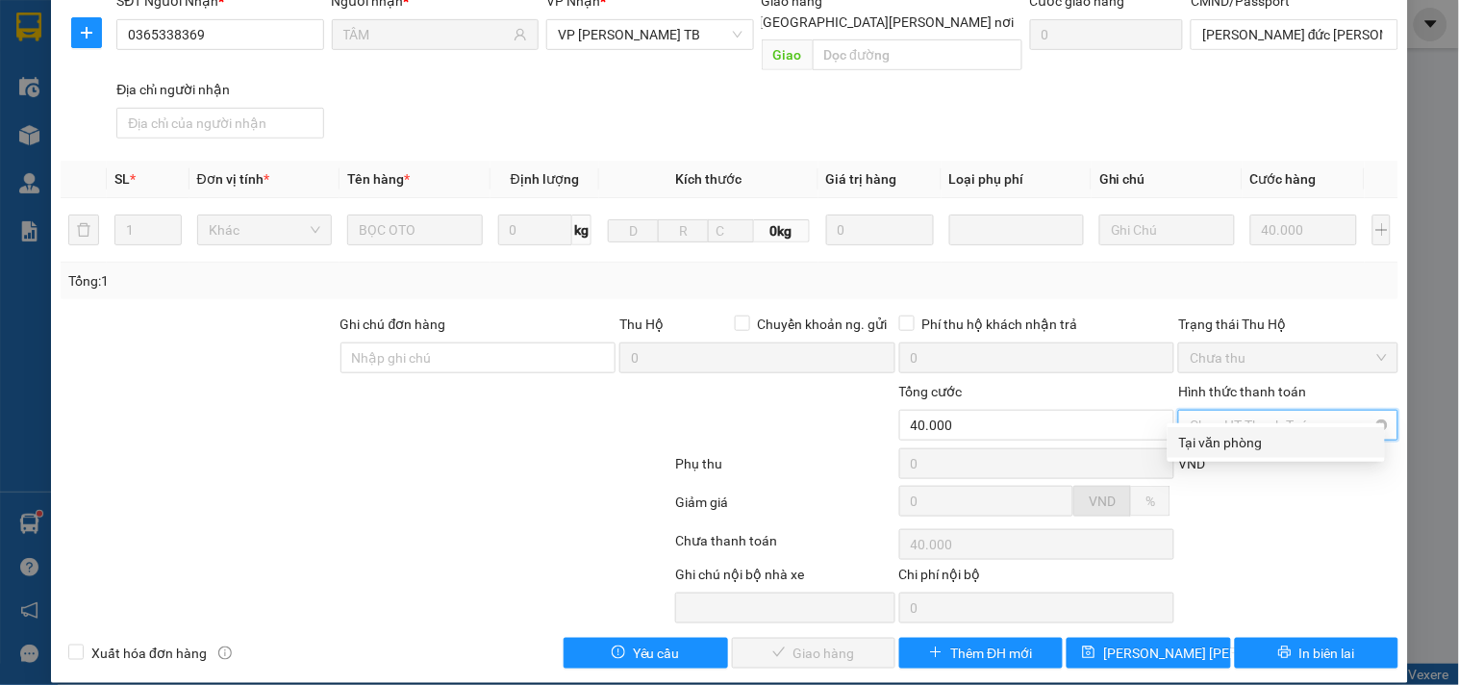
click at [1287, 435] on div "Tại văn phòng" at bounding box center [1276, 442] width 194 height 21
type input "0"
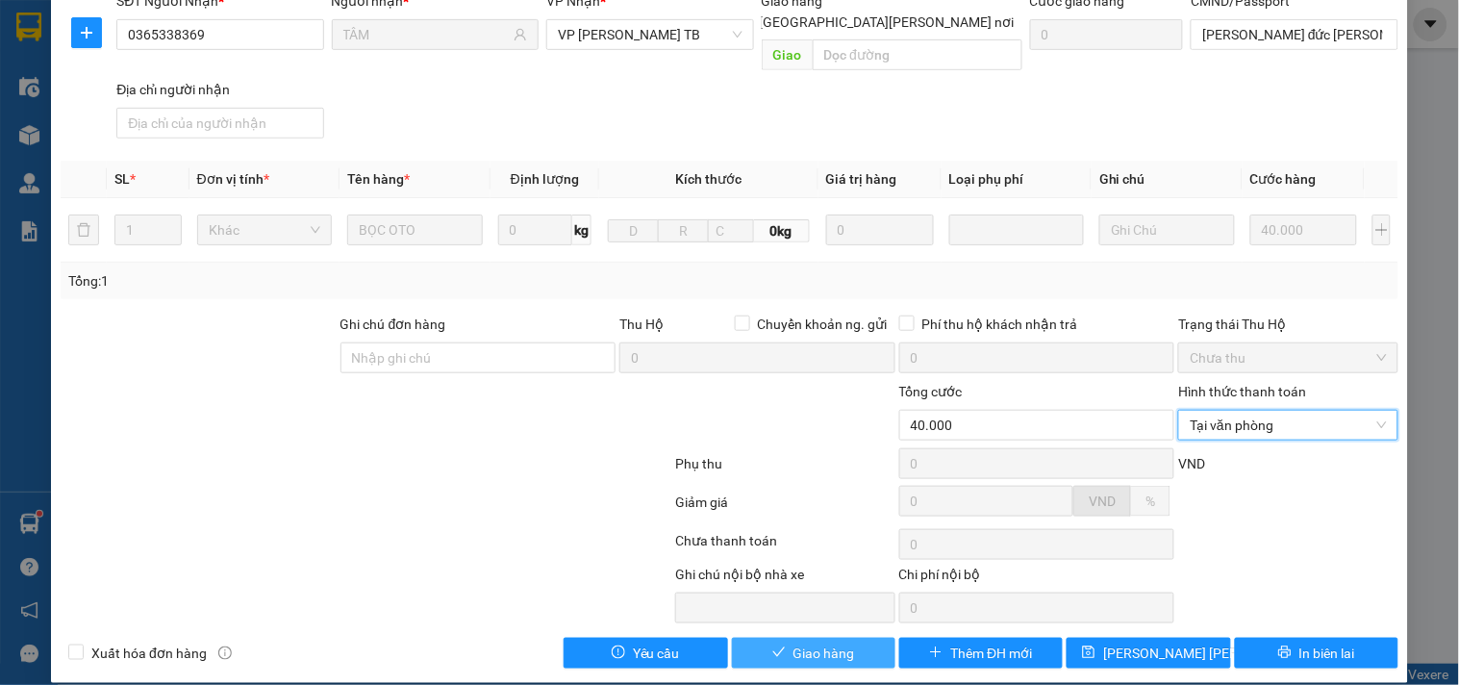
click at [830, 643] on span "Giao hàng" at bounding box center [825, 653] width 62 height 21
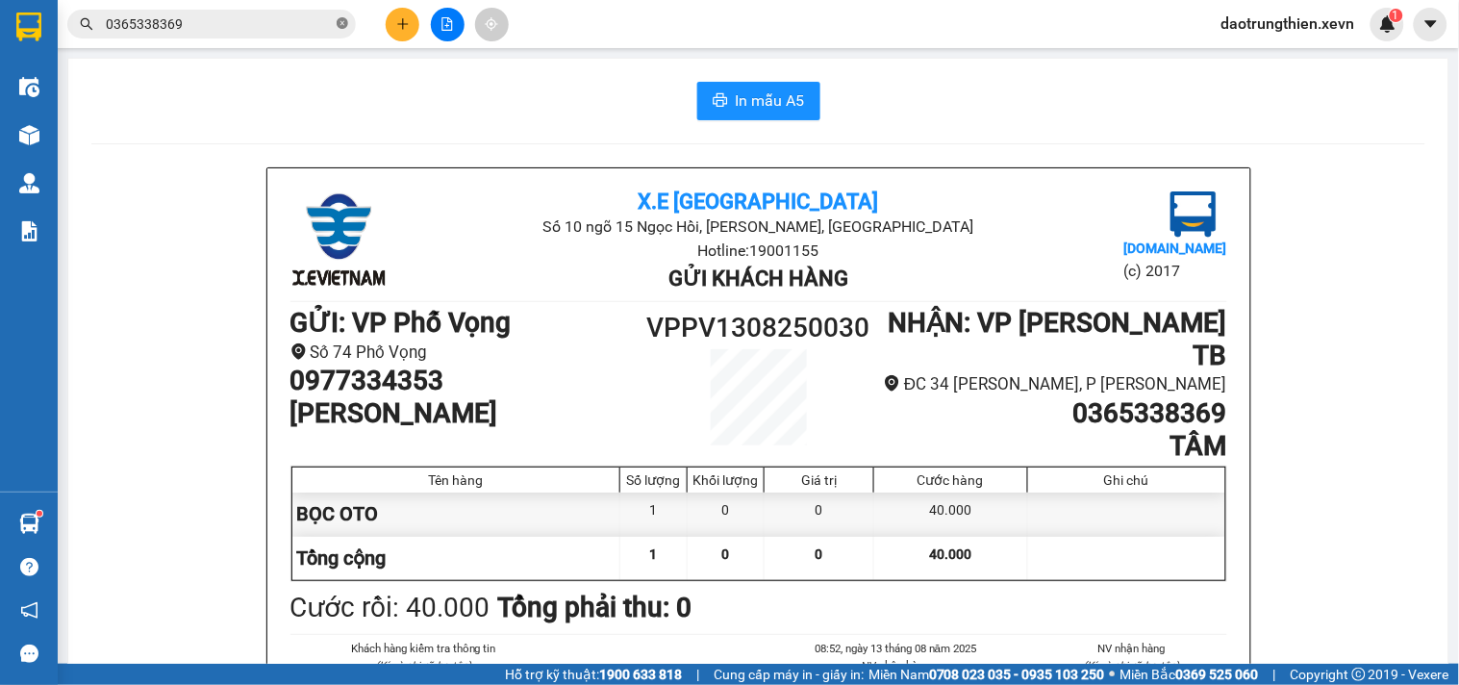
click at [340, 24] on icon "close-circle" at bounding box center [343, 23] width 12 height 12
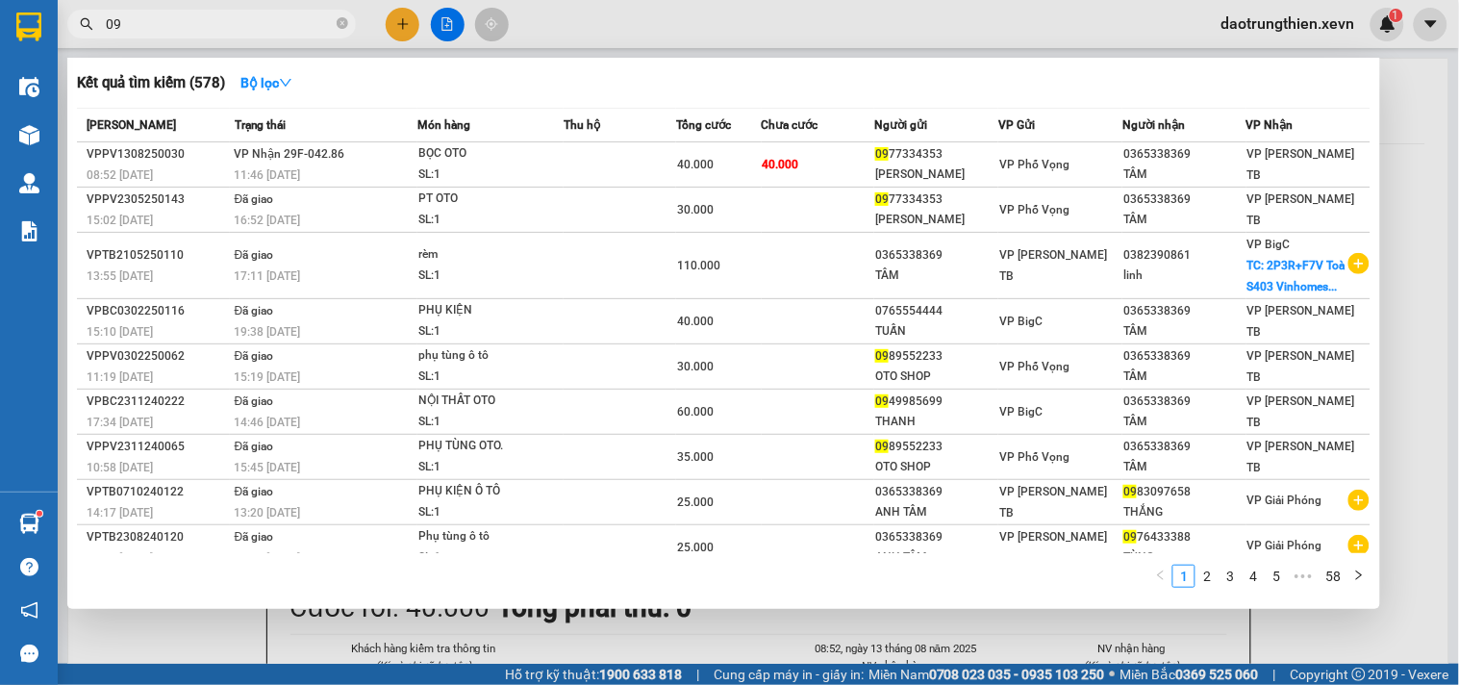
click at [167, 23] on input "09" at bounding box center [219, 23] width 227 height 21
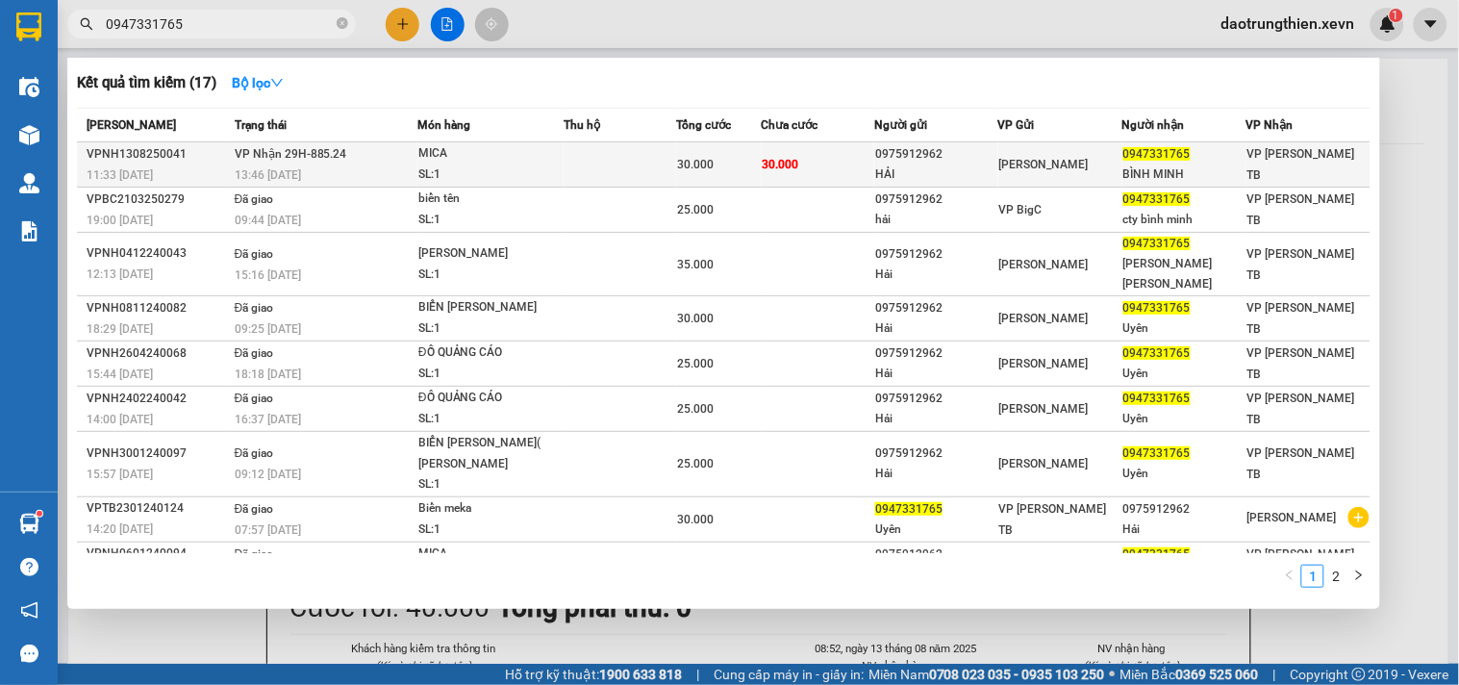
type input "0947331765"
click at [1189, 166] on div "BÌNH MINH" at bounding box center [1184, 174] width 122 height 20
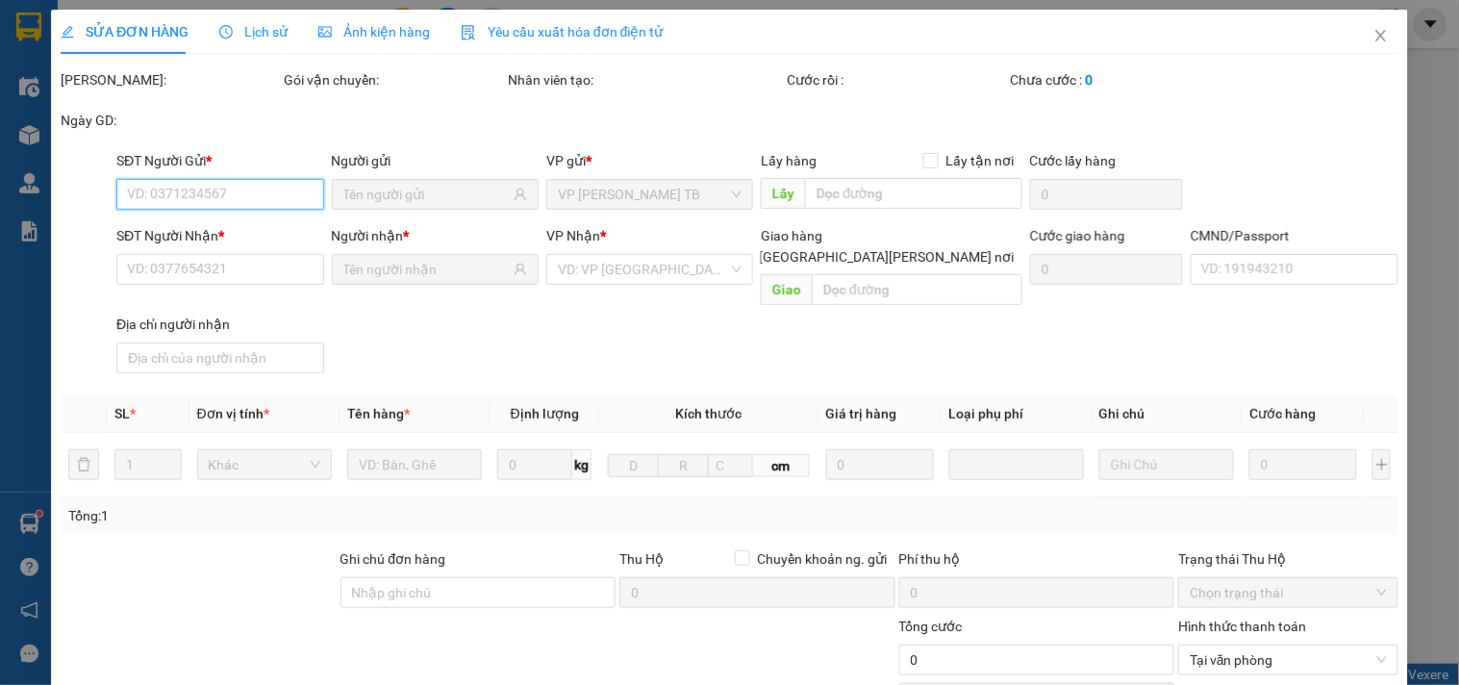
type input "0975912962"
type input "HẢI"
type input "0947331765"
type input "BÌNH MINH"
type input "034077000444 BUI NGỌC UYÊN"
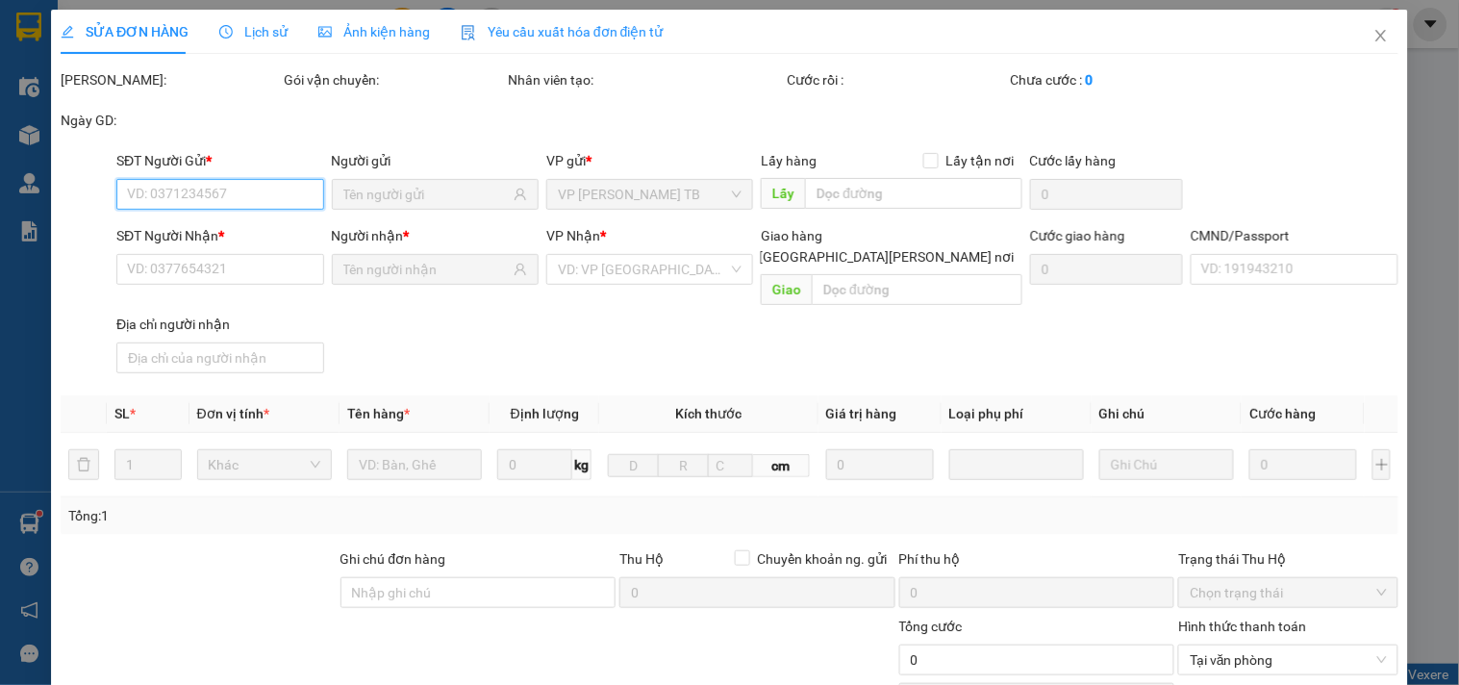
type input "30.000"
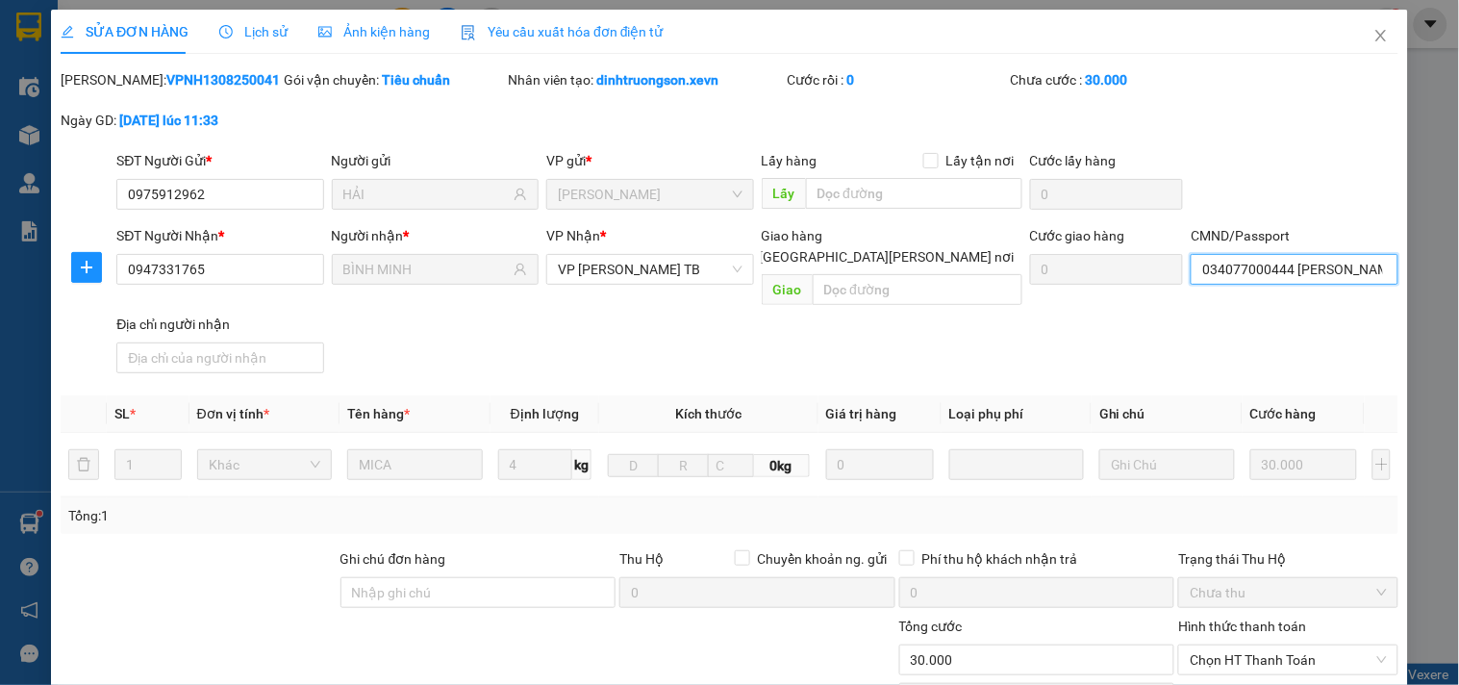
click at [1360, 279] on input "034077000444 BUI NGỌC UYÊN" at bounding box center [1294, 269] width 207 height 31
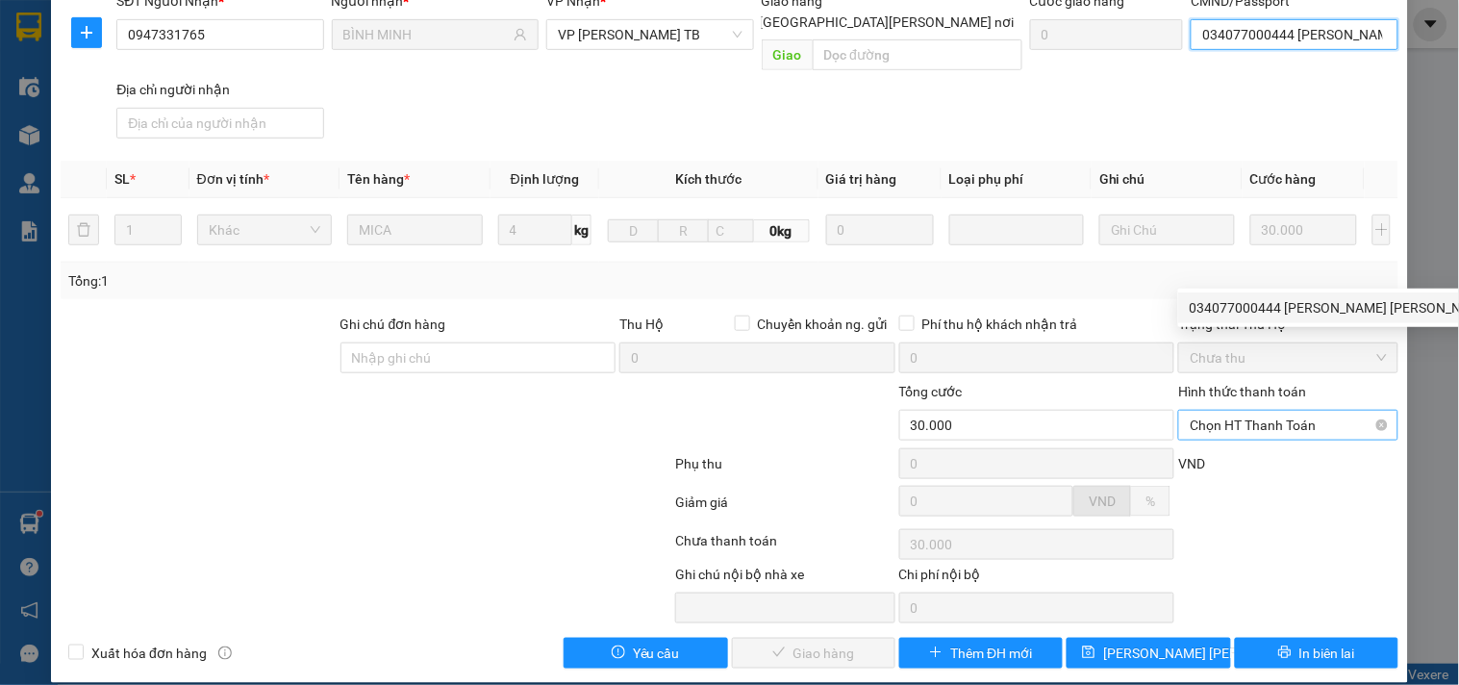
click at [1270, 411] on span "Chọn HT Thanh Toán" at bounding box center [1288, 425] width 196 height 29
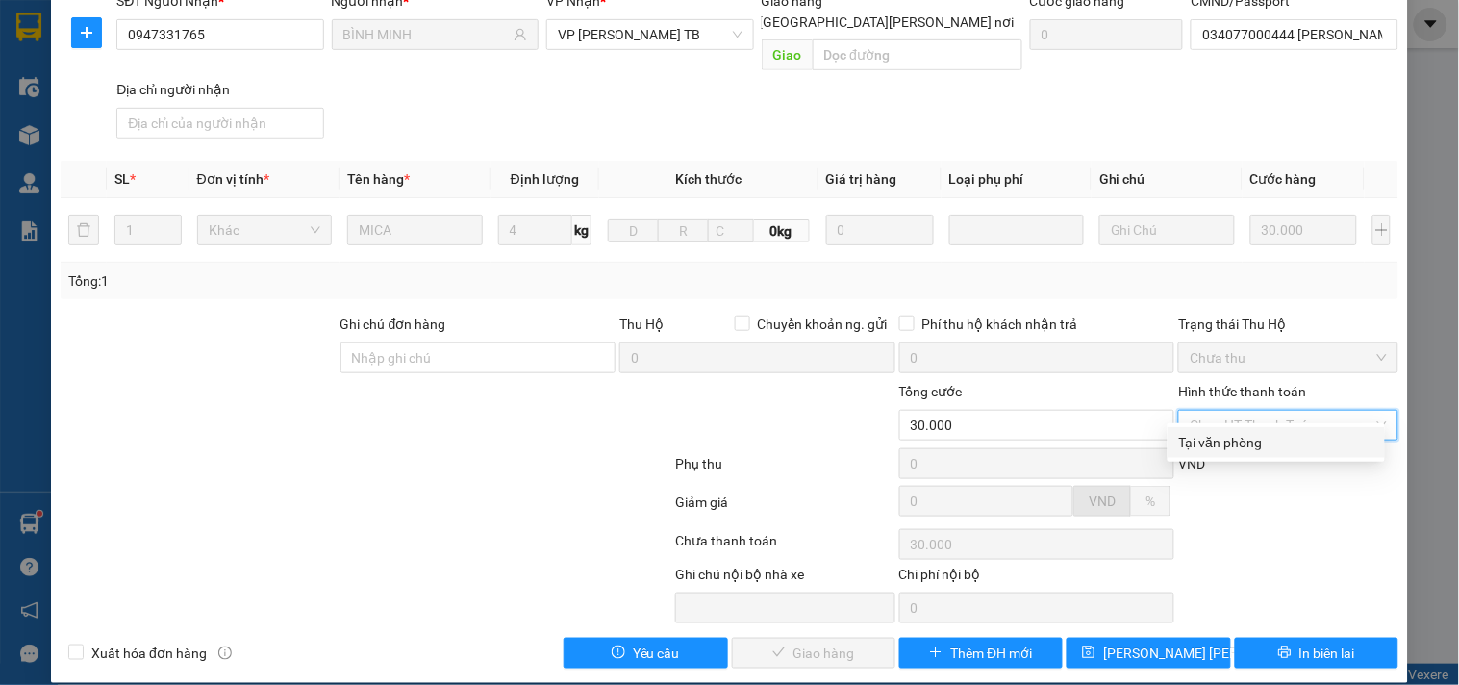
click at [1268, 435] on div "Tại văn phòng" at bounding box center [1276, 442] width 194 height 21
type input "0"
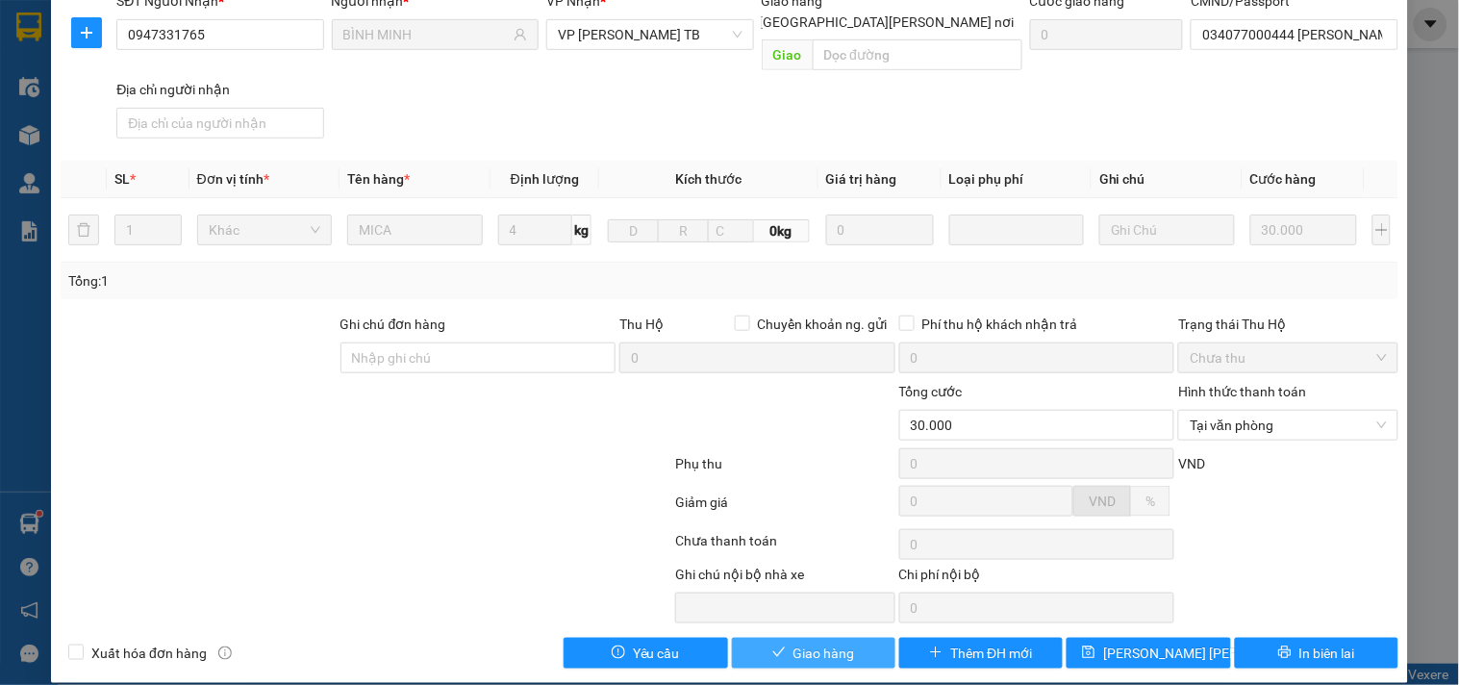
click at [850, 638] on button "Giao hàng" at bounding box center [814, 653] width 164 height 31
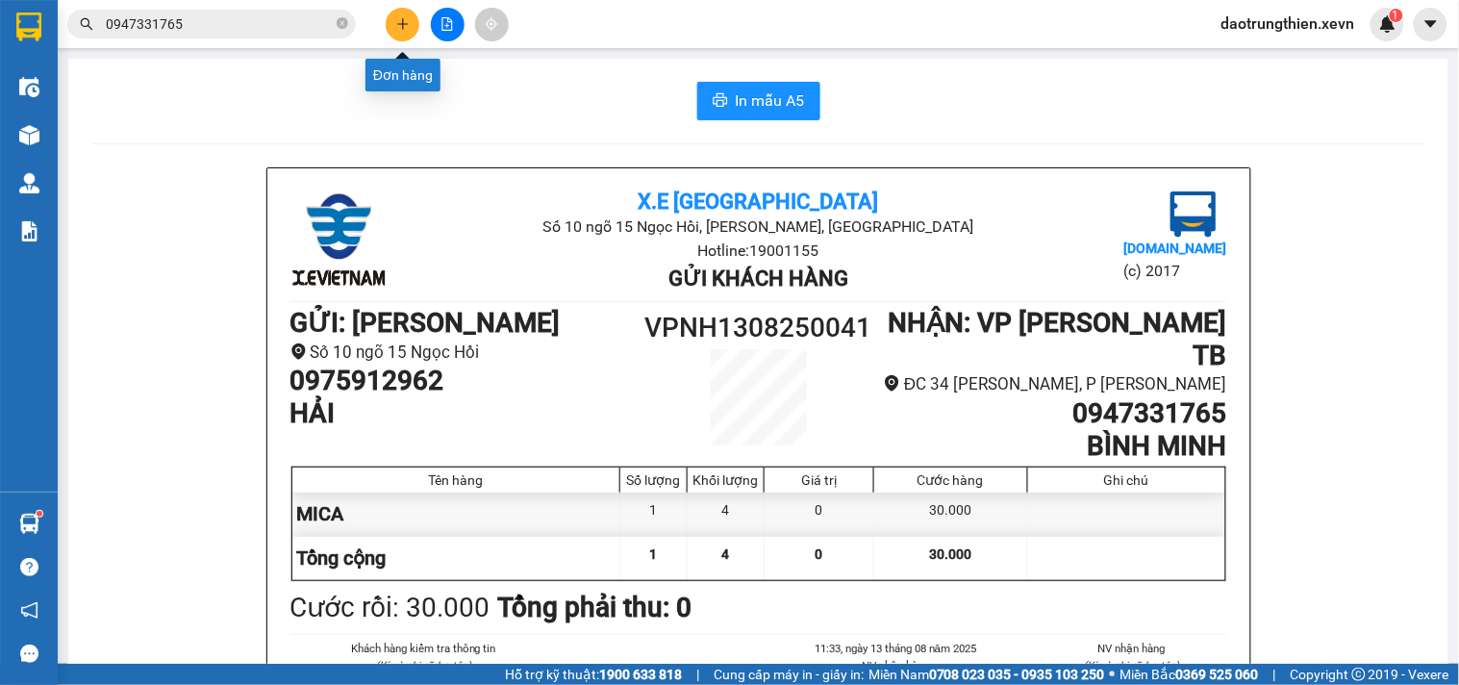
click at [401, 24] on icon "plus" at bounding box center [402, 23] width 11 height 1
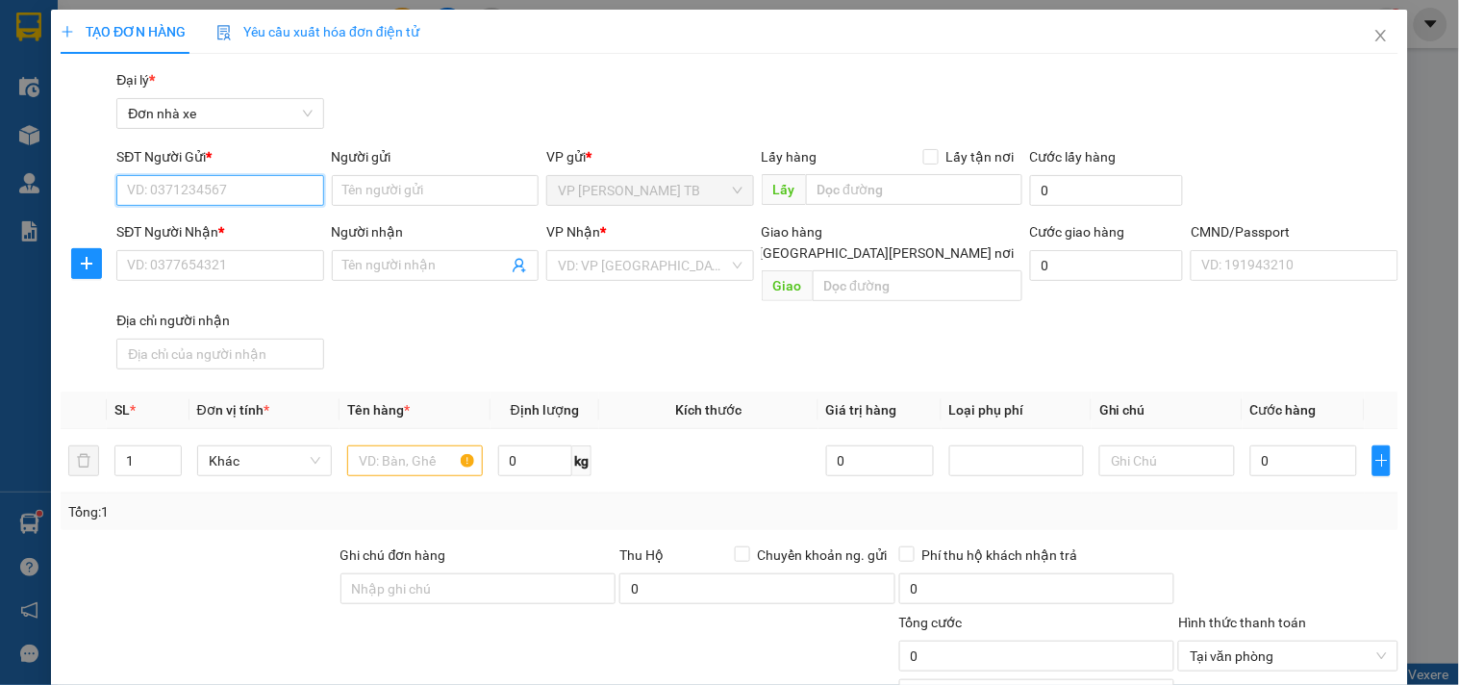
click at [237, 202] on input "SĐT Người Gửi *" at bounding box center [219, 190] width 207 height 31
type input "0366471458"
click at [289, 226] on div "0366471458 - CÔNG" at bounding box center [218, 228] width 182 height 21
type input "CÔNG"
type input "0917081856"
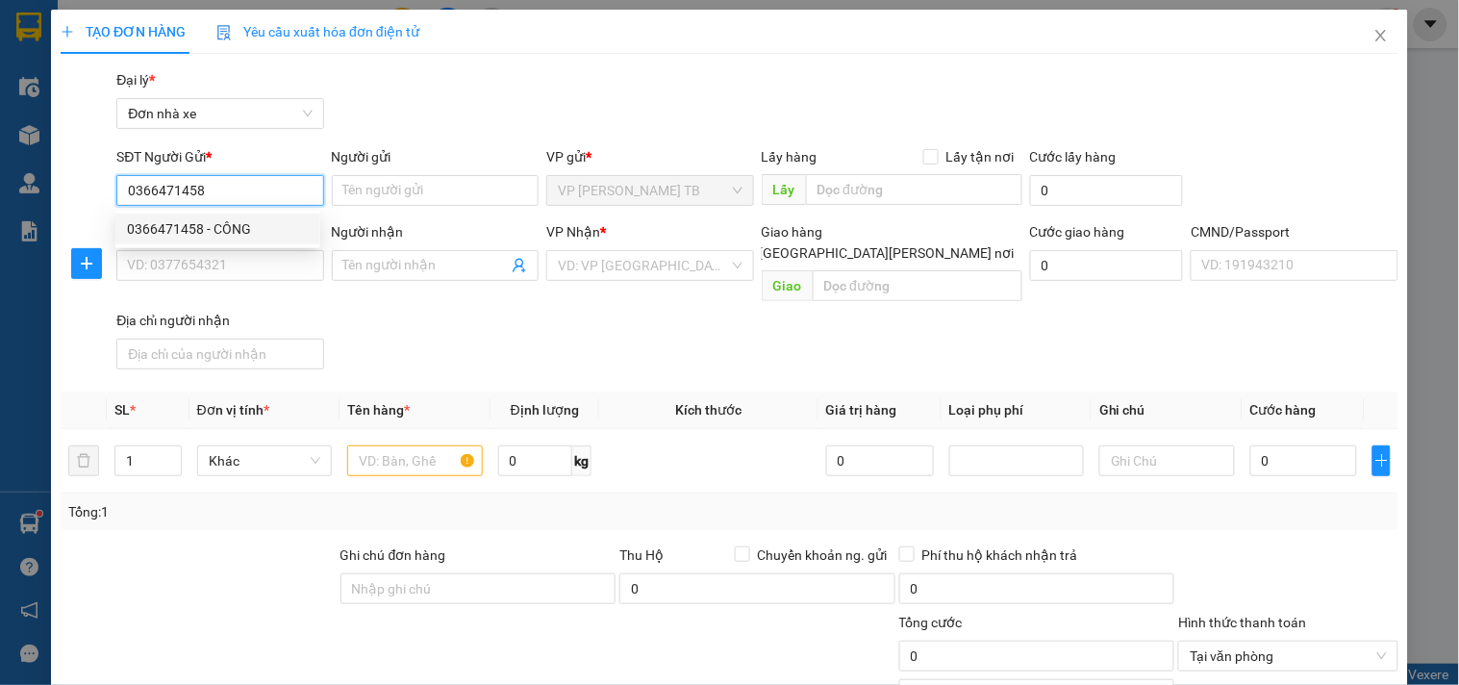
type input "MELATEC"
type input "1"
type input "0366471458"
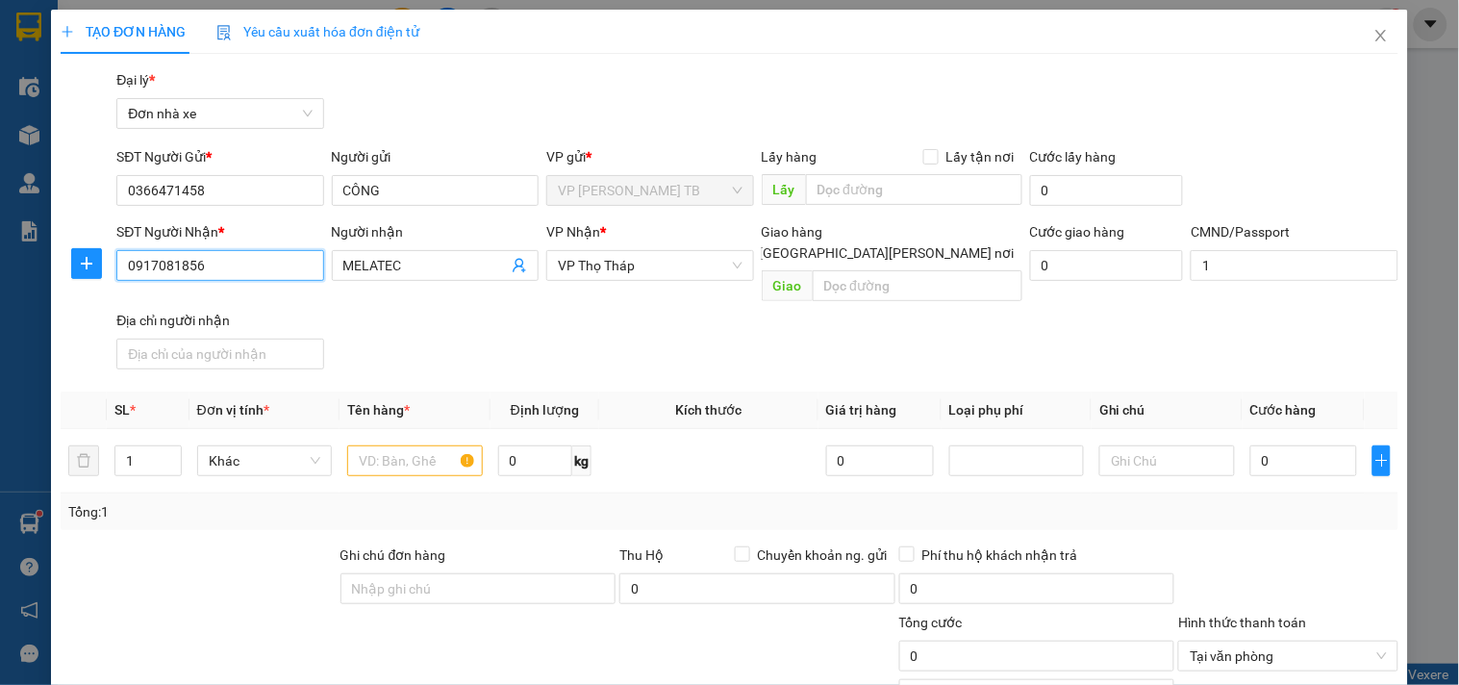
click at [291, 261] on input "0917081856" at bounding box center [219, 265] width 207 height 31
click at [396, 445] on input "text" at bounding box center [414, 460] width 135 height 31
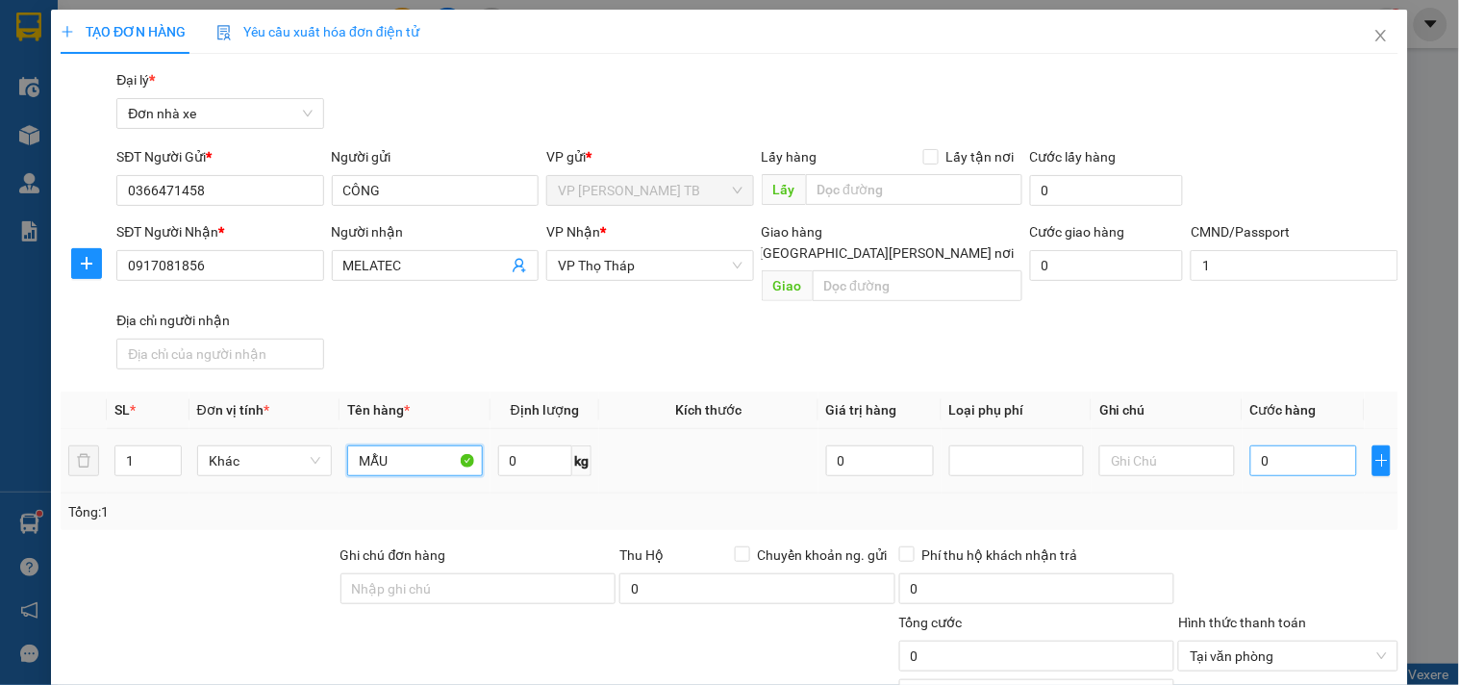
type input "MẪU"
click at [1274, 448] on input "0" at bounding box center [1304, 460] width 108 height 31
type input "2"
type input "25"
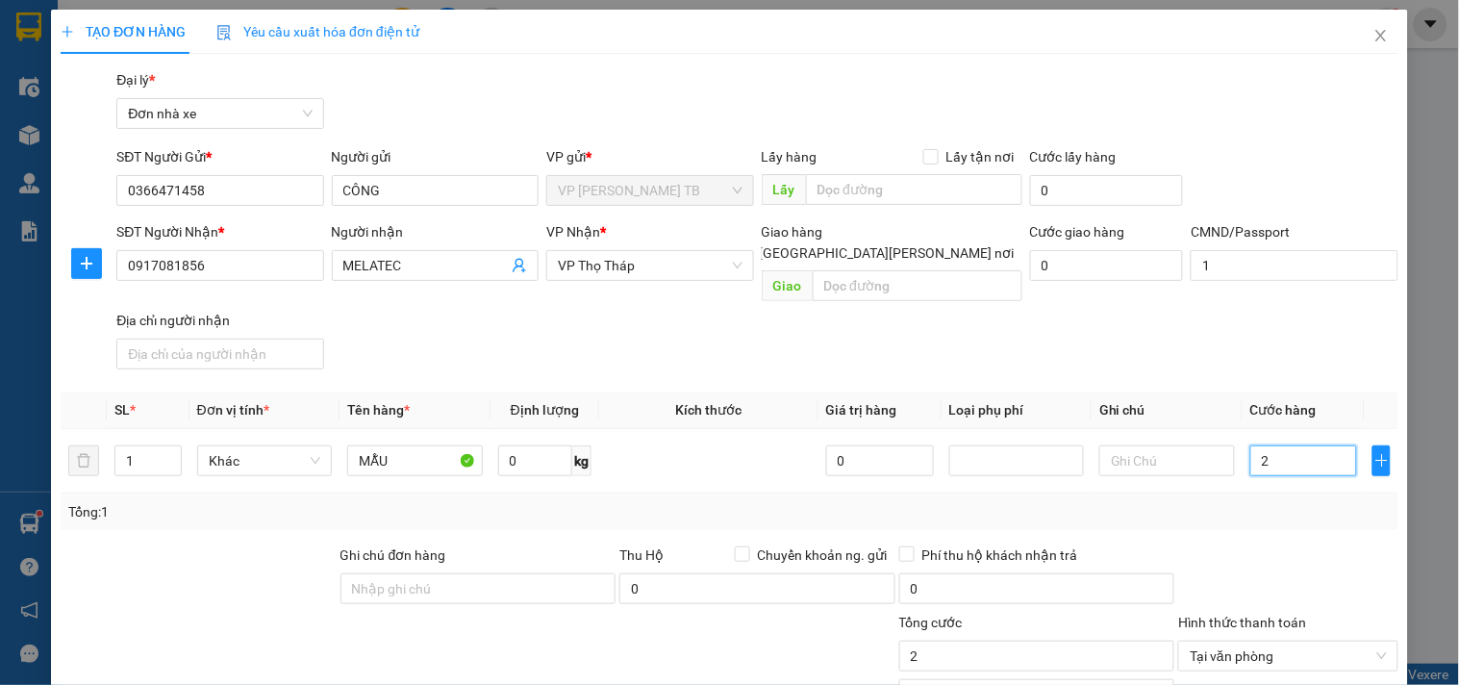
type input "25"
type input "25.000"
click at [1110, 274] on input "0" at bounding box center [1107, 265] width 154 height 31
click at [1110, 273] on input "0" at bounding box center [1107, 265] width 154 height 31
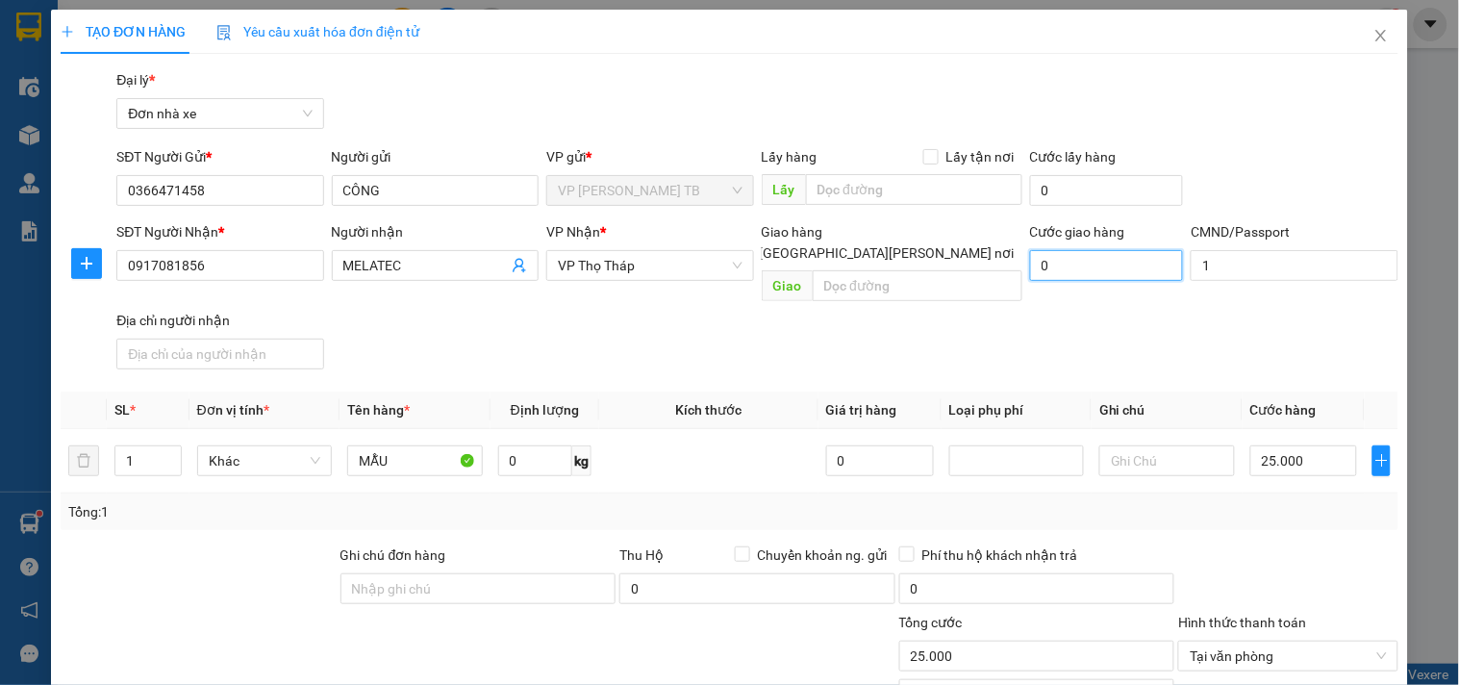
type input "0"
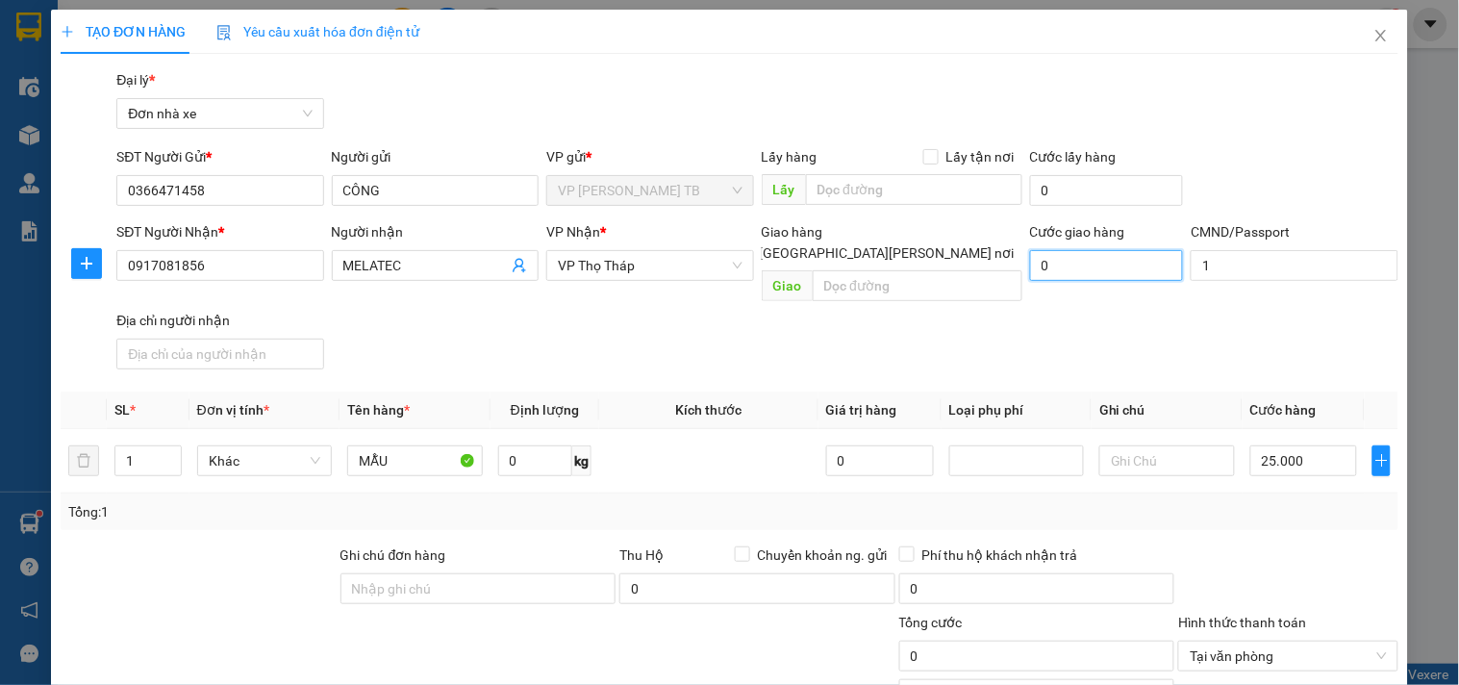
type input "25.000"
click at [1110, 273] on input "0" at bounding box center [1107, 265] width 154 height 31
click at [1109, 260] on input "0" at bounding box center [1107, 265] width 154 height 31
type input "0"
click at [1104, 265] on input "0" at bounding box center [1107, 265] width 154 height 31
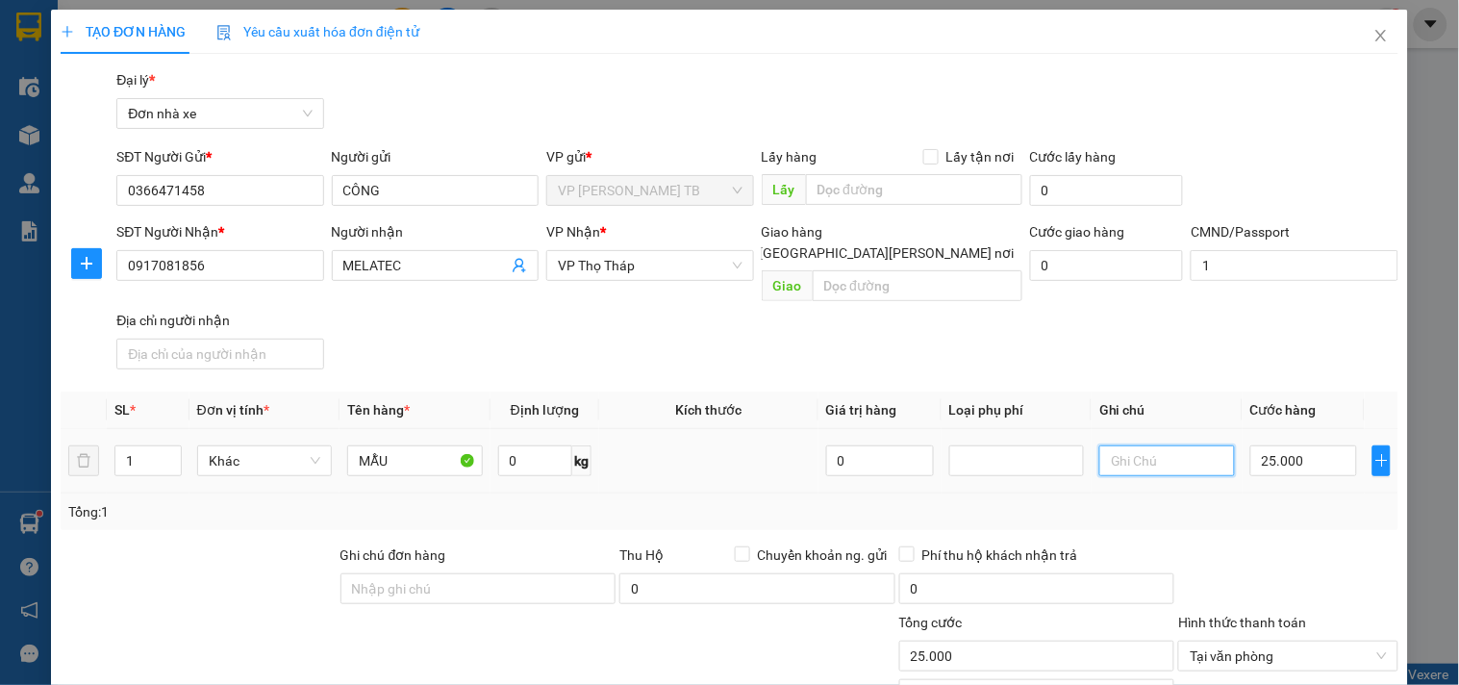
click at [1151, 445] on input "text" at bounding box center [1166, 460] width 135 height 31
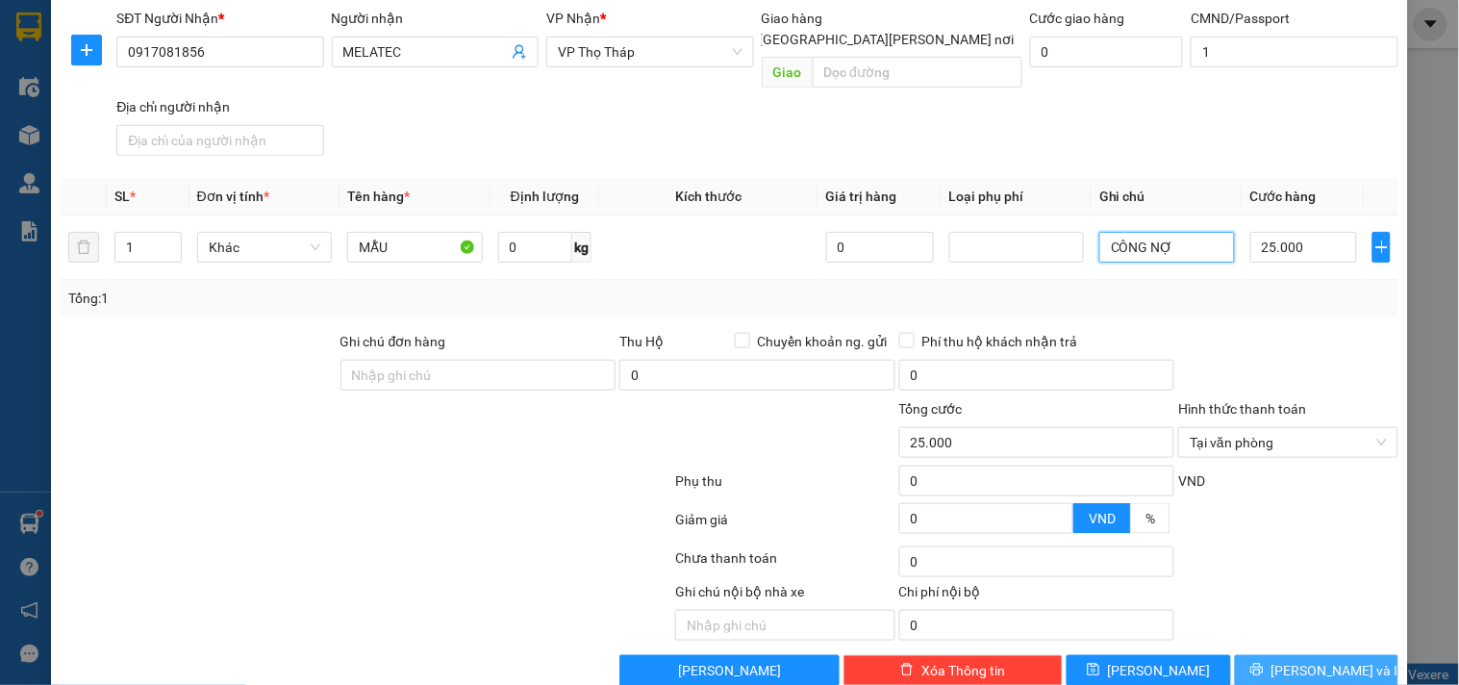
type input "CÔNG NỢ"
click at [1351, 655] on button "[PERSON_NAME] và In" at bounding box center [1317, 670] width 164 height 31
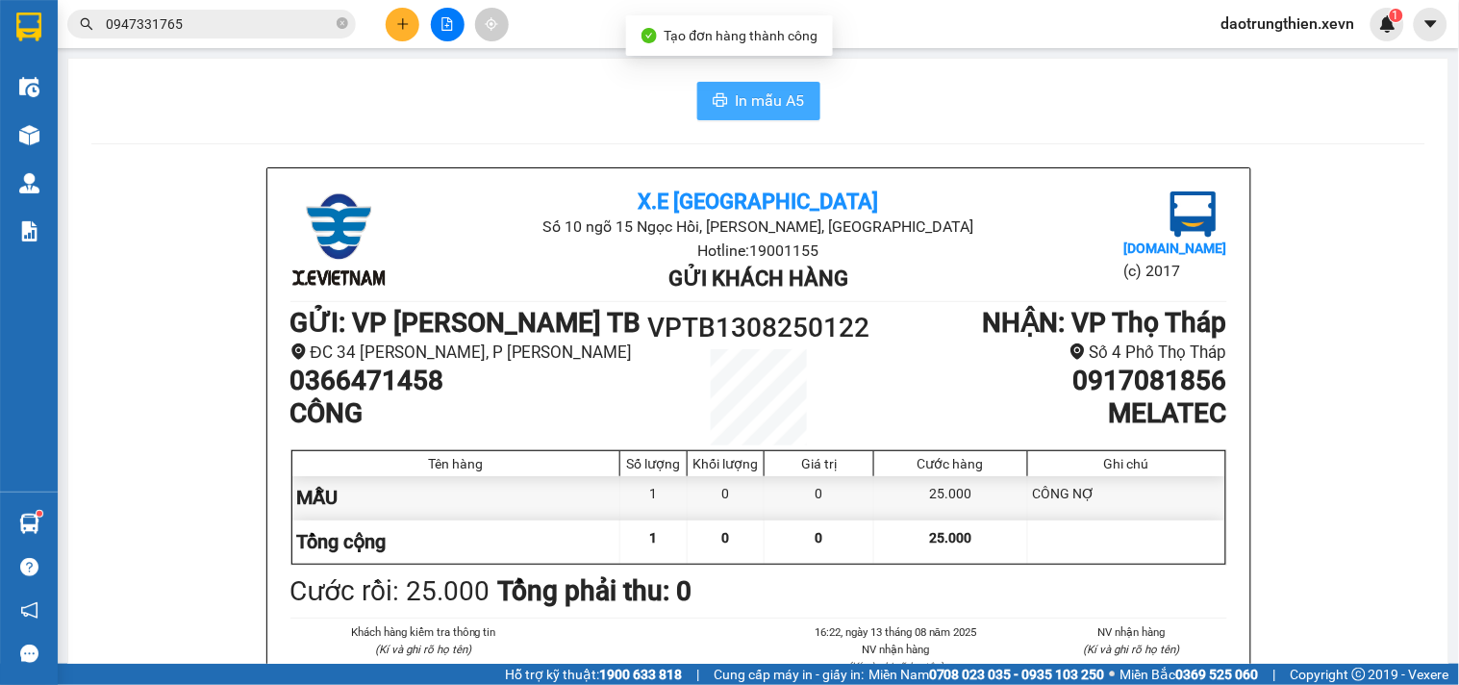
click at [775, 109] on span "In mẫu A5" at bounding box center [770, 100] width 69 height 24
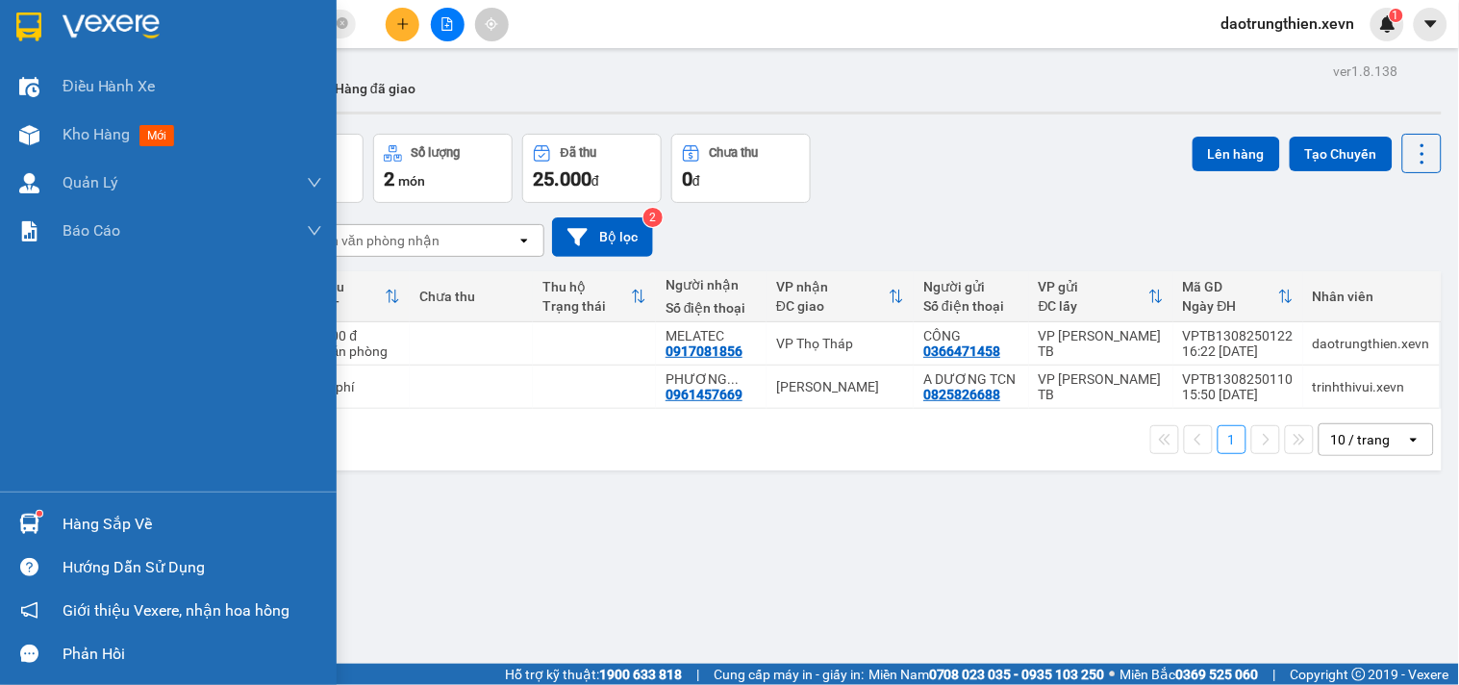
click at [13, 521] on div at bounding box center [30, 524] width 34 height 34
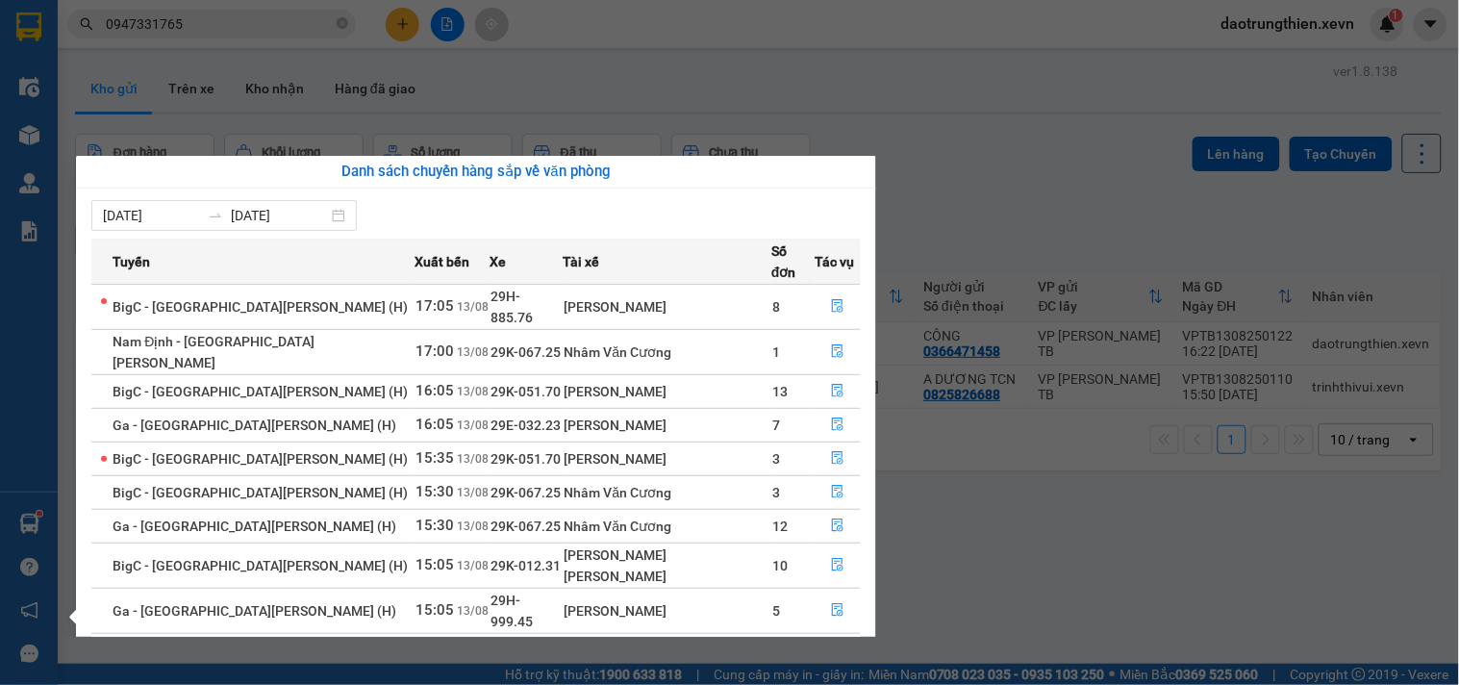
scroll to position [32, 0]
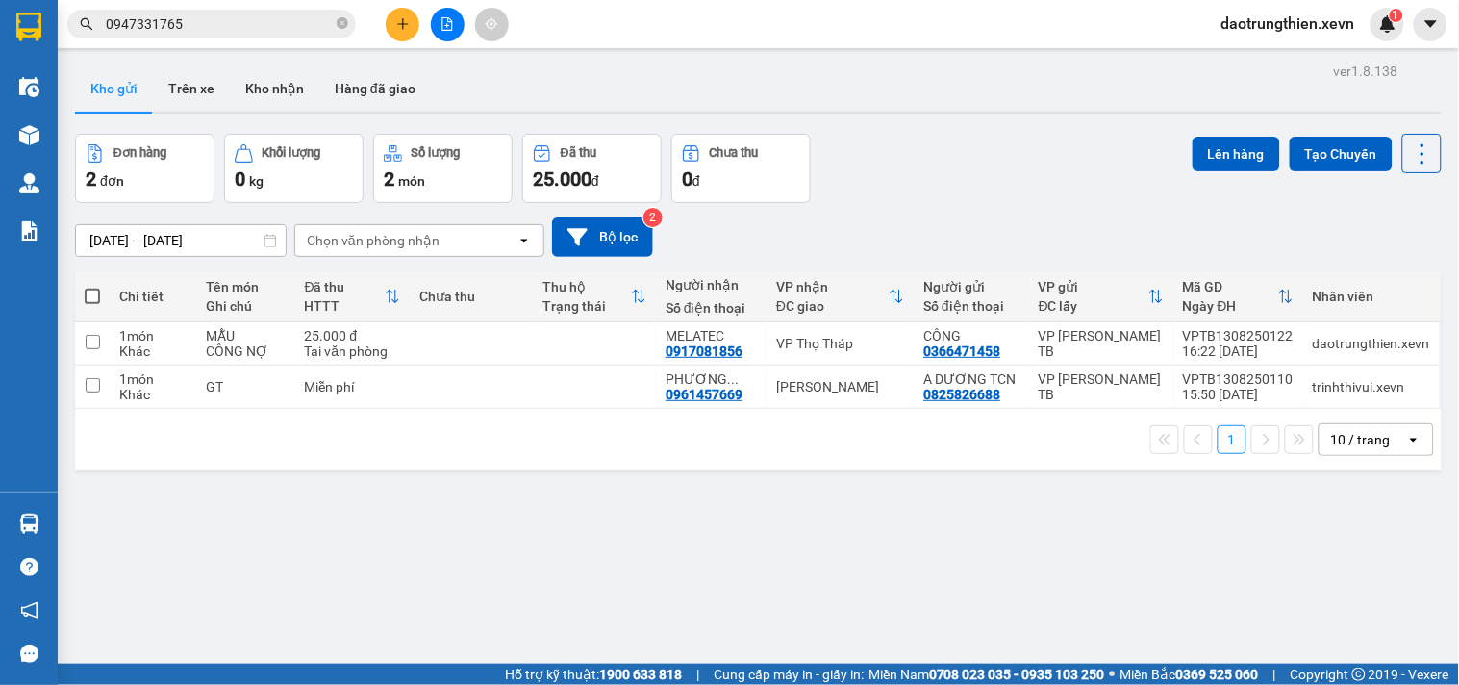
click at [1098, 176] on section "Kết quả tìm kiếm ( 17 ) Bộ lọc Mã ĐH Trạng thái Món hàng Thu hộ Tổng cước Chưa …" at bounding box center [729, 342] width 1459 height 685
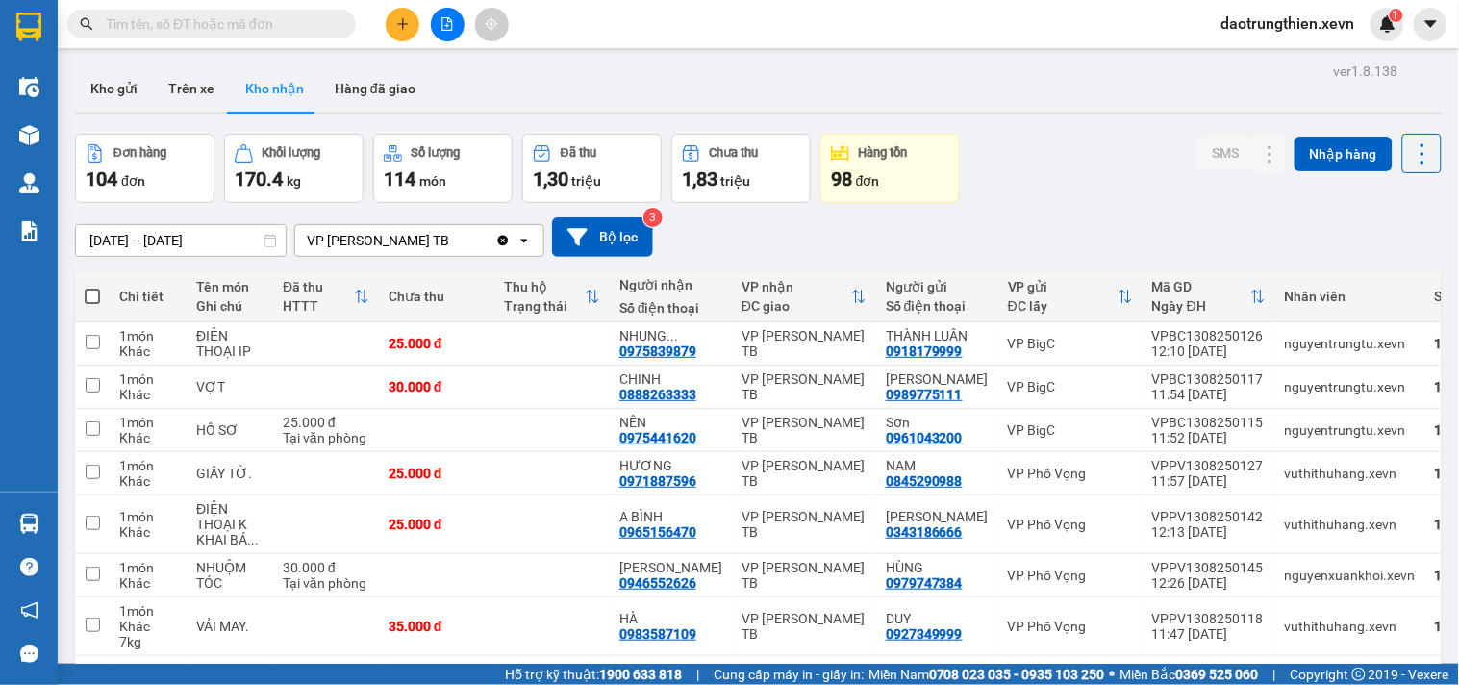
click at [395, 33] on button at bounding box center [403, 25] width 34 height 34
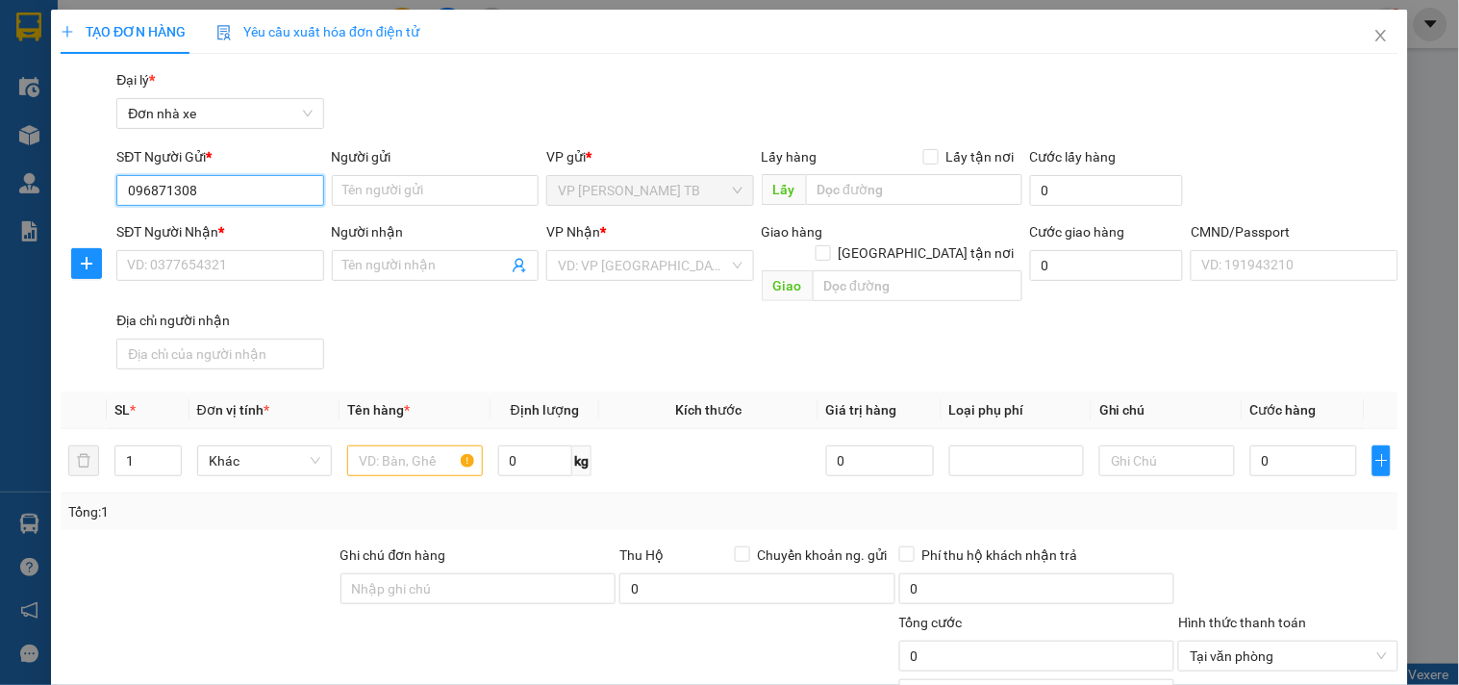
type input "0968713085"
click at [310, 197] on input "0968713085" at bounding box center [219, 190] width 207 height 31
click at [279, 228] on div "0968713085 - THU HỒNG" at bounding box center [221, 228] width 189 height 21
type input "THU HỒNG"
type input "0942806666"
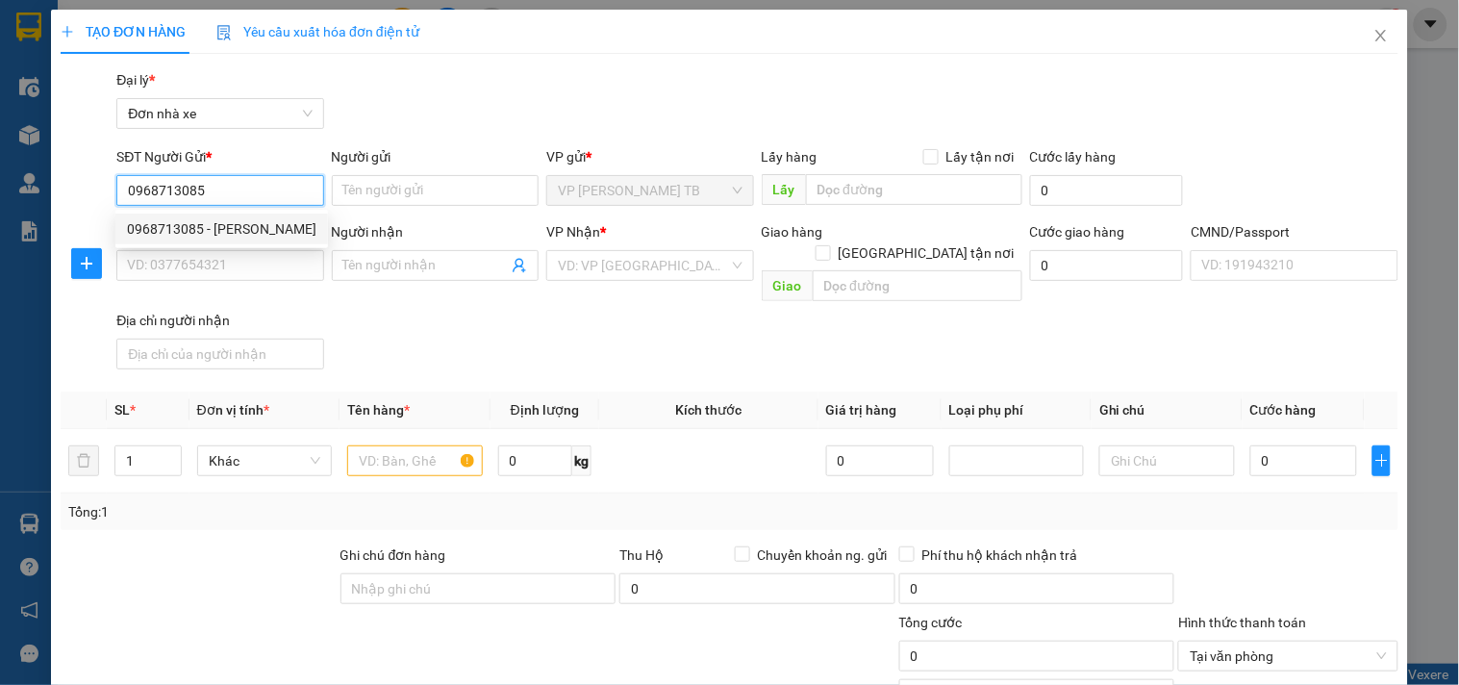
type input "TUẤN"
type input "034090005892 tuấn"
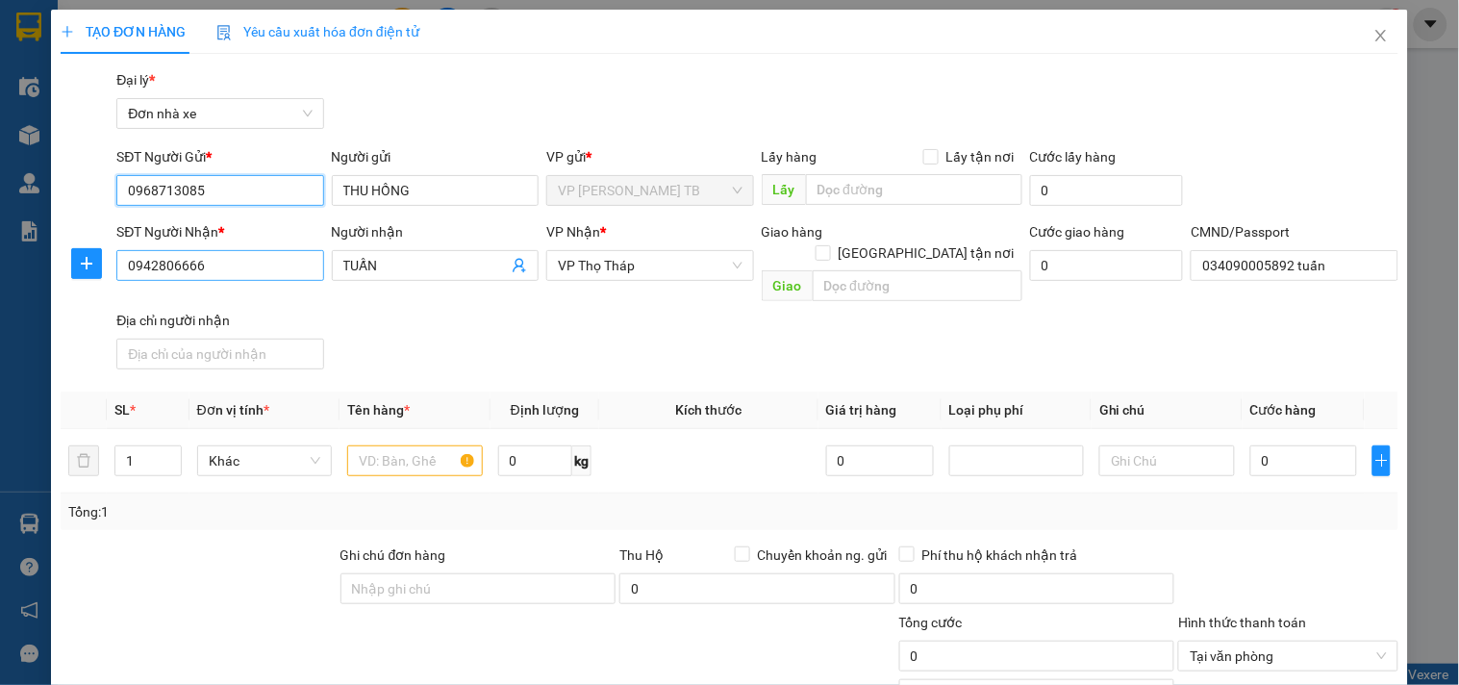
type input "0968713085"
click at [274, 262] on input "0942806666" at bounding box center [219, 265] width 207 height 31
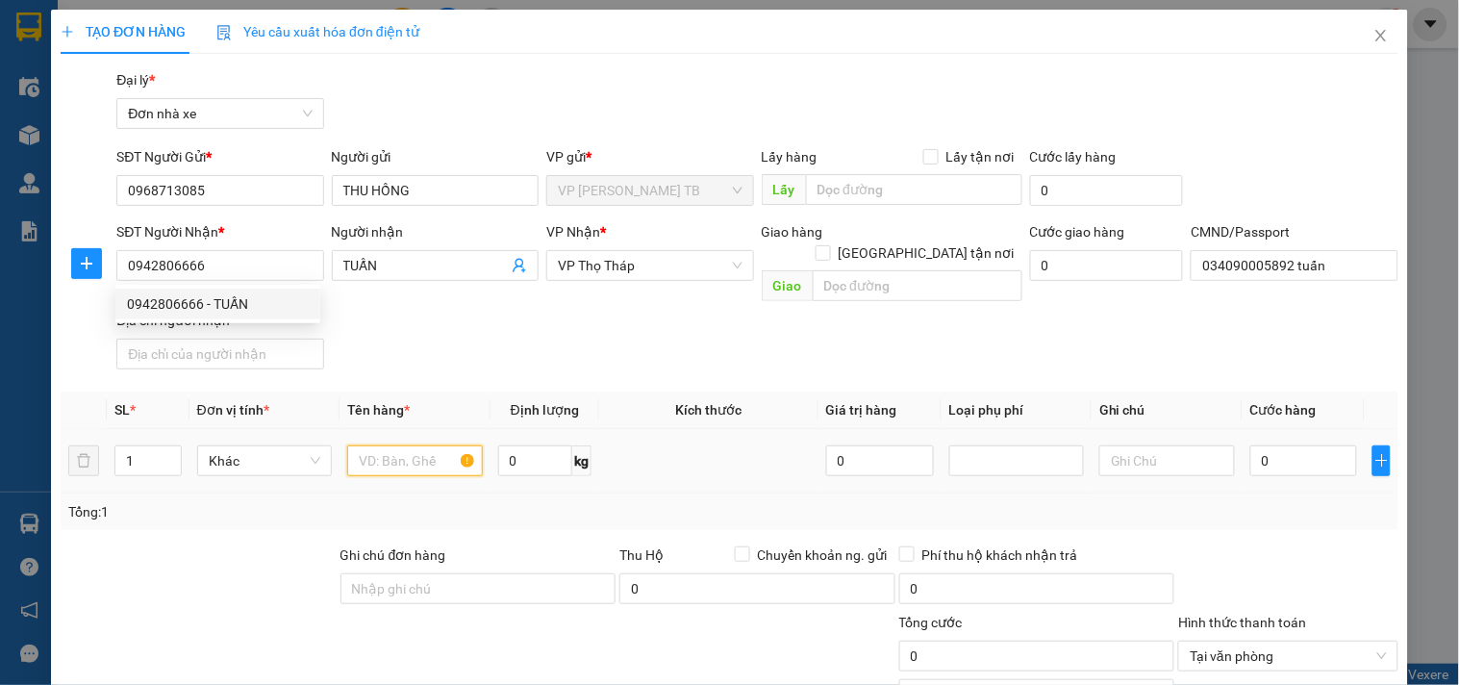
click at [401, 448] on input "text" at bounding box center [414, 460] width 135 height 31
type input "D"
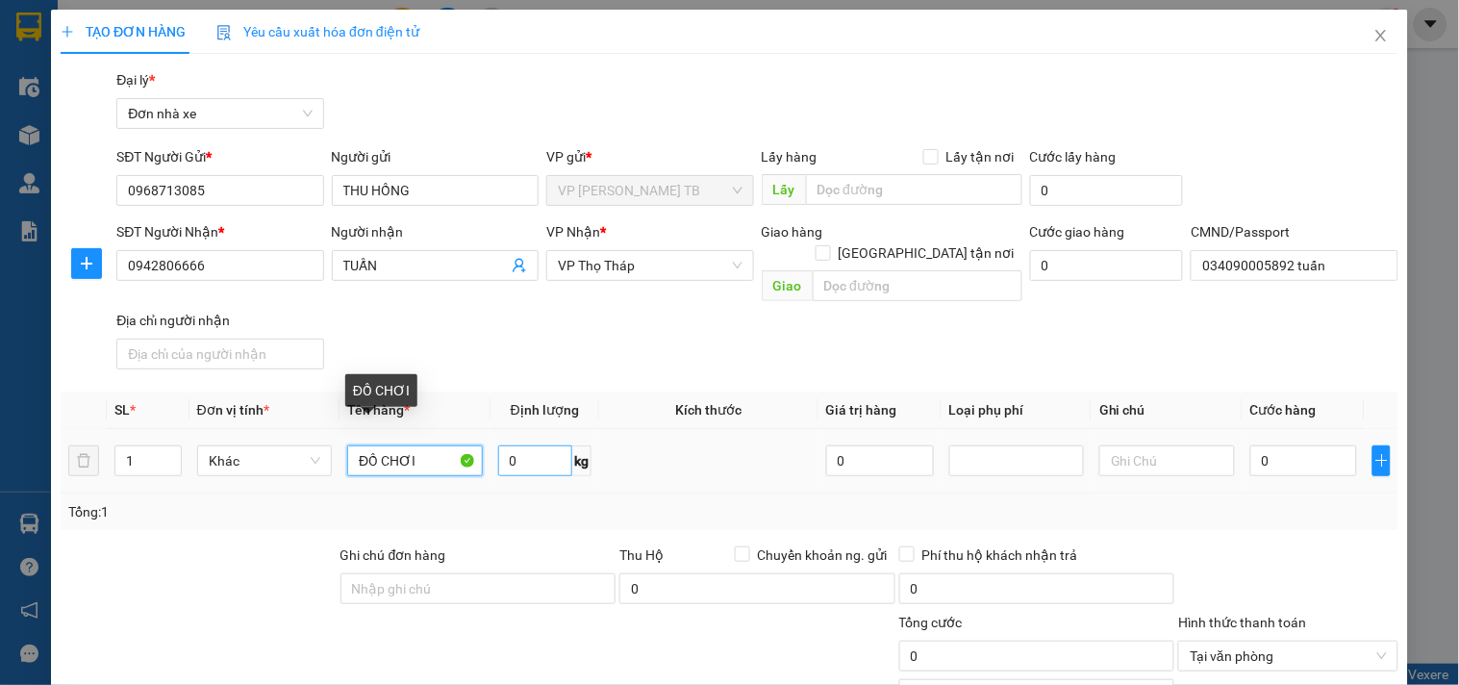
type input "ĐỒ CHƠI"
click at [513, 445] on input "0" at bounding box center [535, 460] width 75 height 31
type input "4"
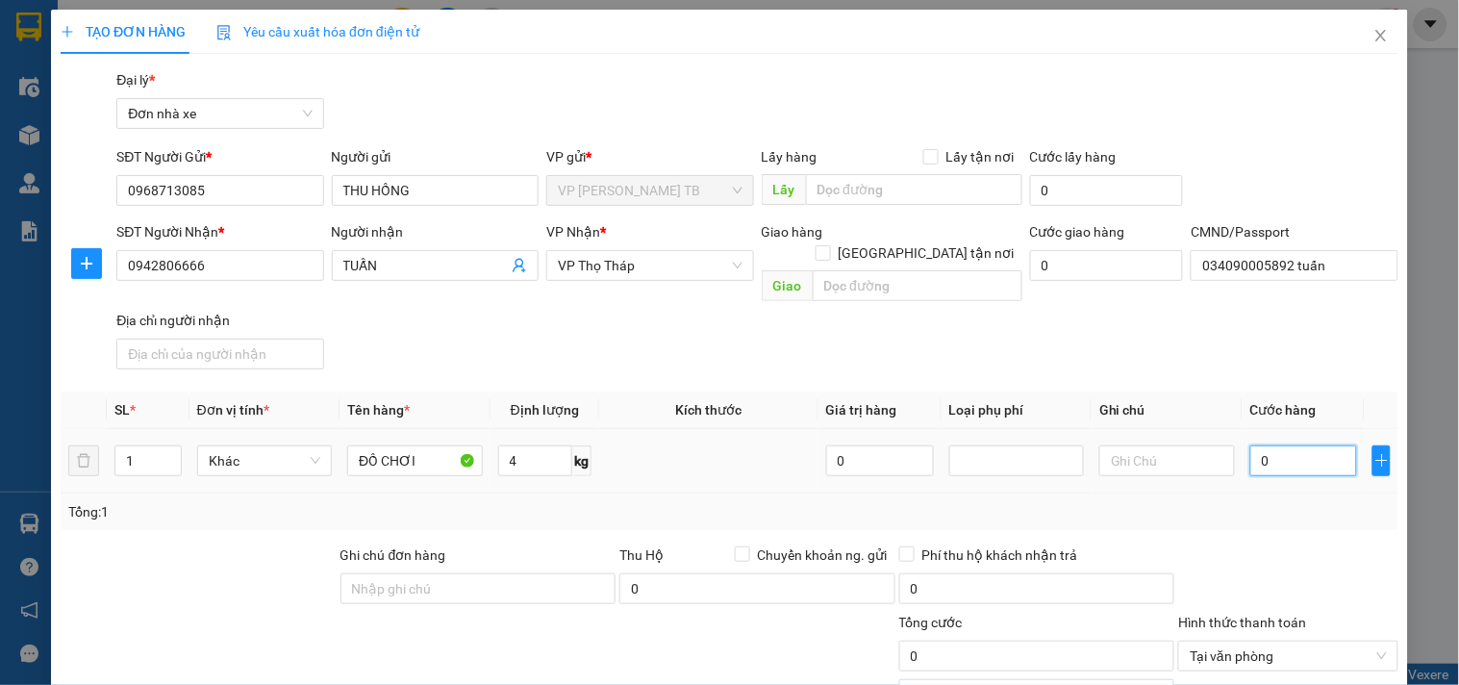
click at [1287, 445] on input "0" at bounding box center [1304, 460] width 108 height 31
type input "3"
type input "35"
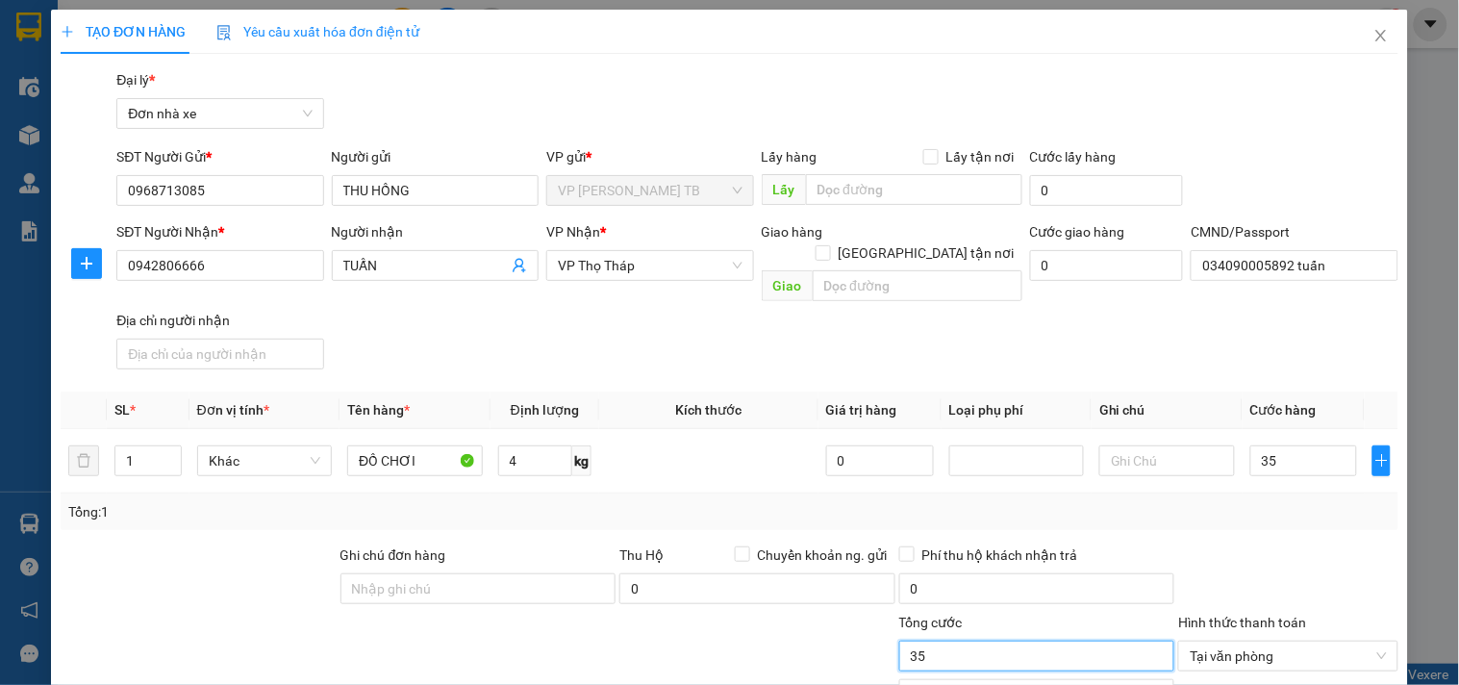
click at [1006, 641] on input "35" at bounding box center [1037, 656] width 276 height 31
type input "35.000"
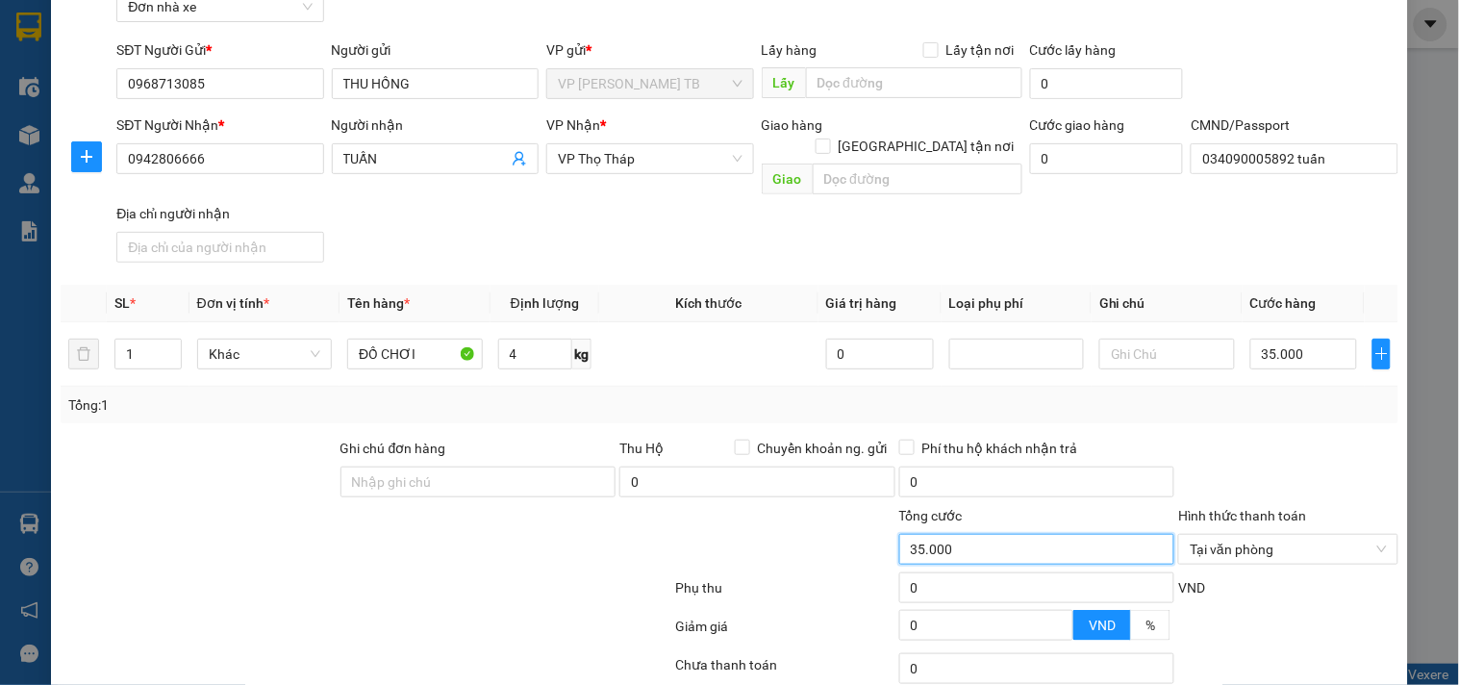
scroll to position [214, 0]
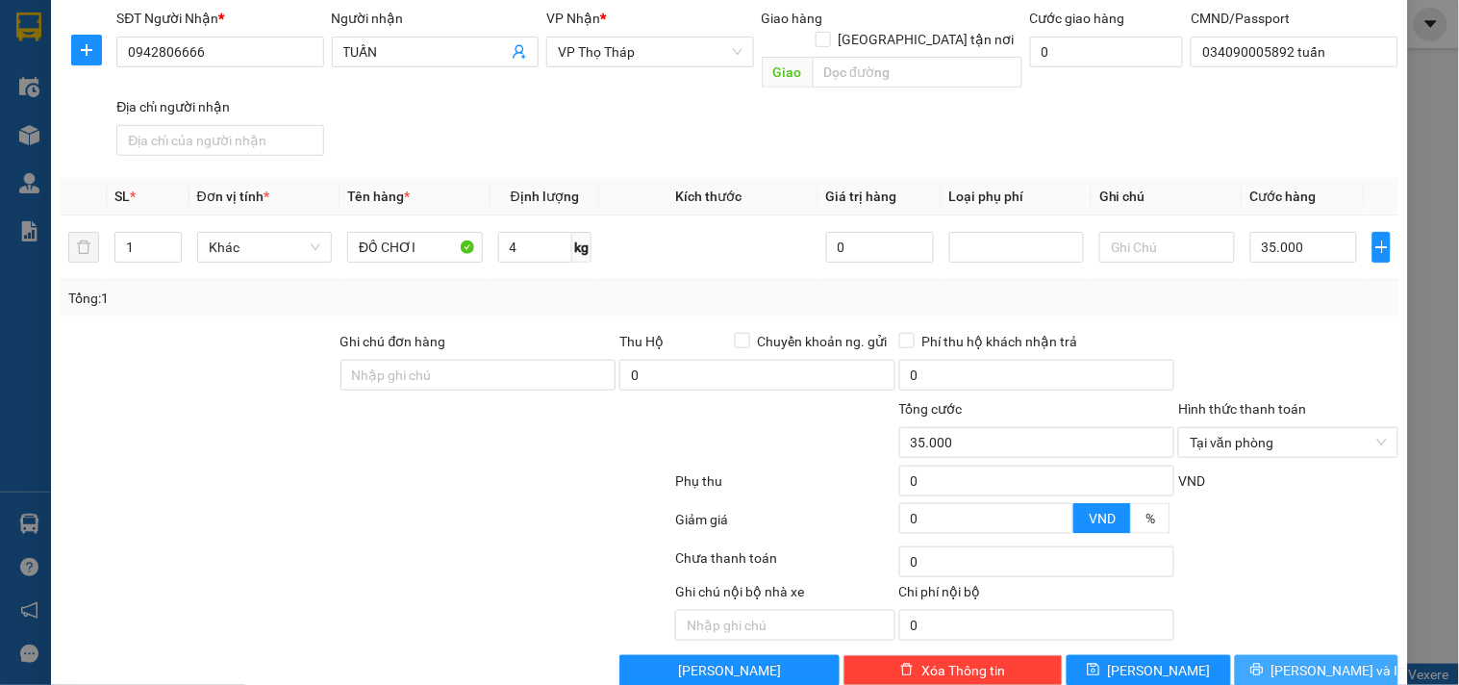
click at [1324, 660] on span "[PERSON_NAME] và In" at bounding box center [1339, 670] width 135 height 21
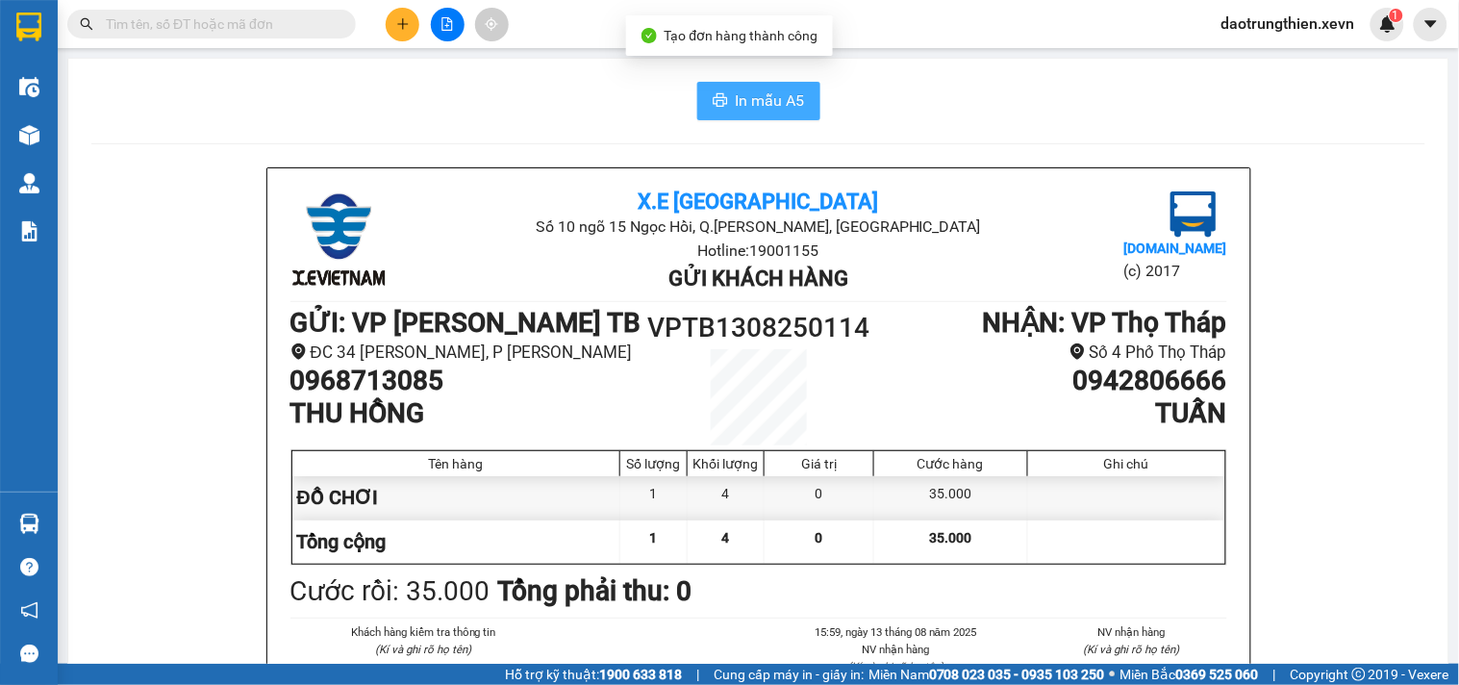
click at [736, 108] on span "In mẫu A5" at bounding box center [770, 100] width 69 height 24
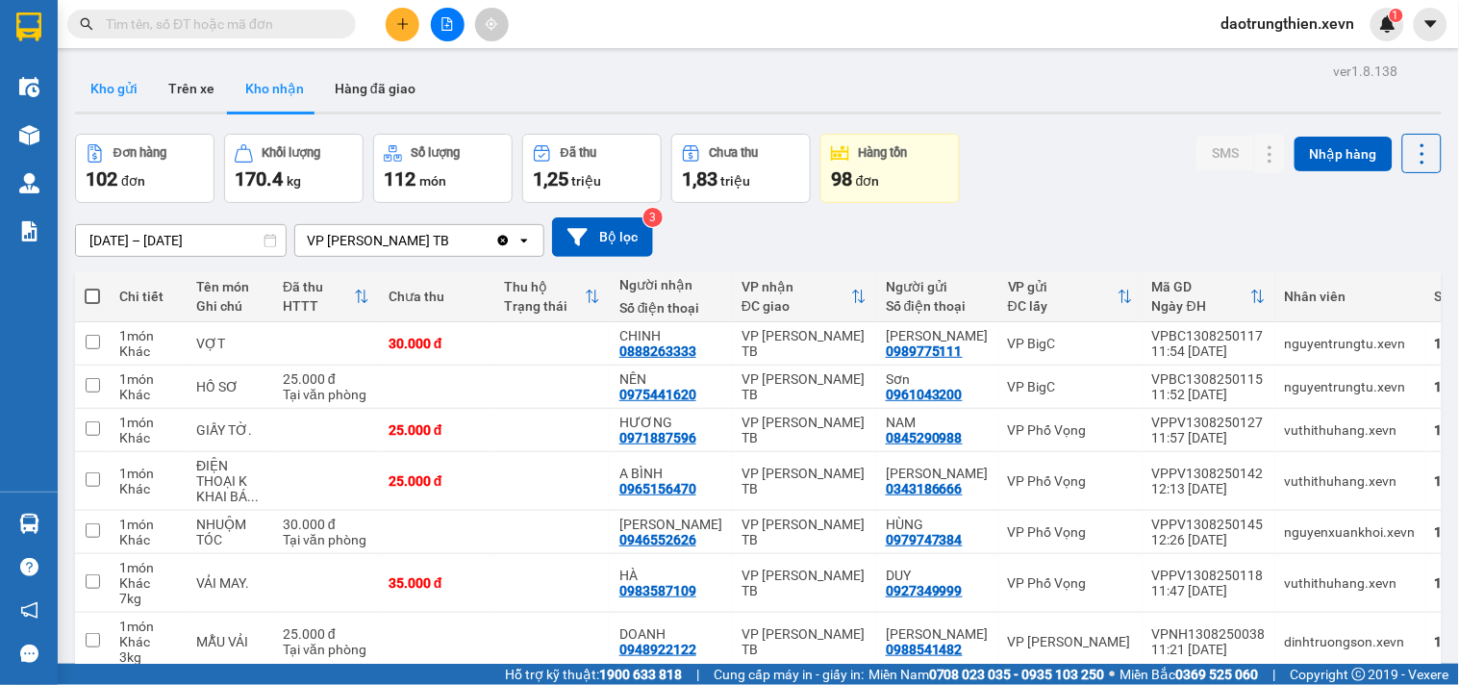
click at [117, 88] on button "Kho gửi" at bounding box center [114, 88] width 78 height 46
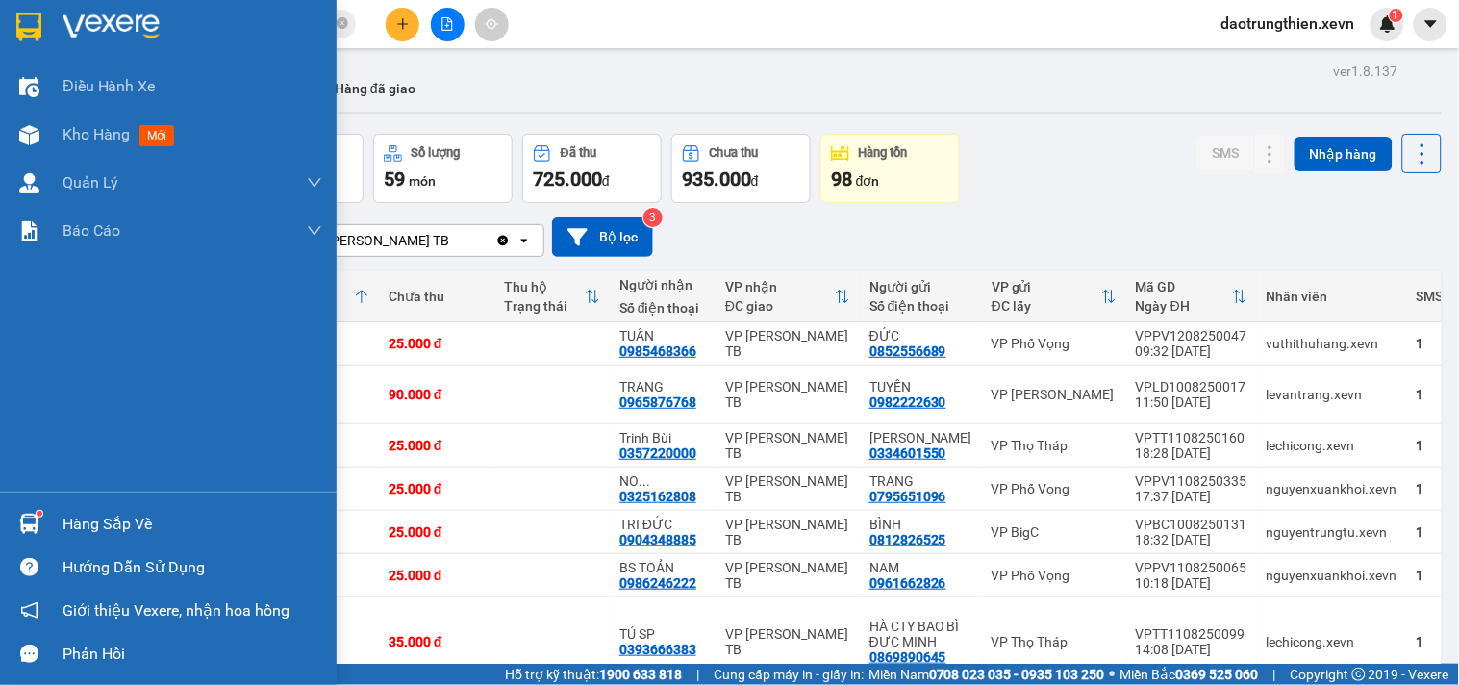
click at [118, 529] on div "Hàng sắp về" at bounding box center [193, 524] width 260 height 29
